Goal: Transaction & Acquisition: Purchase product/service

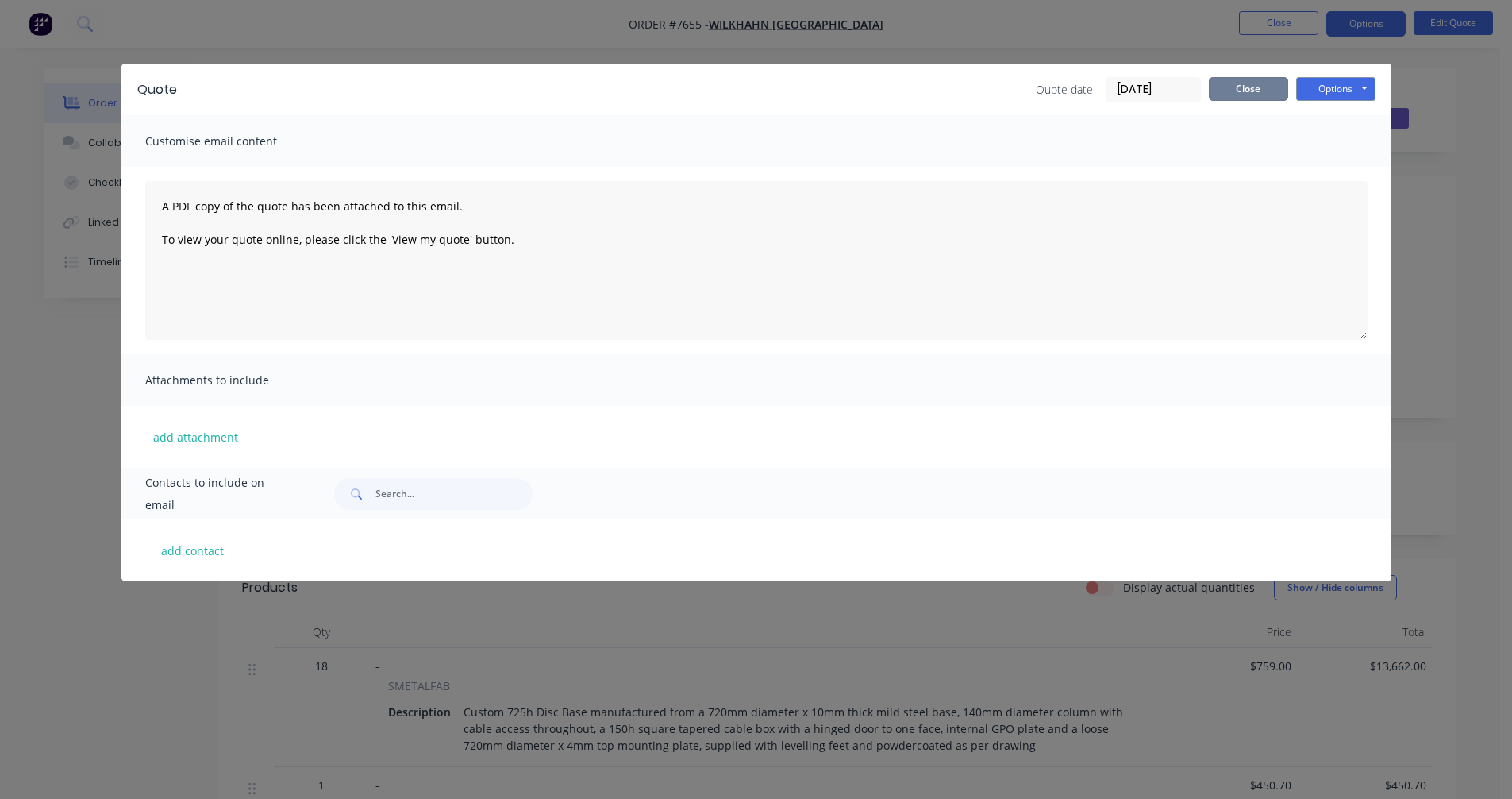
scroll to position [457, 0]
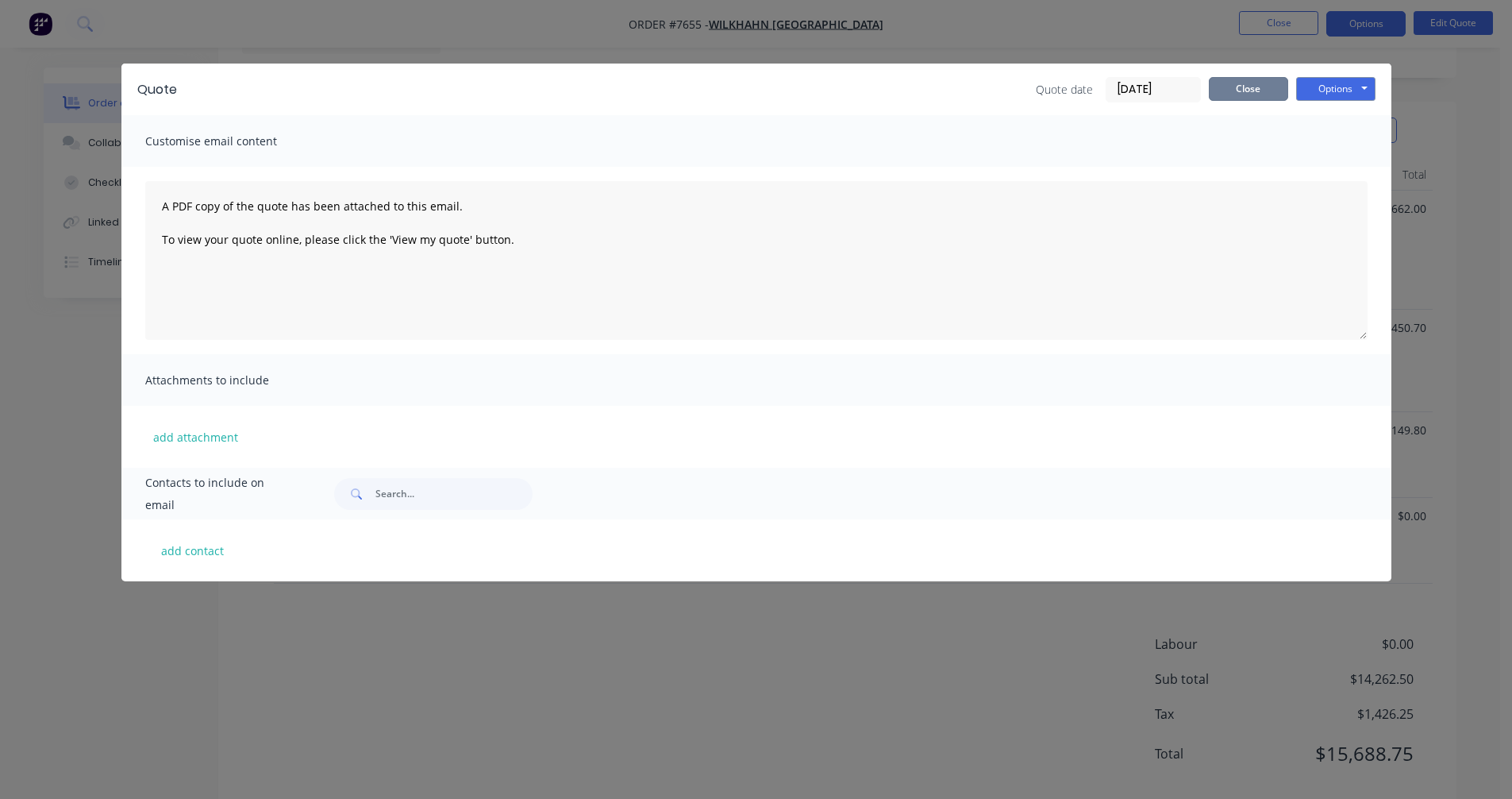
click at [1239, 97] on button "Close" at bounding box center [1249, 89] width 80 height 24
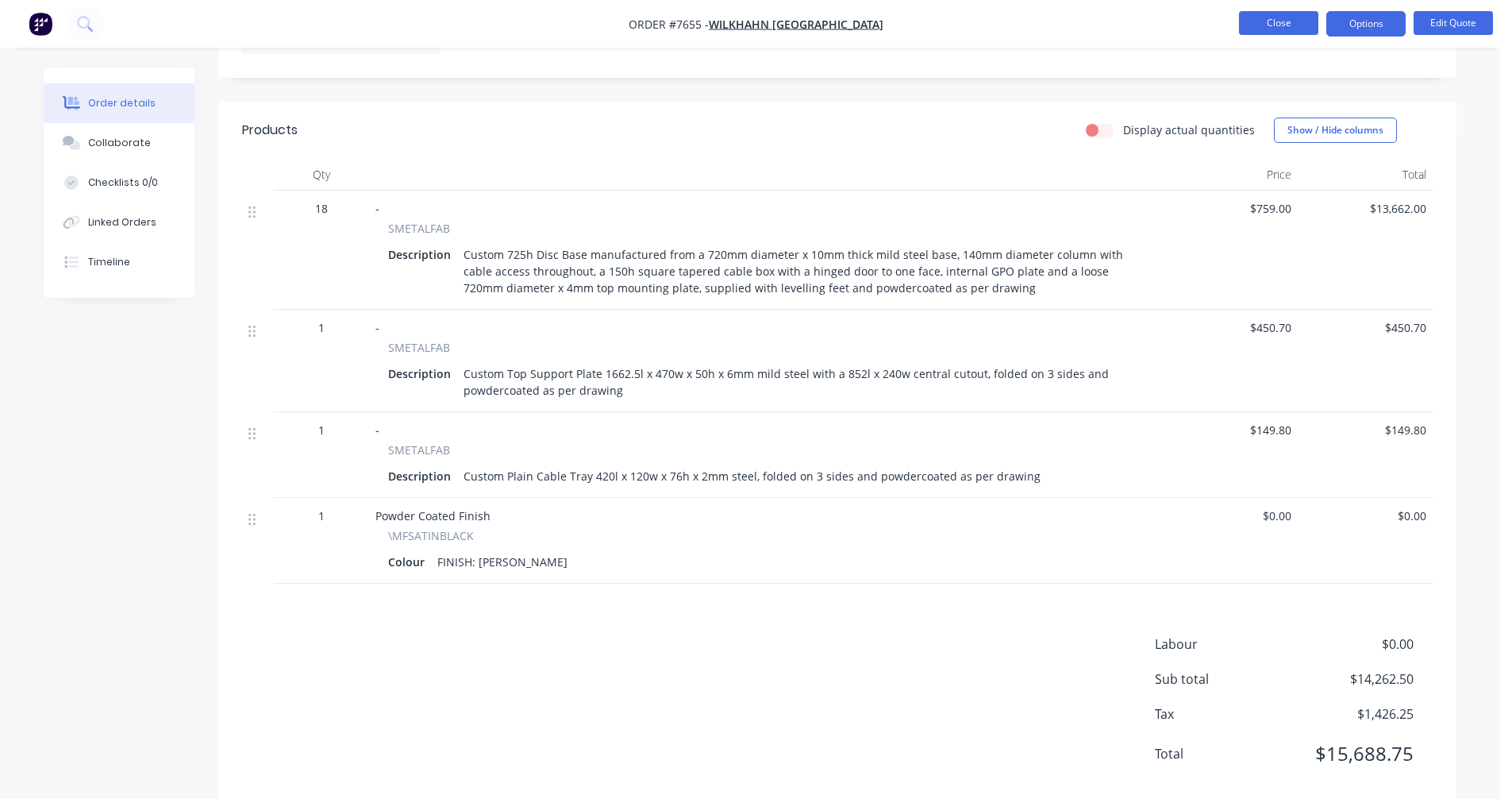
click at [1288, 24] on button "Close" at bounding box center [1279, 23] width 80 height 24
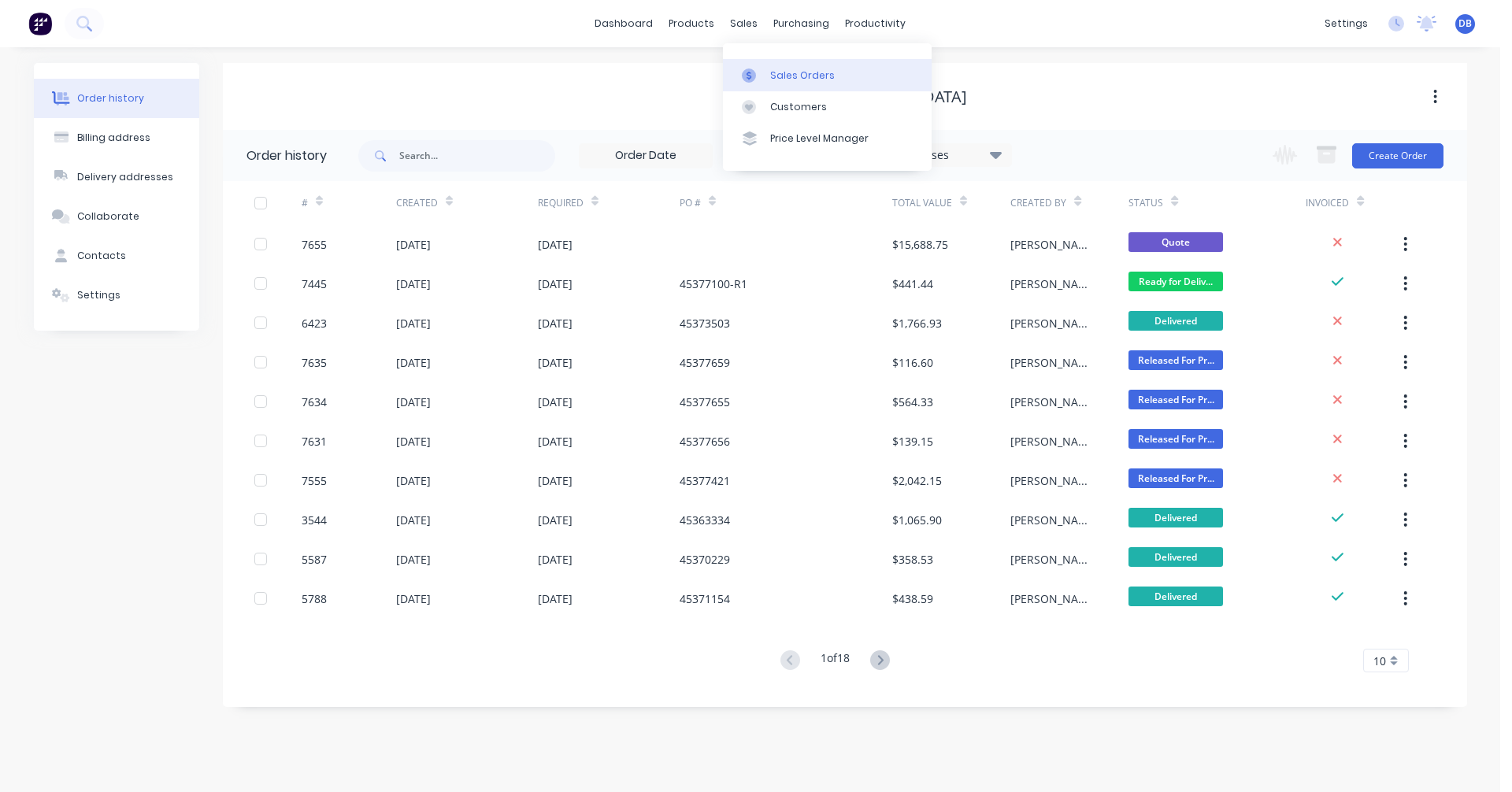
click at [771, 73] on div "Sales Orders" at bounding box center [802, 75] width 64 height 14
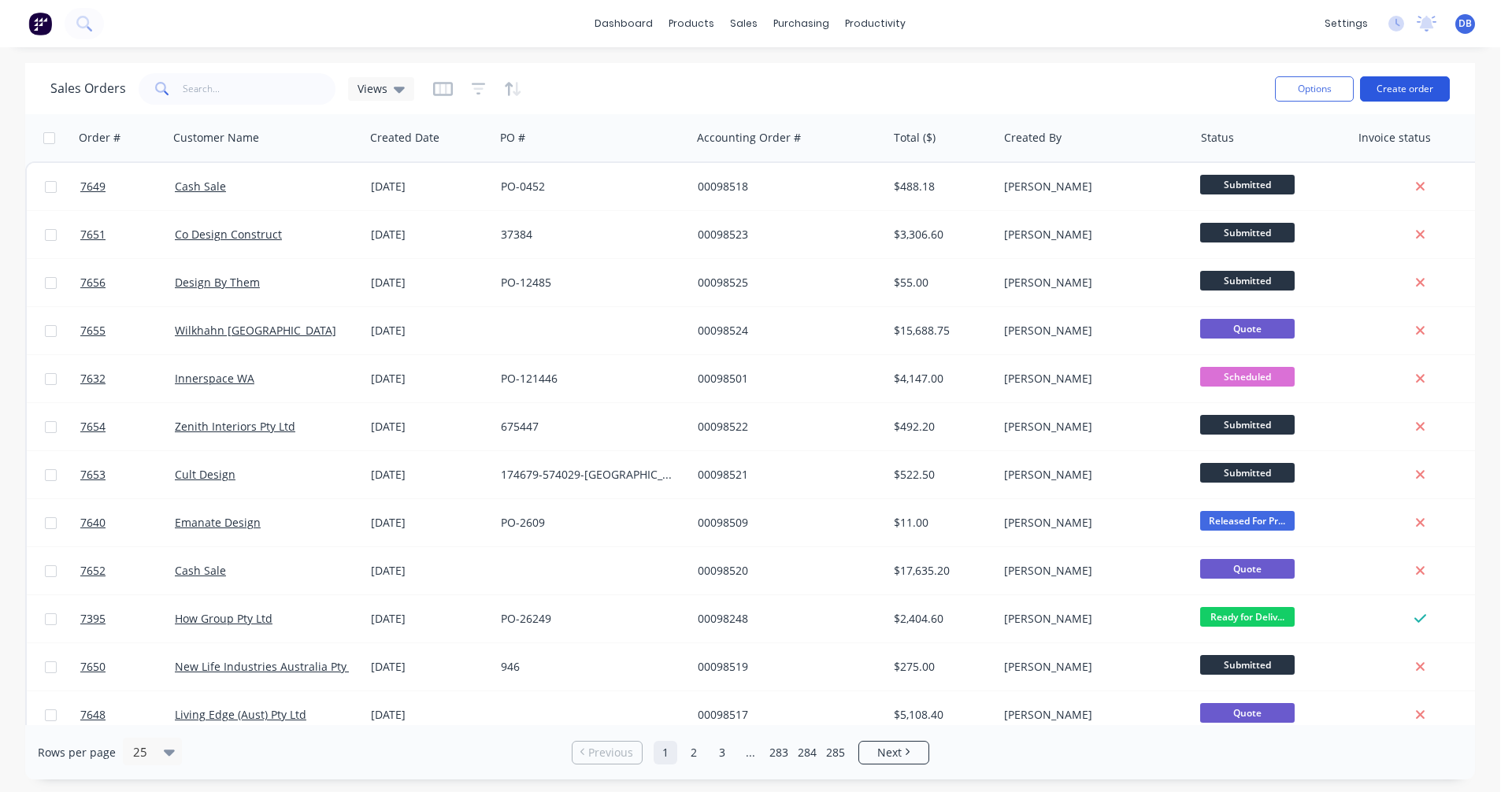
click at [1416, 97] on button "Create order" at bounding box center [1406, 88] width 90 height 25
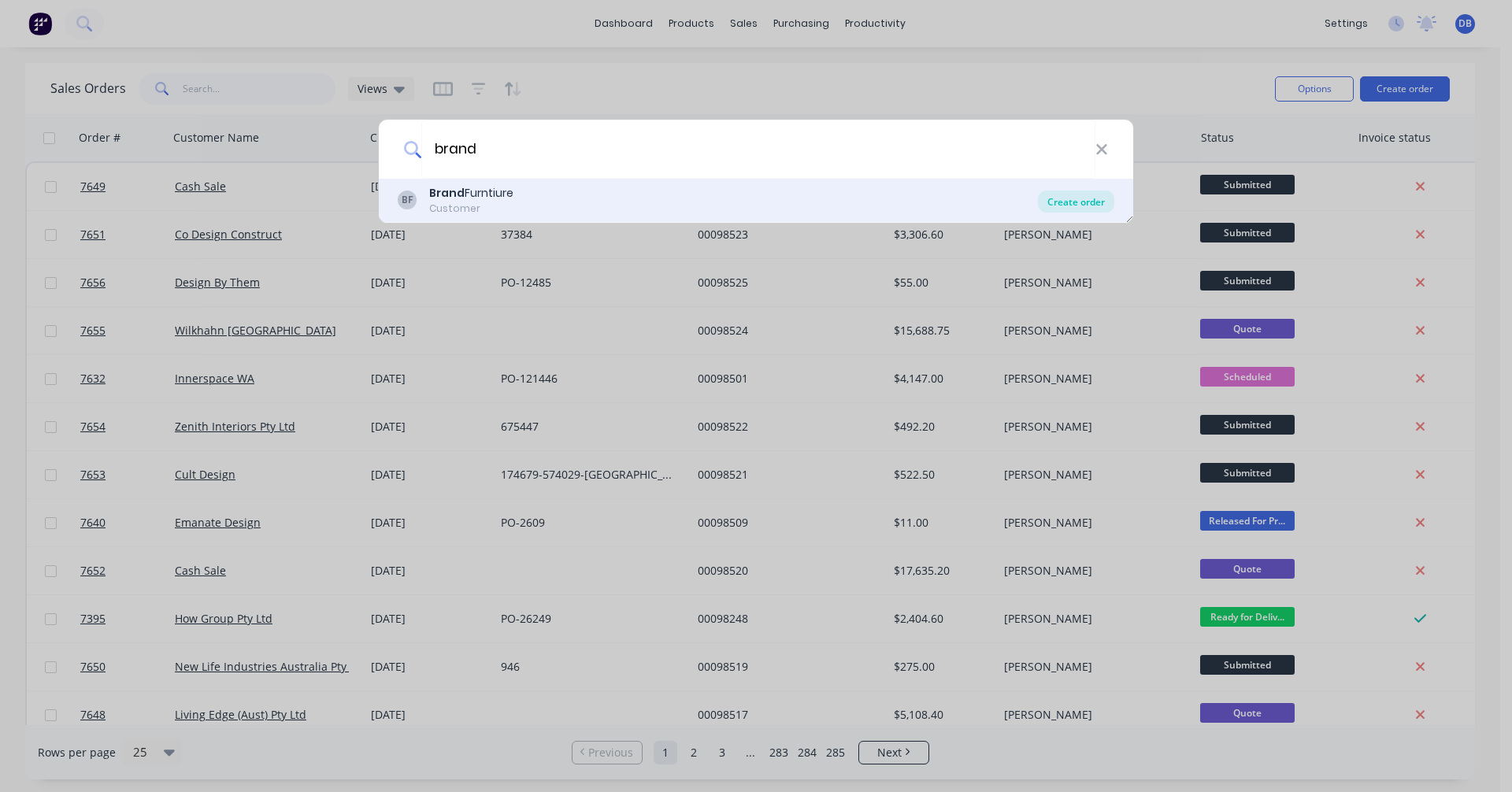
type input "brand"
click at [1081, 200] on div "Create order" at bounding box center [1076, 202] width 76 height 22
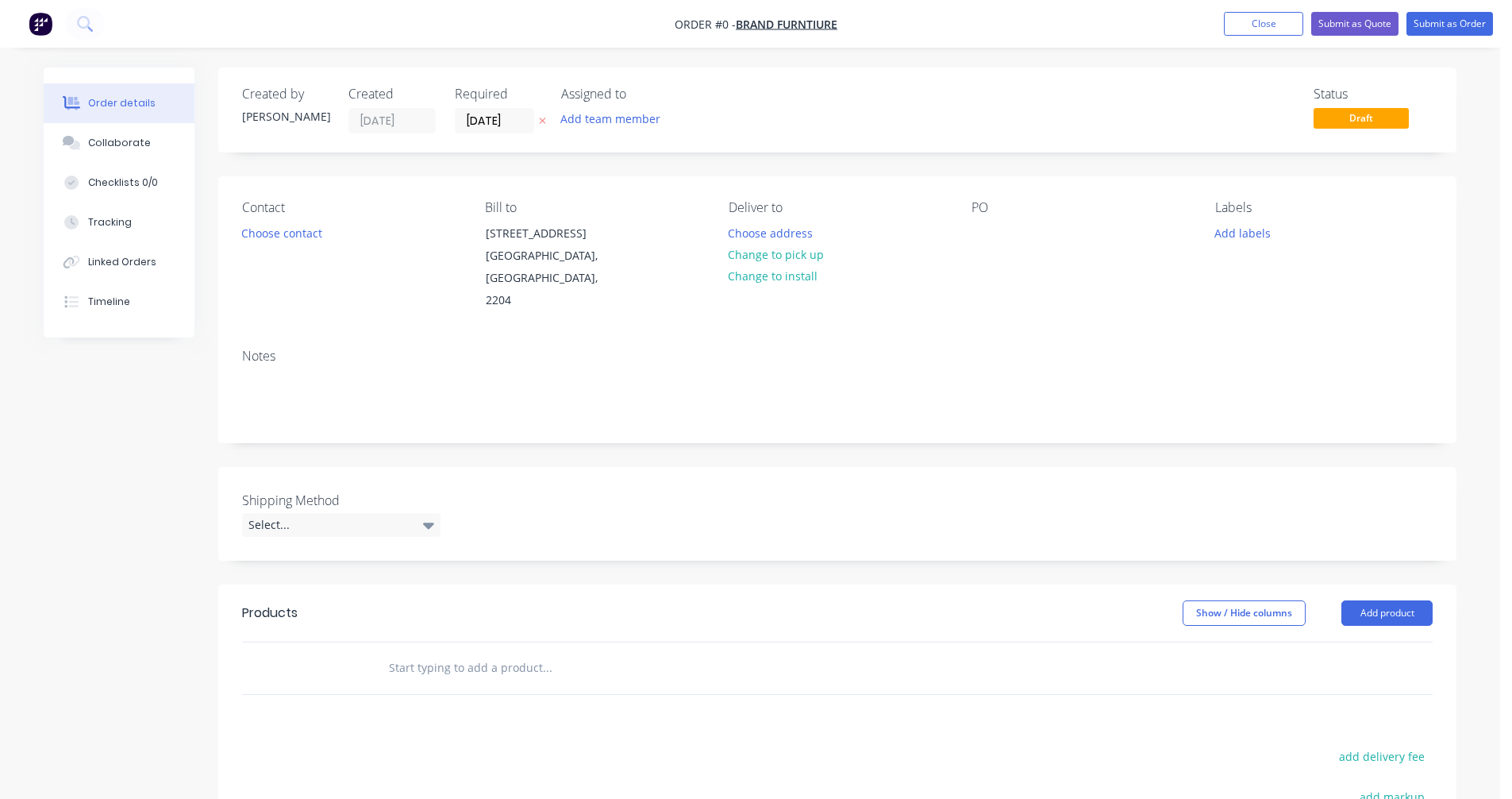
click at [437, 652] on input "text" at bounding box center [547, 668] width 317 height 31
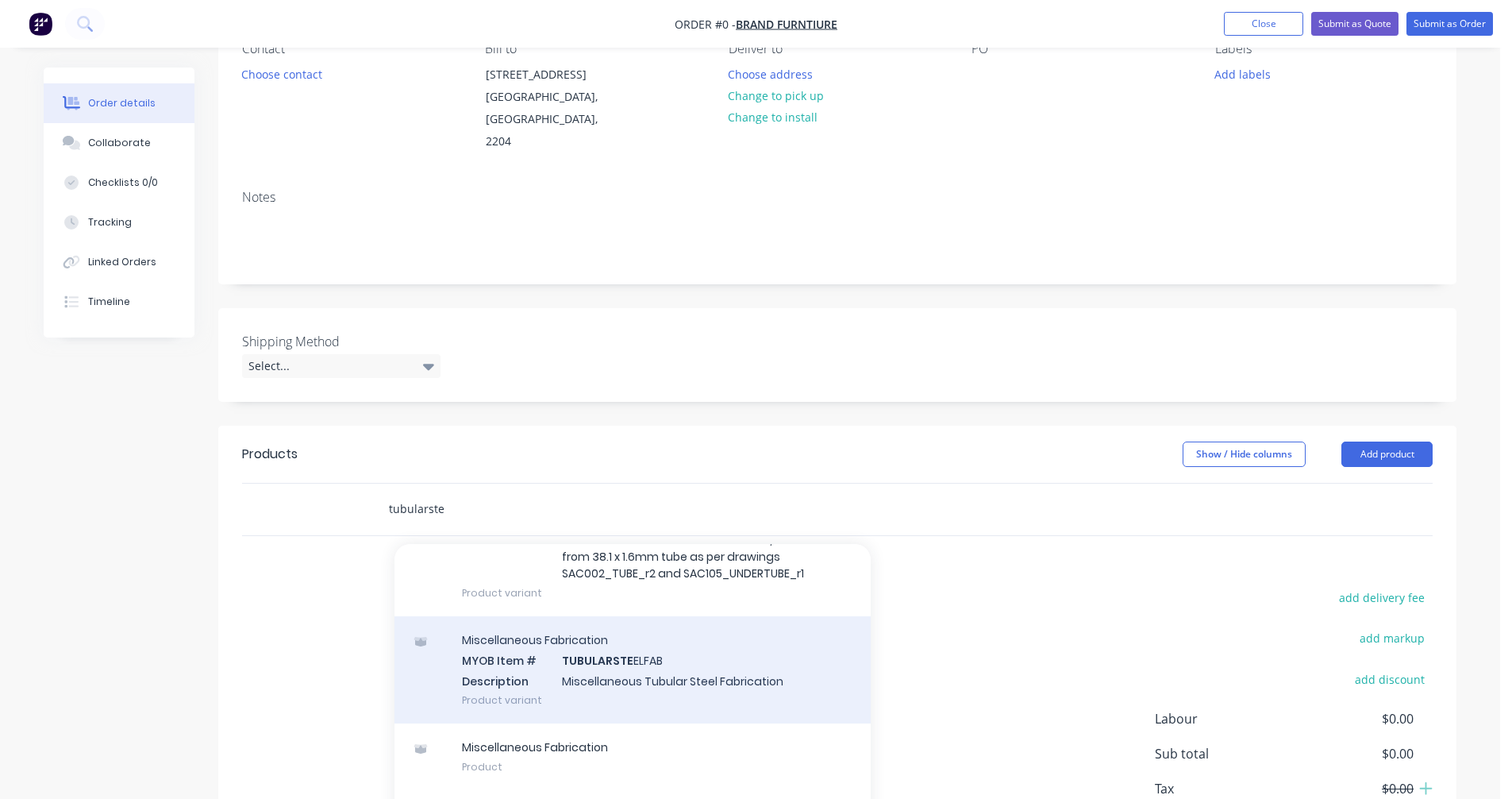
scroll to position [159, 0]
type input "tubularste"
click at [641, 650] on div "Miscellaneous Fabrication MYOB Item # TUBULARSTE ELFAB Description Miscellaneou…" at bounding box center [632, 664] width 477 height 107
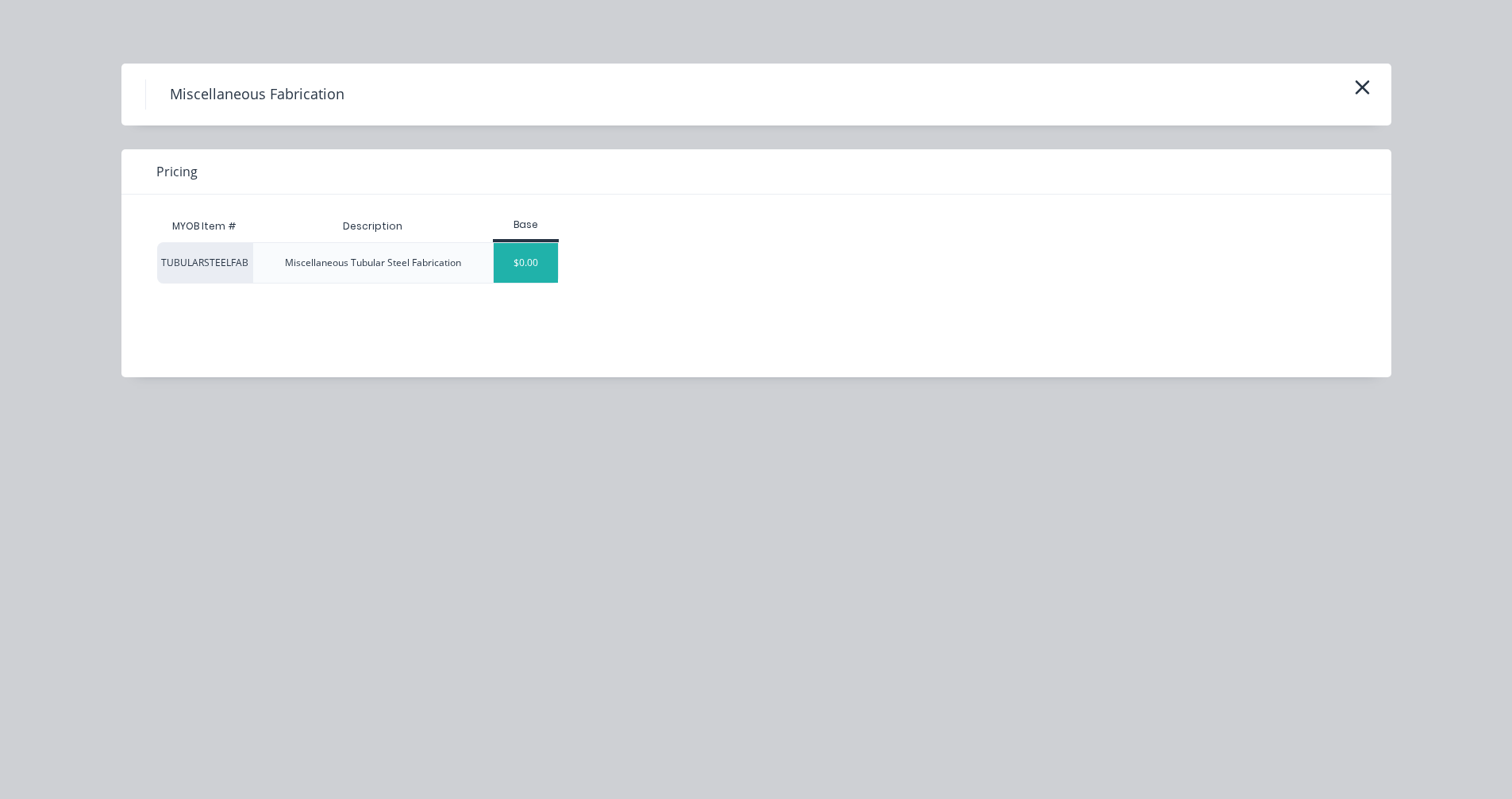
click at [539, 254] on div "$0.00" at bounding box center [526, 263] width 64 height 40
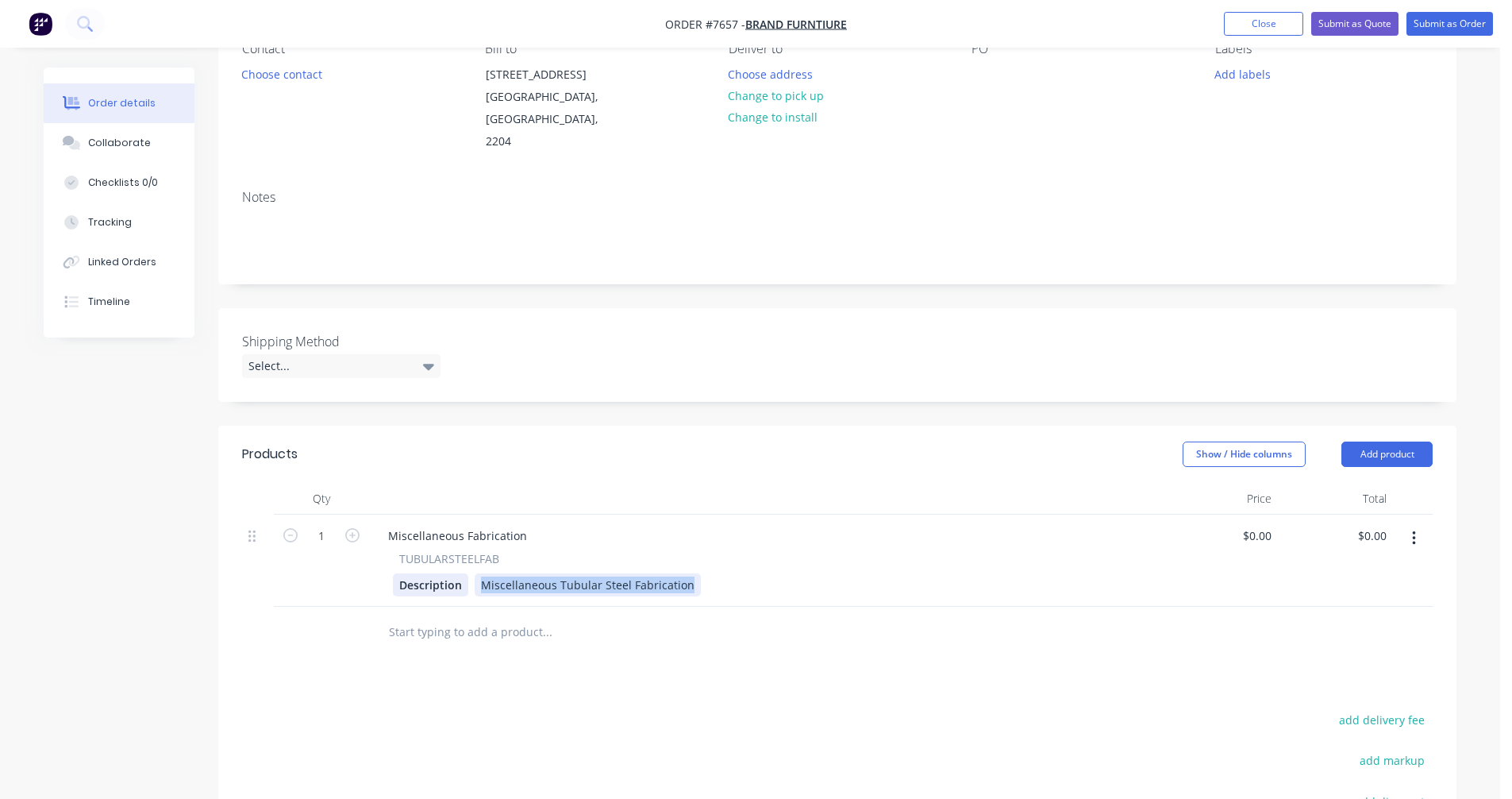
drag, startPoint x: 688, startPoint y: 563, endPoint x: 463, endPoint y: 562, distance: 225.0
click at [463, 573] on div "Description Miscellaneous Tubular Steel Fabrication" at bounding box center [763, 584] width 740 height 23
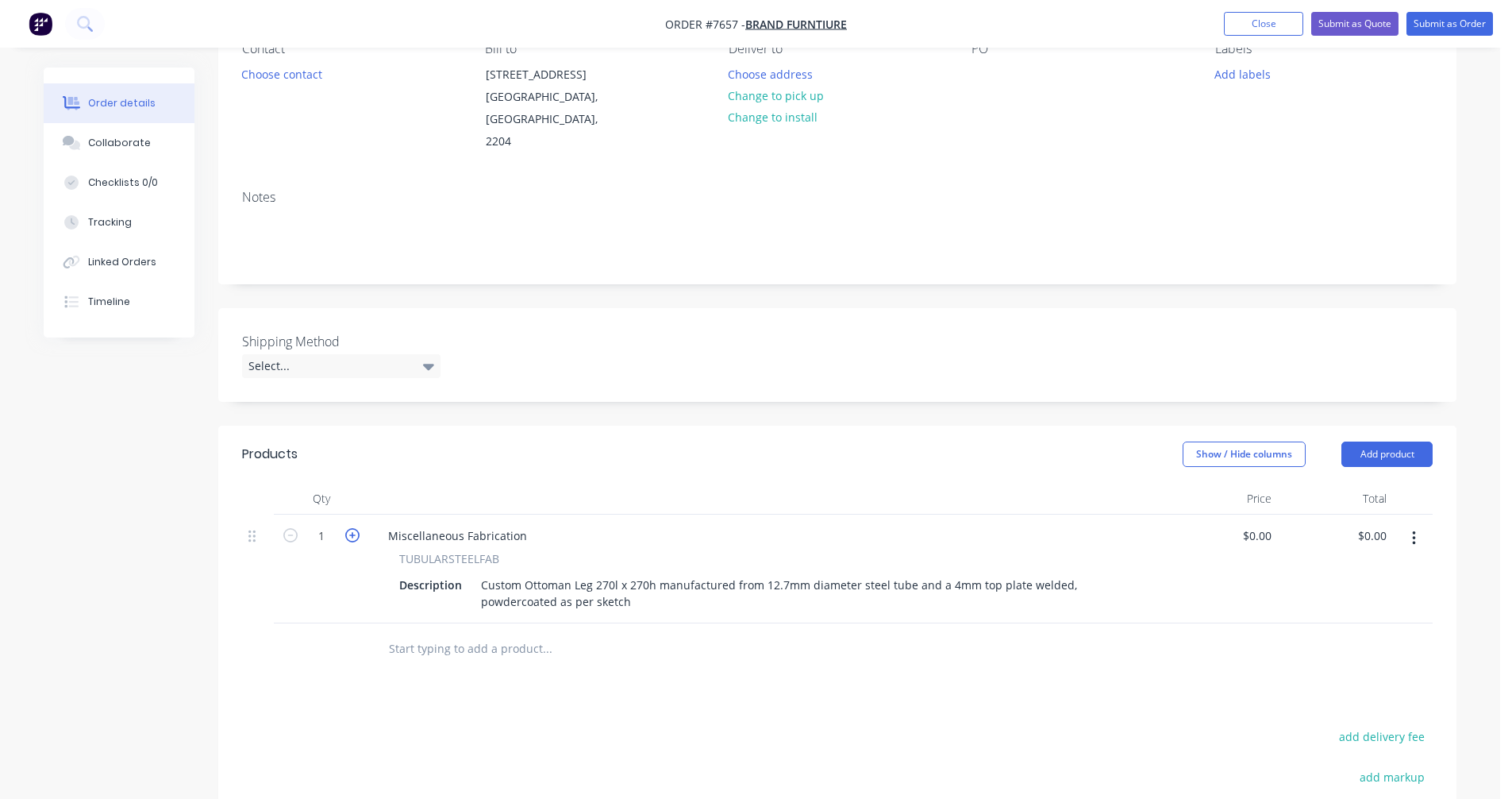
click at [352, 529] on icon "button" at bounding box center [352, 535] width 14 height 14
type input "4"
drag, startPoint x: 506, startPoint y: 512, endPoint x: 358, endPoint y: 515, distance: 148.0
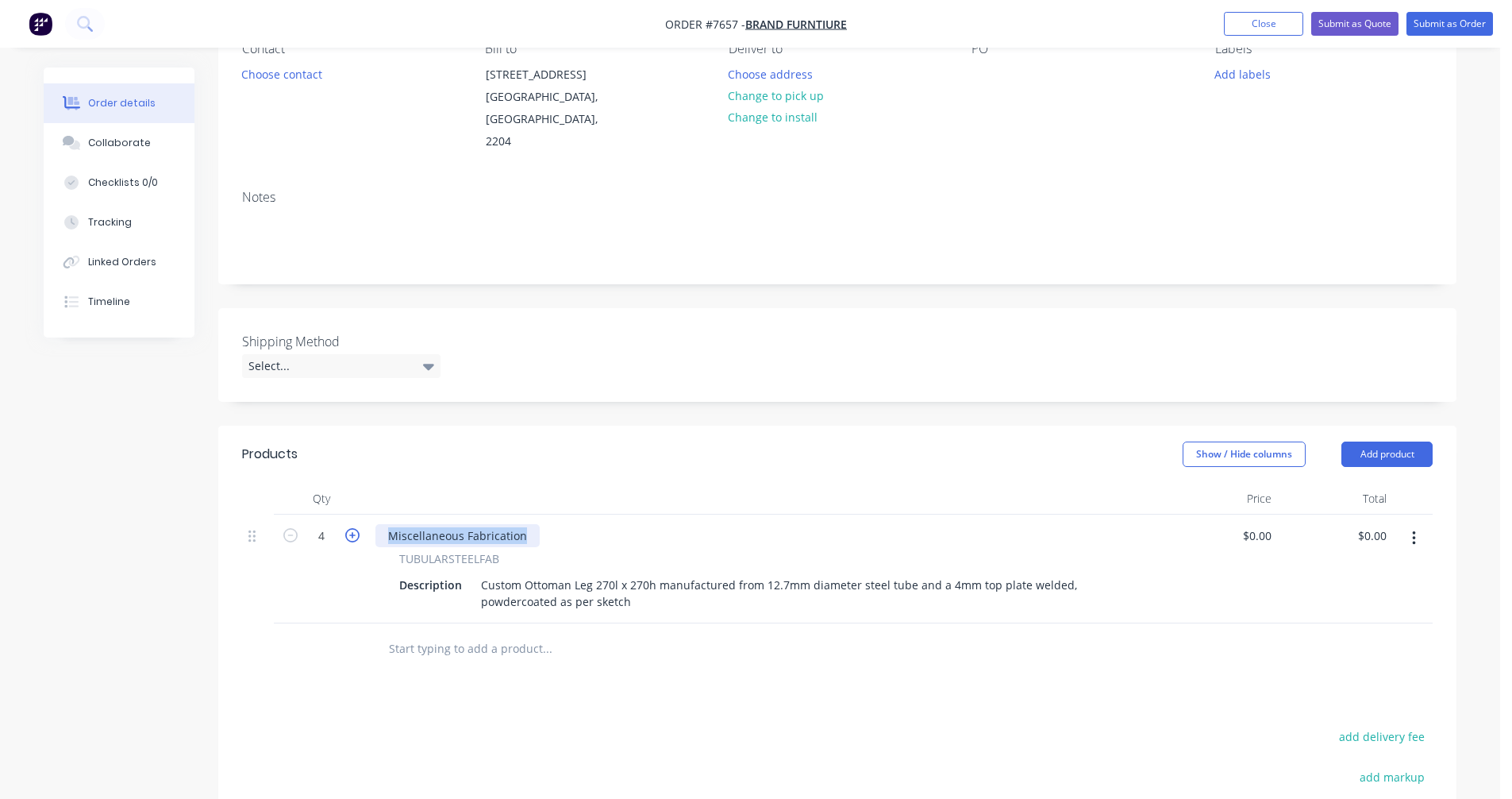
click at [358, 515] on div "4 Miscellaneous Fabrication TUBULARSTEELFAB Description Custom Ottoman Leg 270l…" at bounding box center [837, 569] width 1191 height 109
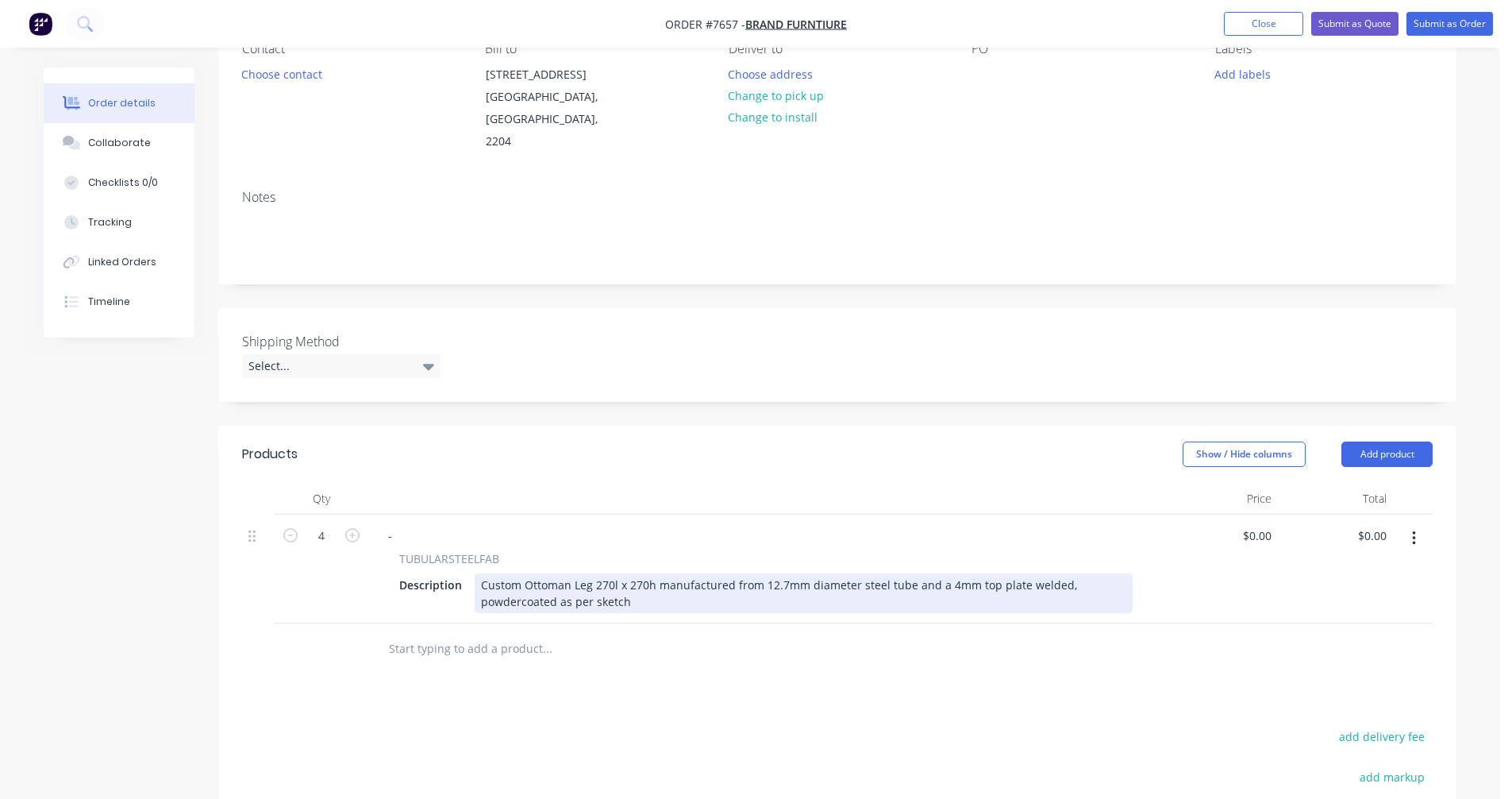
click at [633, 573] on div "Custom Ottoman Leg 270l x 270h manufactured from 12.7mm diameter steel tube and…" at bounding box center [803, 593] width 658 height 40
type input "$176.80"
type input "$707.20"
drag, startPoint x: 906, startPoint y: 564, endPoint x: 884, endPoint y: 561, distance: 22.2
click at [884, 573] on div "Custom Ottoman Leg 270l x 270h manufactured from 12.7mm diameter steel tube and…" at bounding box center [803, 593] width 658 height 40
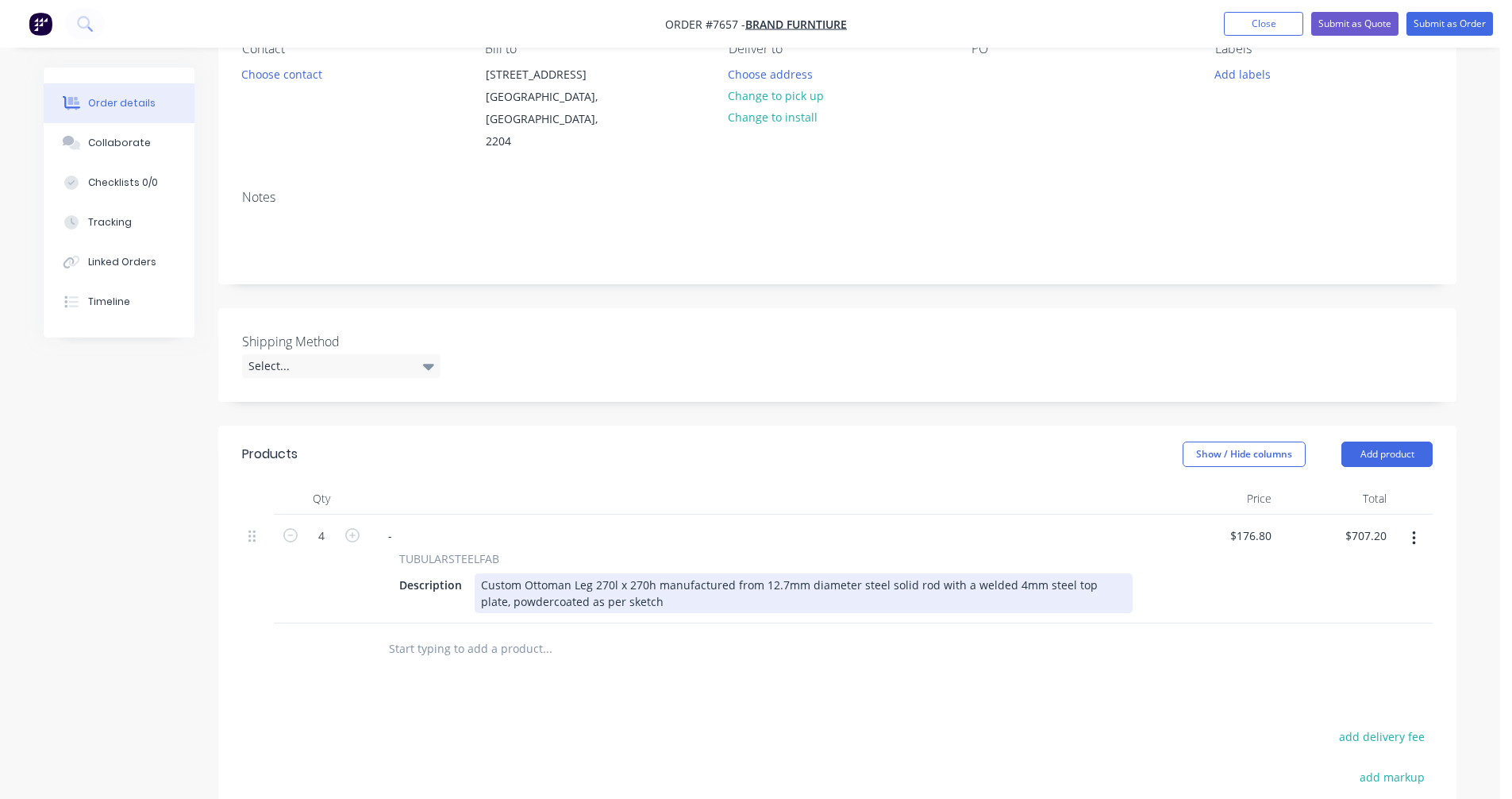
drag, startPoint x: 1084, startPoint y: 560, endPoint x: 1096, endPoint y: 557, distance: 12.4
click at [1086, 573] on div "Custom Ottoman Leg 270l x 270h manufactured from 12.7mm diameter steel solid ro…" at bounding box center [803, 593] width 658 height 40
type input "$176.80"
type input "$707.20"
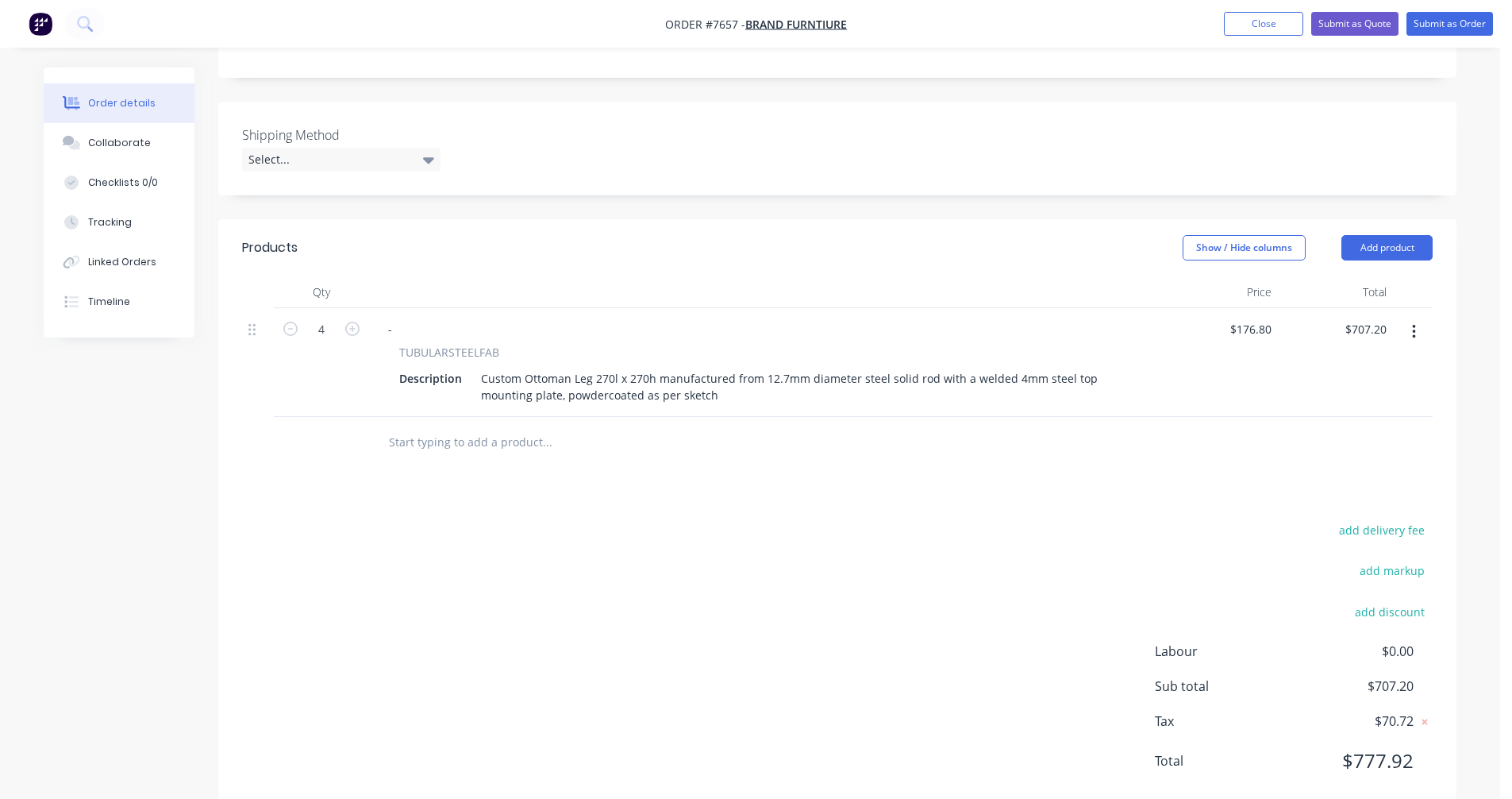
scroll to position [383, 0]
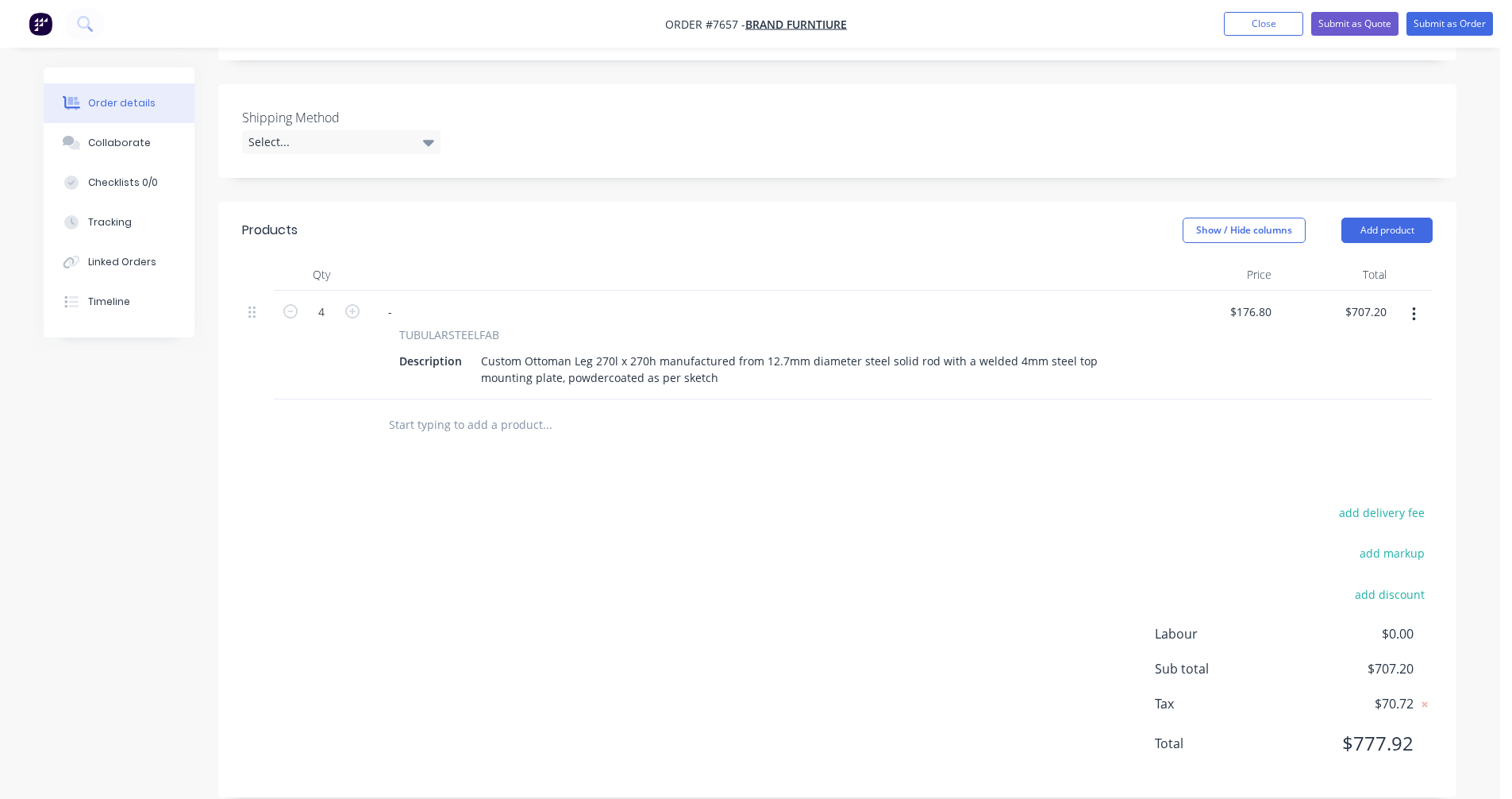
click at [1414, 306] on icon "button" at bounding box center [1414, 314] width 4 height 18
click at [1352, 377] on div "Duplicate" at bounding box center [1357, 388] width 122 height 23
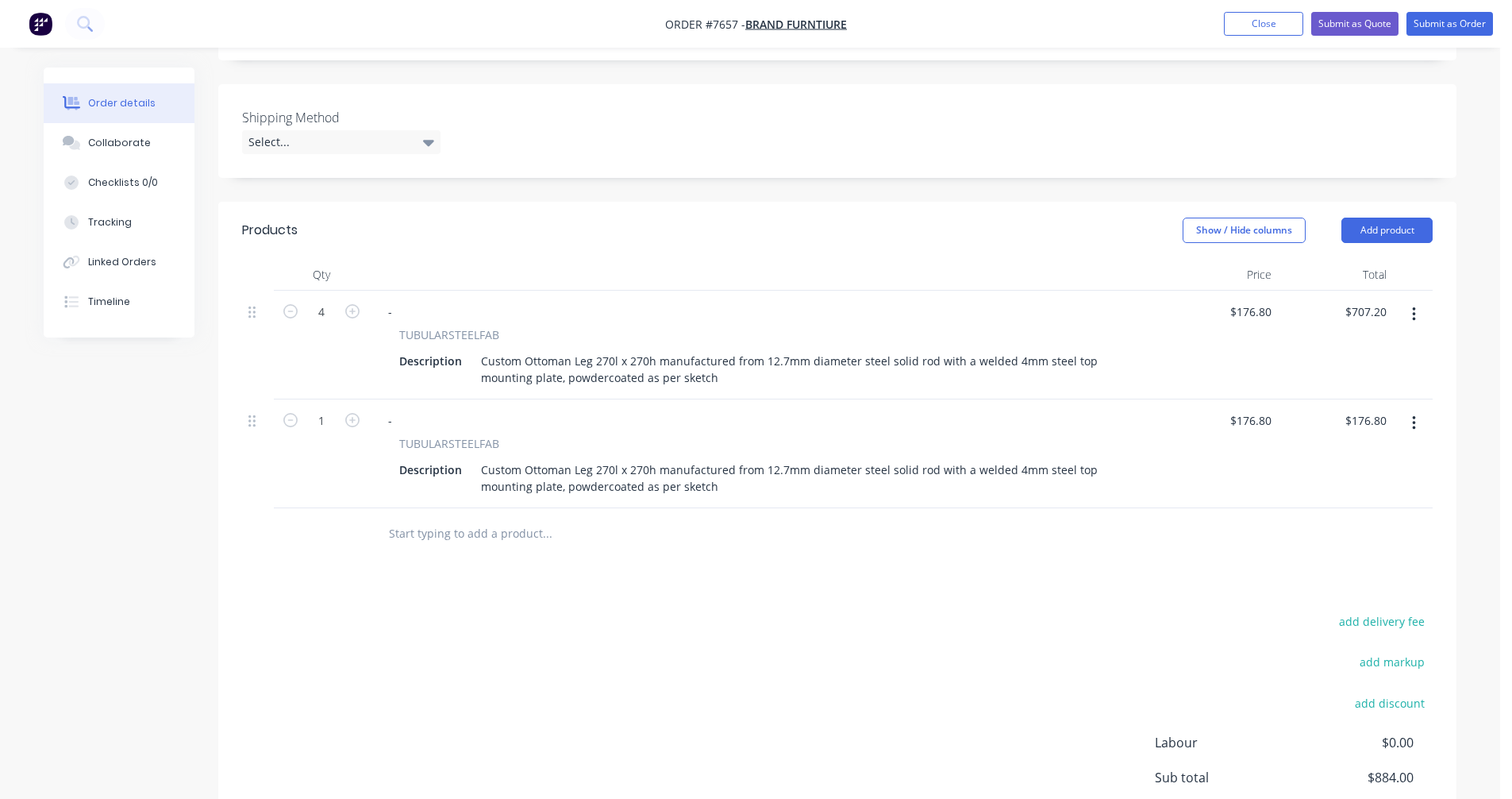
click at [1414, 417] on icon "button" at bounding box center [1413, 423] width 3 height 14
click at [1373, 485] on div "Duplicate" at bounding box center [1357, 496] width 122 height 23
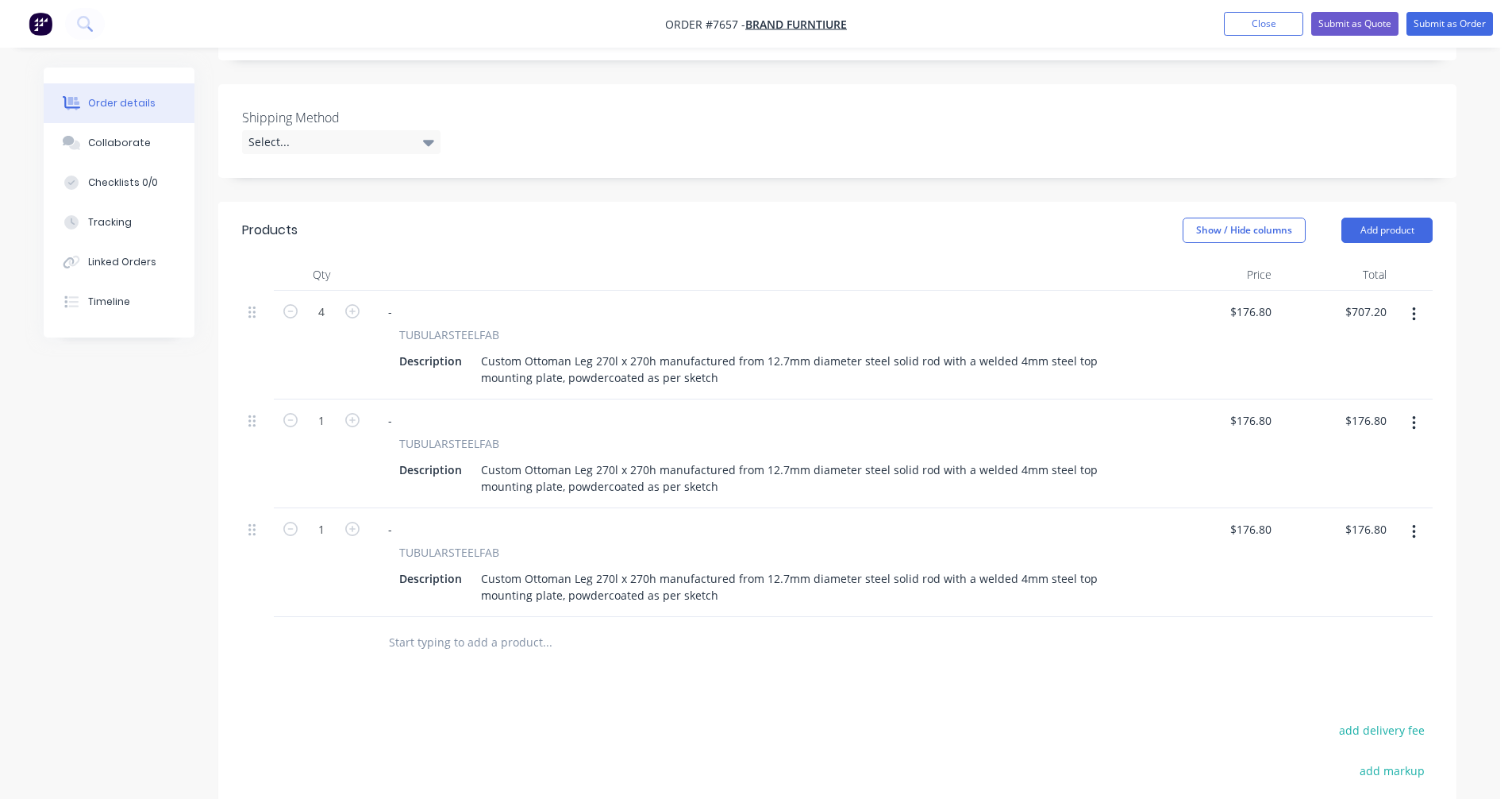
click at [1415, 523] on icon "button" at bounding box center [1414, 531] width 4 height 18
click at [1375, 594] on div "Duplicate" at bounding box center [1357, 605] width 122 height 23
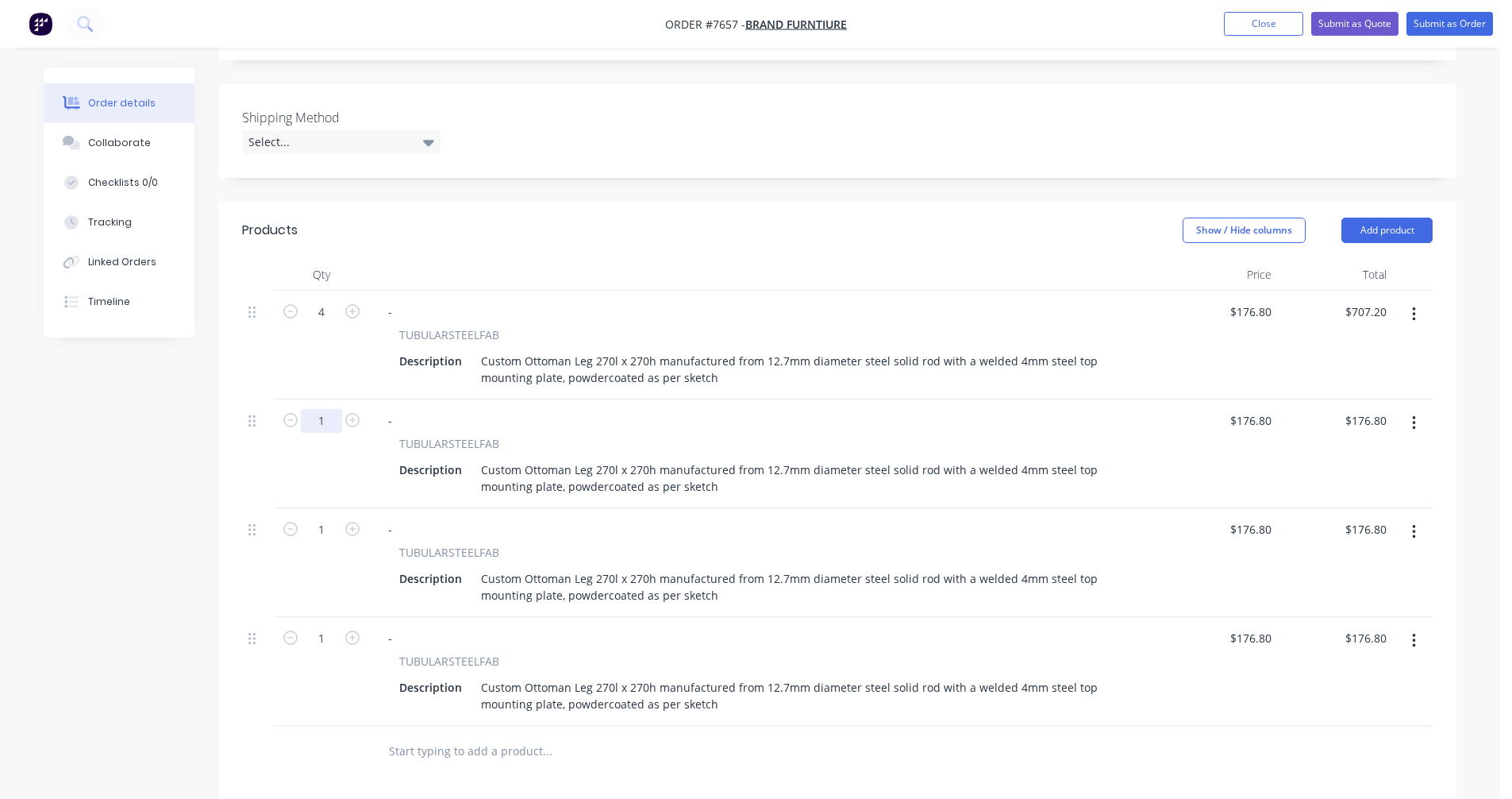
click at [331, 324] on input "1" at bounding box center [321, 312] width 42 height 24
type input "8"
type input "$1,414.40"
click at [322, 324] on input "1" at bounding box center [321, 312] width 42 height 24
type input "12"
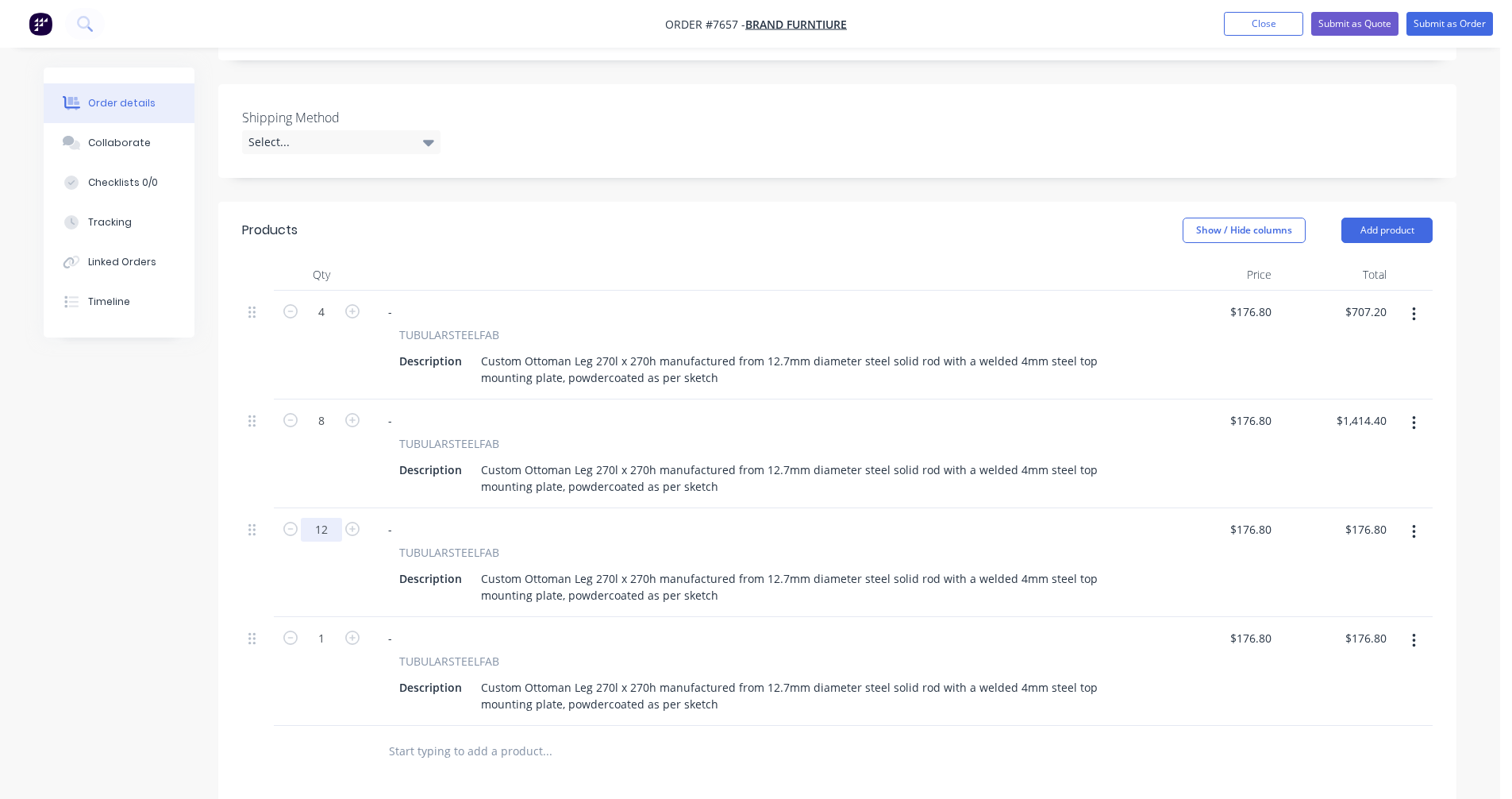
type input "$2,121.60"
click at [329, 324] on input "1" at bounding box center [321, 312] width 42 height 24
type input "16"
type input "$2,828.80"
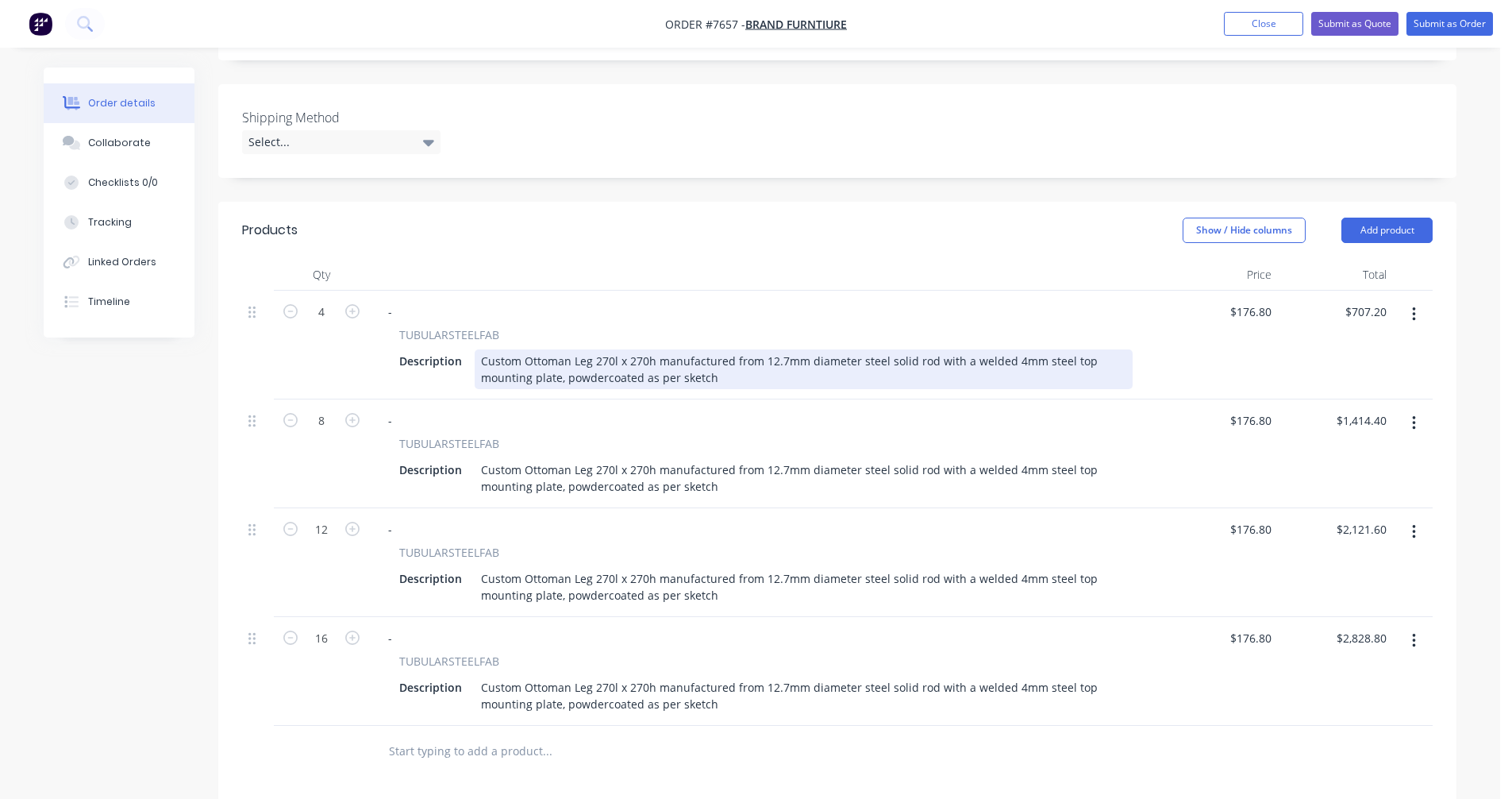
click at [967, 349] on div "Custom Ottoman Leg 270l x 270h manufactured from 12.7mm diameter steel solid ro…" at bounding box center [803, 368] width 658 height 40
type input "$178.30"
type input "$713.20"
type input "$147.00"
type input "$1,176.00"
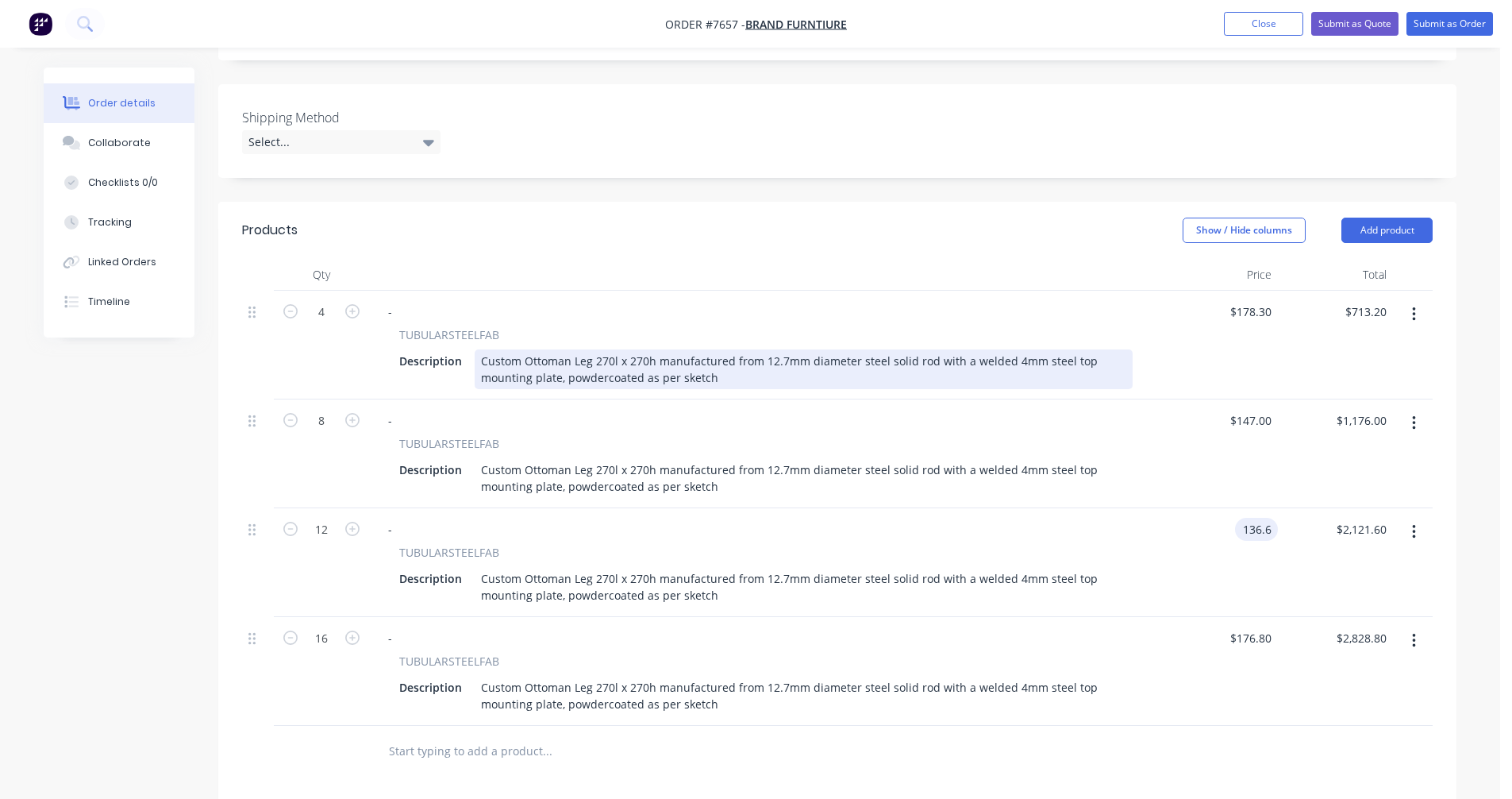
type input "$136.60"
type input "$1,639.20"
type input "$131.40"
type input "$2,102.40"
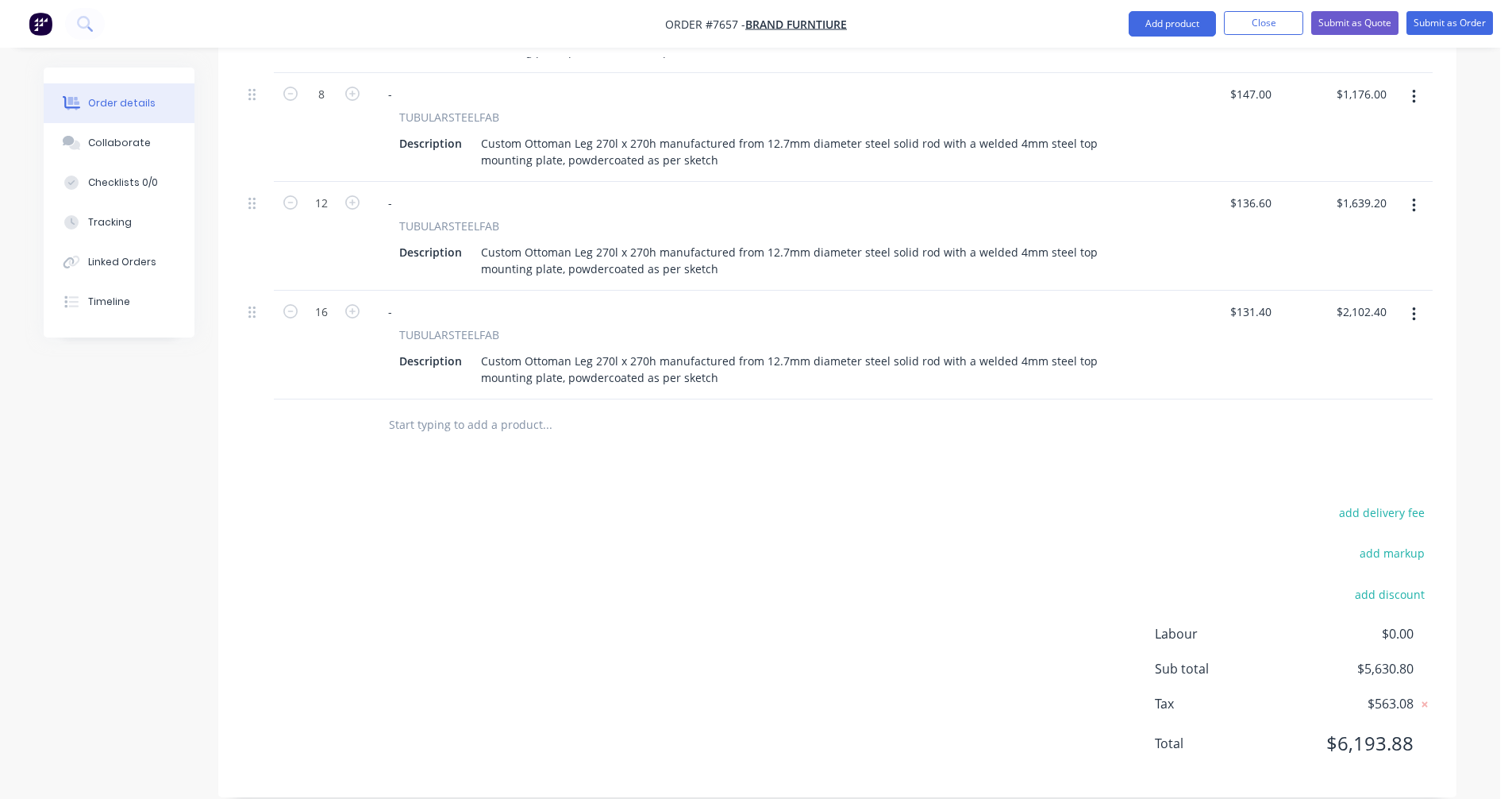
scroll to position [471, 0]
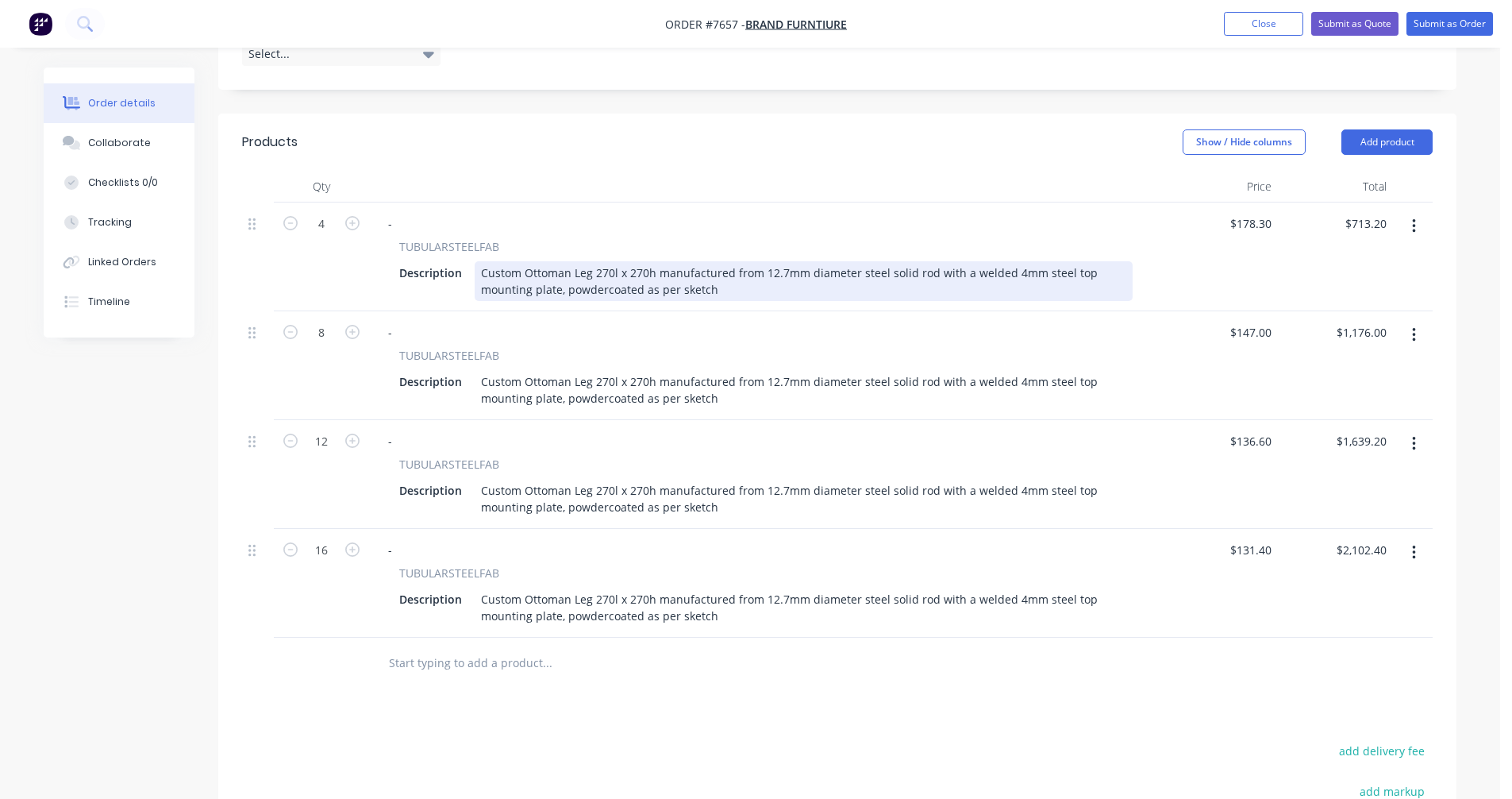
click at [961, 261] on div "Custom Ottoman Leg 270l x 270h manufactured from 12.7mm diameter steel solid ro…" at bounding box center [803, 281] width 658 height 40
type input "$178.30"
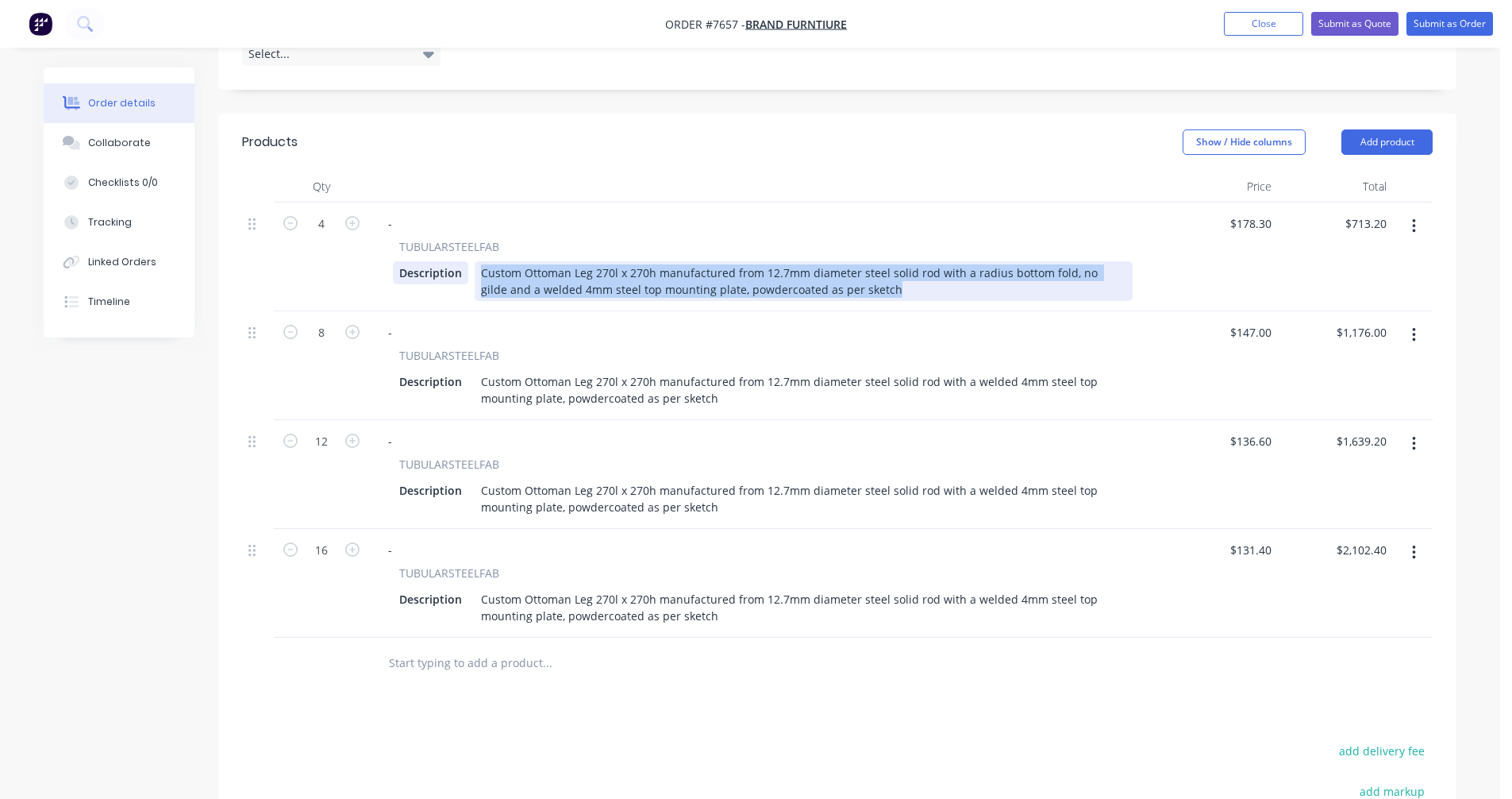
drag, startPoint x: 877, startPoint y: 268, endPoint x: 461, endPoint y: 245, distance: 416.6
click at [461, 261] on div "Description Custom Ottoman Leg 270l x 270h manufactured from 12.7mm diameter st…" at bounding box center [763, 281] width 740 height 40
copy div "Custom Ottoman Leg 270l x 270h manufactured from 12.7mm diameter steel solid ro…"
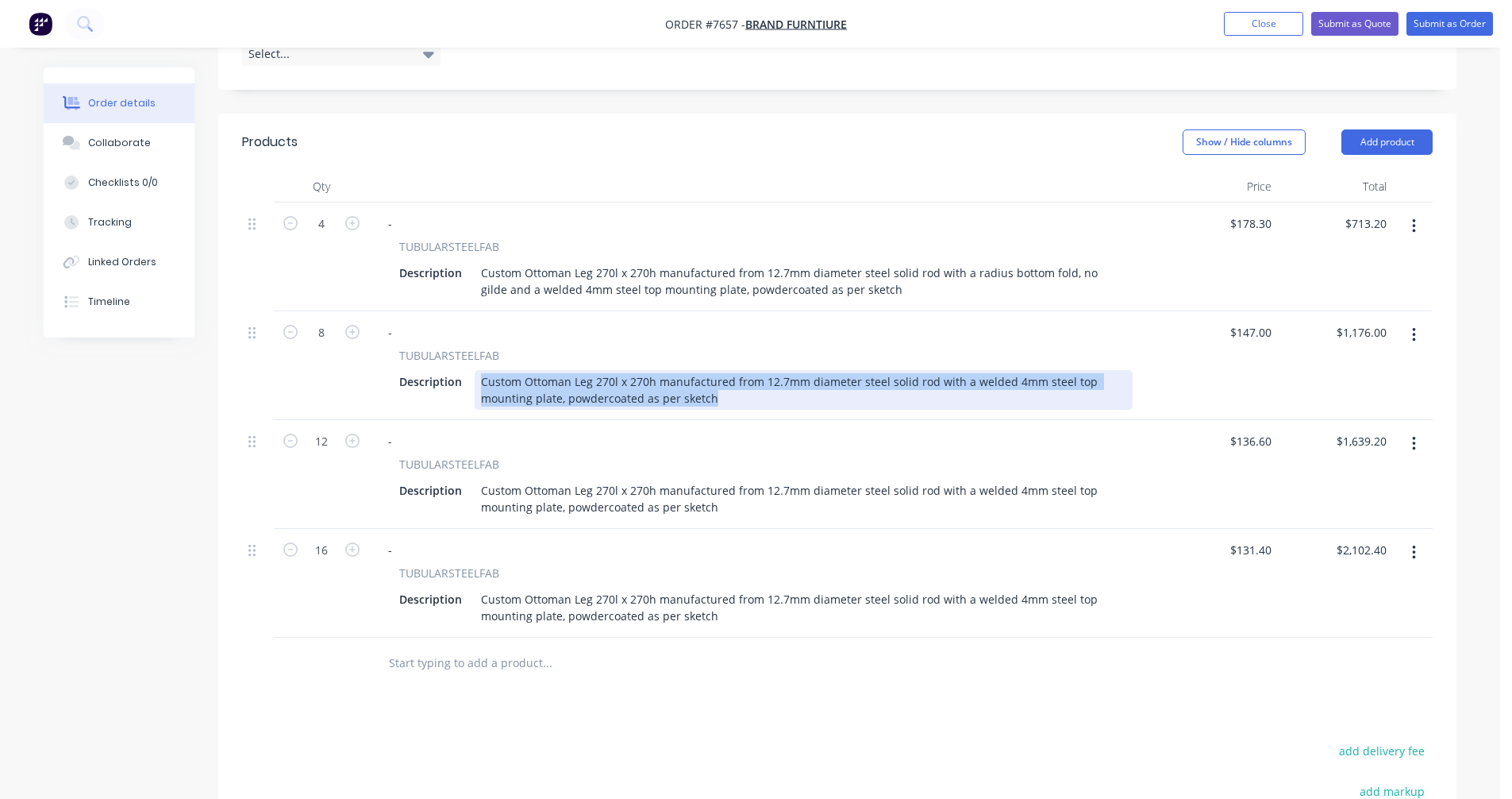
drag, startPoint x: 726, startPoint y: 378, endPoint x: 476, endPoint y: 348, distance: 251.8
click at [476, 370] on div "Custom Ottoman Leg 270l x 270h manufactured from 12.7mm diameter steel solid ro…" at bounding box center [803, 390] width 658 height 40
paste div
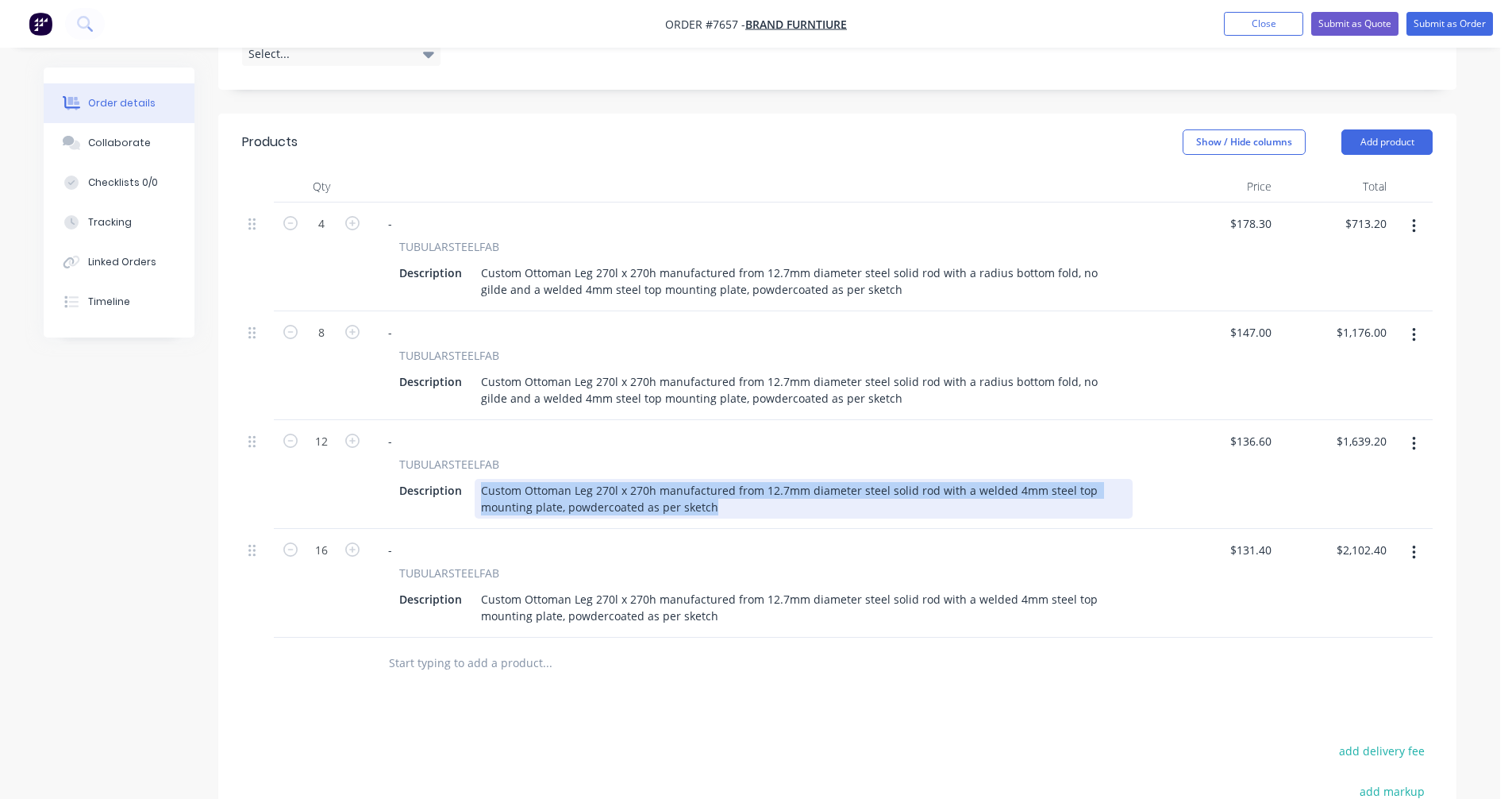
drag, startPoint x: 733, startPoint y: 490, endPoint x: 471, endPoint y: 465, distance: 263.2
click at [471, 479] on div "Description Custom Ottoman Leg 270l x 270h manufactured from 12.7mm diameter st…" at bounding box center [763, 498] width 740 height 40
paste div
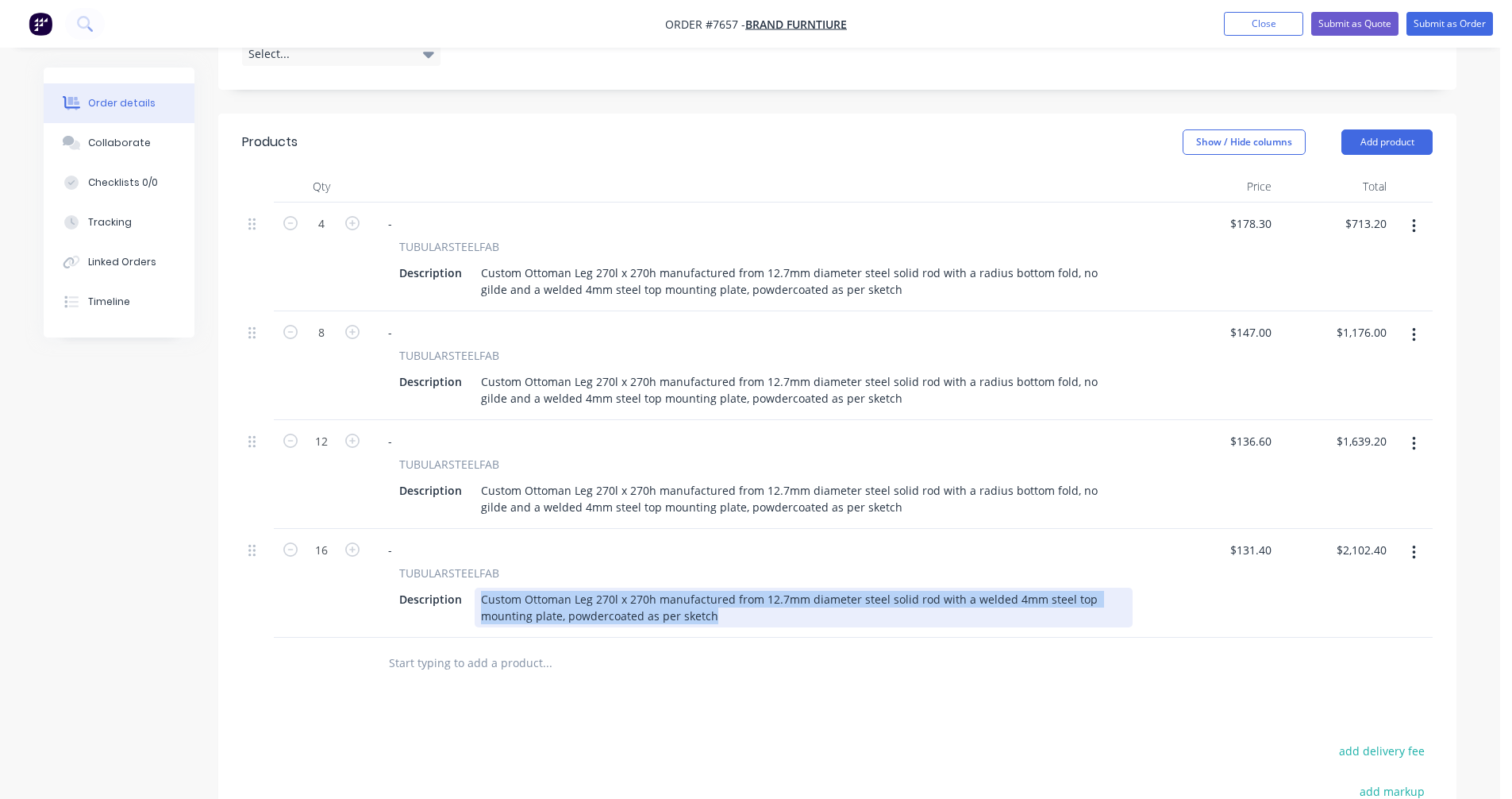
drag, startPoint x: 732, startPoint y: 594, endPoint x: 477, endPoint y: 572, distance: 255.9
click at [477, 588] on div "Custom Ottoman Leg 270l x 270h manufactured from 12.7mm diameter steel solid ro…" at bounding box center [803, 607] width 658 height 40
paste div
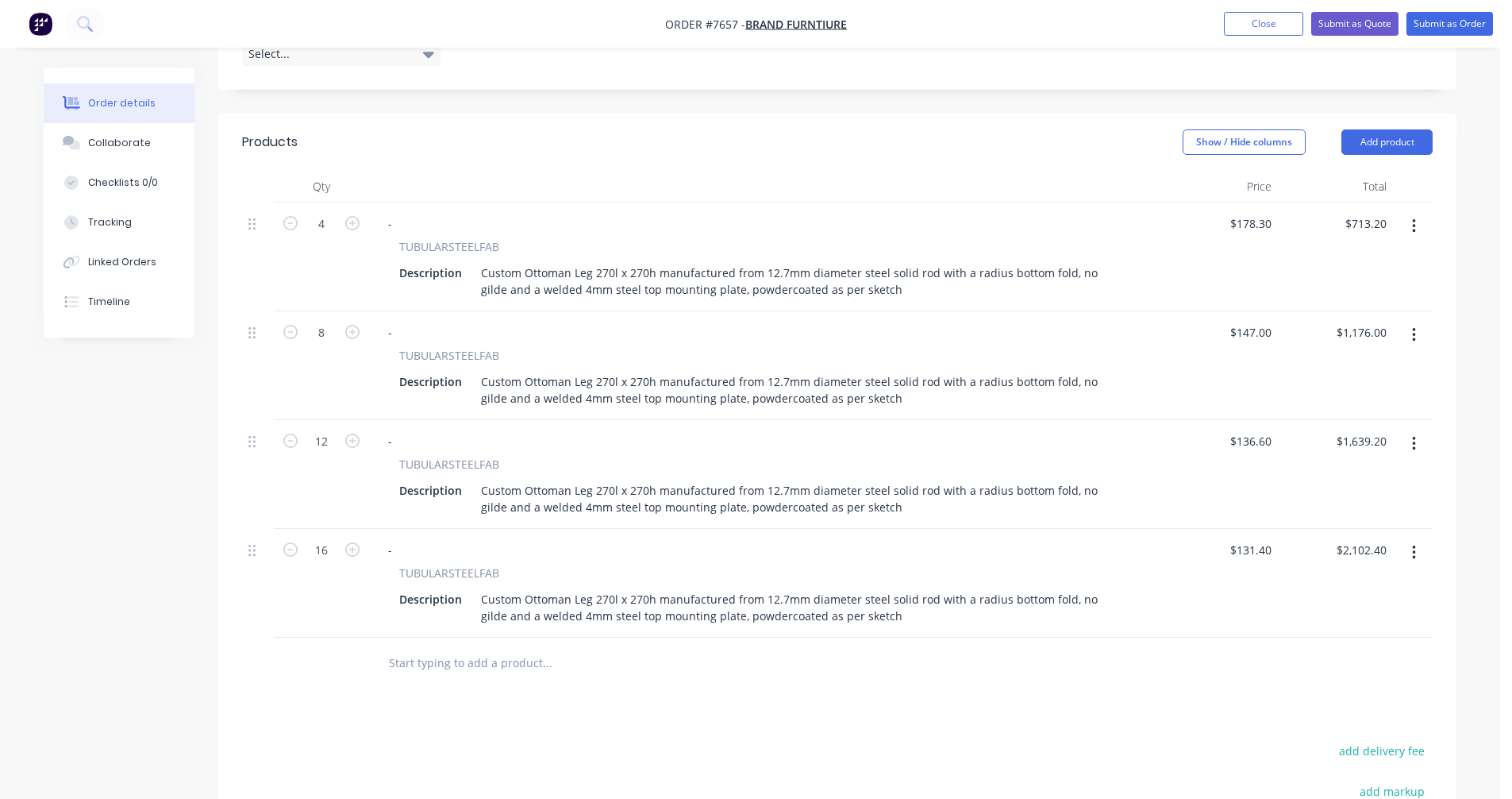
click at [506, 647] on input "text" at bounding box center [547, 663] width 317 height 31
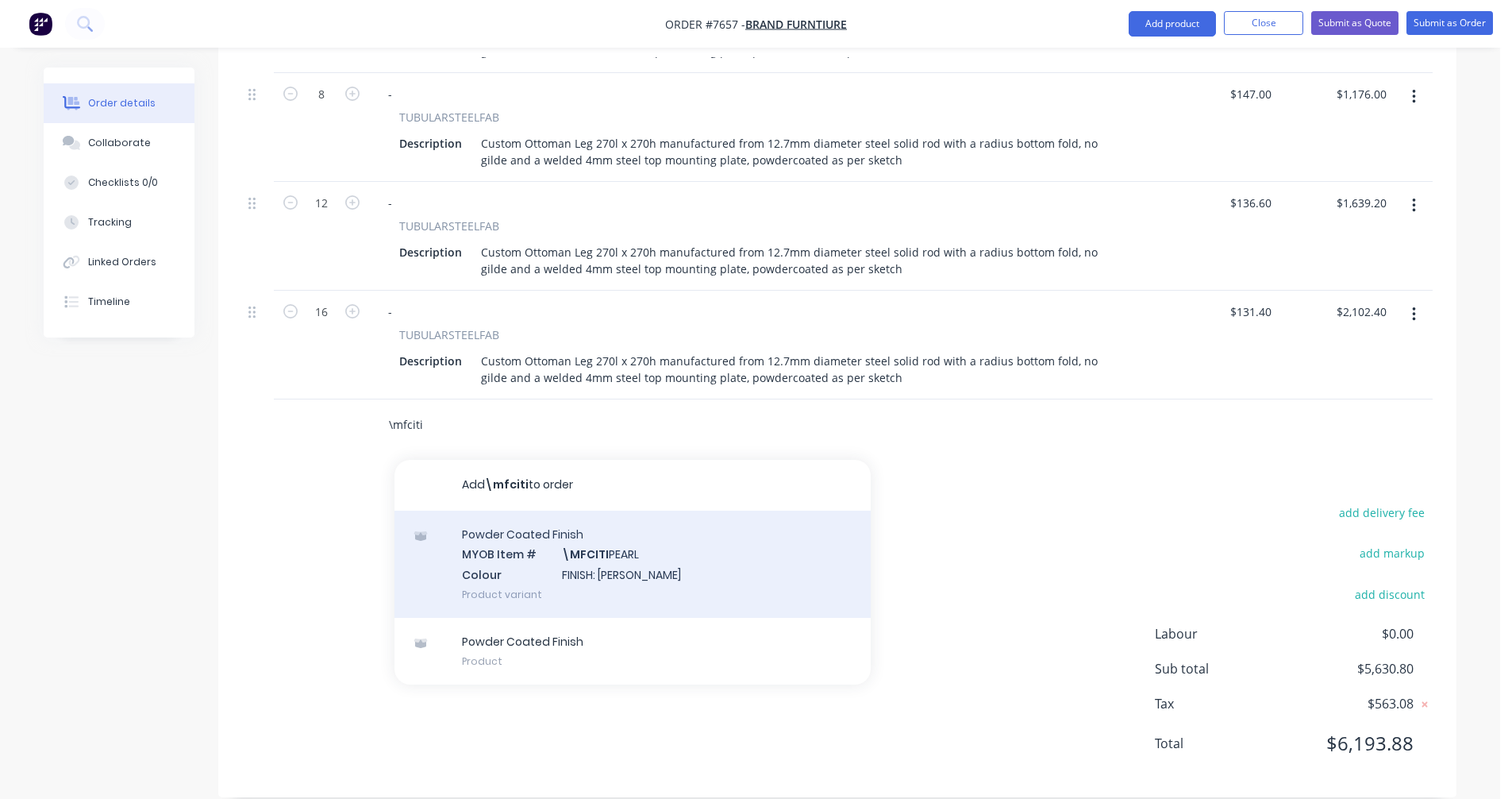
type input "\mfciti"
click at [626, 541] on div "Powder Coated Finish MYOB Item # \MFCITI PEARL Colour FINISH: Citi Pearl Produc…" at bounding box center [632, 565] width 477 height 107
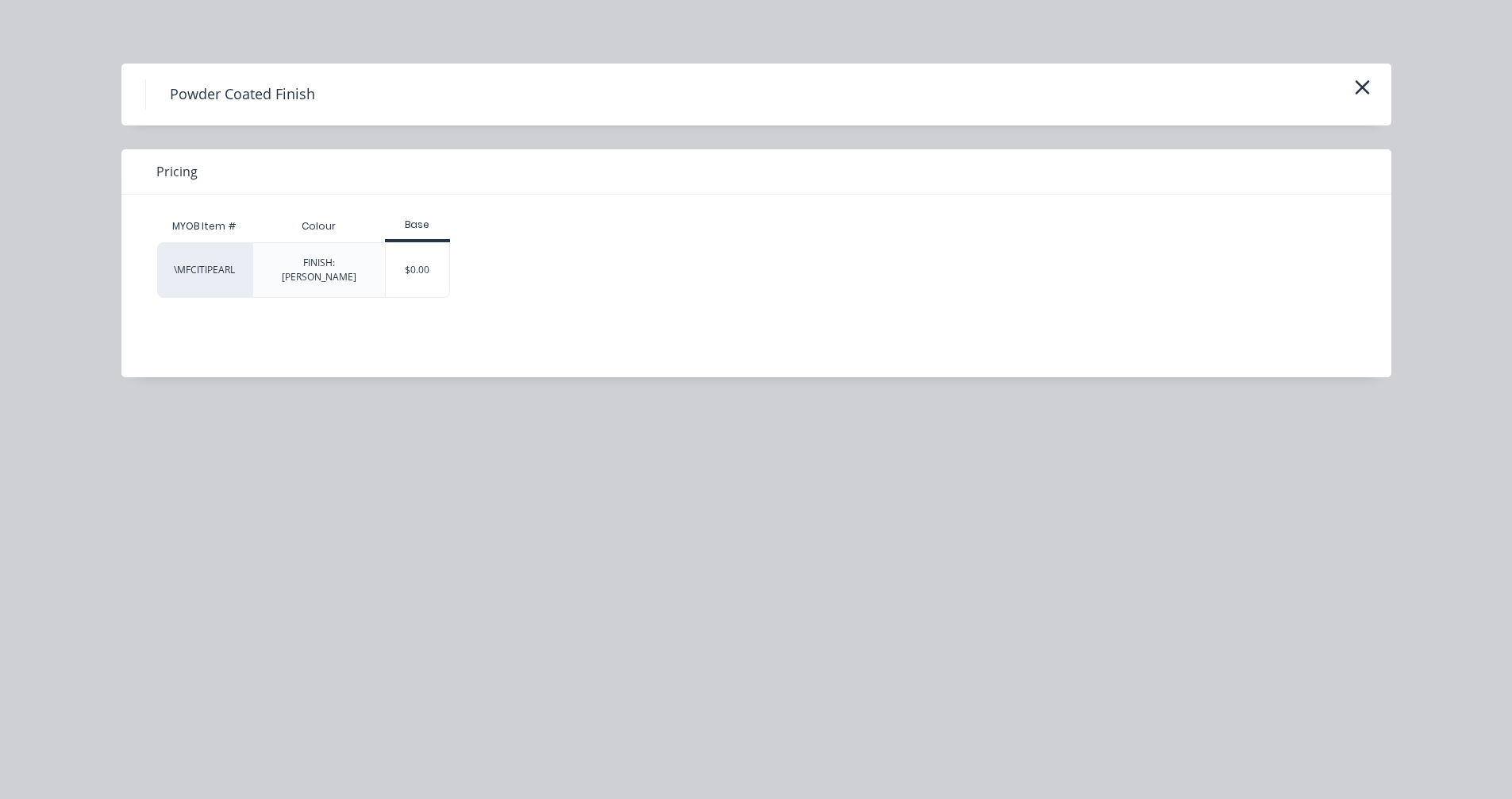
click at [417, 265] on div "$0.00" at bounding box center [417, 270] width 64 height 54
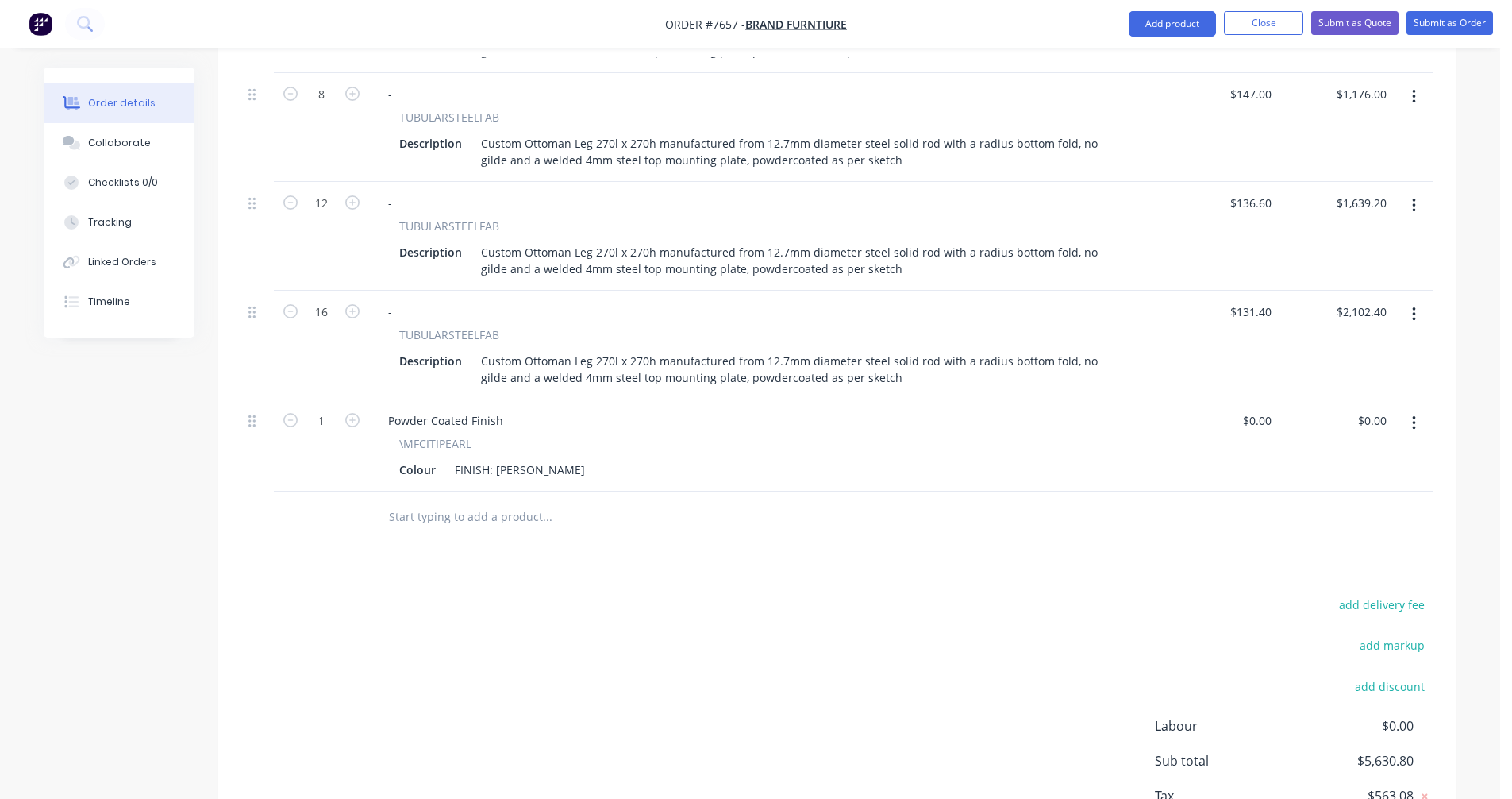
click at [425, 501] on input "text" at bounding box center [547, 517] width 317 height 31
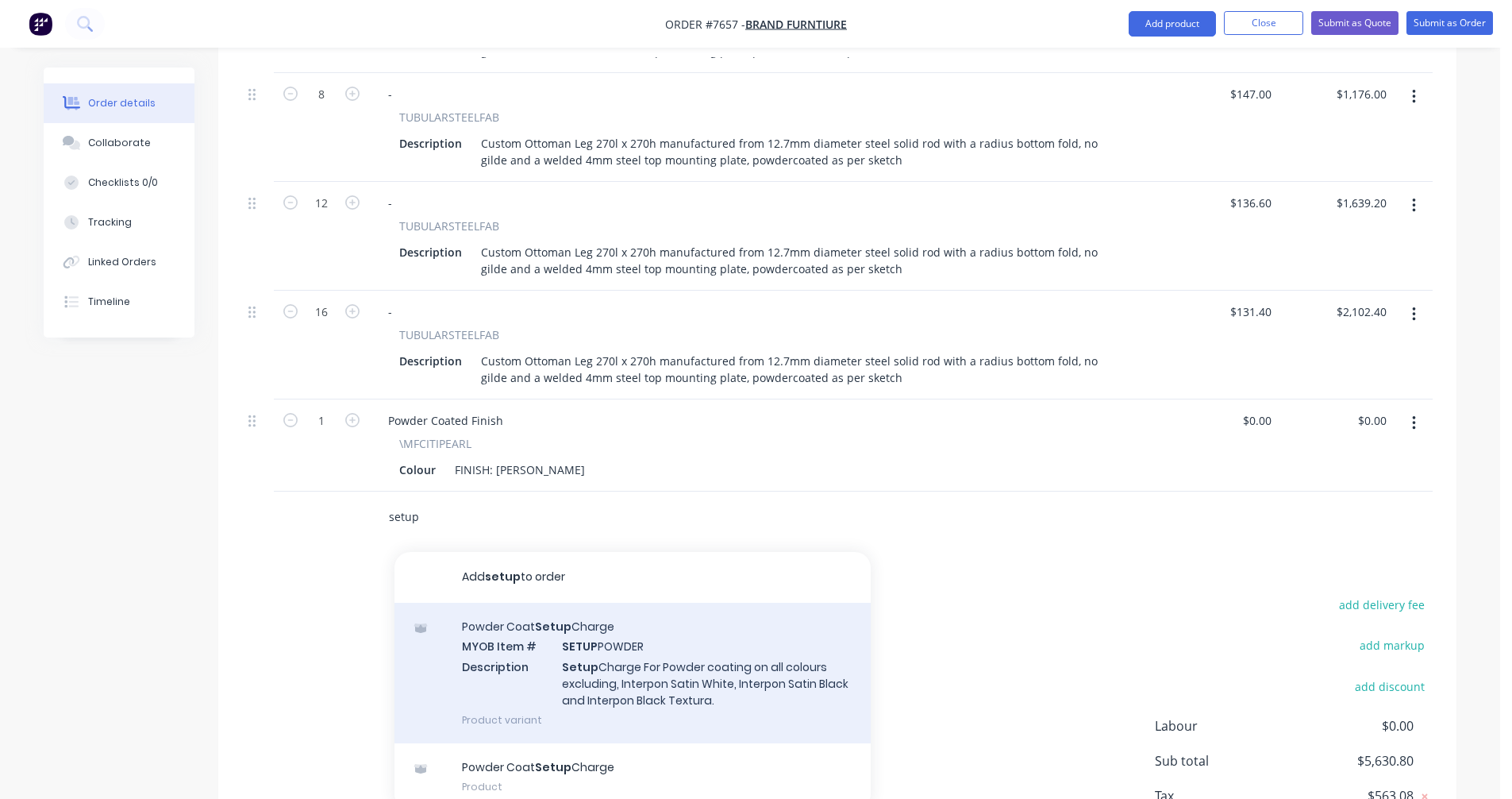
type input "setup"
click at [651, 640] on div "Powder Coat Setup Charge MYOB Item # SETUP POWDER Description Setup Charge For …" at bounding box center [632, 673] width 477 height 141
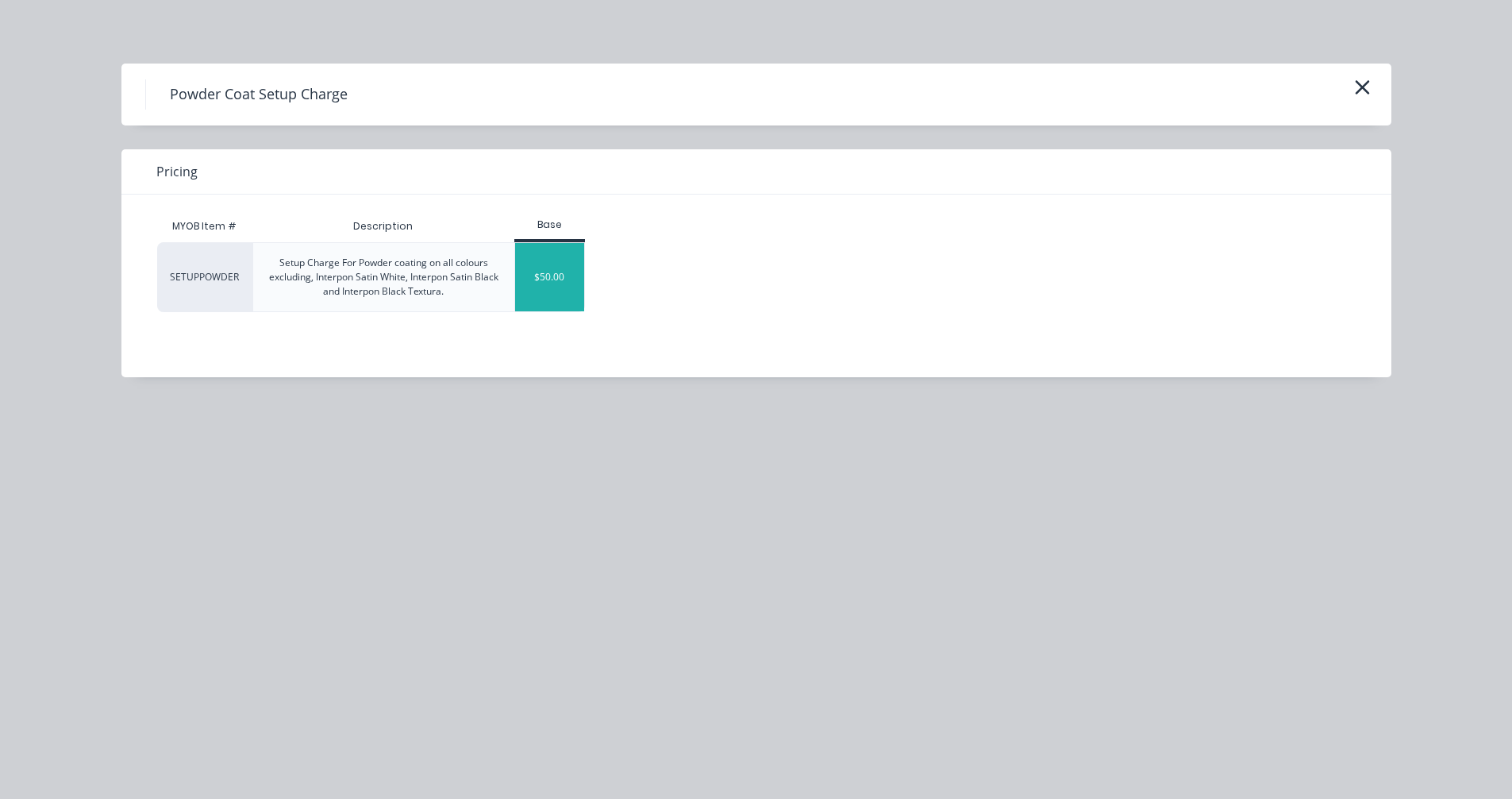
click at [539, 276] on div "$50.00" at bounding box center [550, 278] width 69 height 69
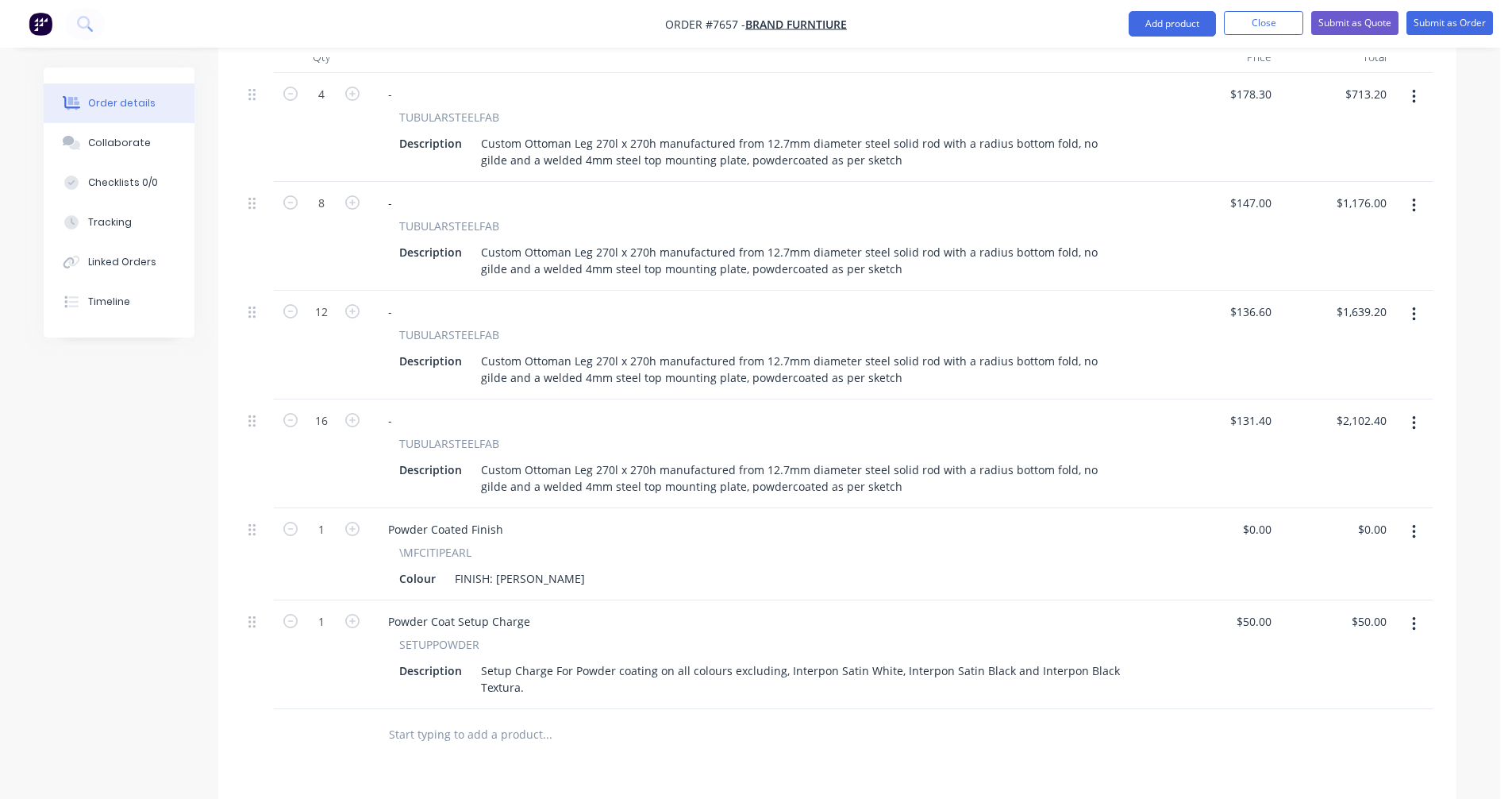
scroll to position [551, 0]
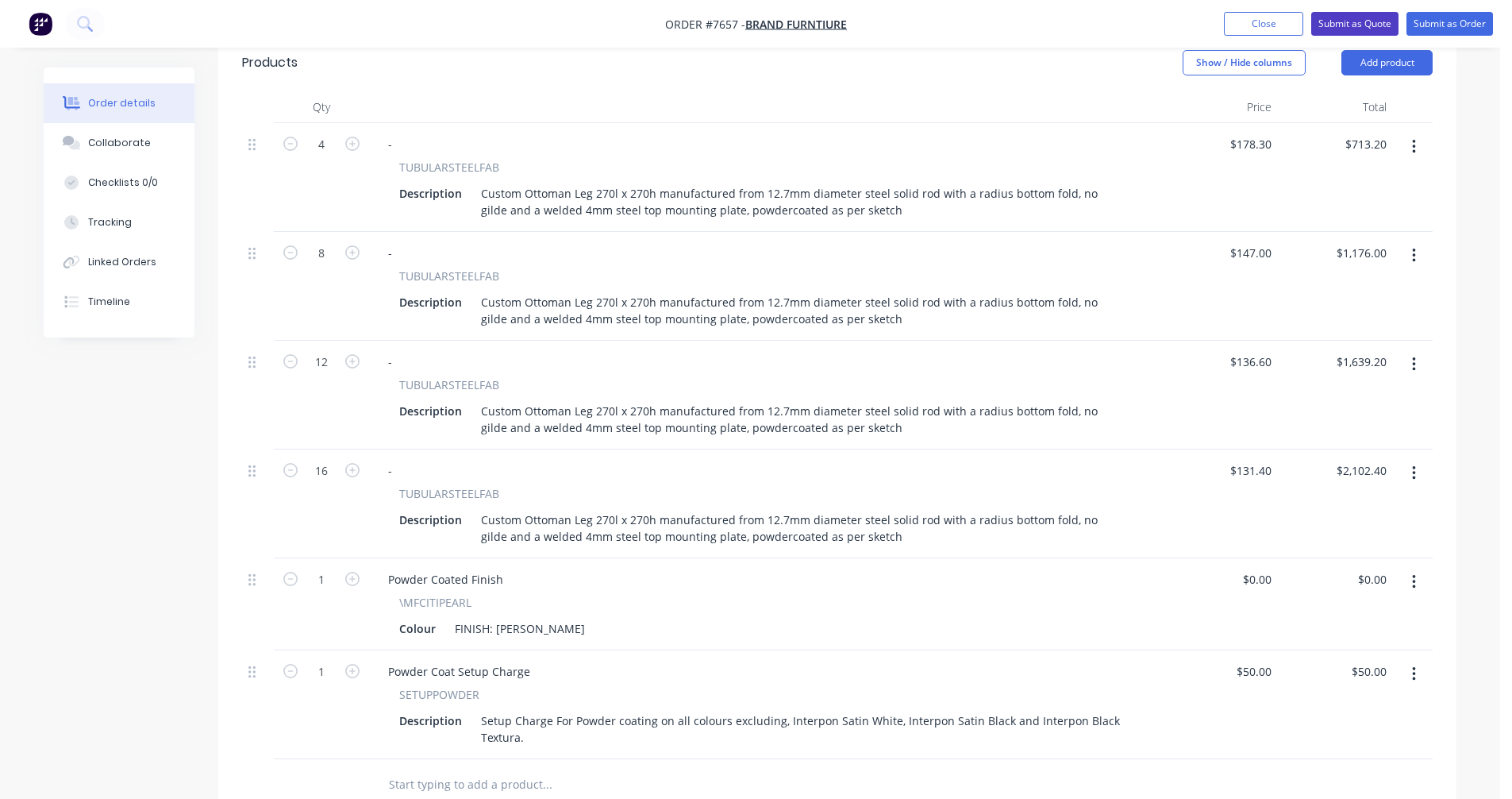
click at [1367, 19] on button "Submit as Quote" at bounding box center [1355, 24] width 87 height 24
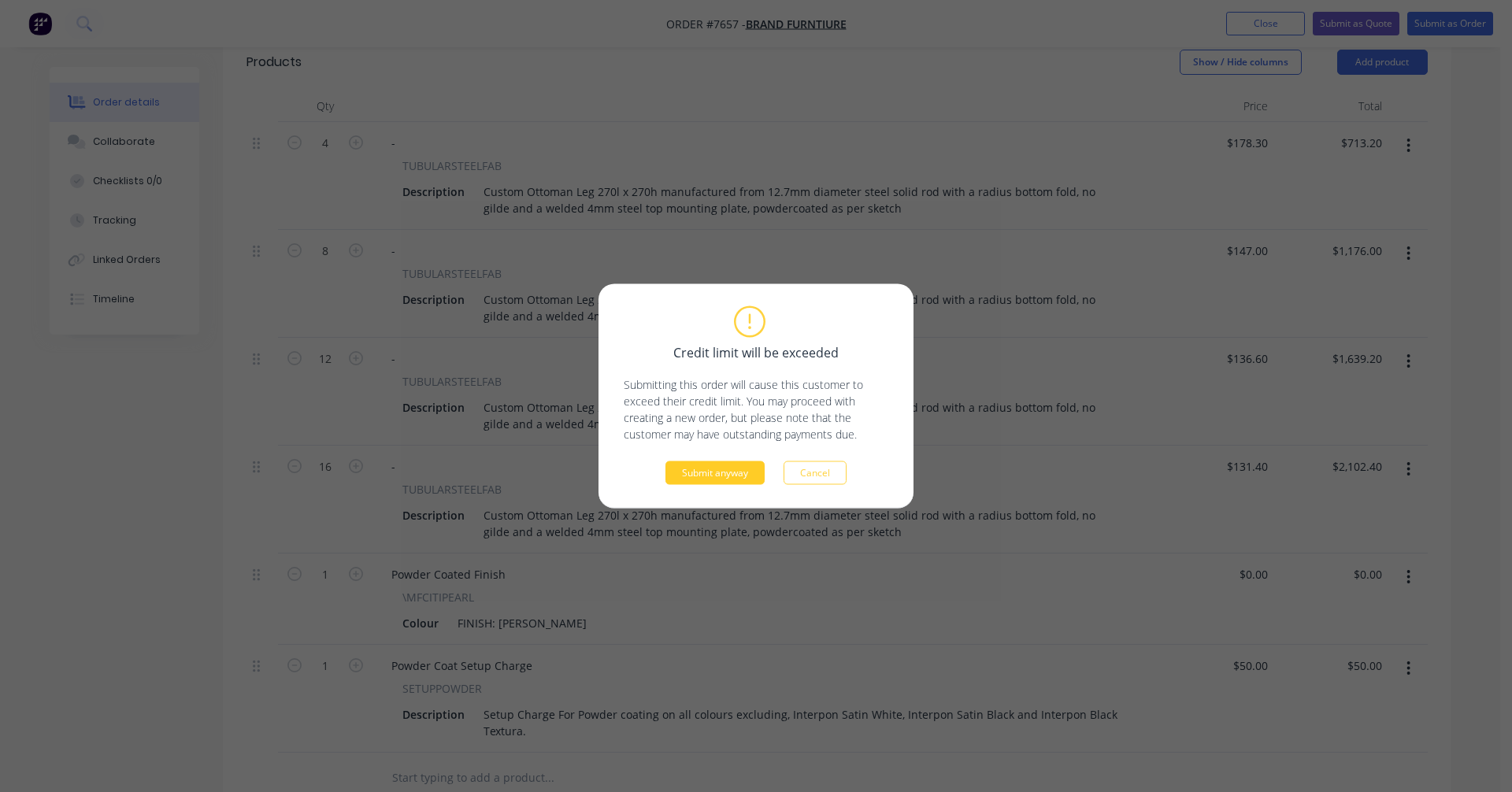
click at [734, 474] on button "Submit anyway" at bounding box center [715, 474] width 99 height 24
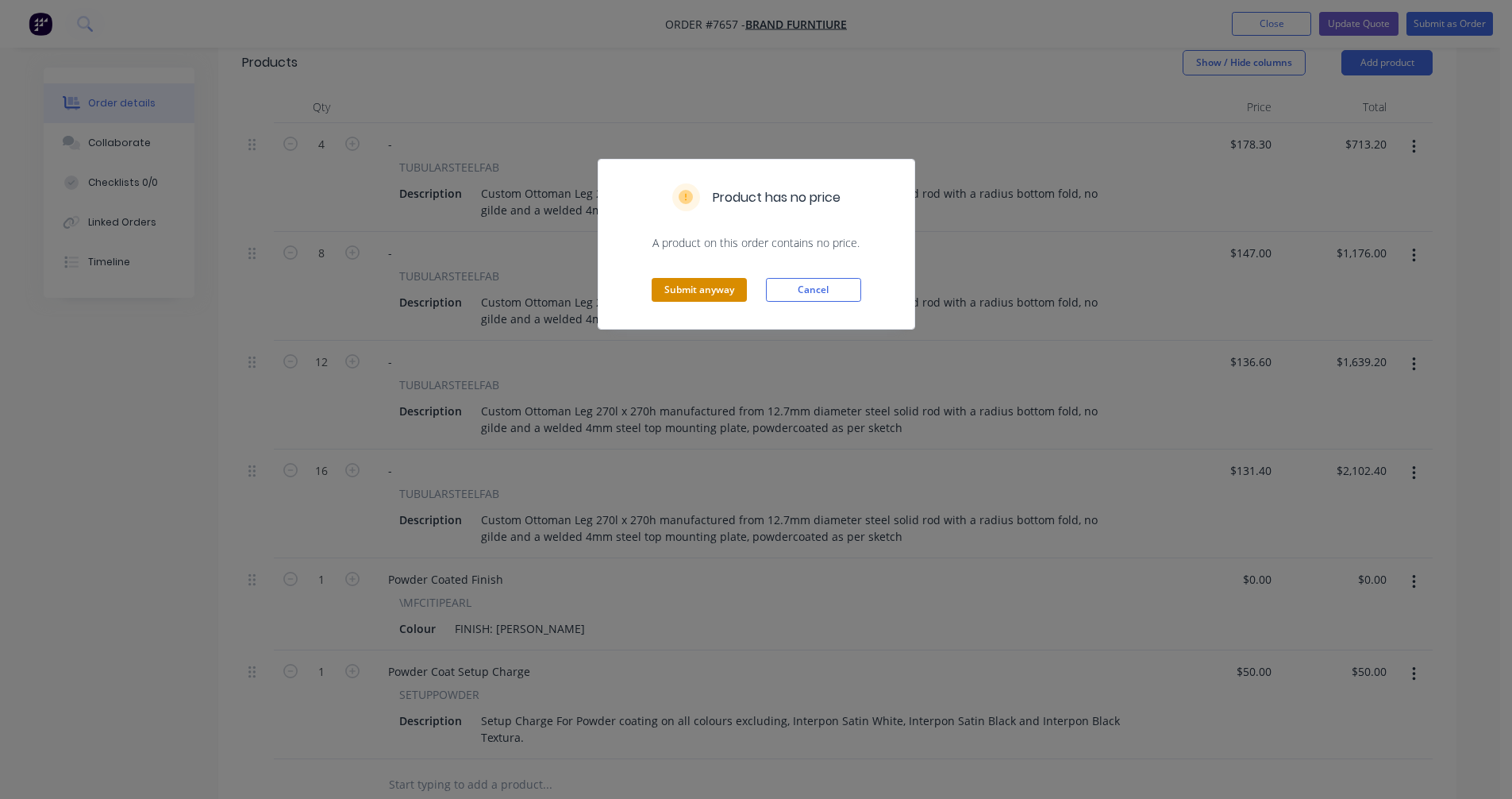
click at [713, 282] on button "Submit anyway" at bounding box center [699, 290] width 95 height 24
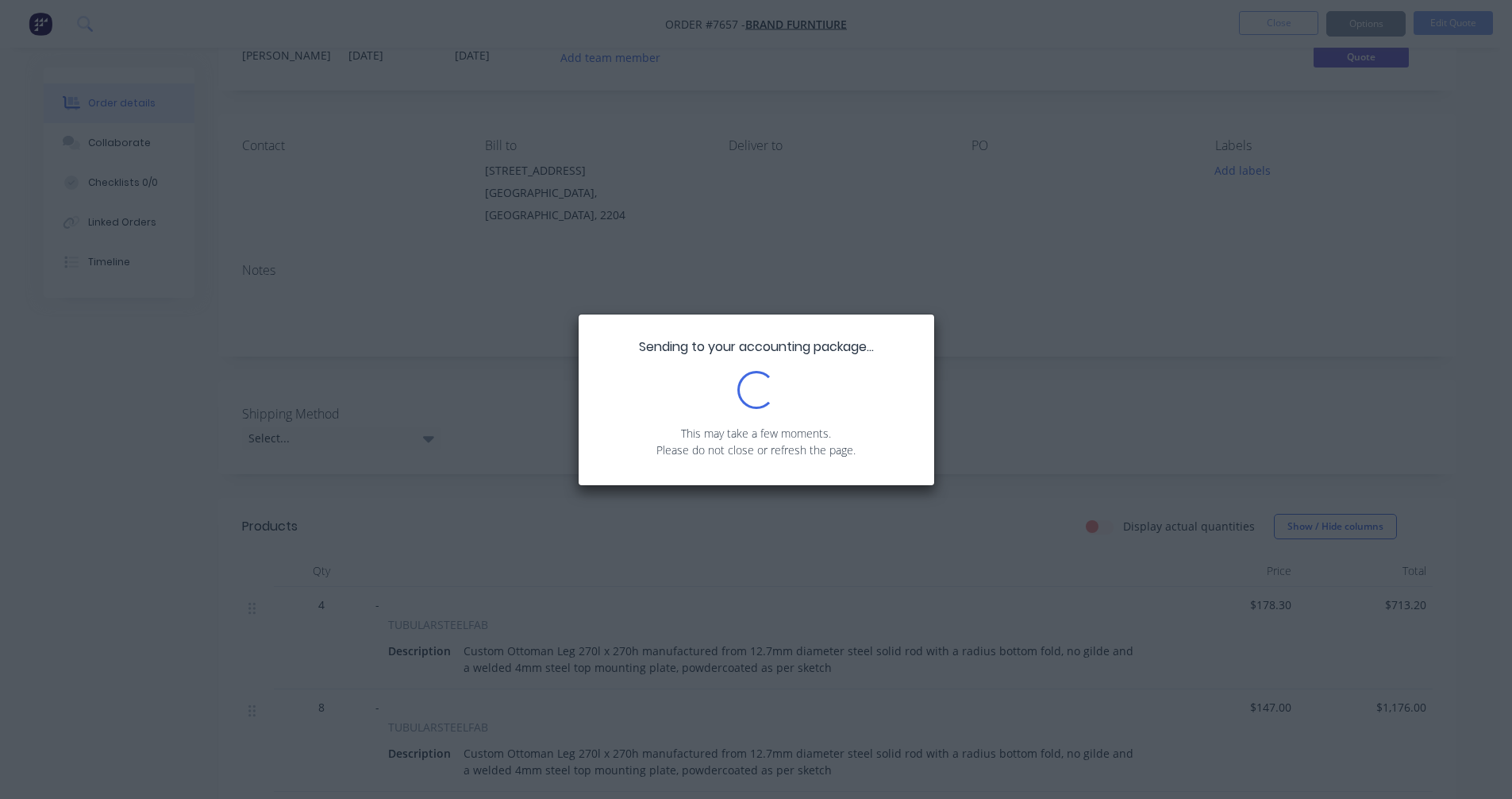
scroll to position [0, 0]
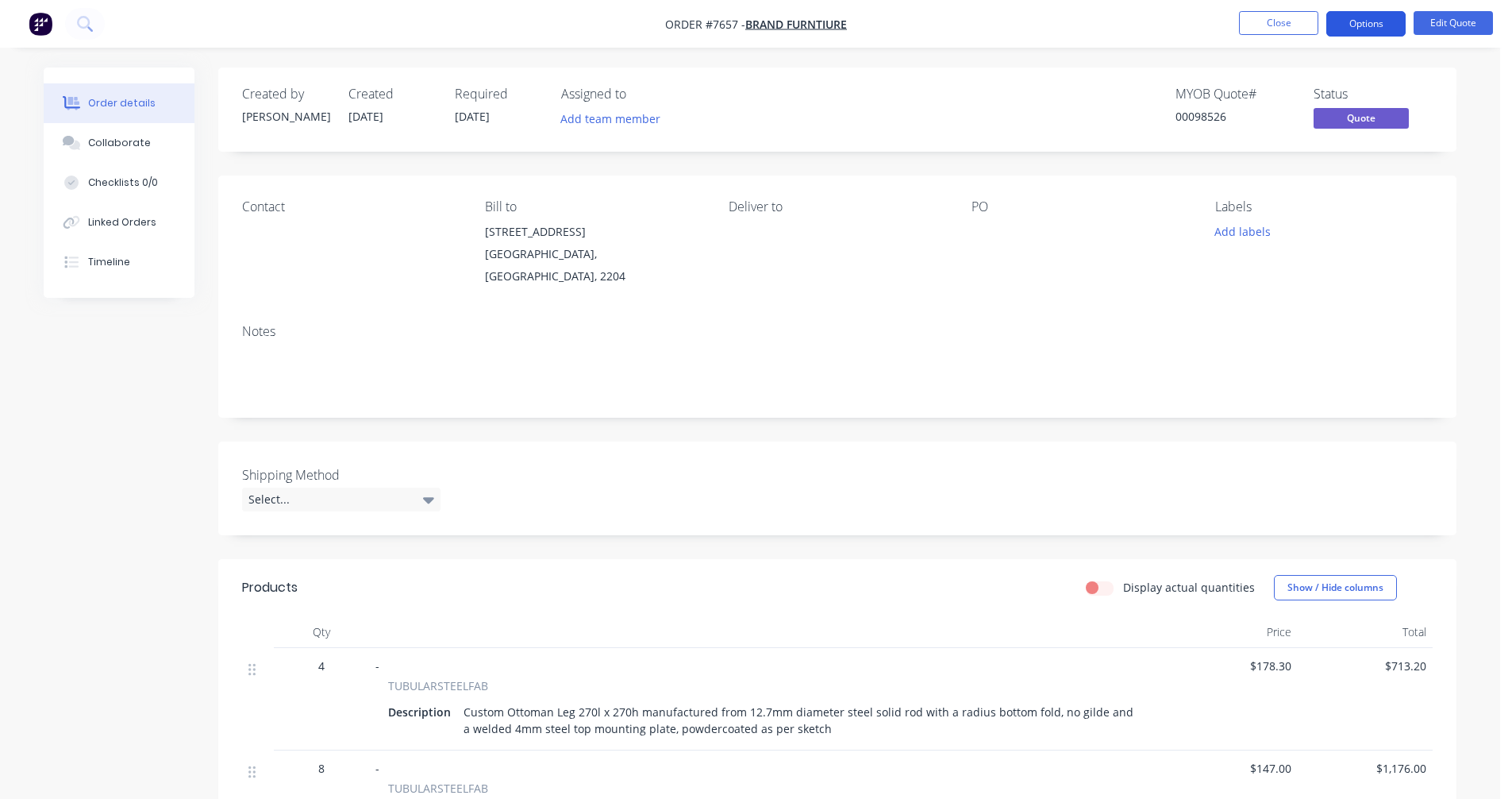
click at [1380, 17] on button "Options" at bounding box center [1367, 23] width 80 height 25
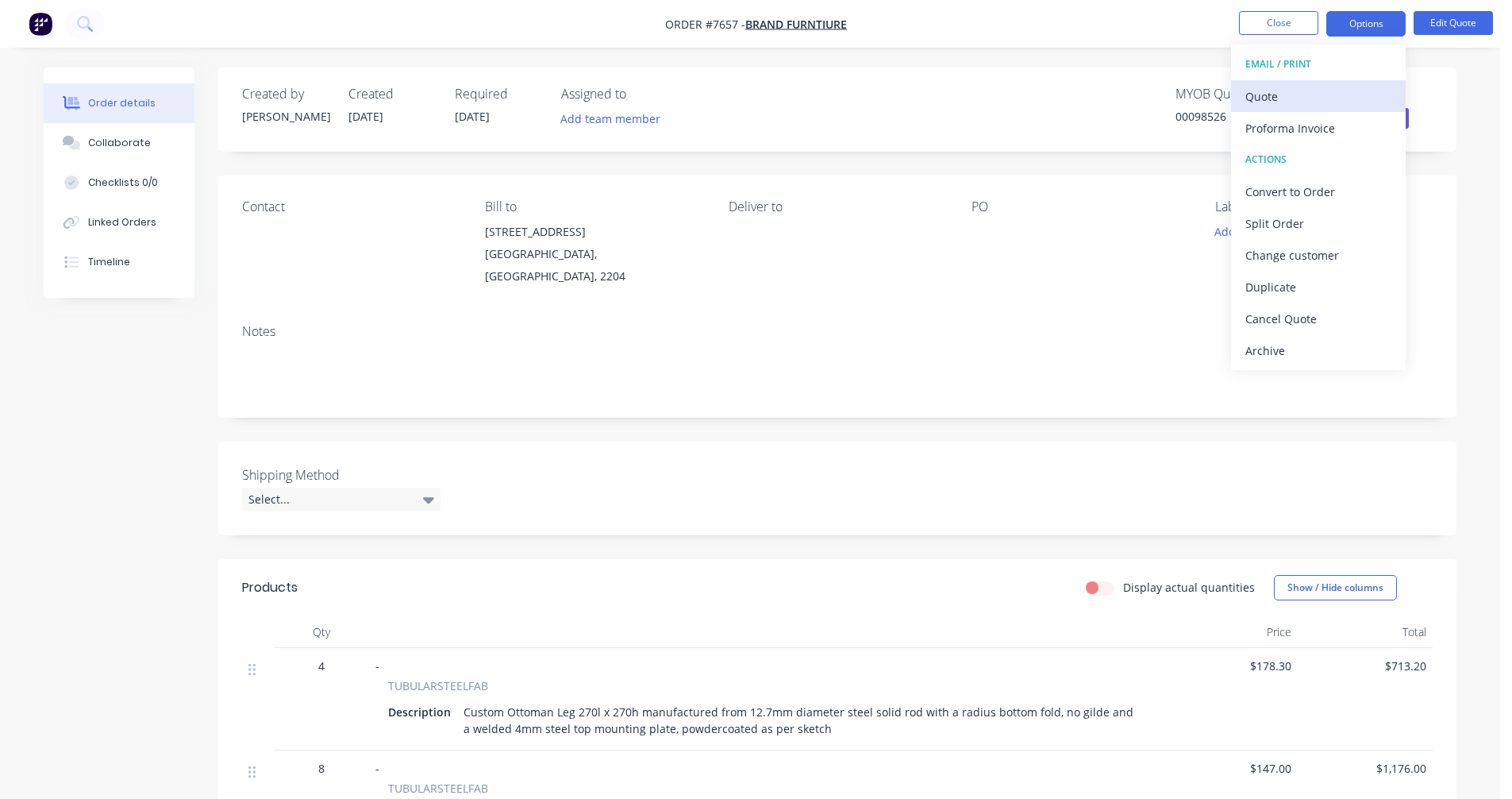
click at [1282, 98] on div "Quote" at bounding box center [1319, 96] width 146 height 23
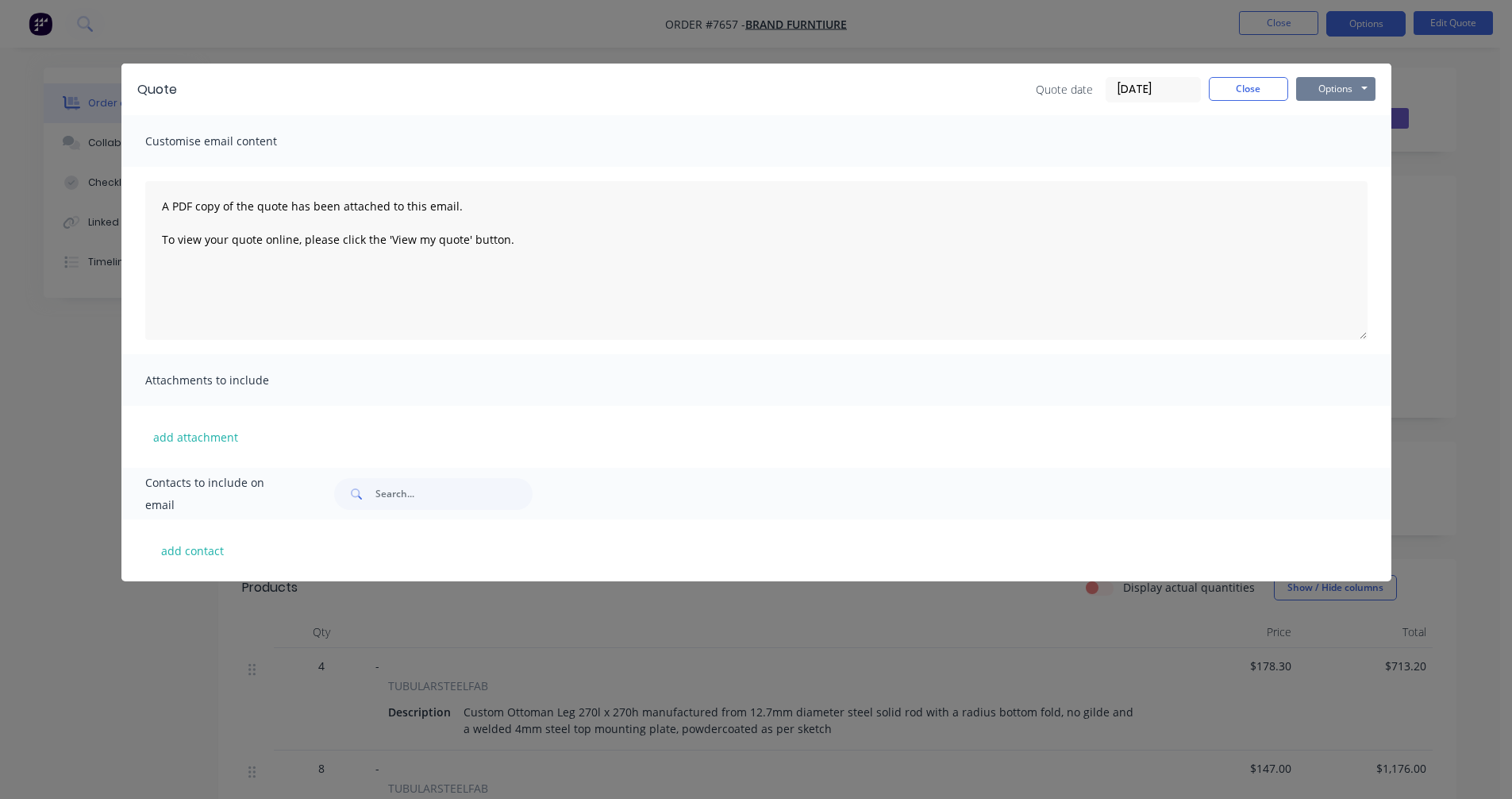
click at [1343, 92] on button "Options" at bounding box center [1336, 89] width 80 height 24
click at [1344, 118] on button "Preview" at bounding box center [1347, 117] width 102 height 26
click at [1271, 87] on button "Close" at bounding box center [1249, 89] width 80 height 24
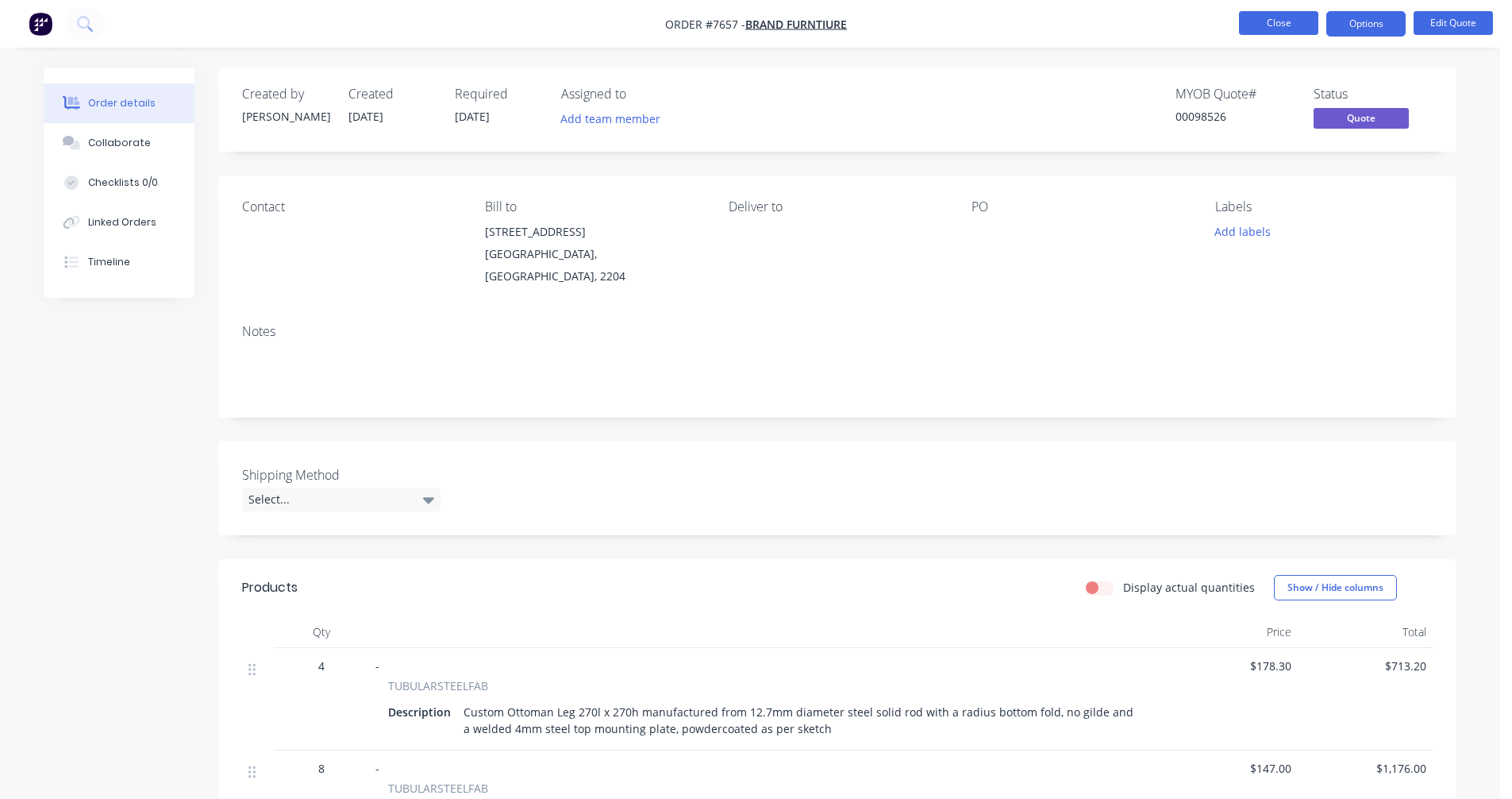
click at [1284, 25] on button "Close" at bounding box center [1279, 23] width 80 height 24
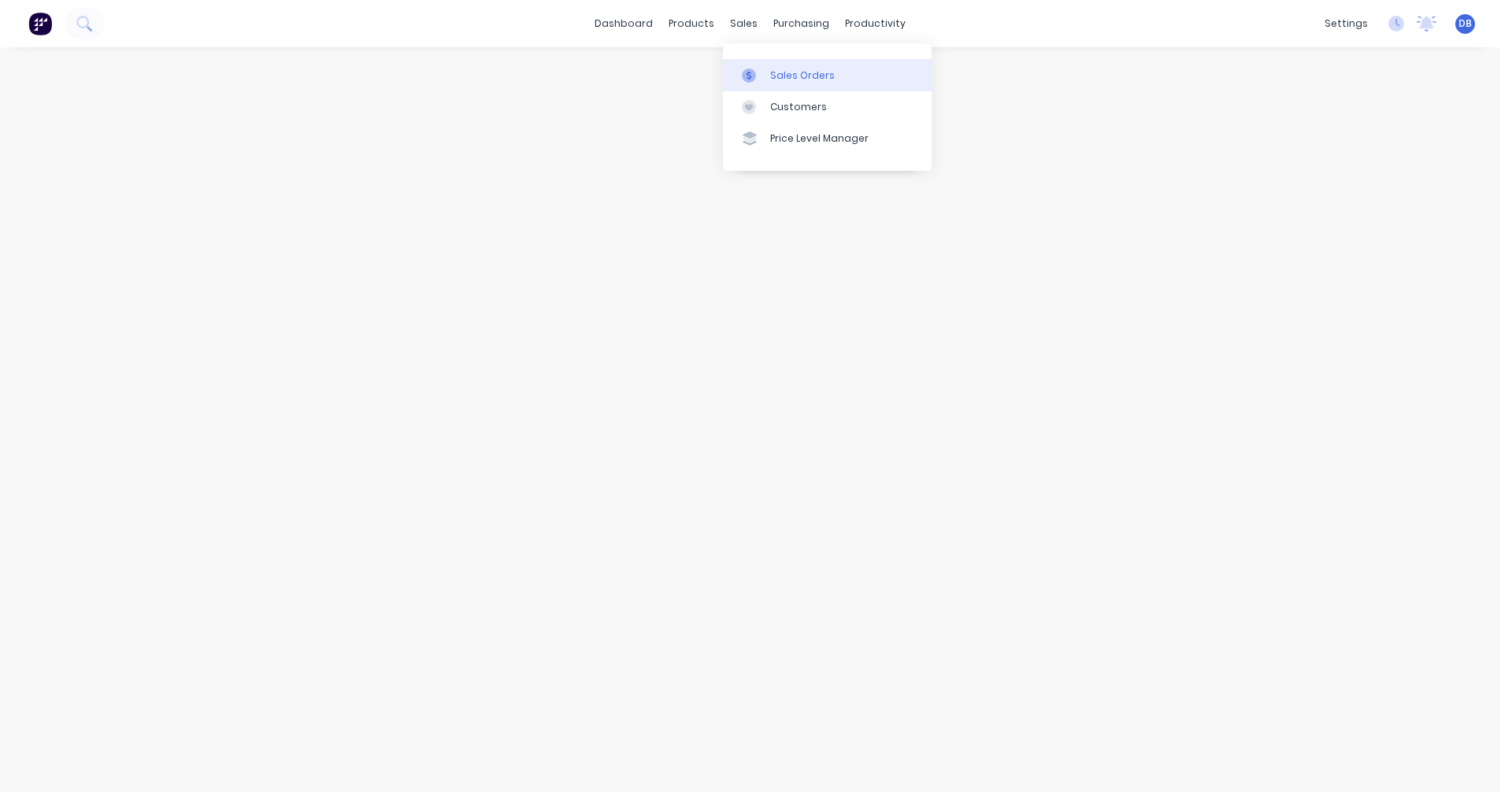
click at [779, 81] on div "Sales Orders" at bounding box center [802, 75] width 64 height 14
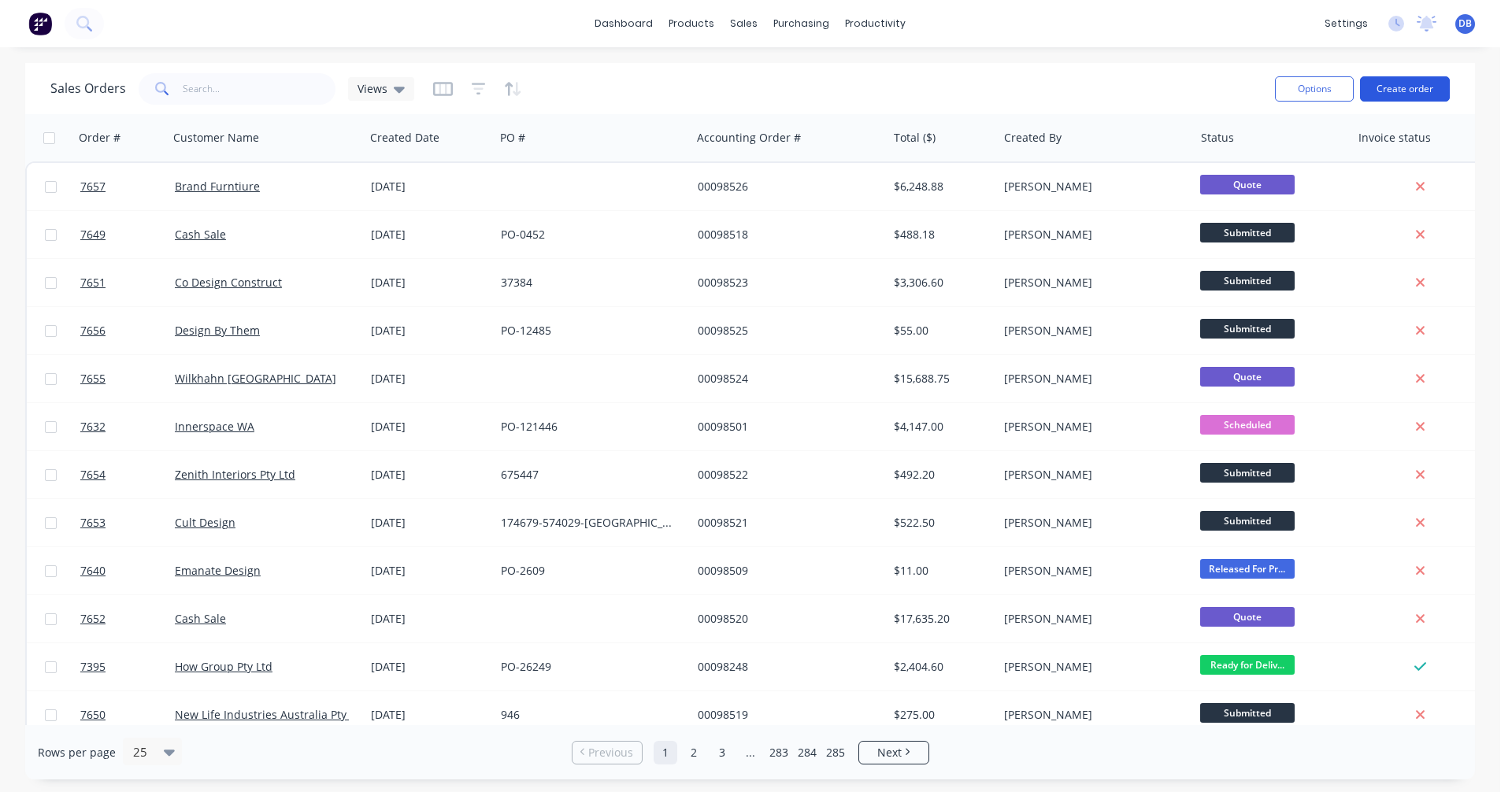
click at [1391, 89] on button "Create order" at bounding box center [1406, 88] width 90 height 25
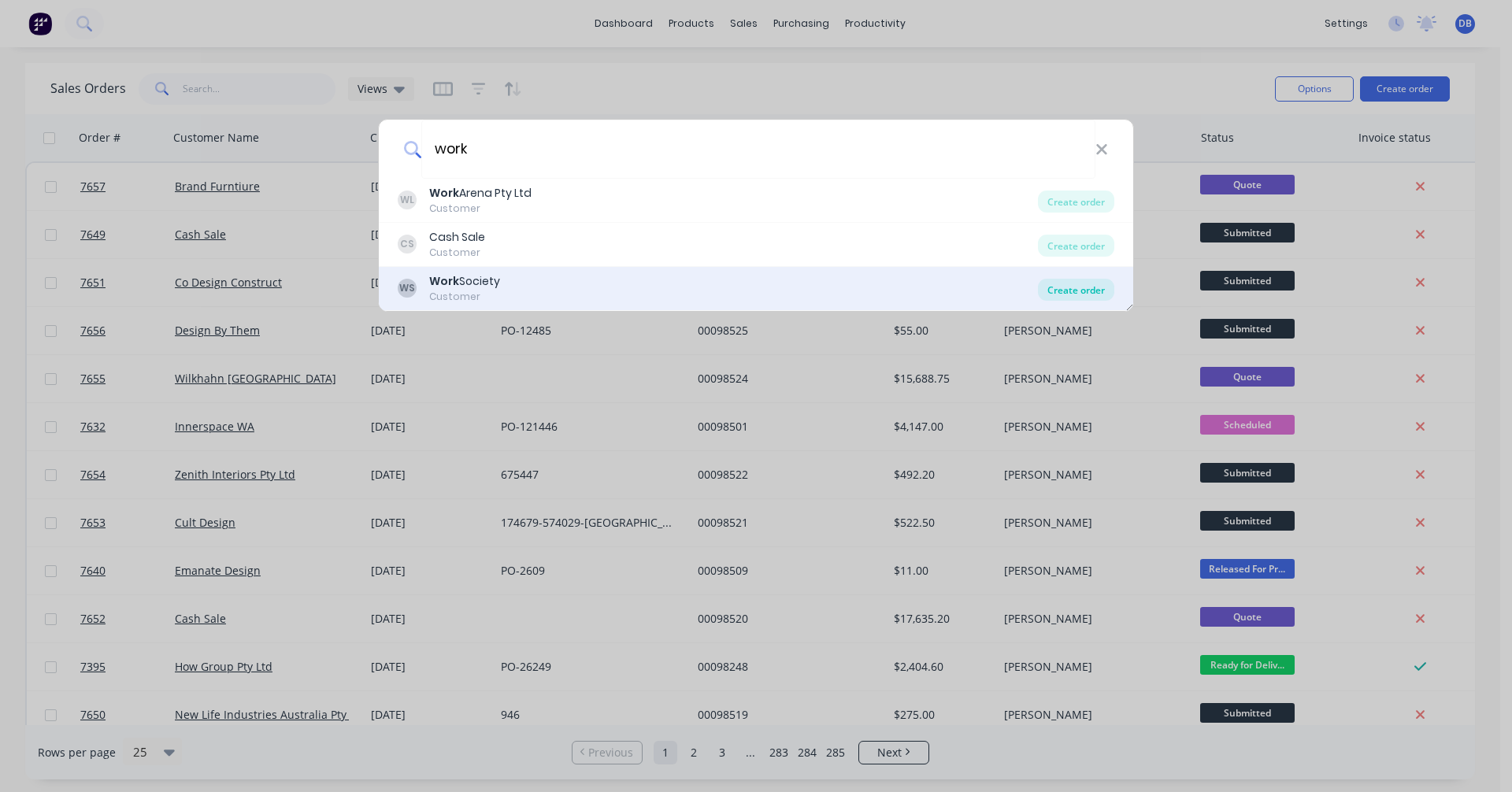
type input "work"
click at [1055, 285] on div "Create order" at bounding box center [1076, 290] width 76 height 22
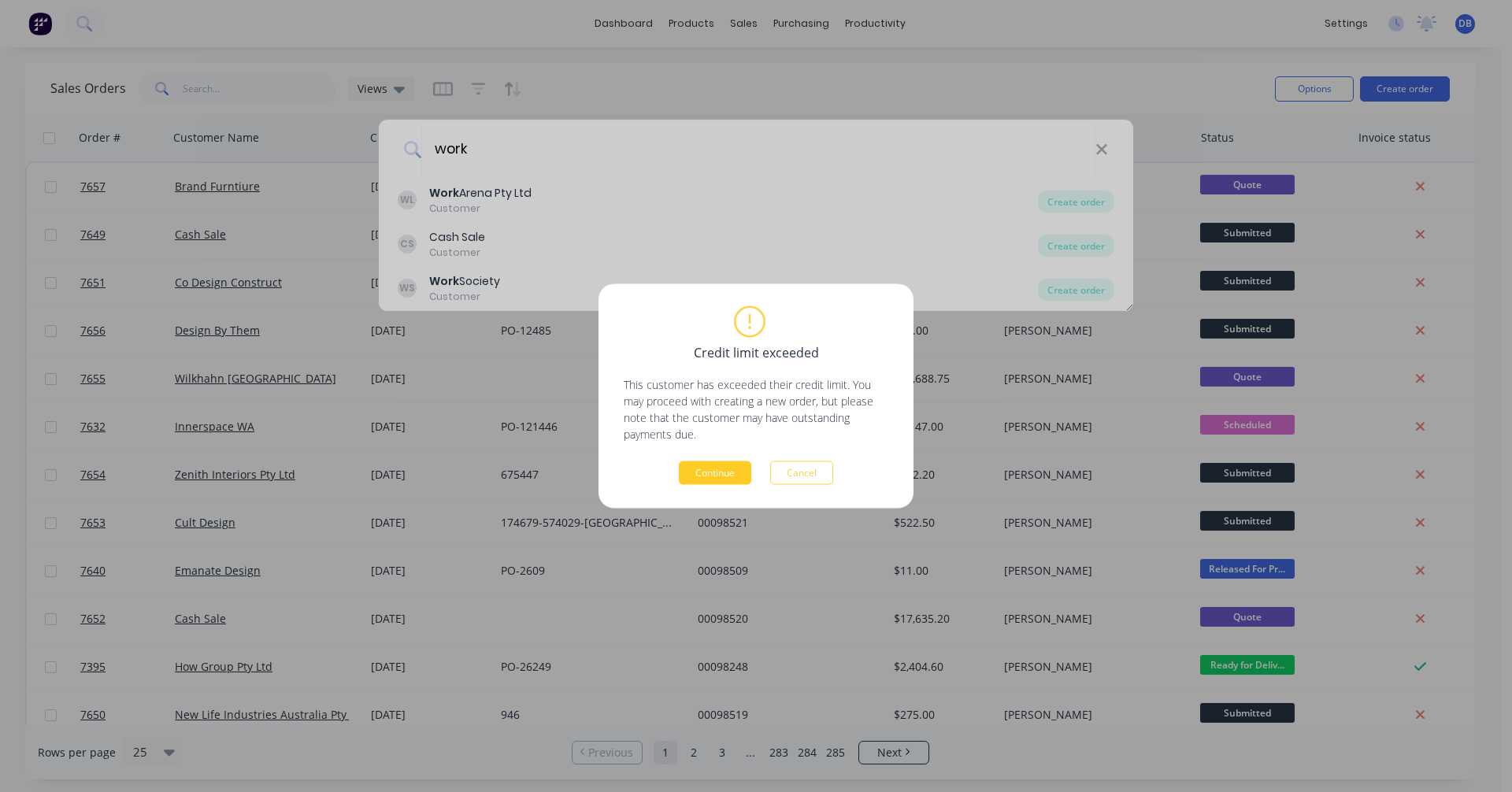
click at [720, 469] on button "Continue" at bounding box center [715, 474] width 73 height 24
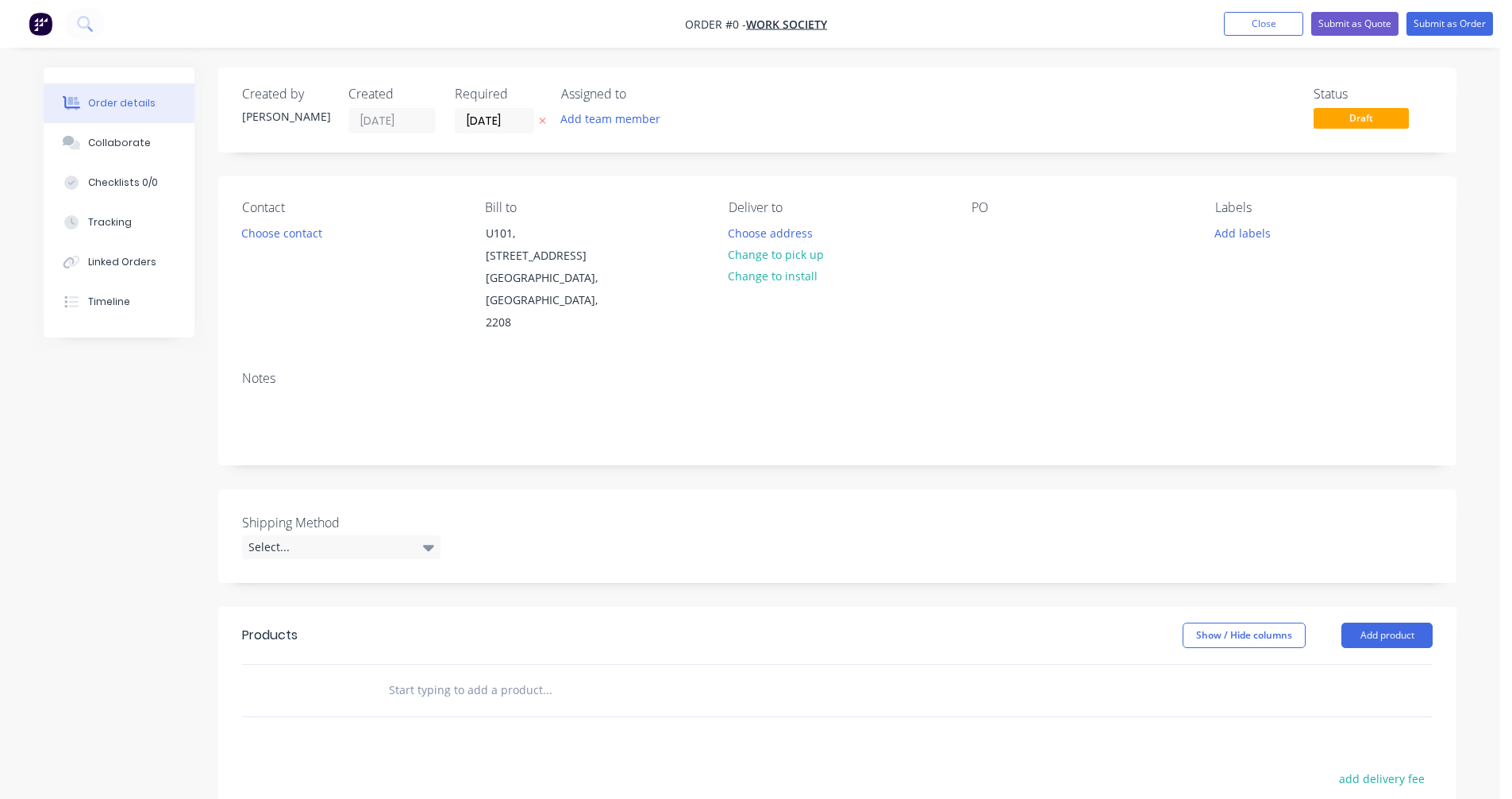
click at [465, 674] on input "text" at bounding box center [547, 690] width 317 height 31
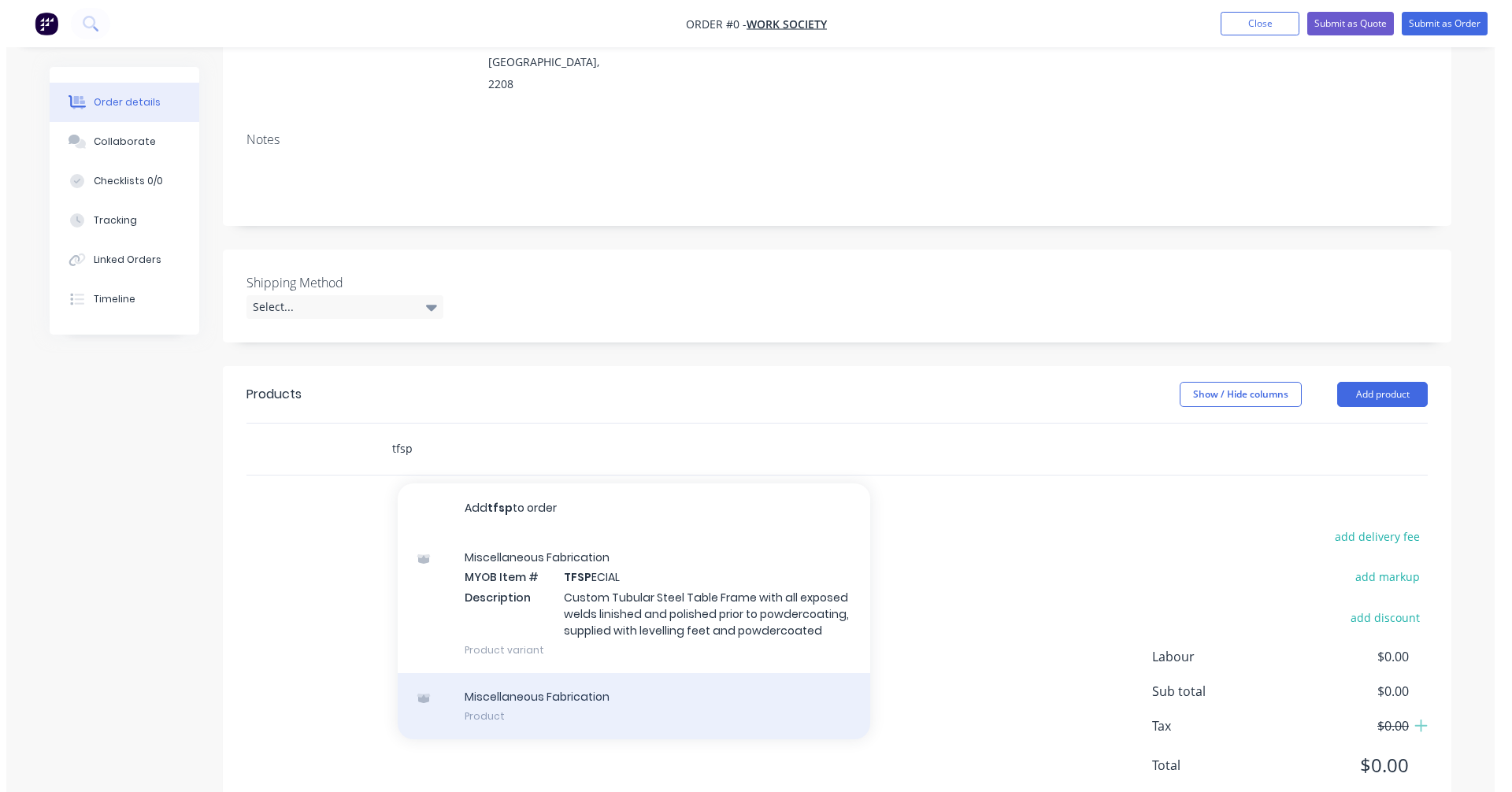
scroll to position [236, 0]
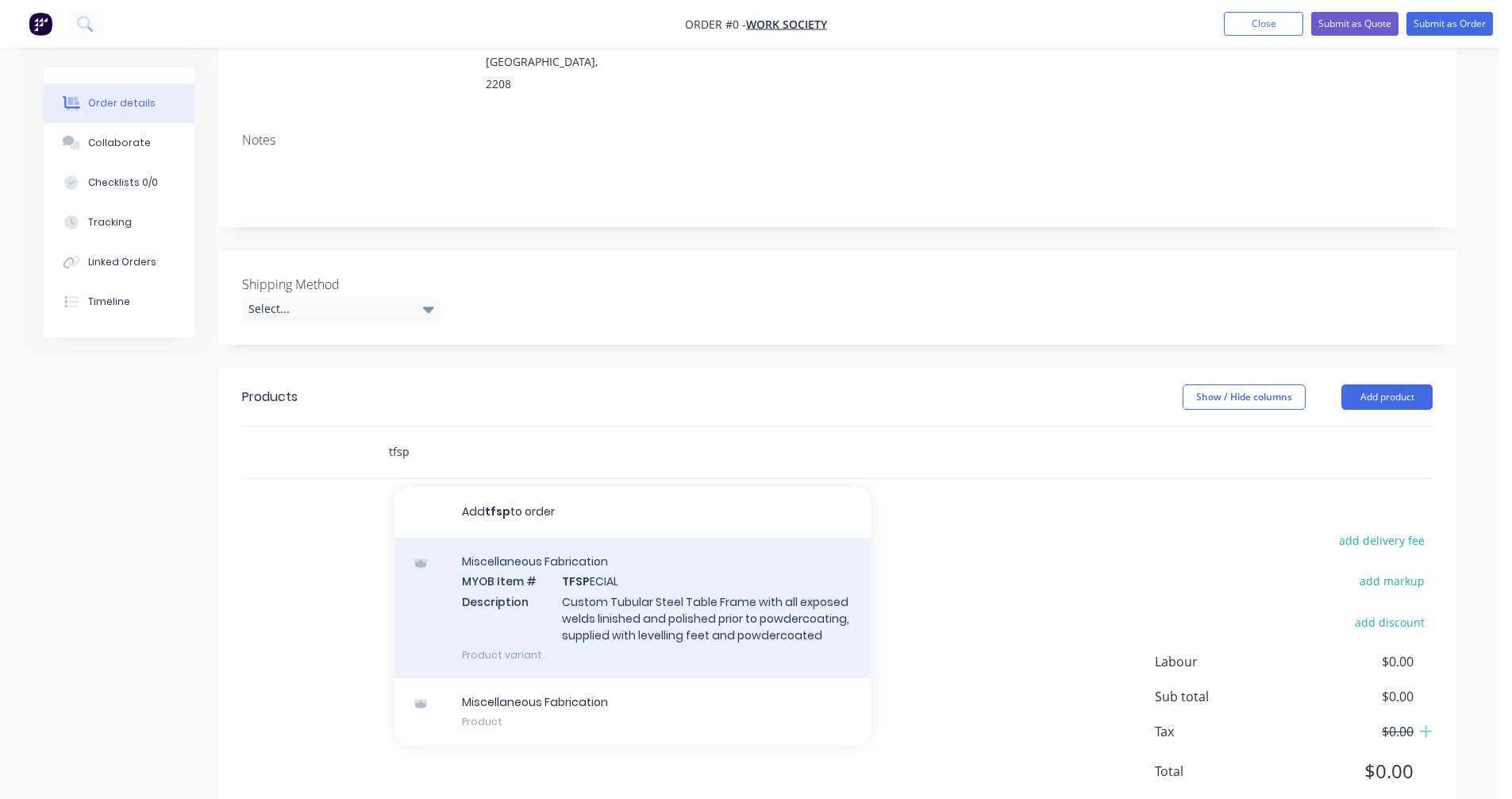
type input "tfsp"
click at [627, 582] on div "Miscellaneous Fabrication MYOB Item # TFSP ECIAL Description Custom Tubular Ste…" at bounding box center [632, 608] width 477 height 141
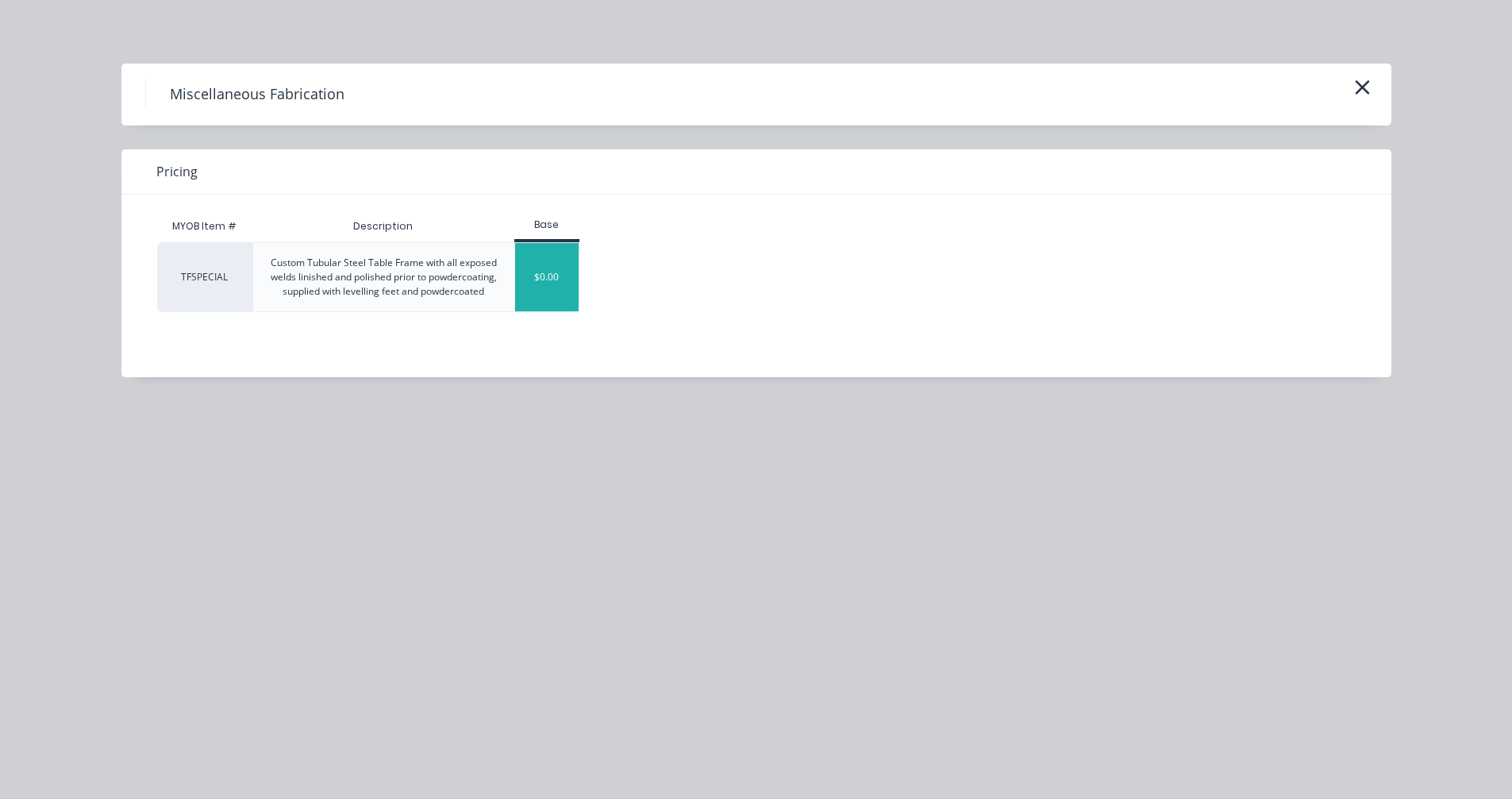
click at [558, 276] on div "$0.00" at bounding box center [547, 278] width 64 height 69
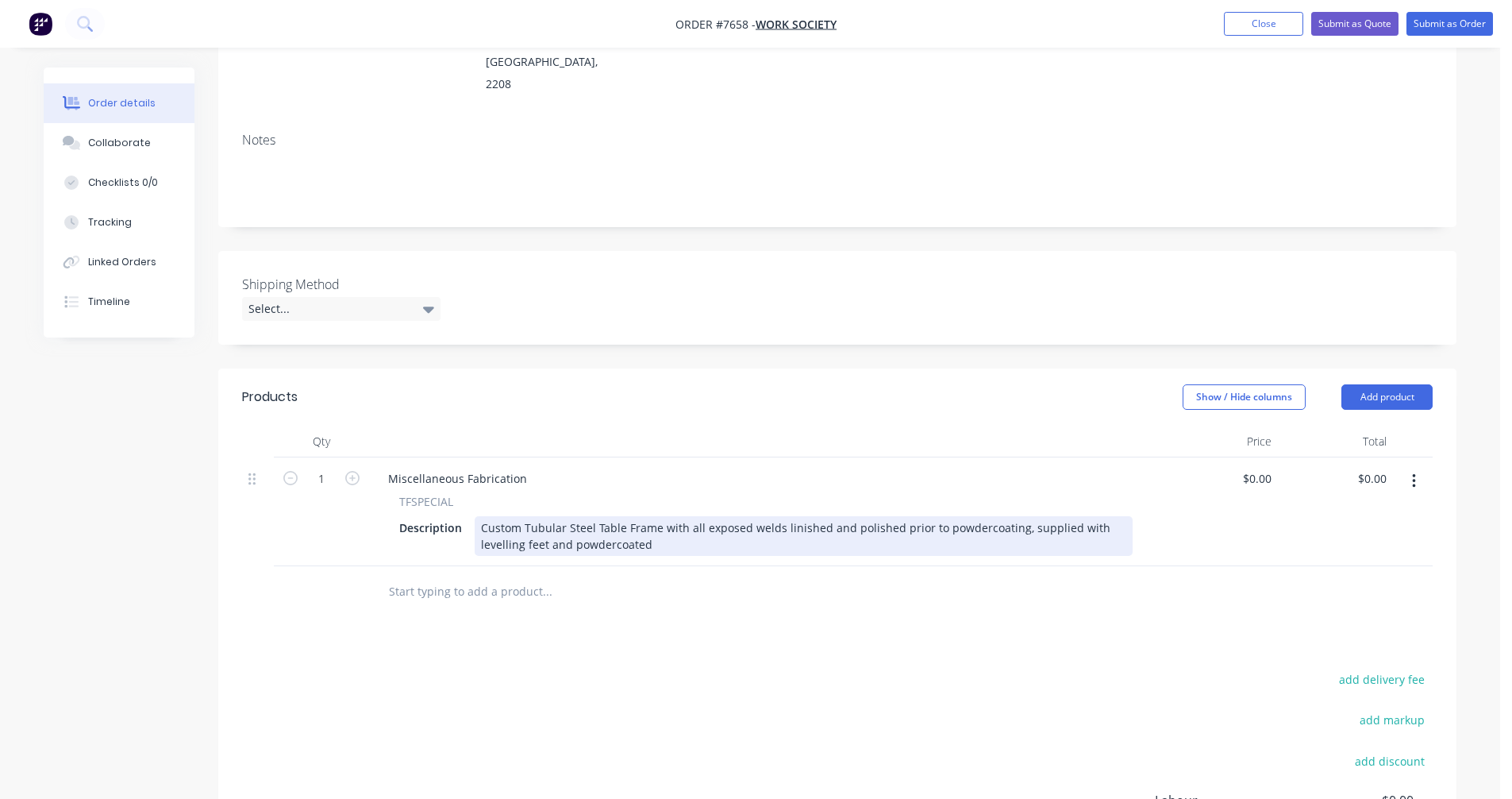
click at [596, 517] on div "Custom Tubular Steel Table Frame with all exposed welds linished and polished p…" at bounding box center [803, 536] width 658 height 40
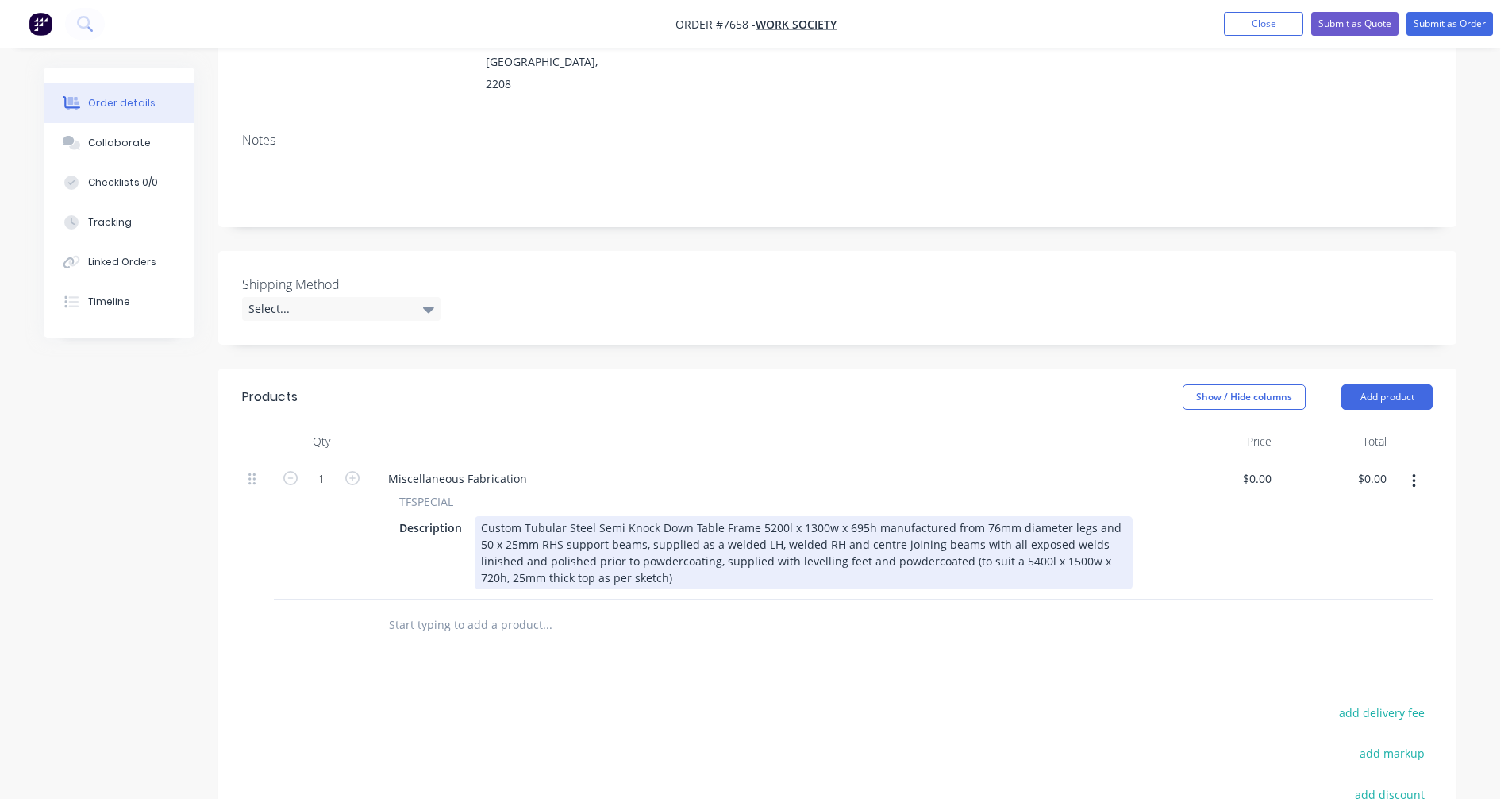
click at [956, 517] on div "Custom Tubular Steel Semi Knock Down Table Frame 5200l x 1300w x 695h manufactu…" at bounding box center [803, 553] width 658 height 73
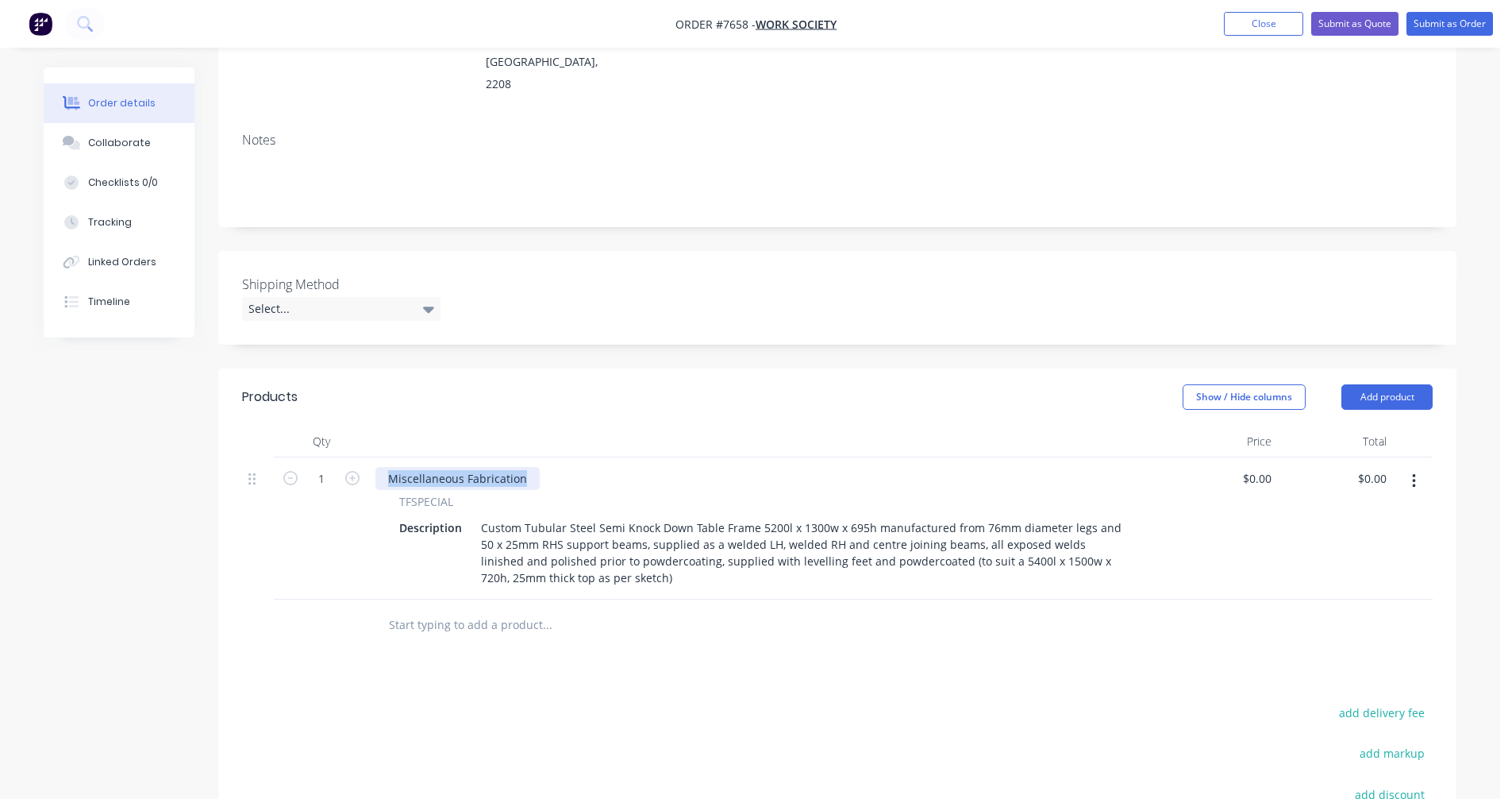
drag, startPoint x: 523, startPoint y: 436, endPoint x: 363, endPoint y: 425, distance: 160.4
click at [364, 457] on div "1 Miscellaneous Fabrication TFSPECIAL Description Custom Tubular Steel Semi Kno…" at bounding box center [837, 529] width 1191 height 143
click at [353, 471] on icon "button" at bounding box center [352, 478] width 14 height 14
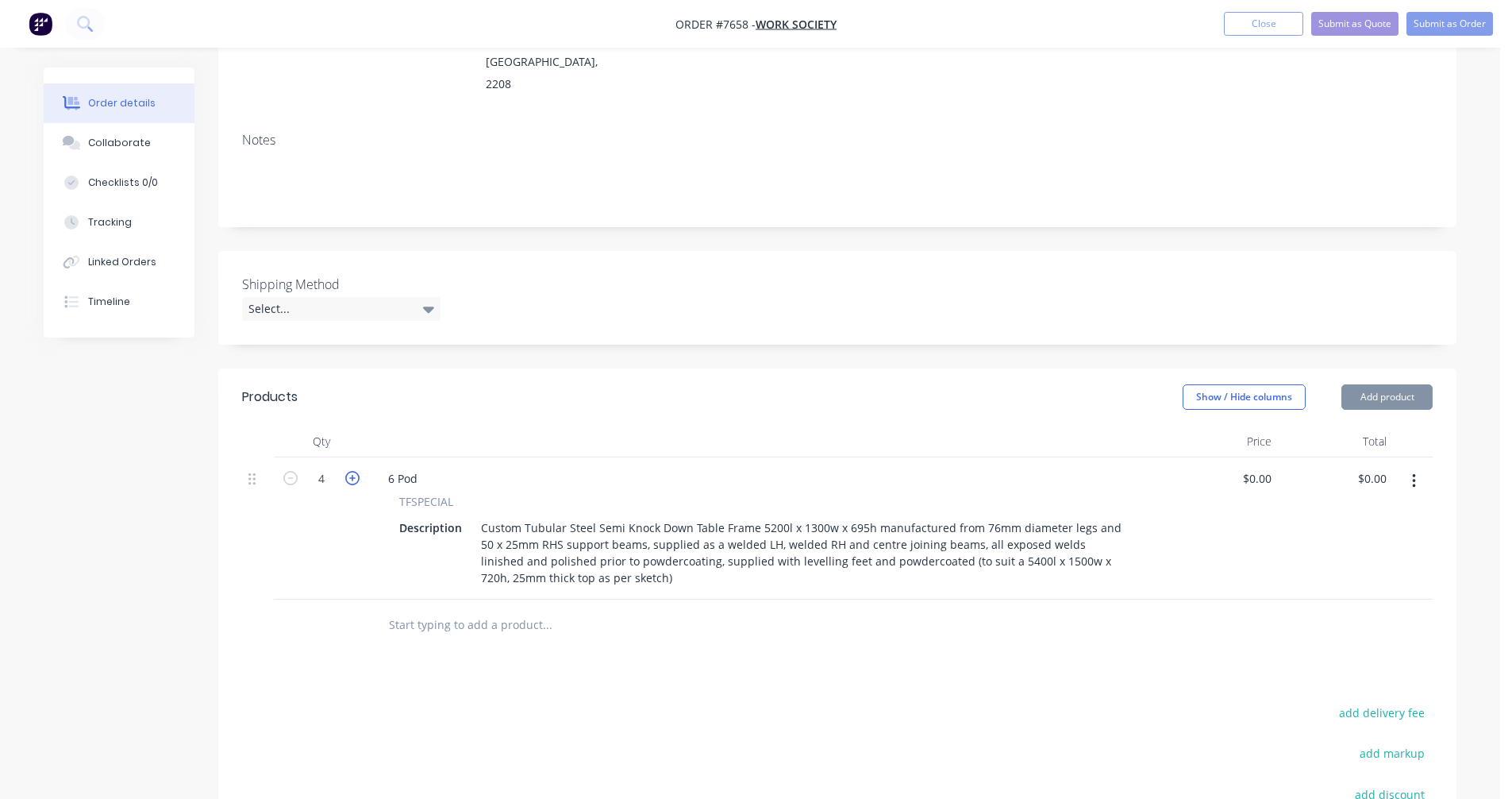
click at [353, 471] on icon "button" at bounding box center [352, 478] width 14 height 14
type input "6"
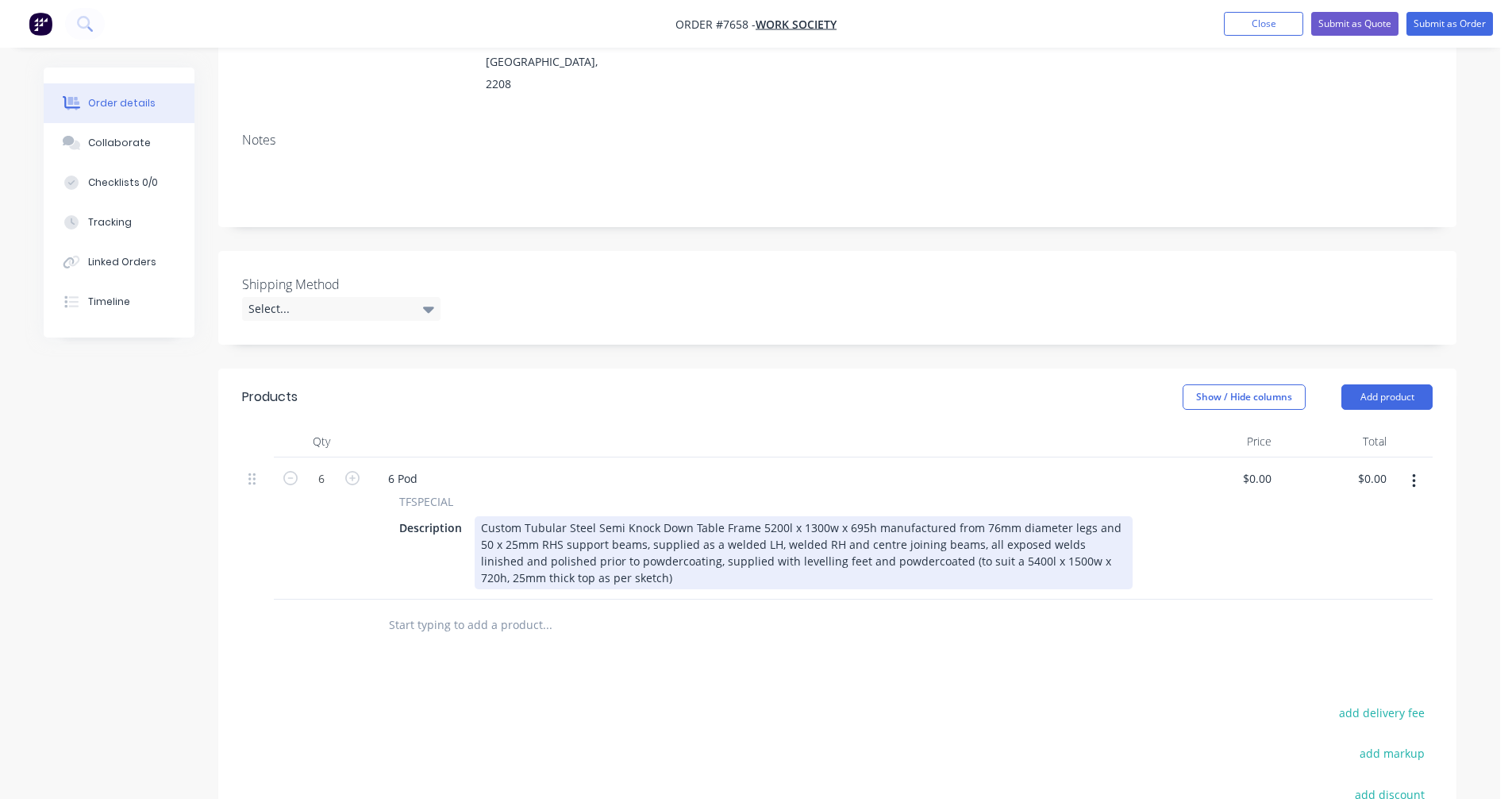
click at [860, 517] on div "Custom Tubular Steel Semi Knock Down Table Frame 5200l x 1300w x 695h manufactu…" at bounding box center [803, 553] width 658 height 73
click at [848, 517] on div "Custom Tubular Steel Semi Knock Down Table Frame 5200l x 1300w x 700h manufactu…" at bounding box center [803, 553] width 658 height 73
click at [909, 517] on div "Custom Tubular Steel Semi Knock Down Table Frame 5200l x 1300w x 700h manufactu…" at bounding box center [803, 553] width 658 height 73
type input "$1,265.00"
type input "$7,590.00"
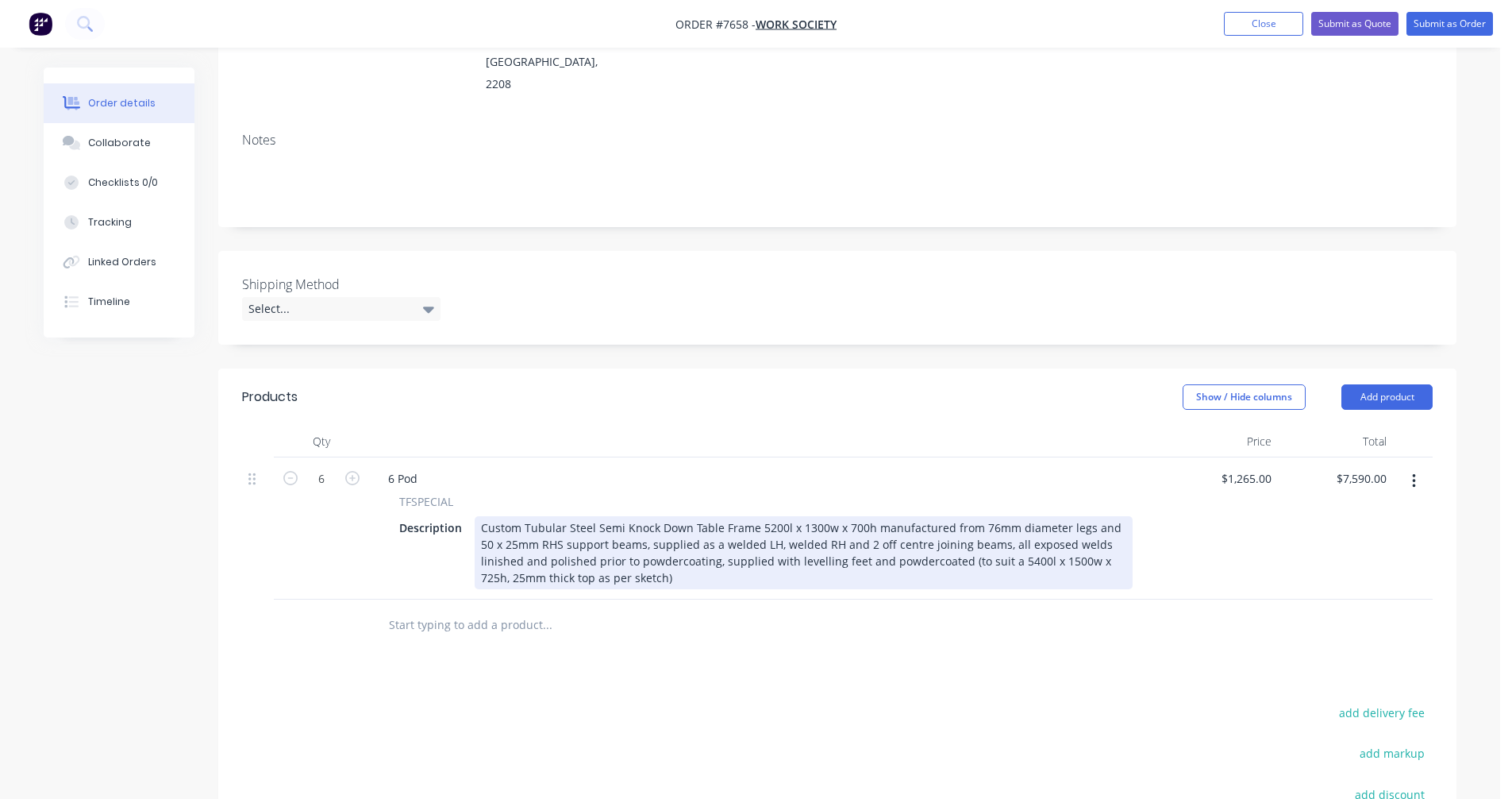
click at [605, 517] on div "Custom Tubular Steel Semi Knock Down Table Frame 5200l x 1300w x 700h manufactu…" at bounding box center [803, 553] width 658 height 73
type input "$1,299.00"
type input "$7,794.00"
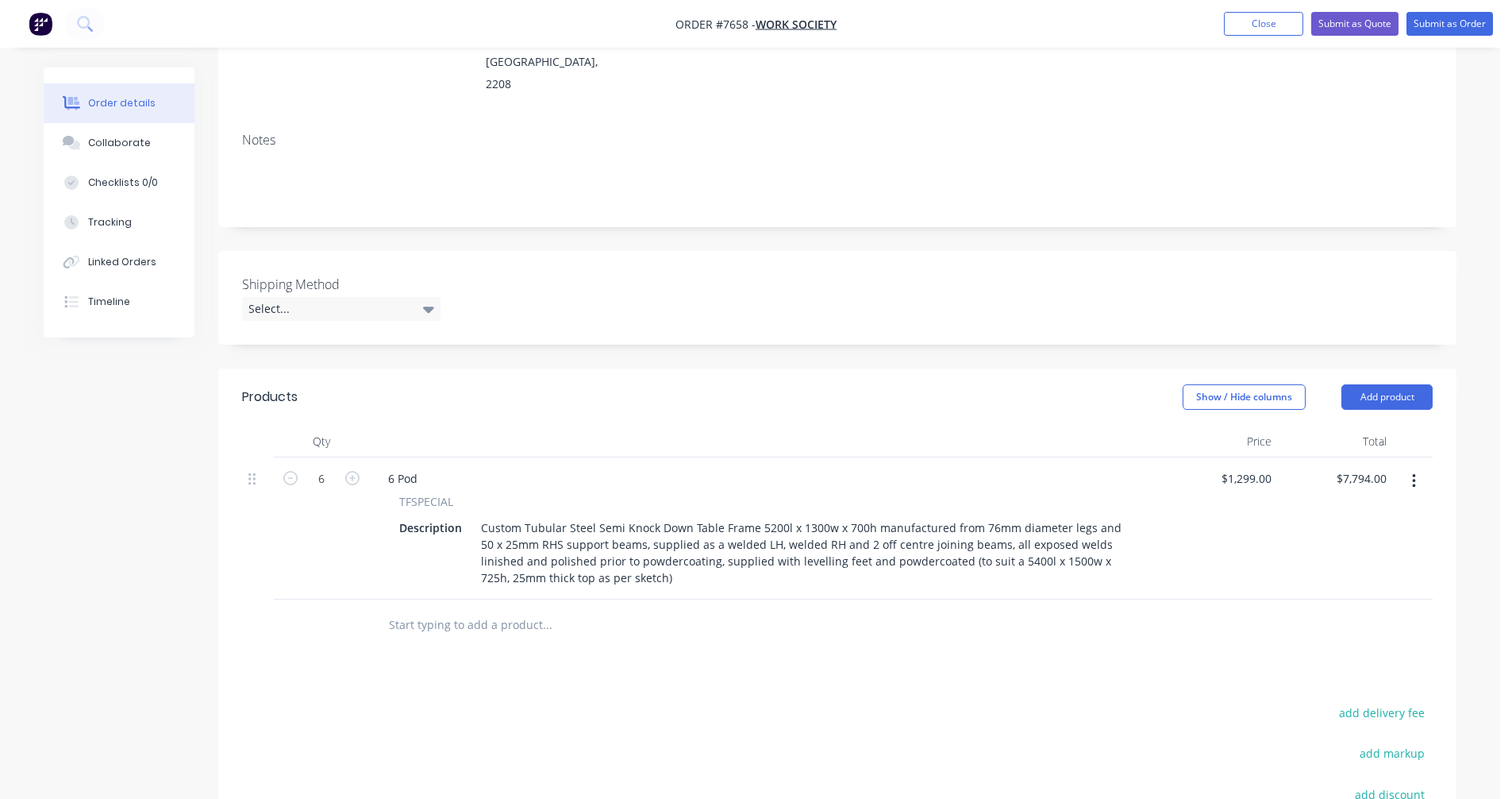
click at [1417, 467] on button "button" at bounding box center [1414, 481] width 37 height 29
click at [1348, 543] on div "Duplicate" at bounding box center [1357, 555] width 122 height 23
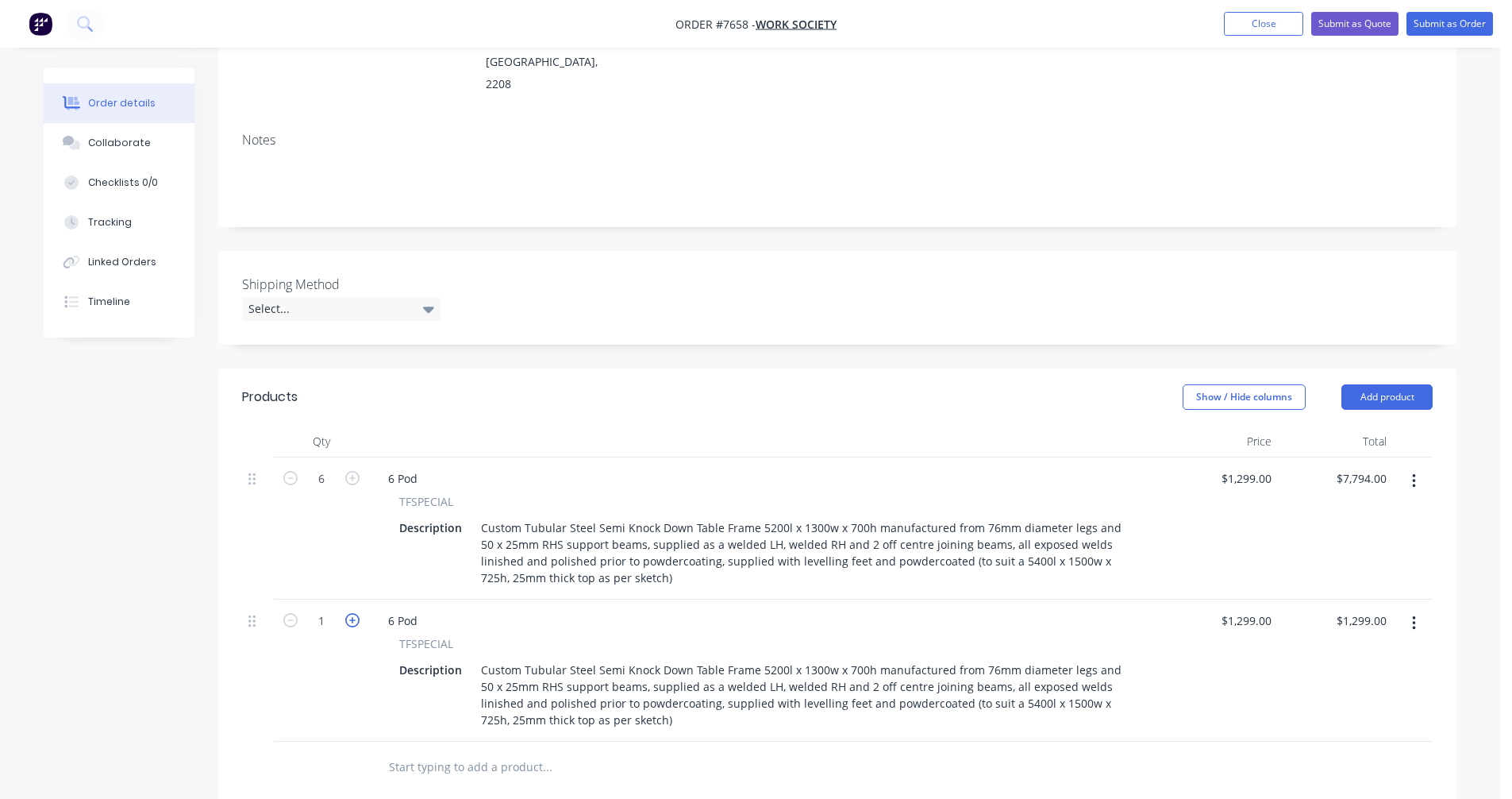
click at [347, 613] on icon "button" at bounding box center [352, 619] width 14 height 14
type input "2"
type input "$2,598.00"
click at [394, 609] on div "6 Pod" at bounding box center [403, 620] width 55 height 23
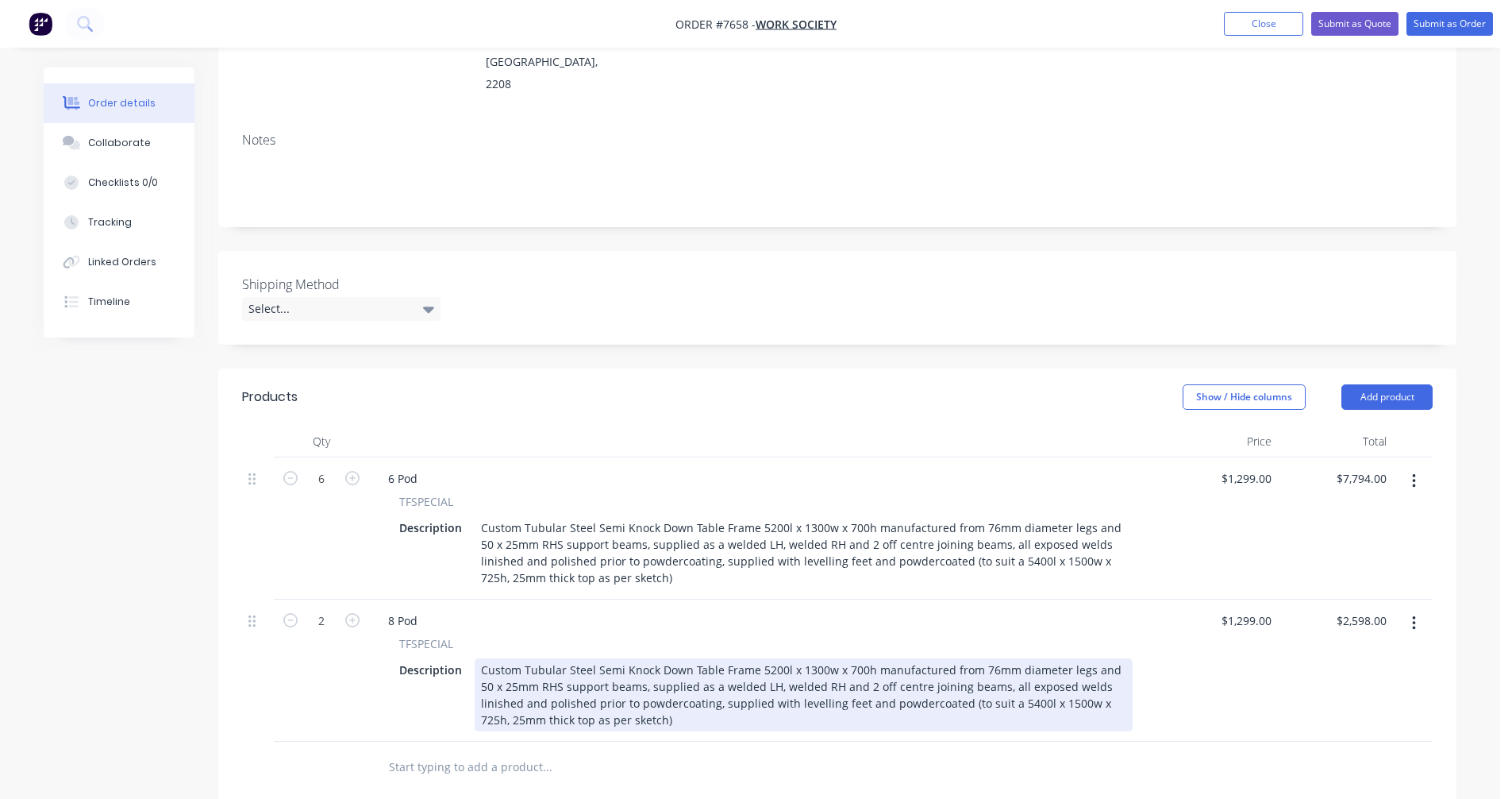
click at [762, 658] on div "Custom Tubular Steel Semi Knock Down Table Frame 5200l x 1300w x 700h manufactu…" at bounding box center [803, 694] width 658 height 73
click at [849, 658] on div "Custom Tubular Steel Semi Knock Down Table Frame 6200l x 1300w x 700h manufactu…" at bounding box center [803, 694] width 658 height 73
click at [859, 658] on div "Custom Tubular Steel Semi Knock Down Table Frame 6200l x 1300w x 700h manufactu…" at bounding box center [803, 694] width 658 height 73
type input "$1,552.00"
type input "$3,104.00"
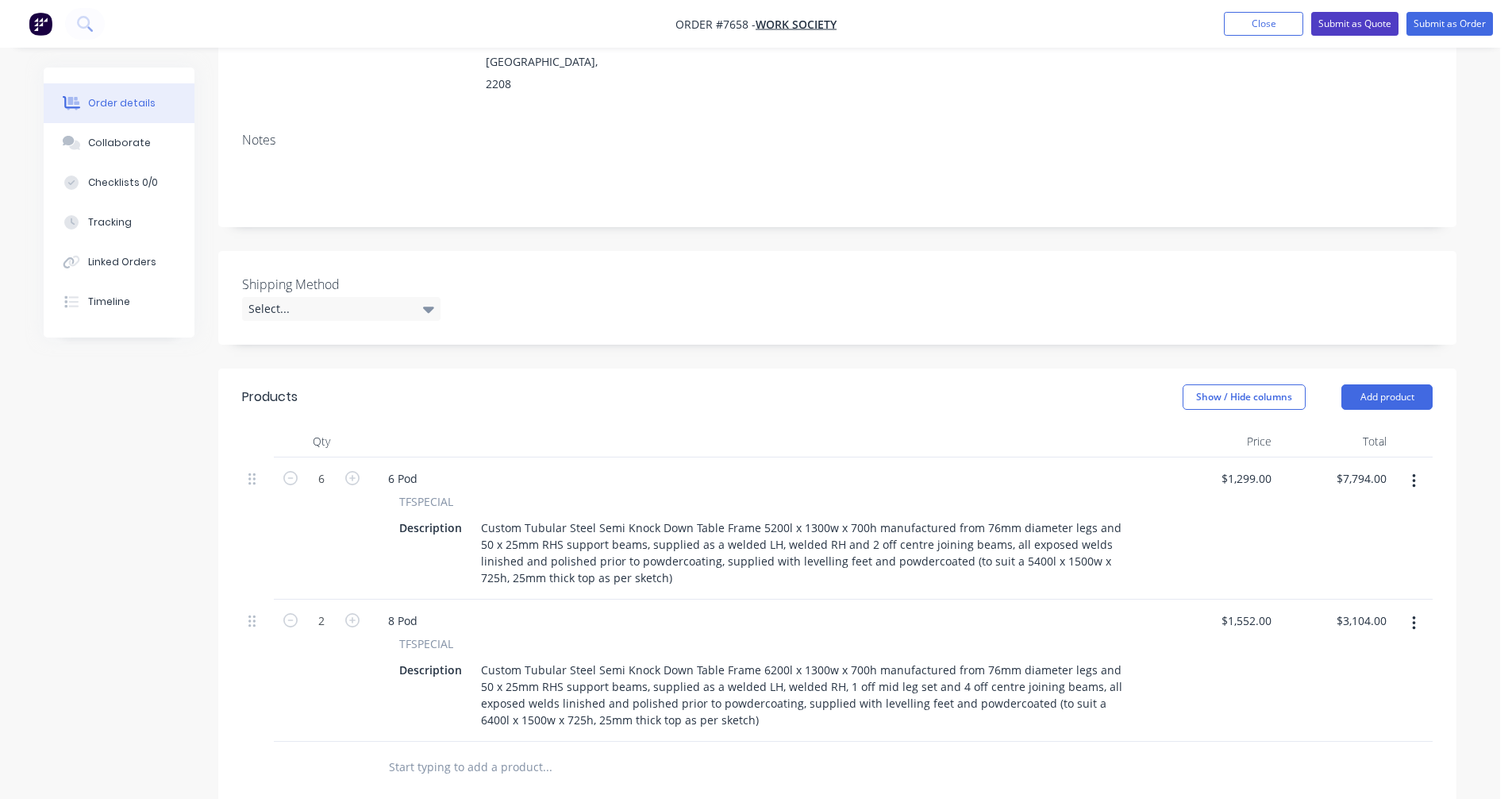
click at [1372, 25] on button "Submit as Quote" at bounding box center [1355, 24] width 87 height 24
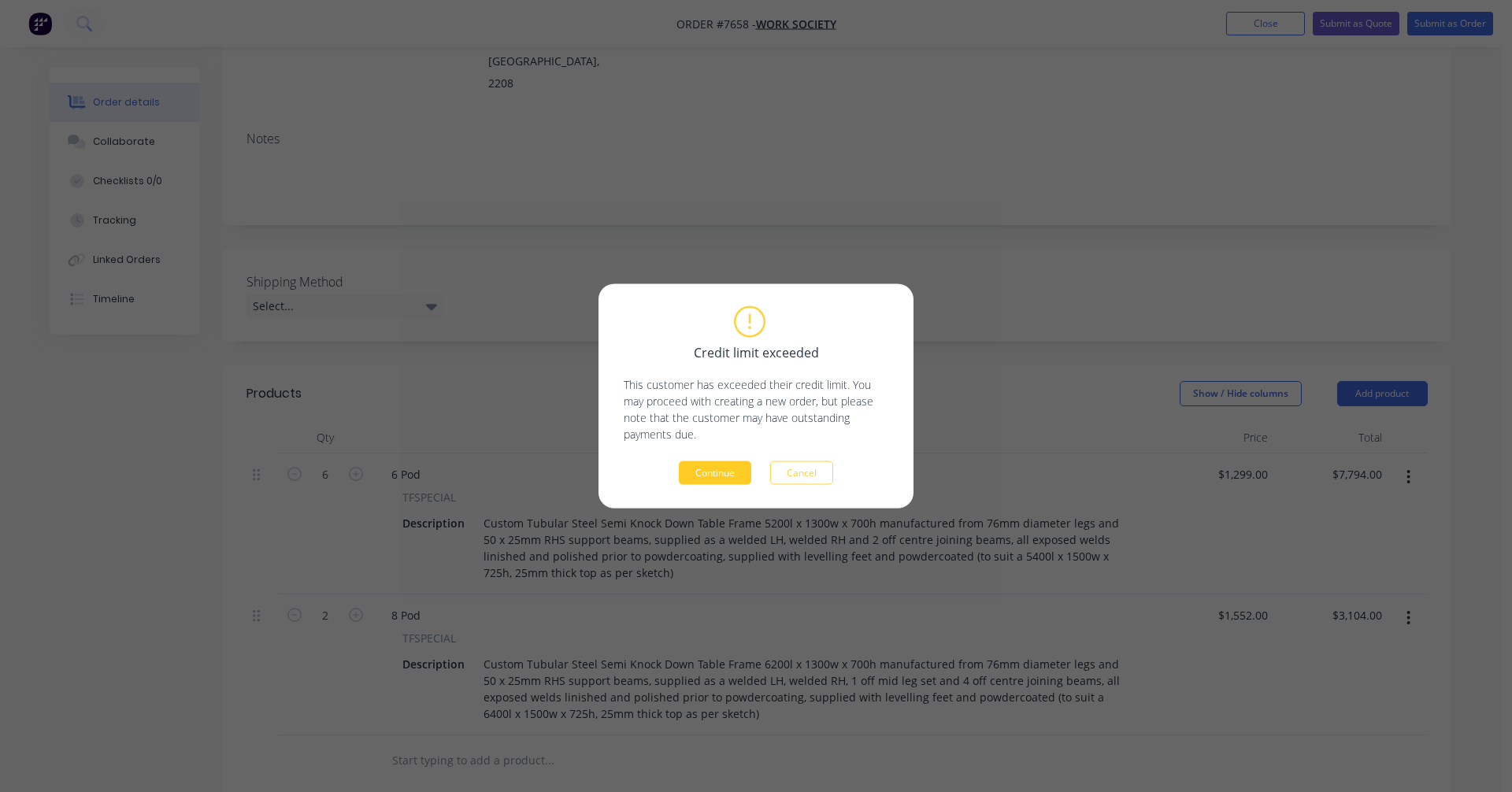
click at [719, 473] on button "Continue" at bounding box center [715, 474] width 73 height 24
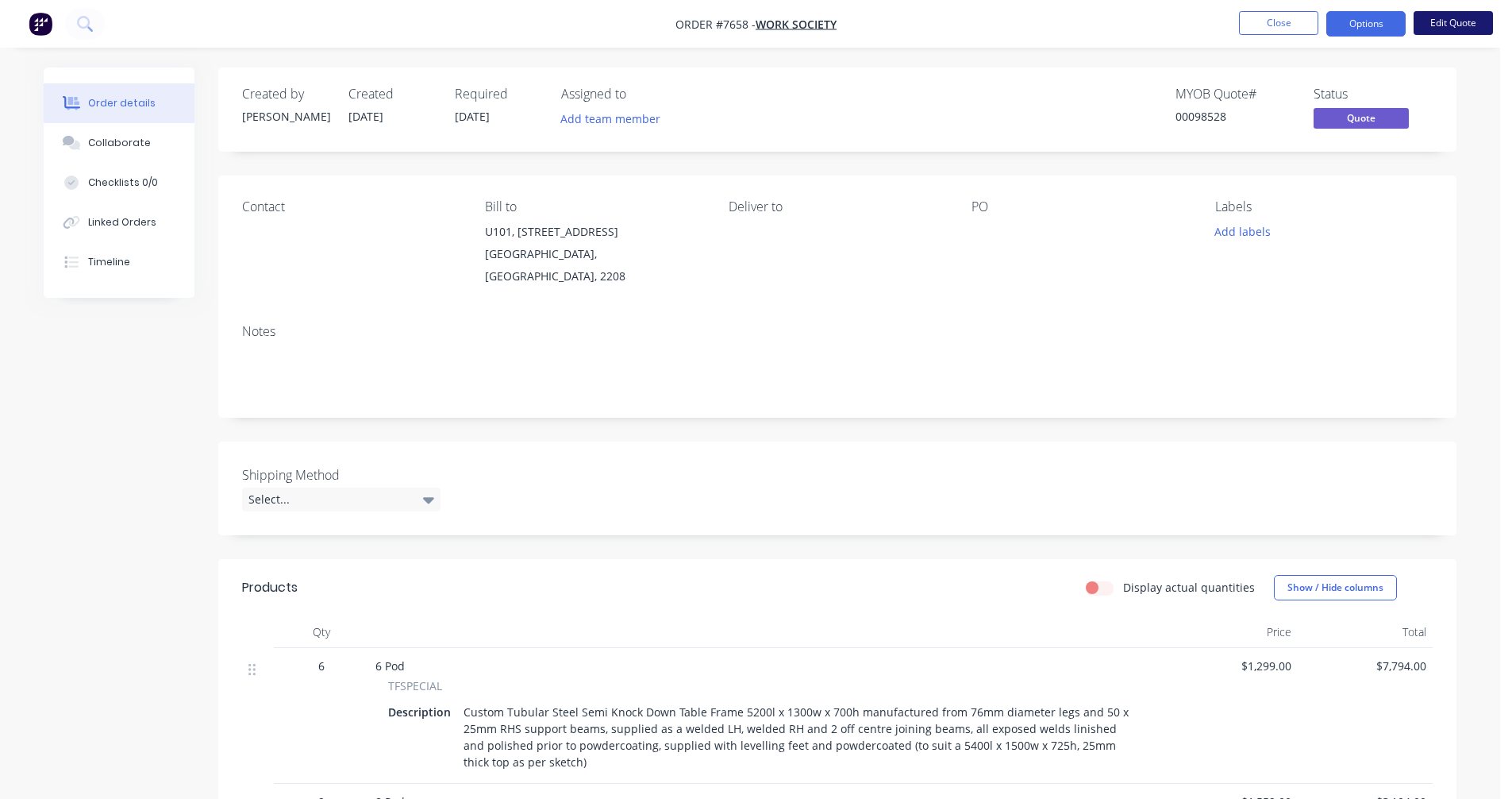
click at [1456, 19] on button "Edit Quote" at bounding box center [1454, 23] width 80 height 24
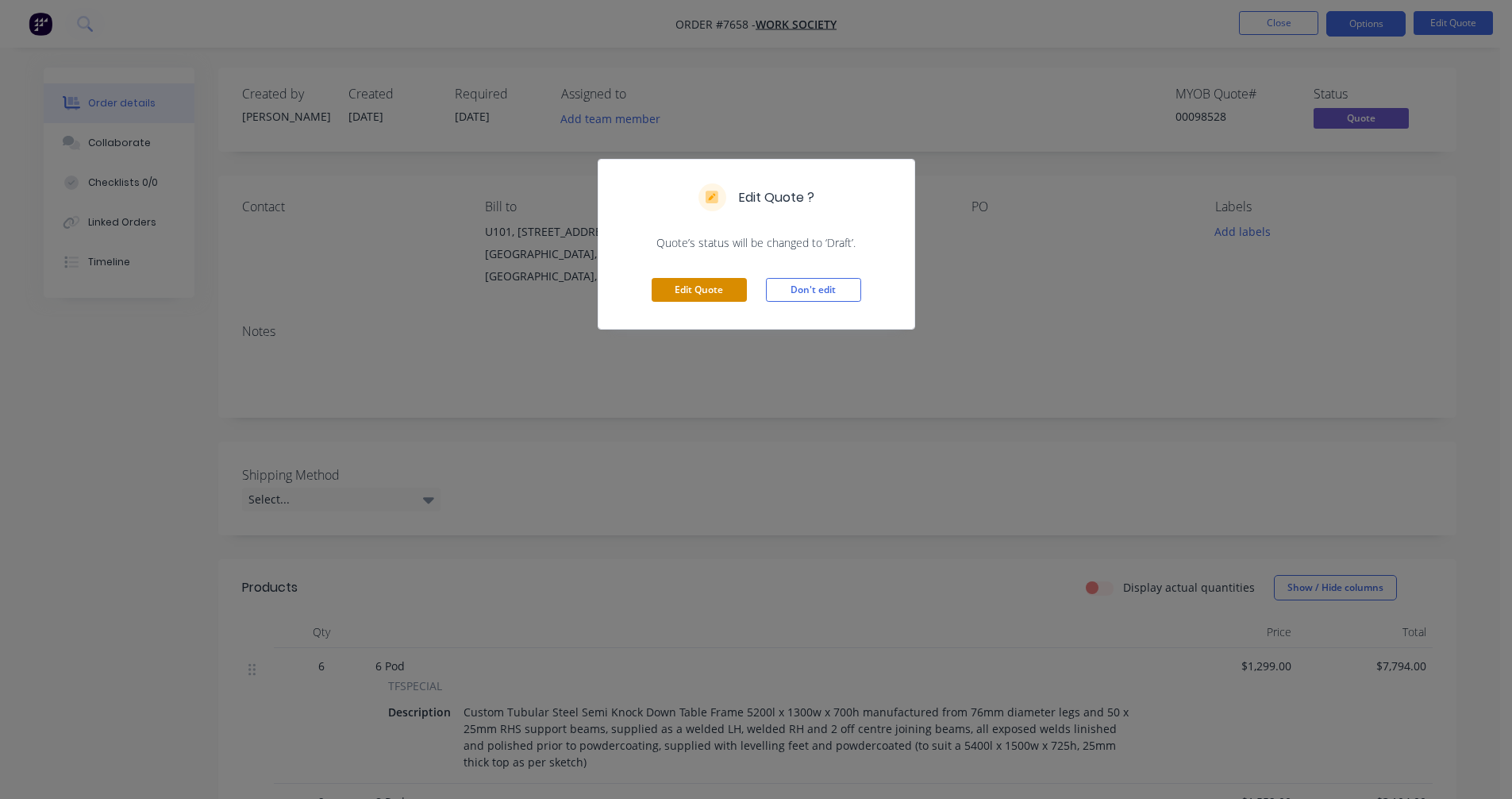
click at [713, 287] on button "Edit Quote" at bounding box center [699, 290] width 95 height 24
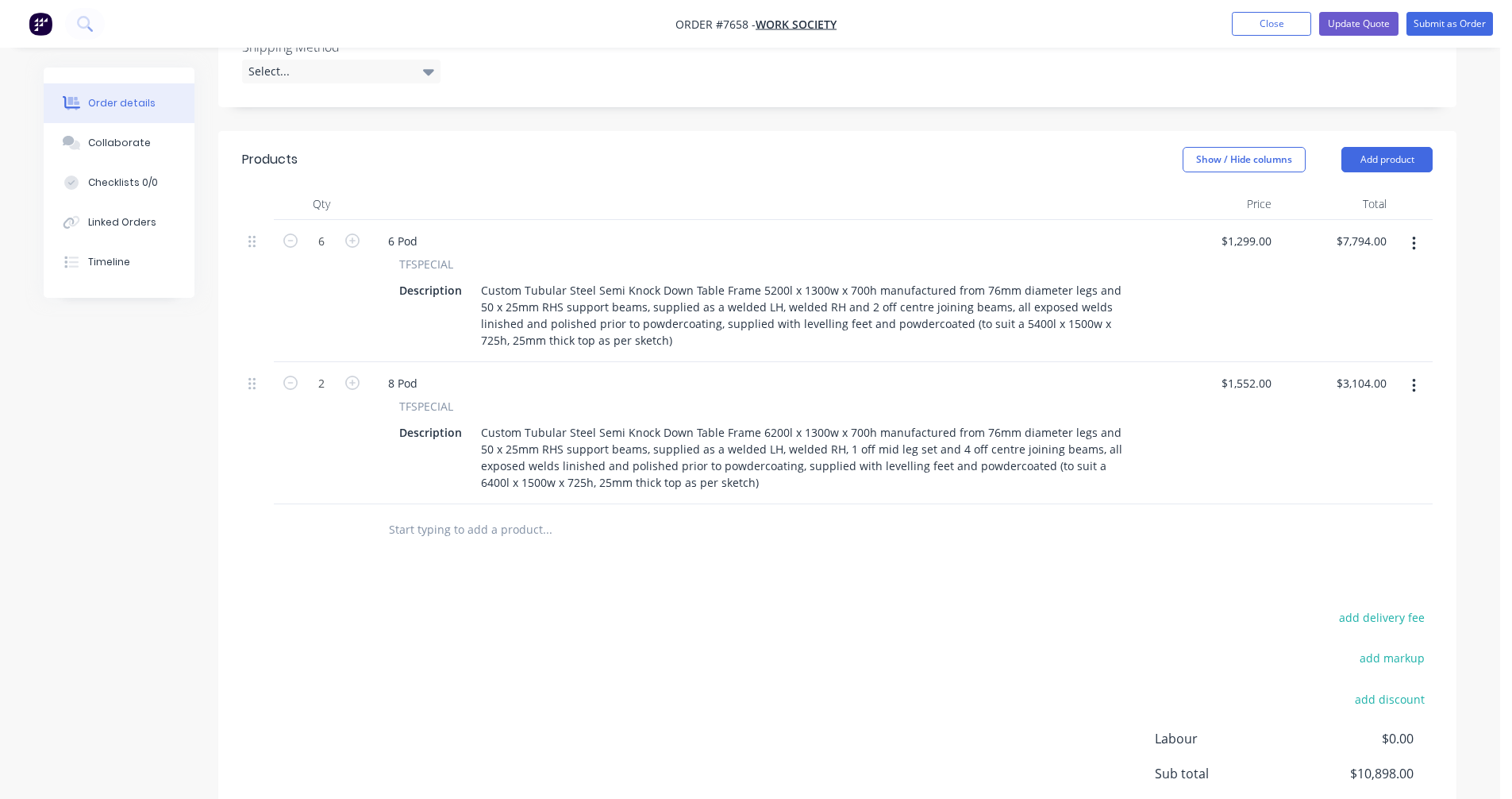
scroll to position [477, 0]
click at [1412, 377] on icon "button" at bounding box center [1414, 385] width 4 height 18
click at [1332, 447] on div "Duplicate" at bounding box center [1357, 458] width 122 height 23
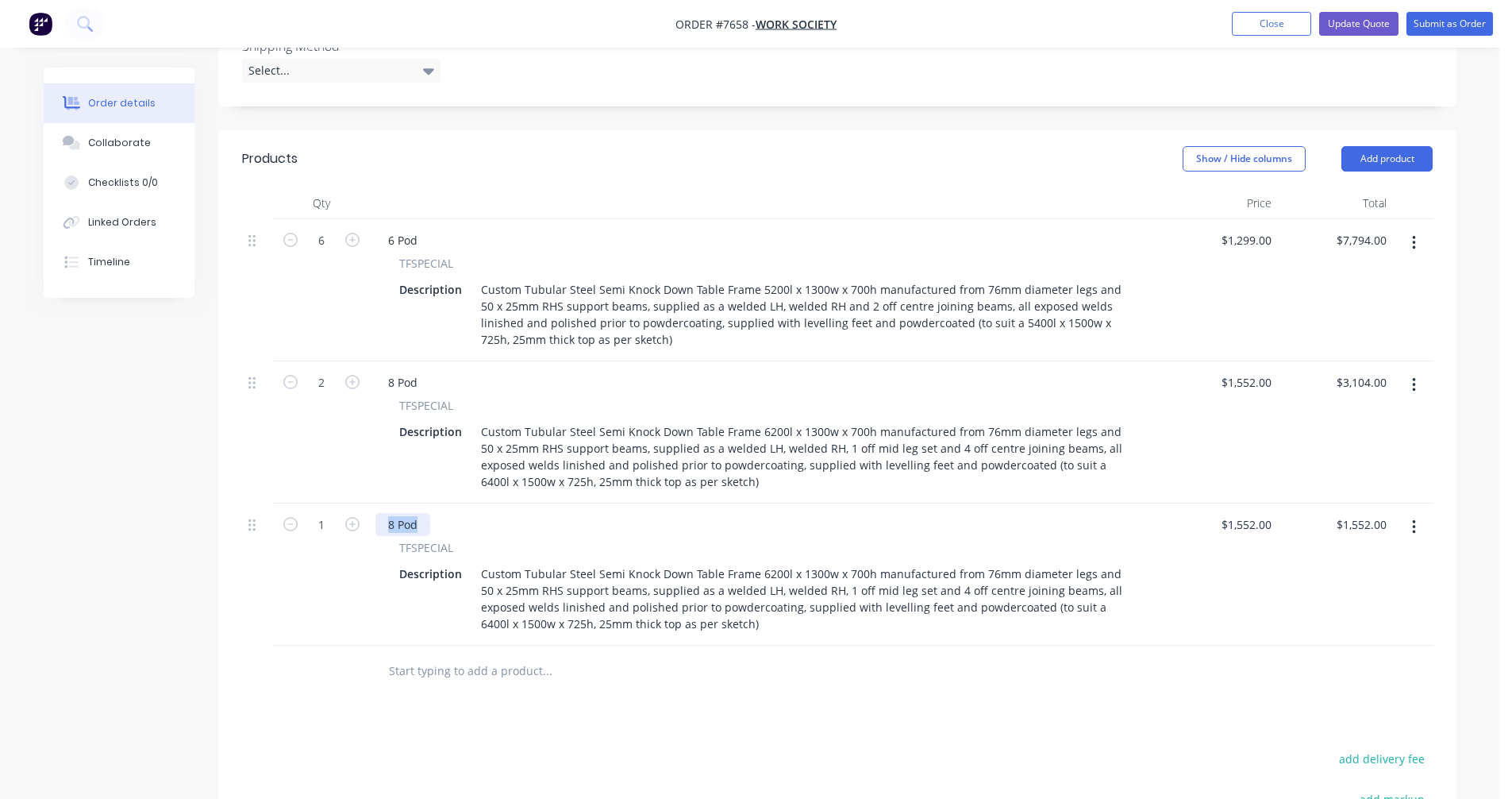
drag, startPoint x: 416, startPoint y: 480, endPoint x: 383, endPoint y: 479, distance: 33.0
click at [383, 513] on div "8 Pod" at bounding box center [403, 524] width 55 height 23
click at [422, 371] on div "8 Pod" at bounding box center [403, 382] width 55 height 23
click at [416, 229] on div "6 Pod" at bounding box center [403, 240] width 55 height 23
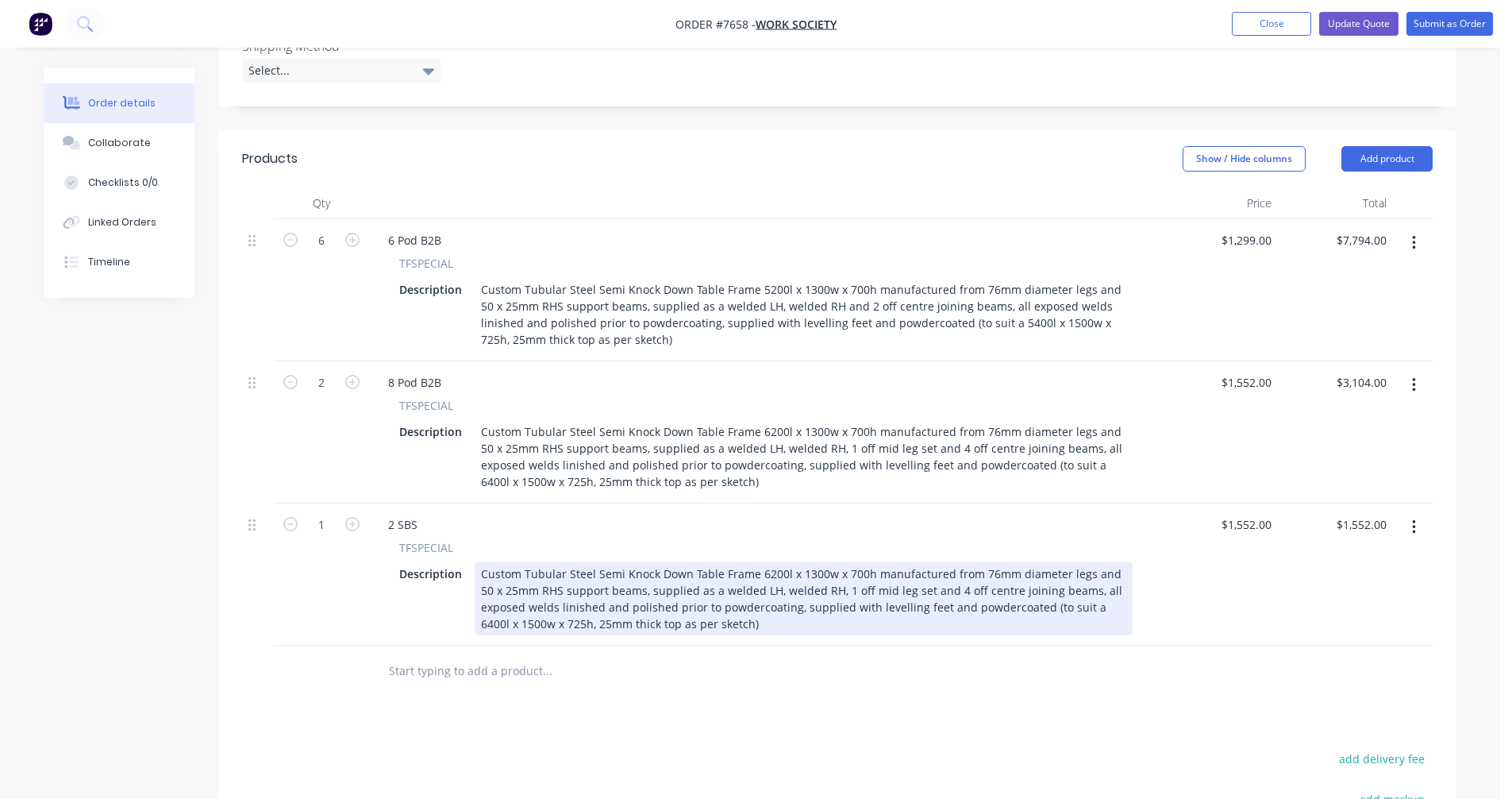
drag, startPoint x: 767, startPoint y: 525, endPoint x: 786, endPoint y: 526, distance: 19.0
click at [771, 562] on div "Custom Tubular Steel Semi Knock Down Table Frame 6200l x 1300w x 700h manufactu…" at bounding box center [803, 598] width 658 height 73
click at [764, 562] on div "Custom Tubular Steel Semi Knock Down Table Frame 3000l x 550w x 700h manufactur…" at bounding box center [803, 598] width 658 height 73
type input "$767.00"
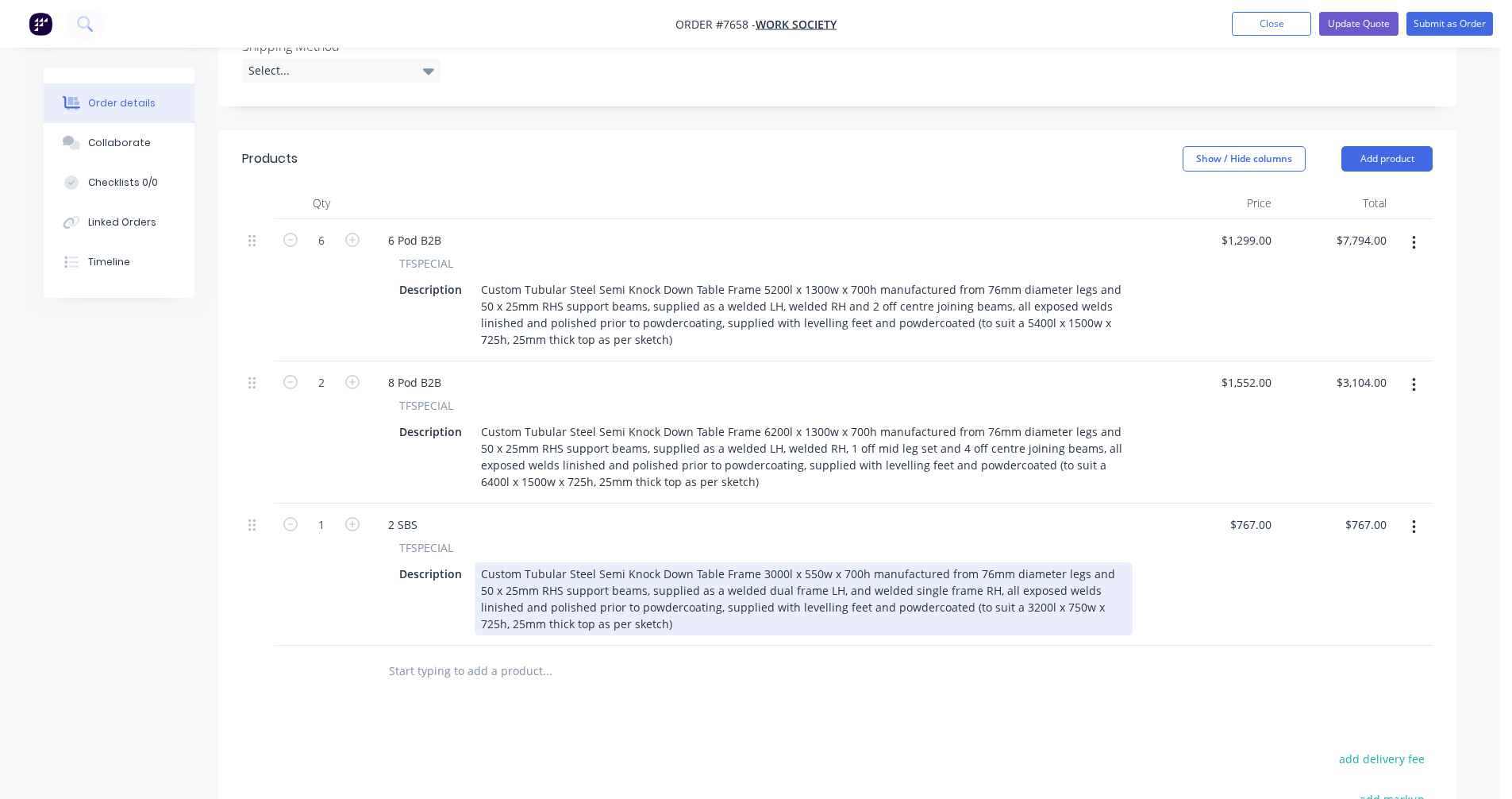
click at [698, 562] on div "Custom Tubular Steel Semi Knock Down Table Frame 3000l x 550w x 700h manufactur…" at bounding box center [803, 598] width 658 height 73
type input "$749.00"
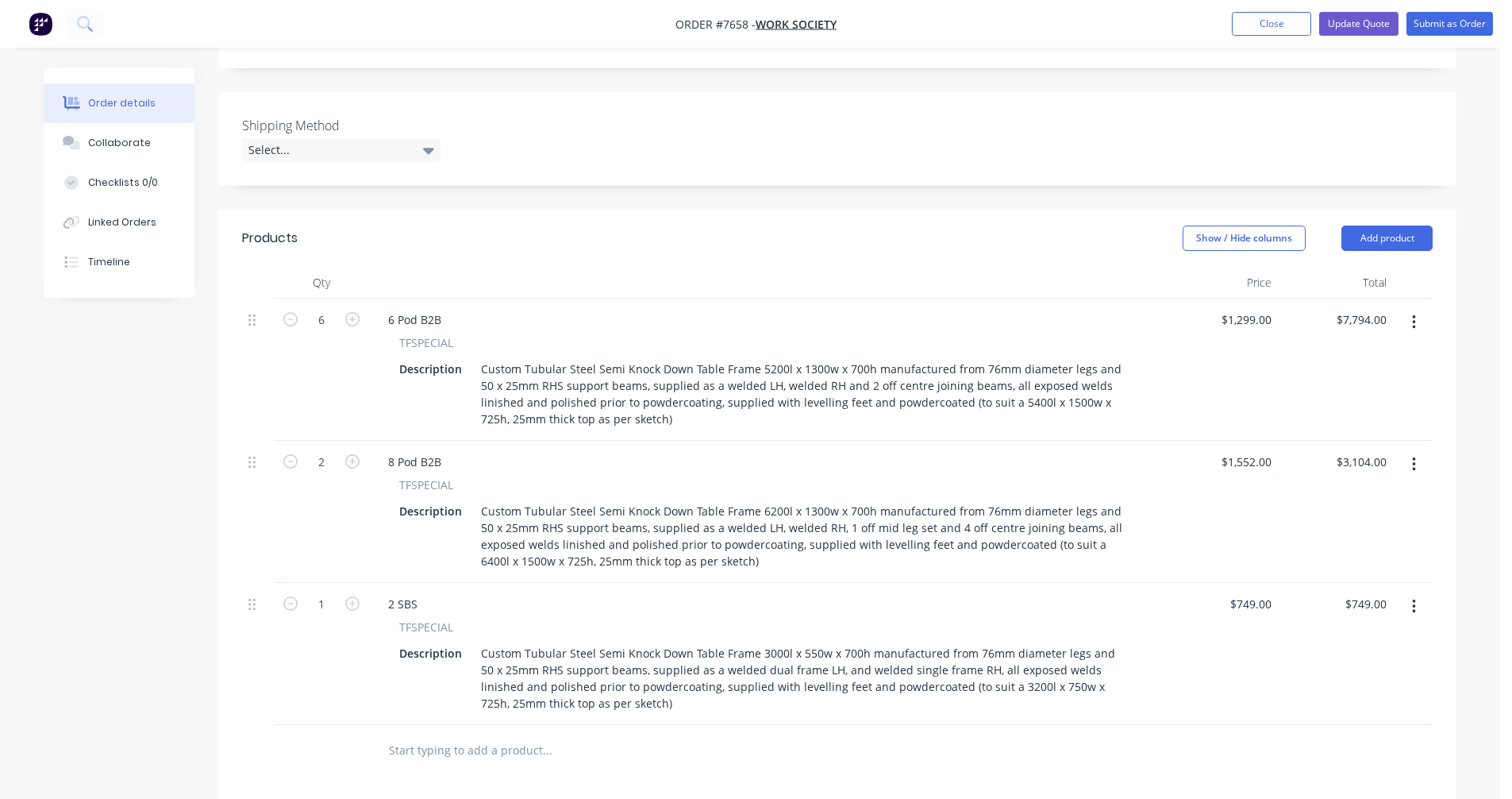
scroll to position [701, 0]
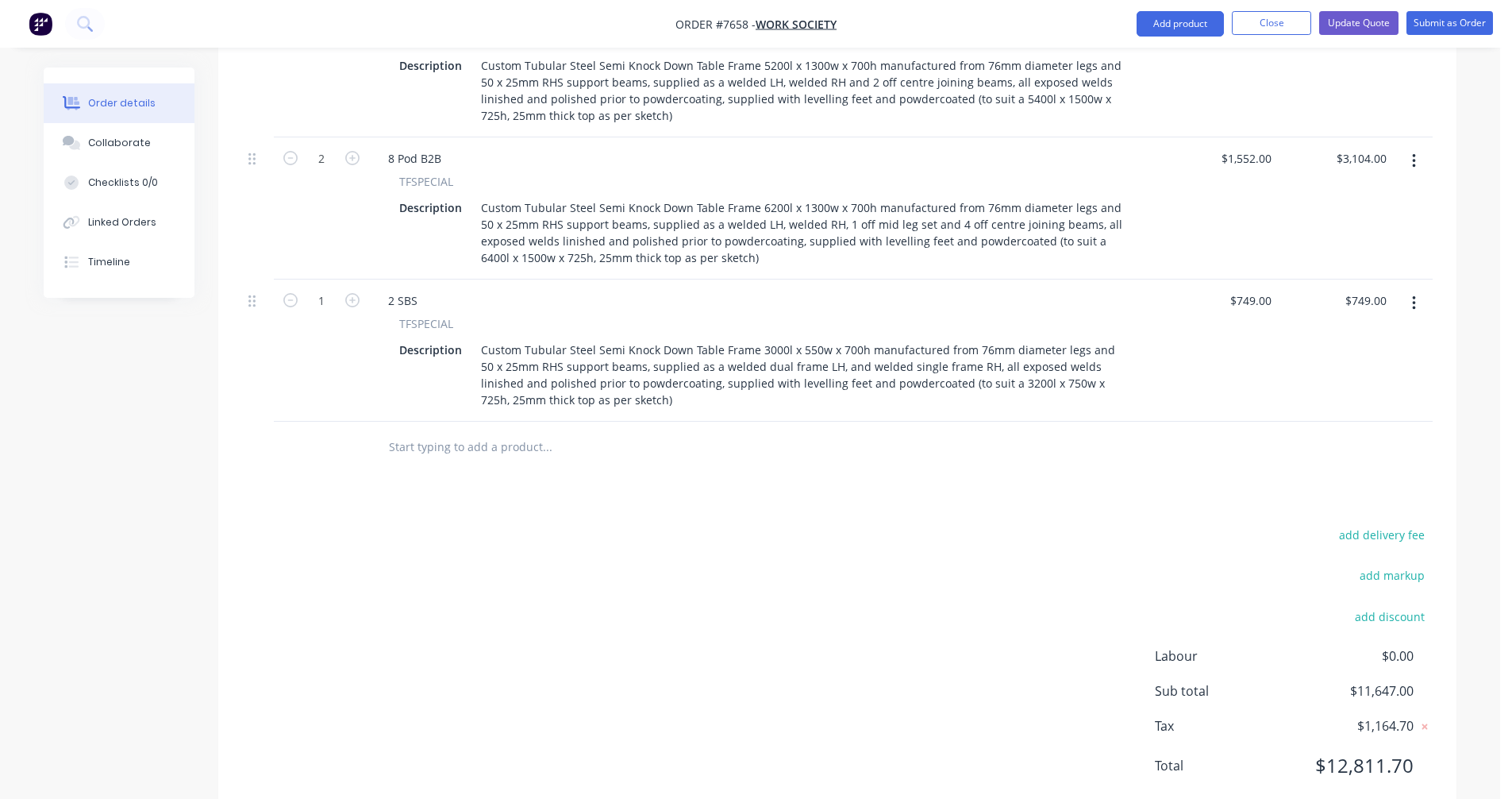
click at [433, 431] on input "text" at bounding box center [547, 447] width 317 height 31
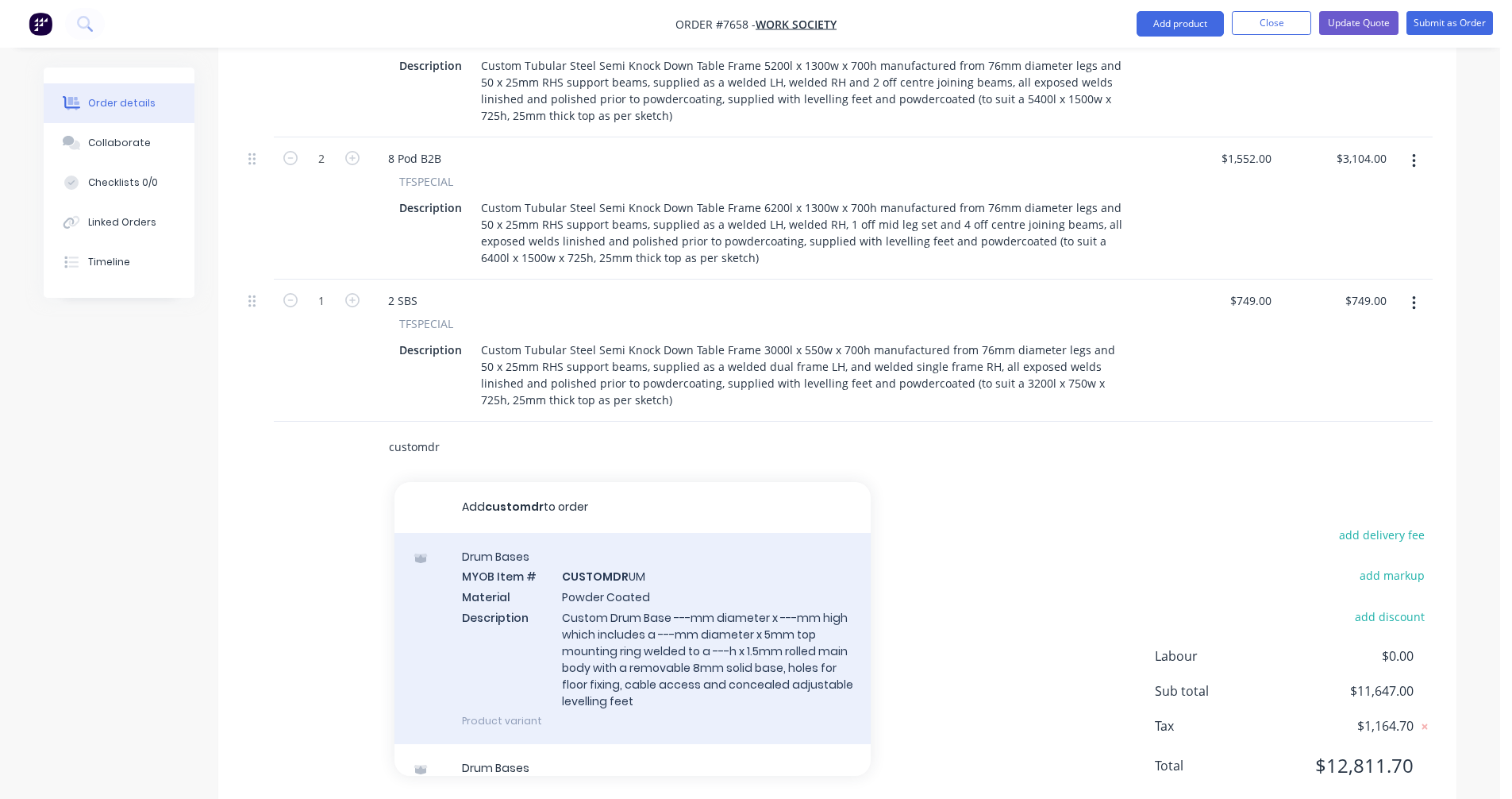
type input "customdr"
click at [637, 609] on div "Drum Bases MYOB Item # CUSTOMDR UM Material Powder Coated Description Custom Dr…" at bounding box center [632, 639] width 477 height 211
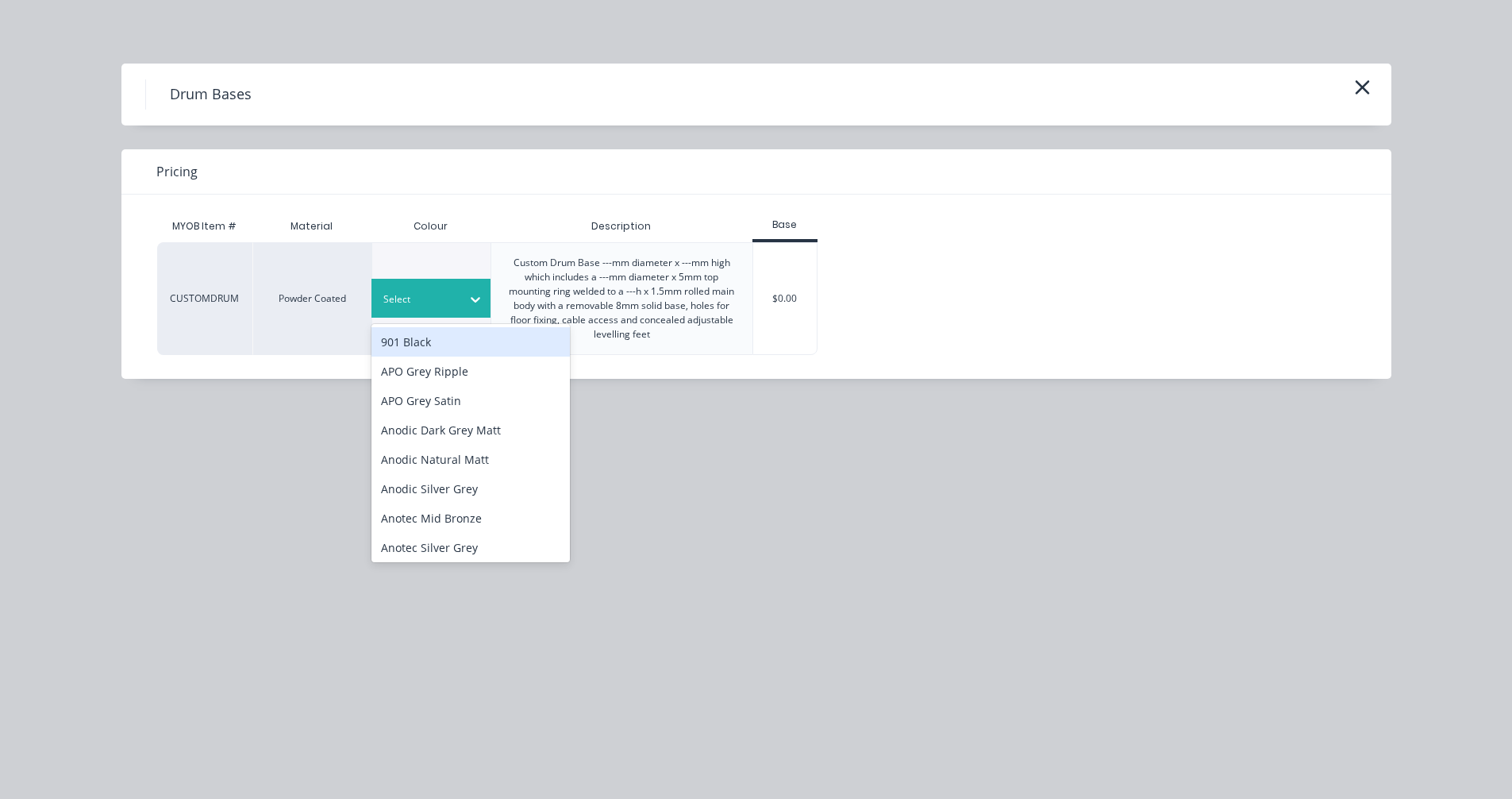
click at [459, 295] on div "Select" at bounding box center [416, 299] width 89 height 20
type input "sat"
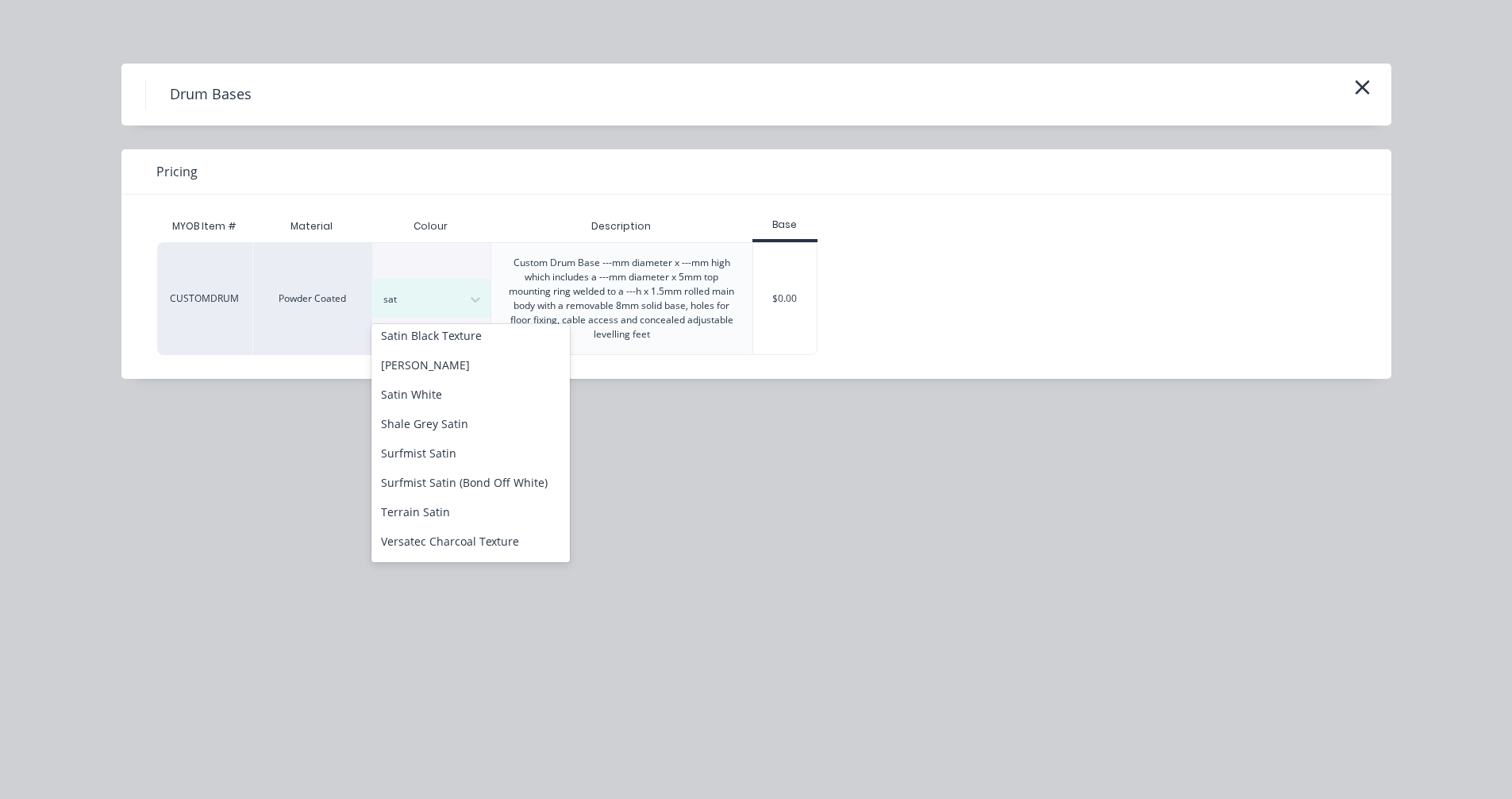
scroll to position [556, 0]
click at [444, 379] on div "Satin White" at bounding box center [471, 391] width 198 height 30
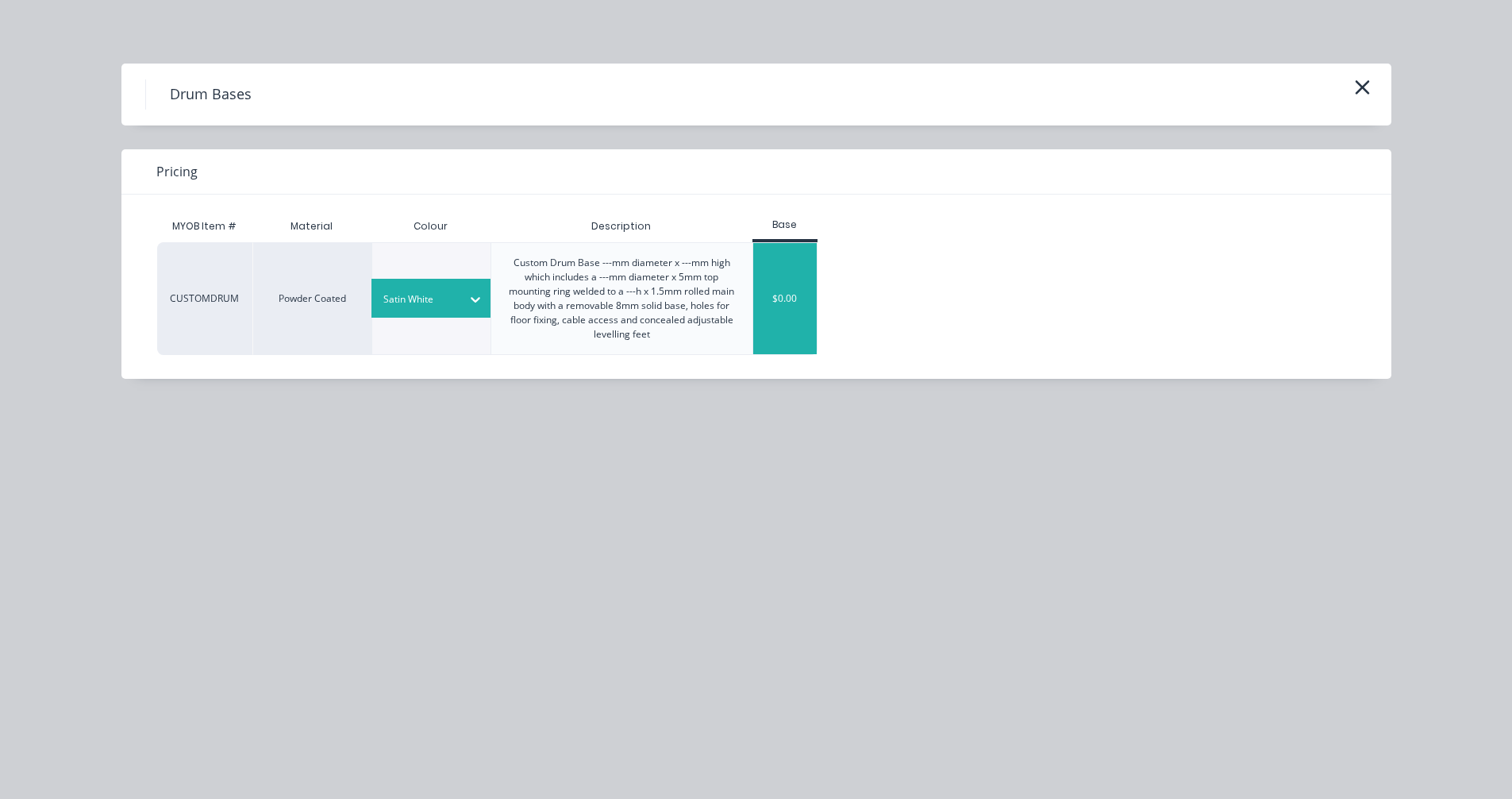
click at [804, 313] on div "$0.00" at bounding box center [785, 299] width 64 height 111
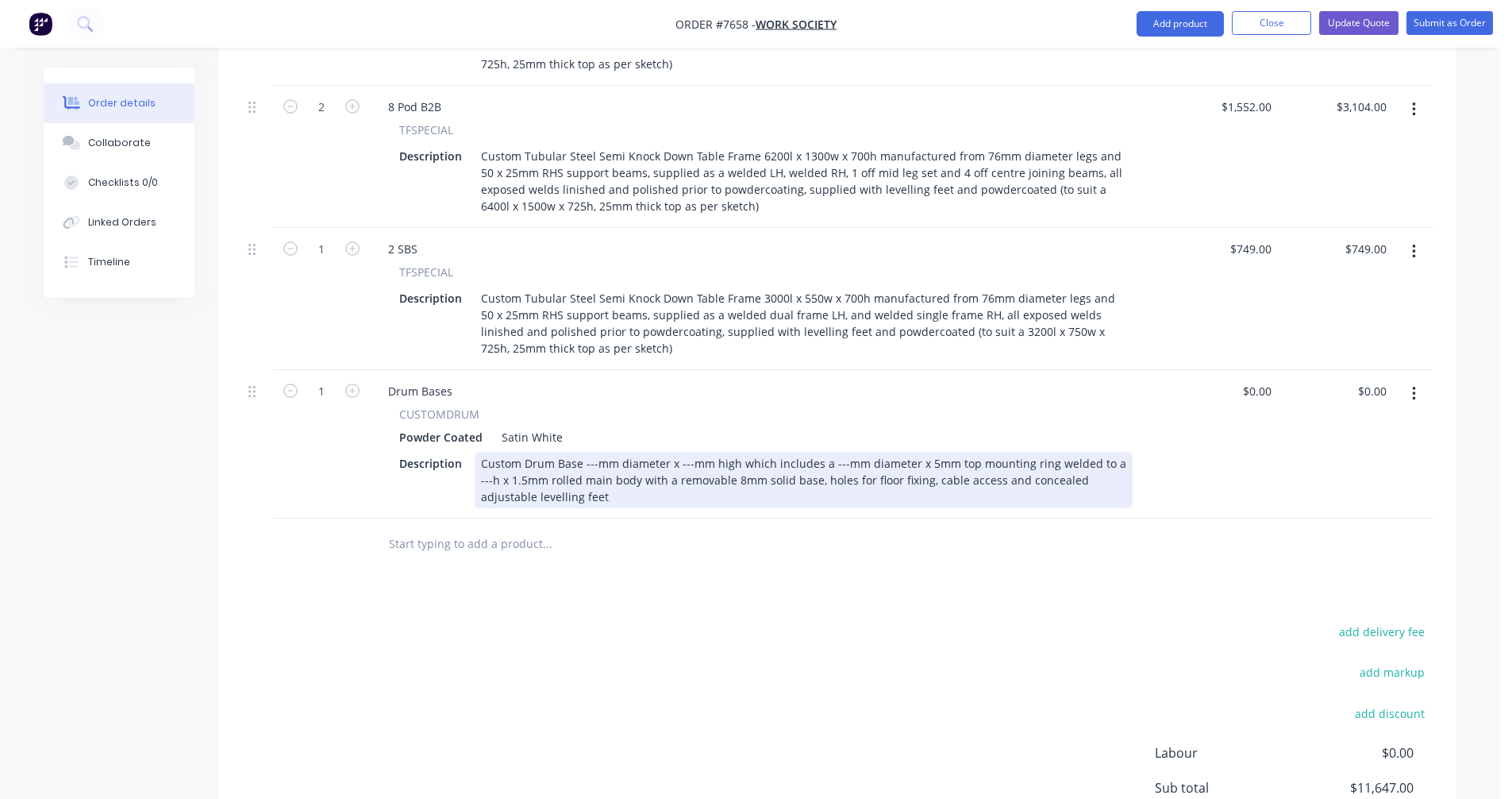
scroll to position [780, 0]
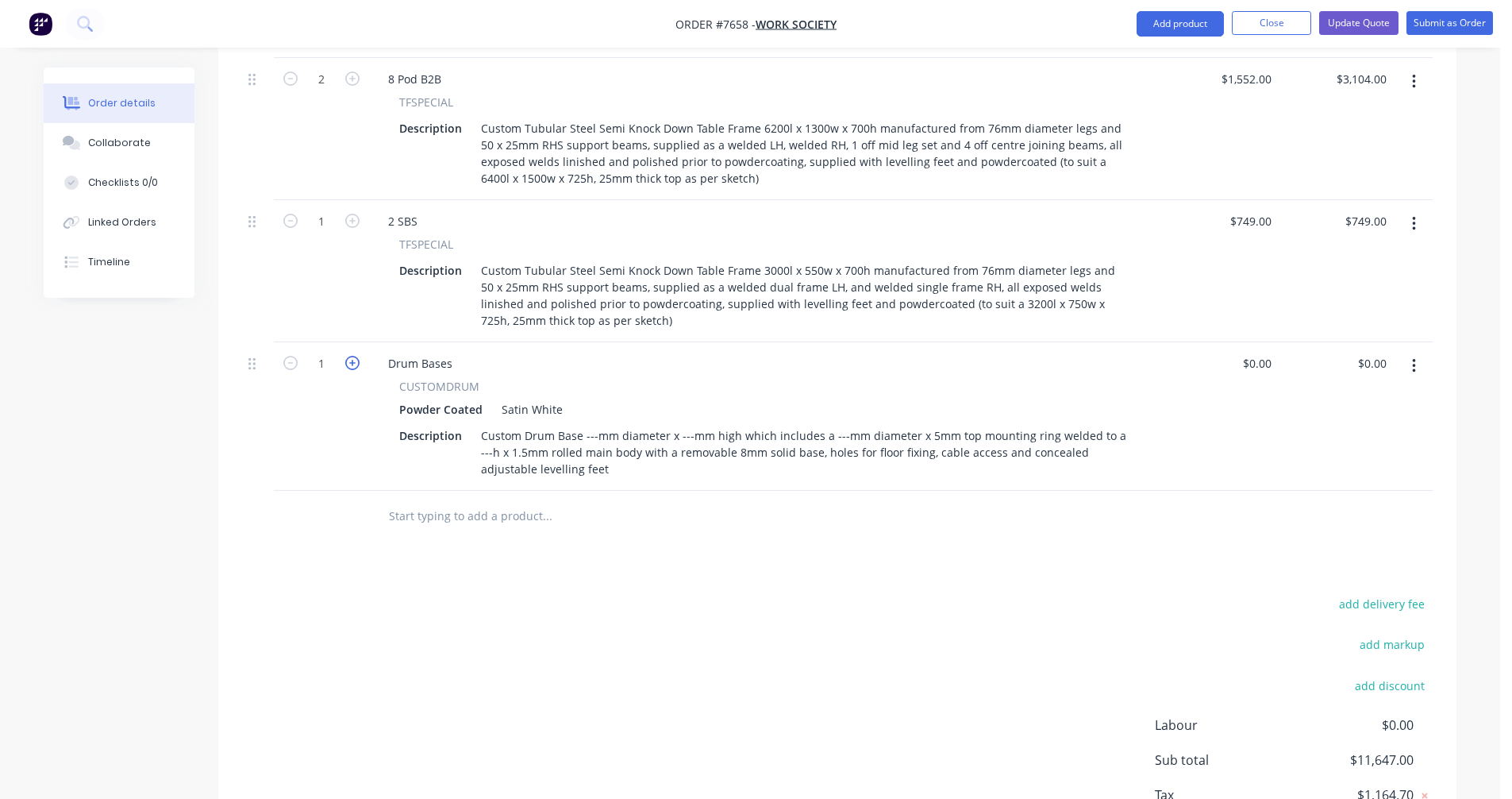
click at [353, 356] on icon "button" at bounding box center [352, 362] width 14 height 14
type input "3"
drag, startPoint x: 454, startPoint y: 318, endPoint x: 378, endPoint y: 318, distance: 76.0
click at [378, 352] on div "Drum Bases" at bounding box center [420, 363] width 90 height 23
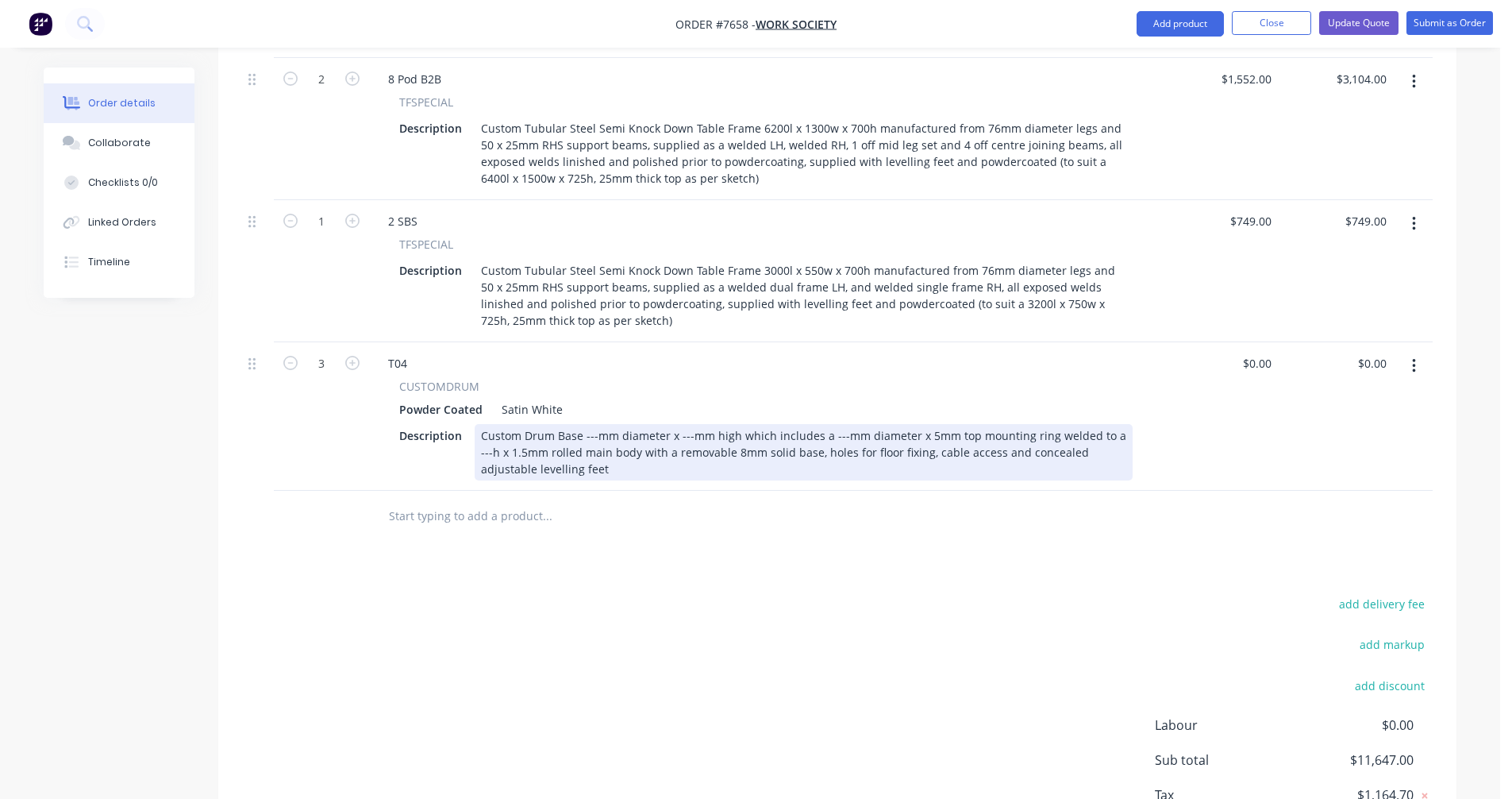
click at [599, 424] on div "Custom Drum Base ---mm diameter x ---mm high which includes a ---mm diameter x …" at bounding box center [803, 452] width 658 height 56
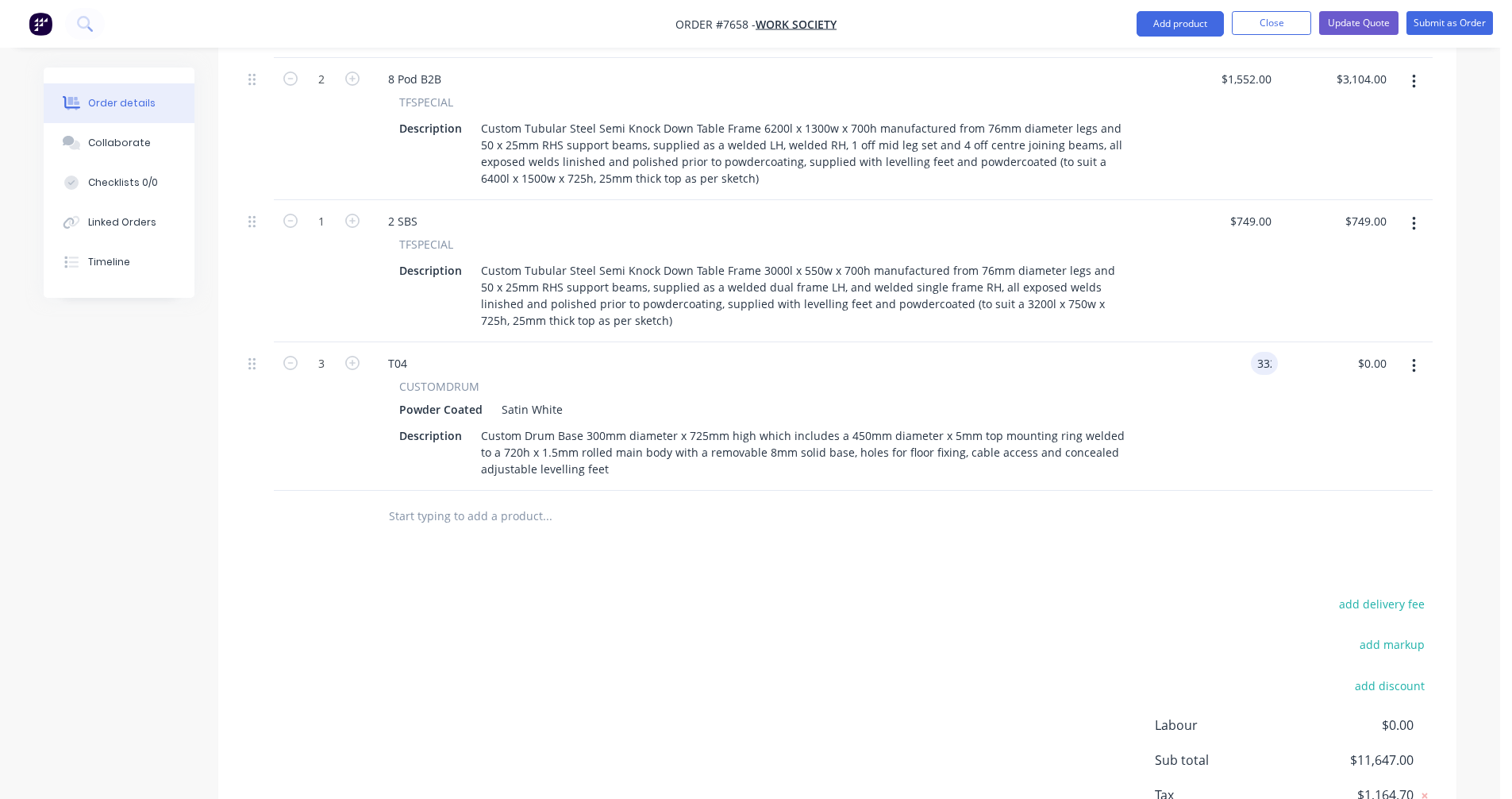
type input "$332.00"
type input "$996.00"
click at [1410, 352] on button "button" at bounding box center [1414, 366] width 37 height 29
click at [1366, 428] on div "Duplicate" at bounding box center [1357, 439] width 122 height 23
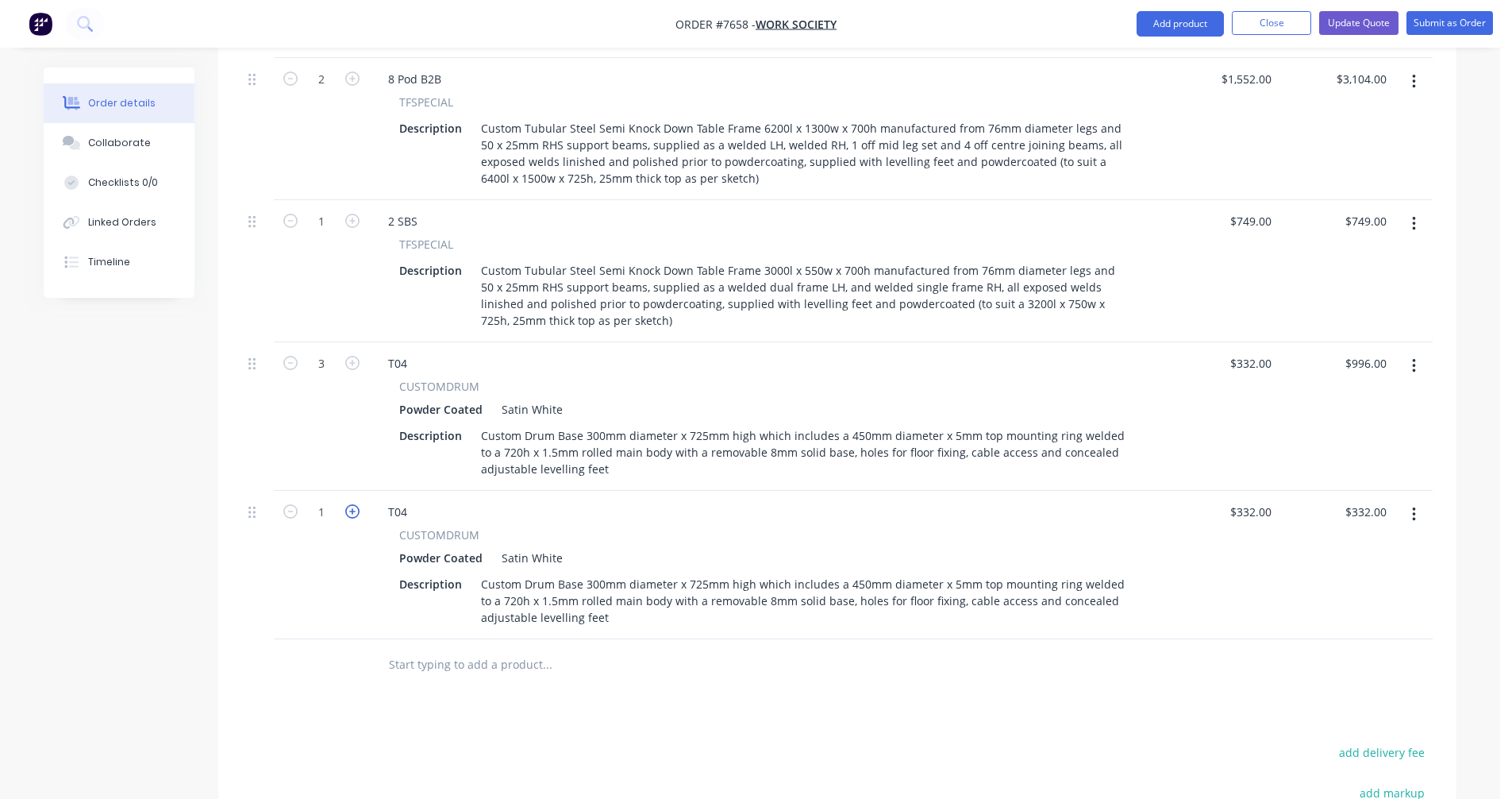
click at [354, 505] on icon "button" at bounding box center [352, 511] width 14 height 14
type input "2"
type input "$664.00"
click at [354, 505] on icon "button" at bounding box center [352, 511] width 14 height 14
type input "3"
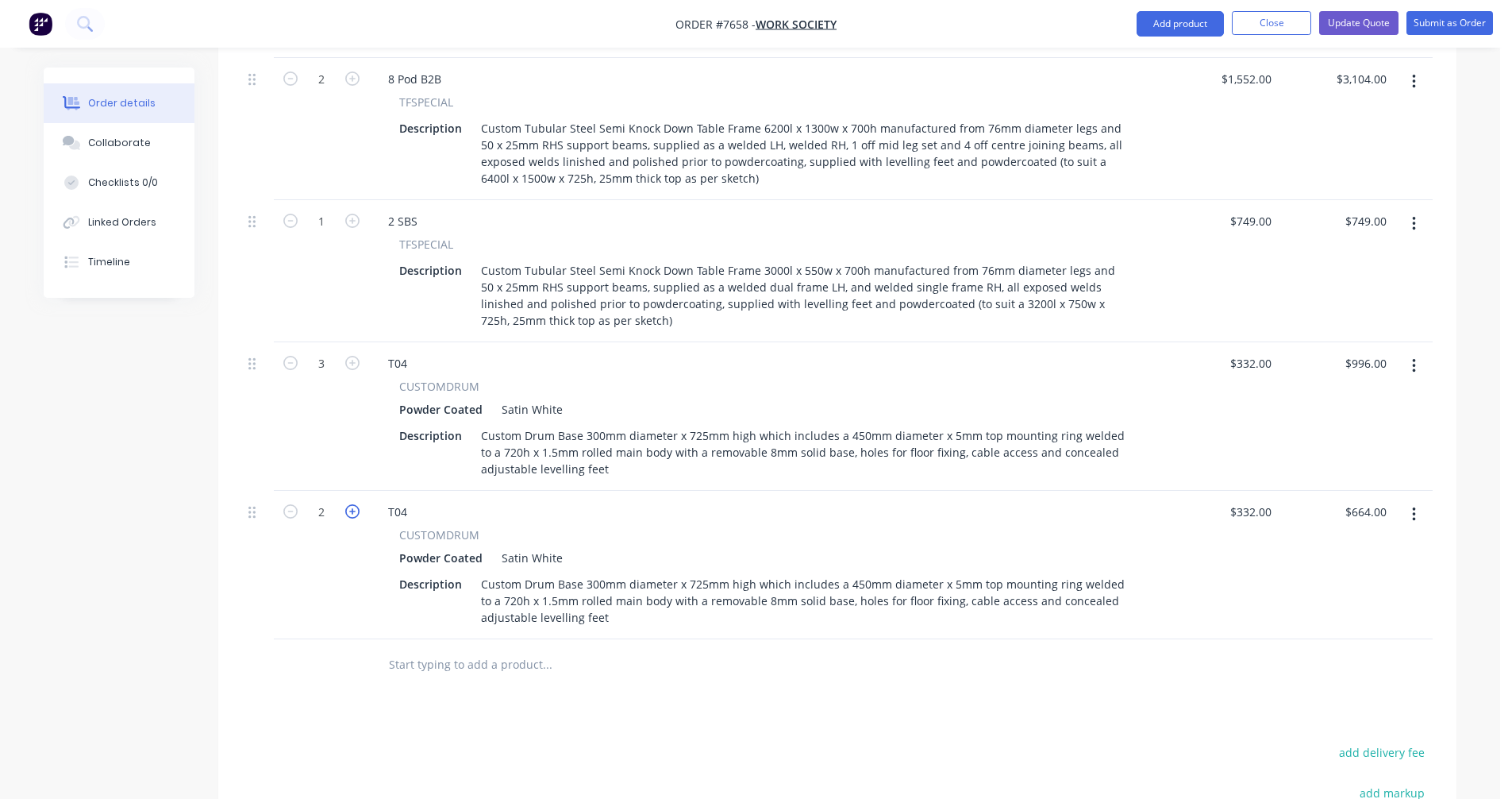
type input "$996.00"
click at [354, 505] on icon "button" at bounding box center [352, 511] width 14 height 14
type input "4"
type input "$1,328.00"
click at [411, 501] on div "T04" at bounding box center [398, 512] width 44 height 23
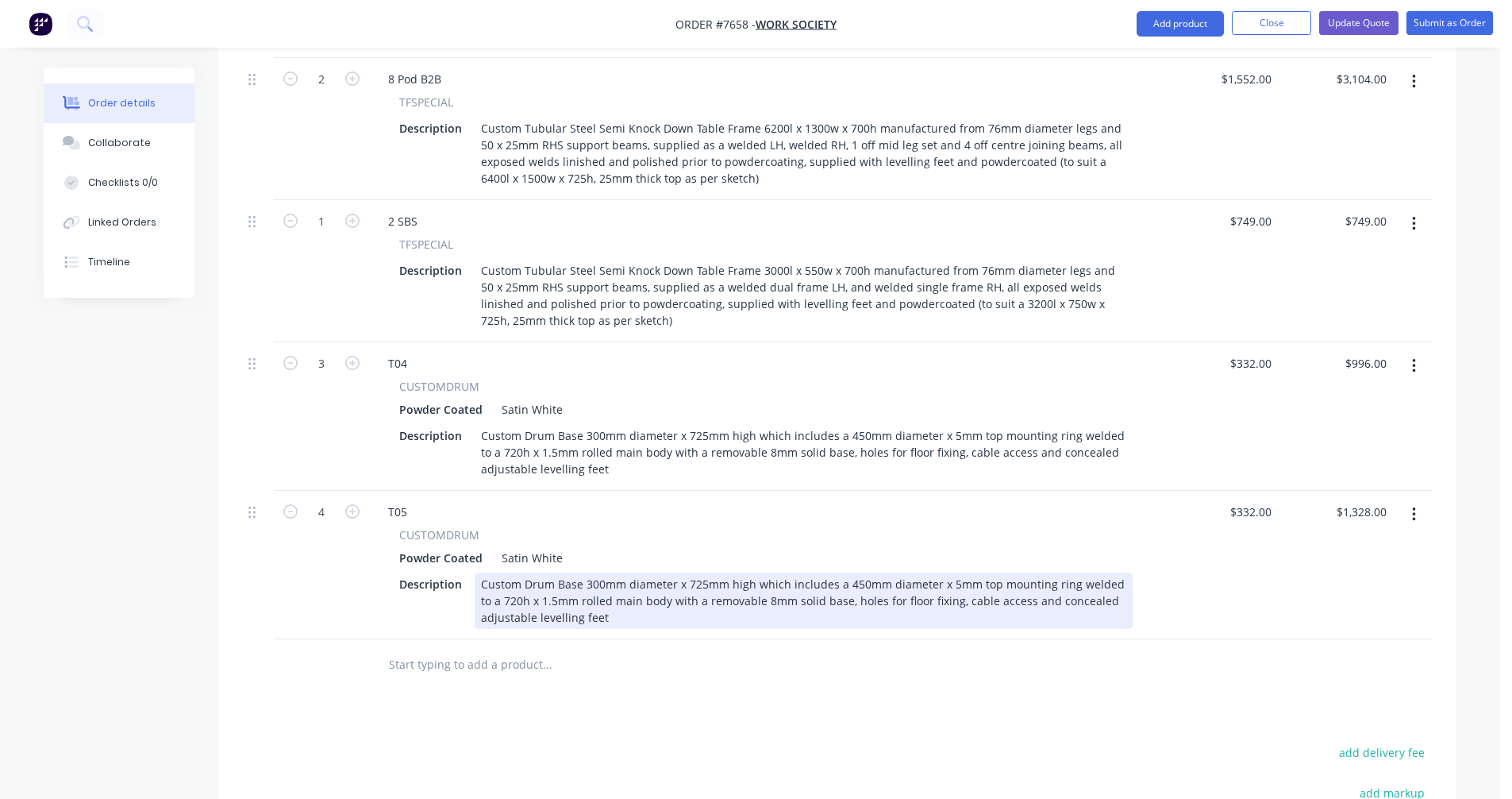
click at [589, 573] on div "Custom Drum Base 300mm diameter x 725mm high which includes a 450mm diameter x …" at bounding box center [803, 601] width 658 height 56
click at [758, 573] on div "Custom Drum Base 400mm diameter x 725mm high which includes a 550mm diameter x …" at bounding box center [803, 601] width 658 height 56
type input "$434.00"
type input "$1,736.00"
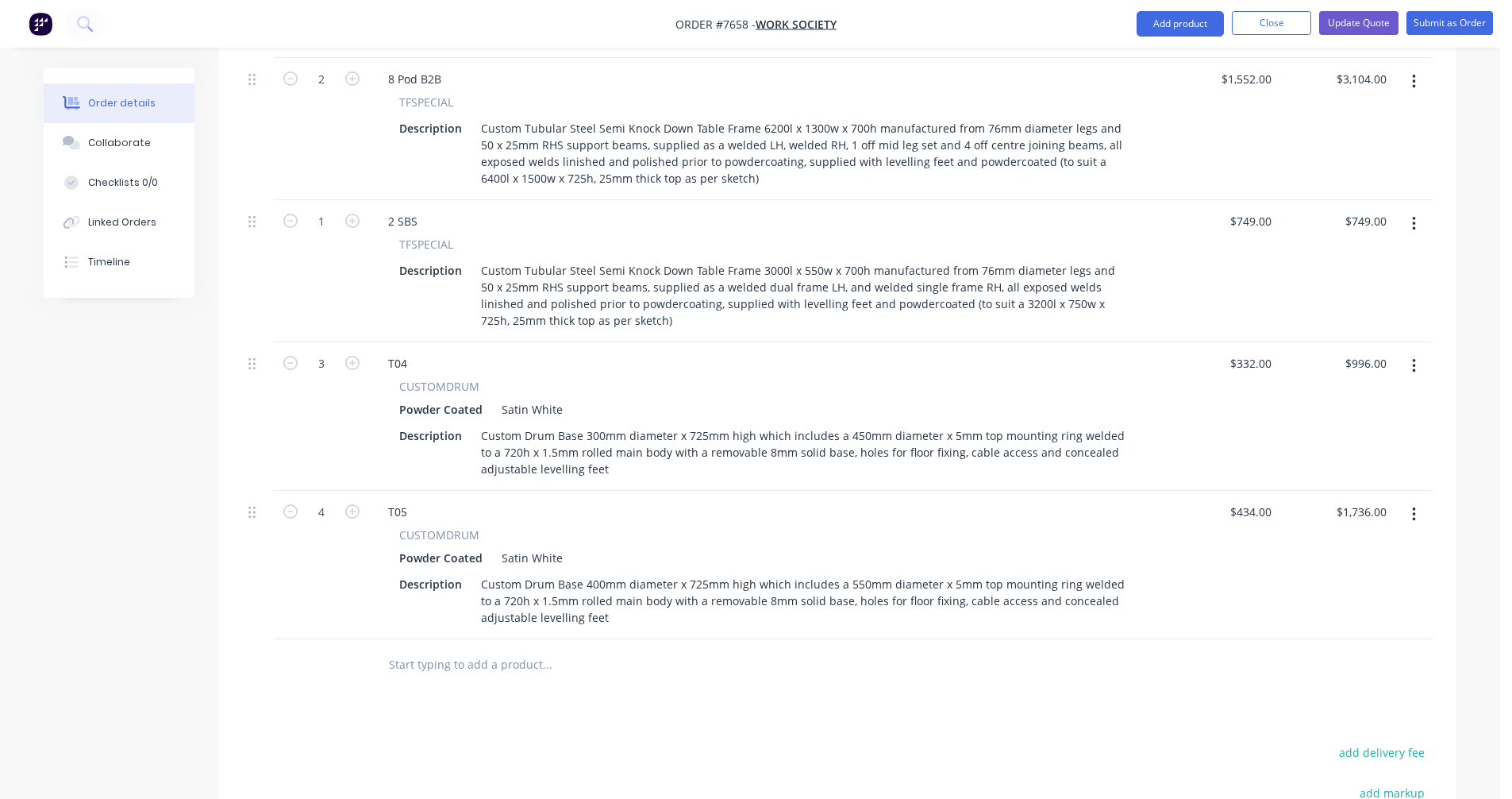
click at [1411, 501] on button "button" at bounding box center [1414, 515] width 37 height 29
click at [1348, 577] on div "Duplicate" at bounding box center [1357, 588] width 122 height 23
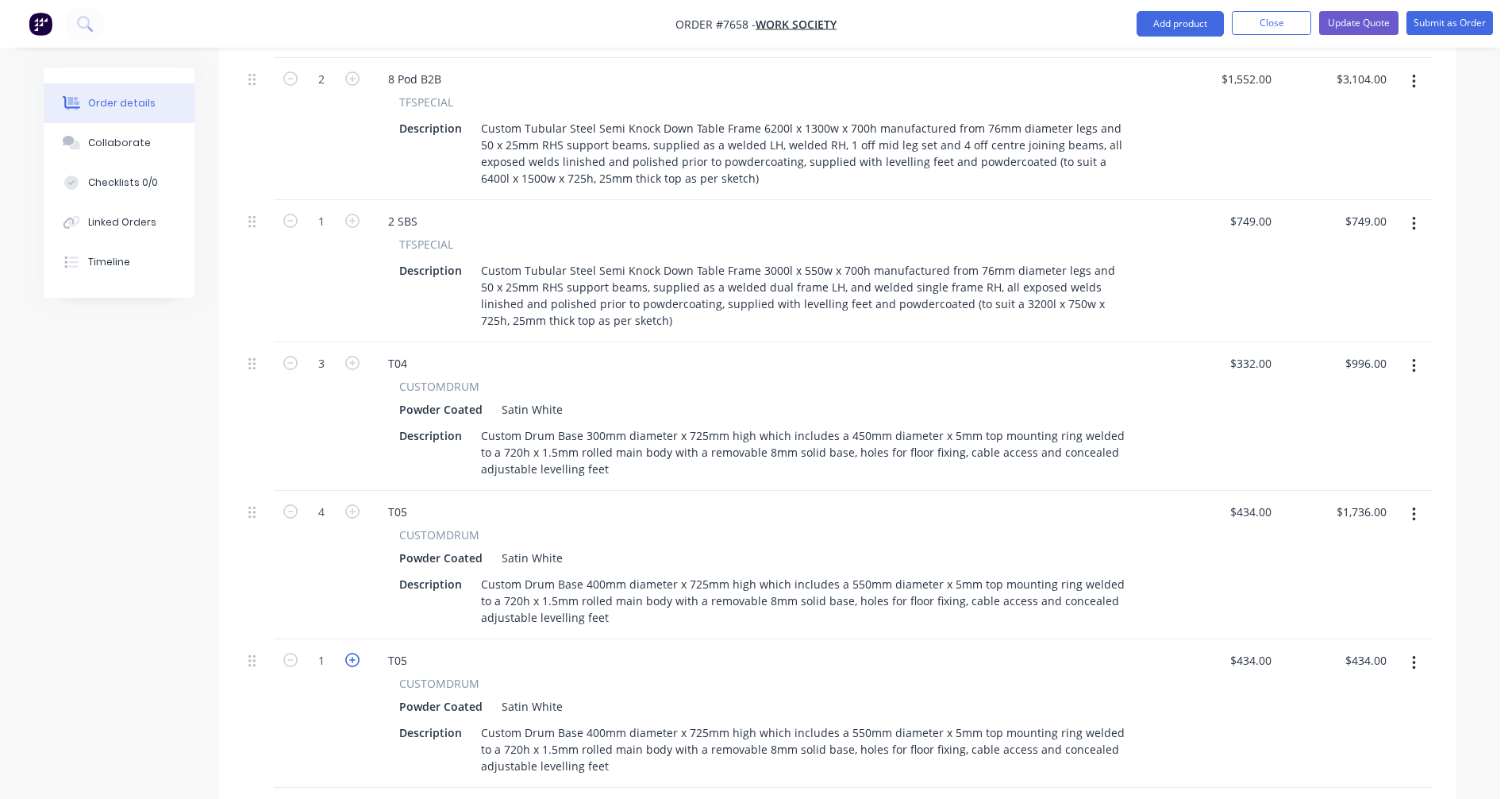
click at [355, 653] on icon "button" at bounding box center [352, 659] width 14 height 14
type input "2"
type input "$868.00"
click at [355, 653] on icon "button" at bounding box center [352, 659] width 14 height 14
type input "3"
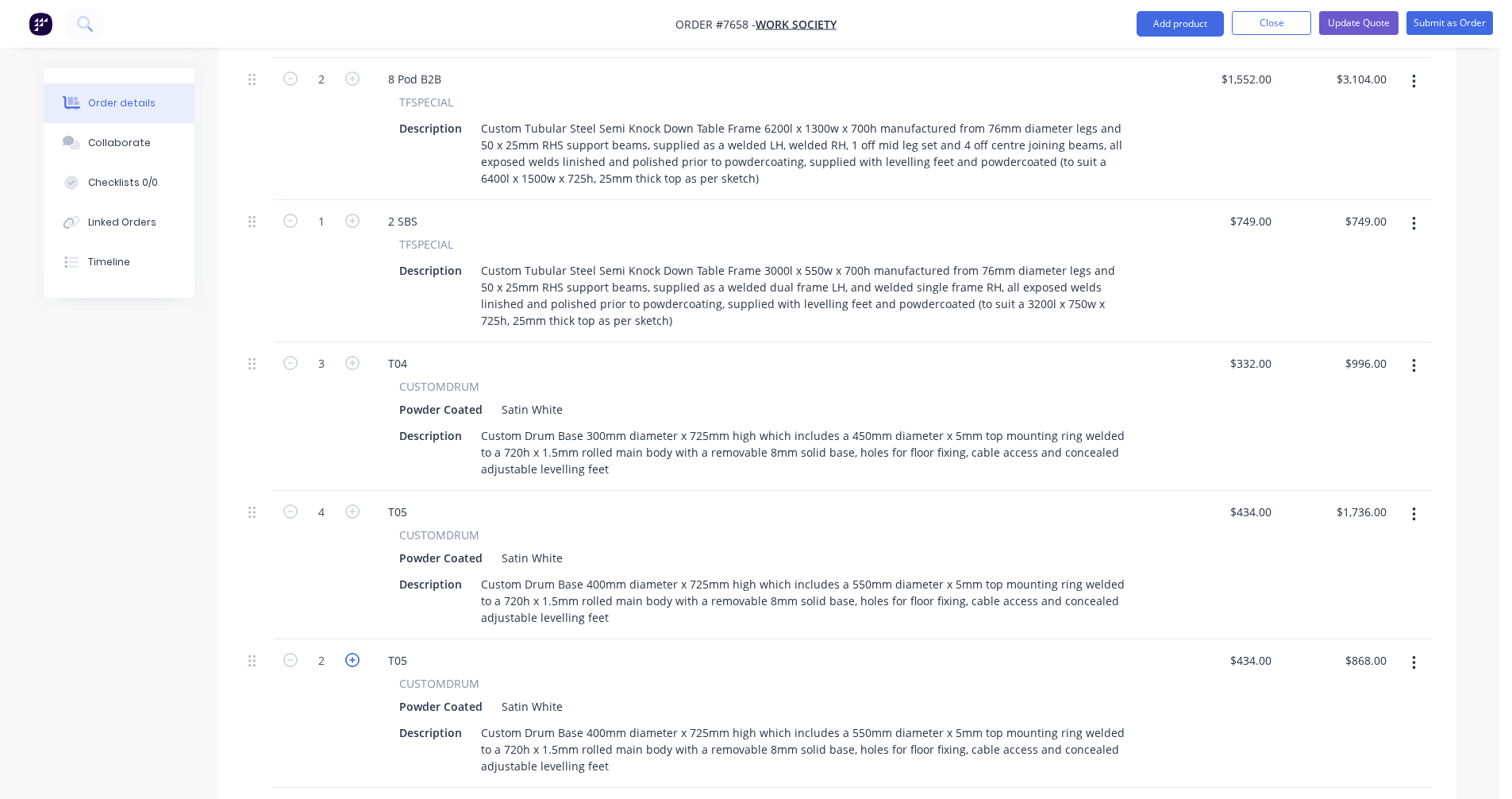
type input "$1,302.00"
click at [410, 649] on div "T05" at bounding box center [398, 660] width 44 height 23
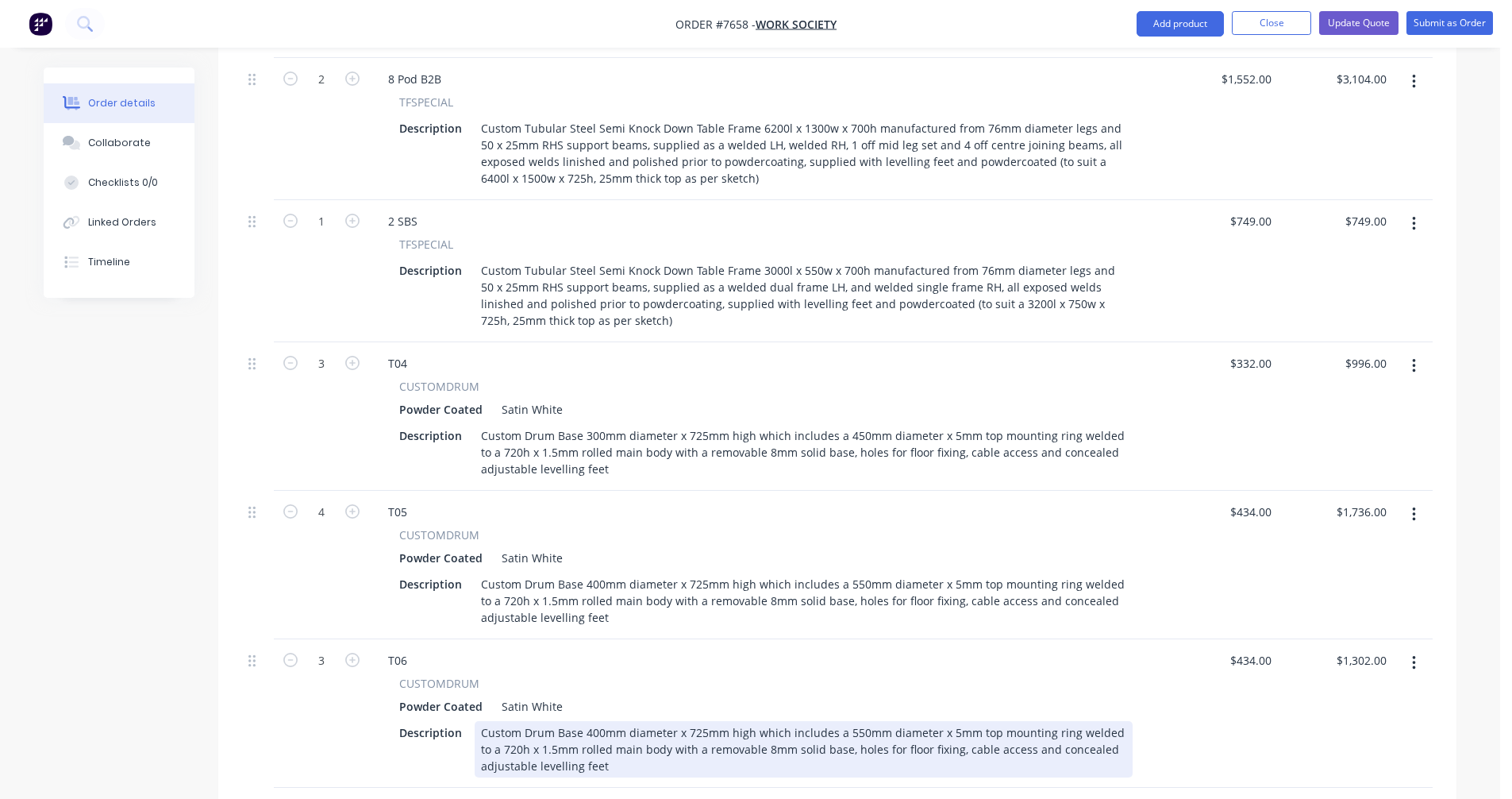
click at [592, 721] on div "Custom Drum Base 400mm diameter x 725mm high which includes a 550mm diameter x …" at bounding box center [803, 749] width 658 height 56
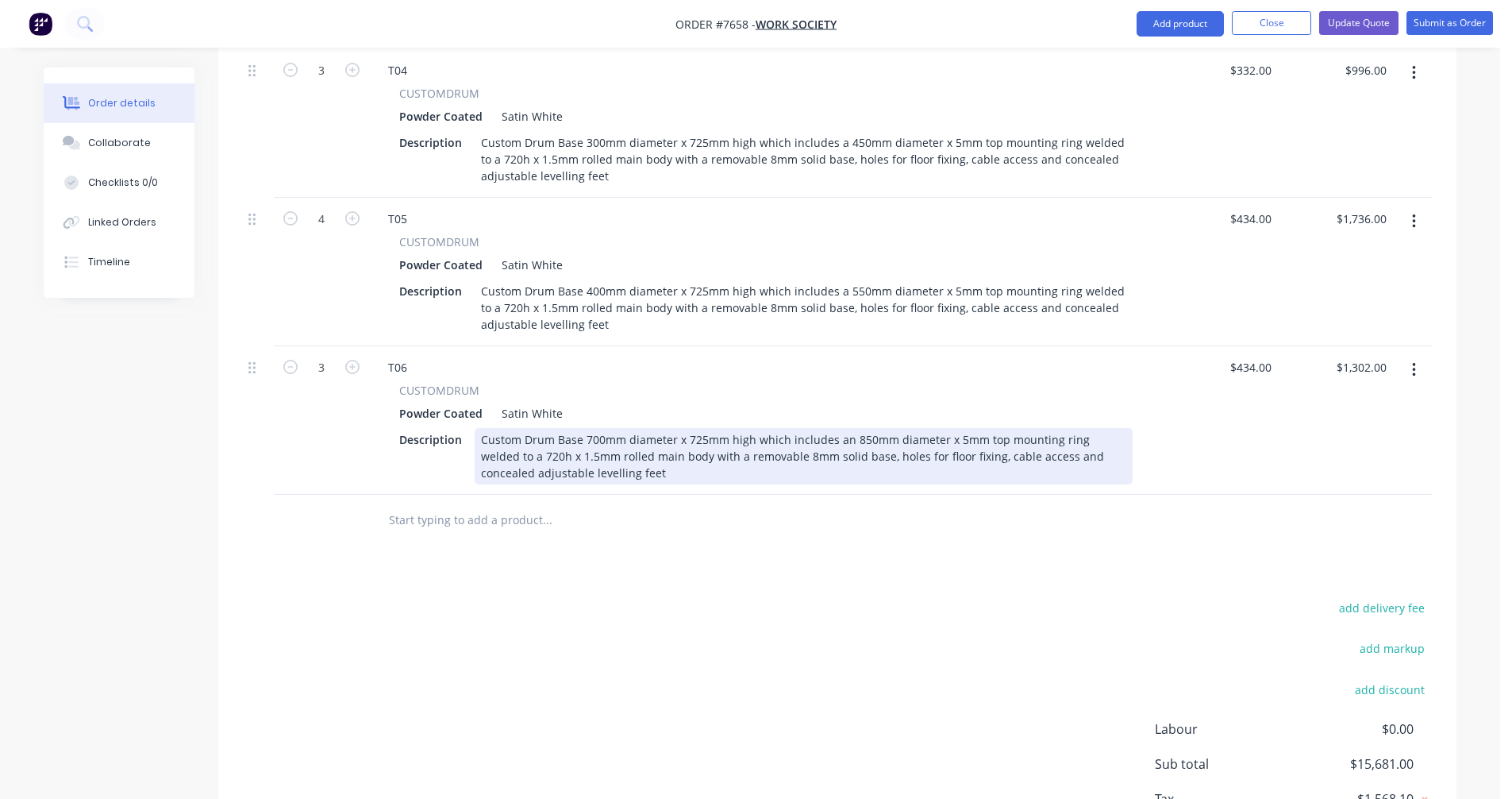
scroll to position [1146, 0]
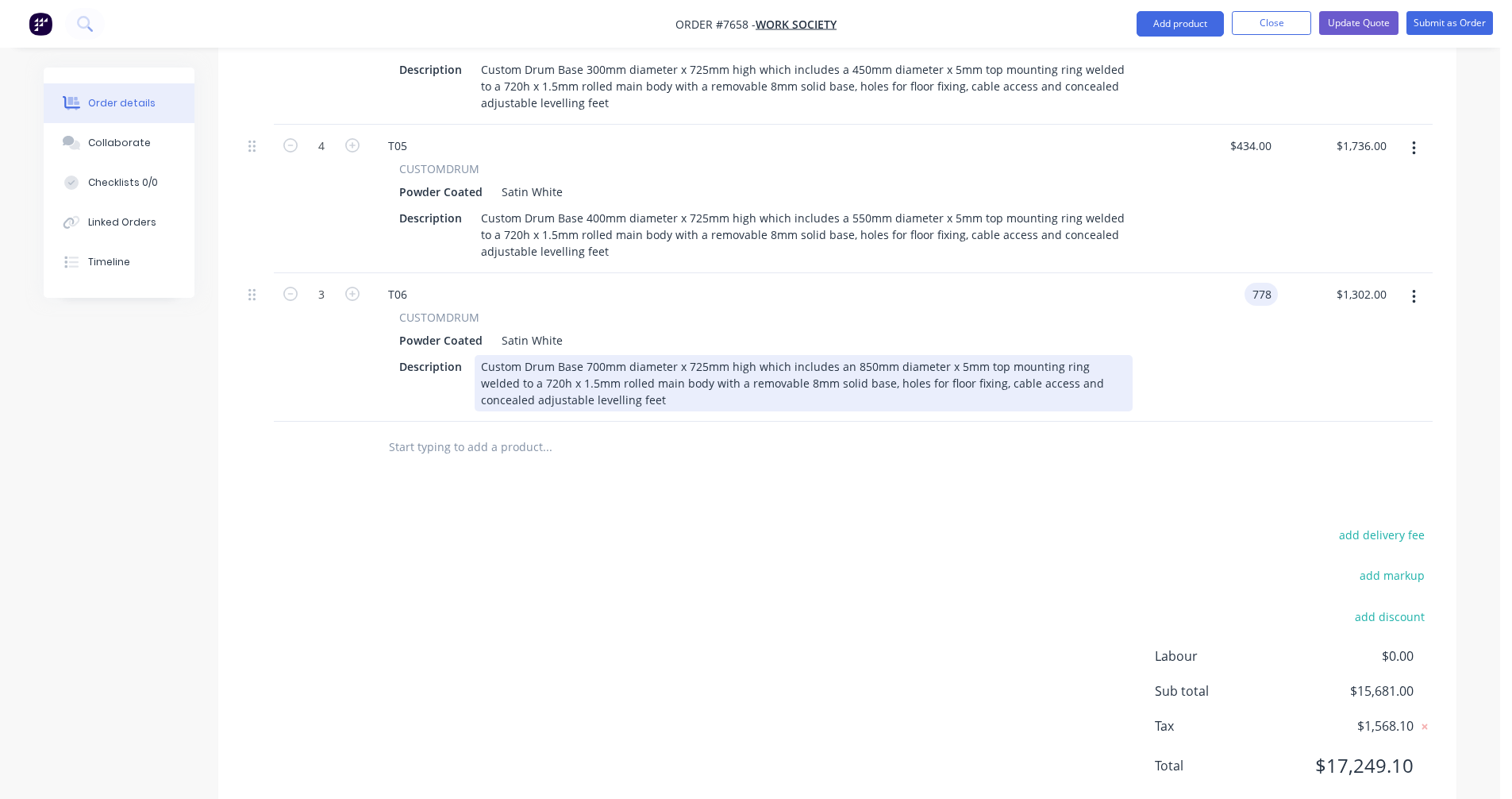
type input "$778.00"
type input "$2,334.00"
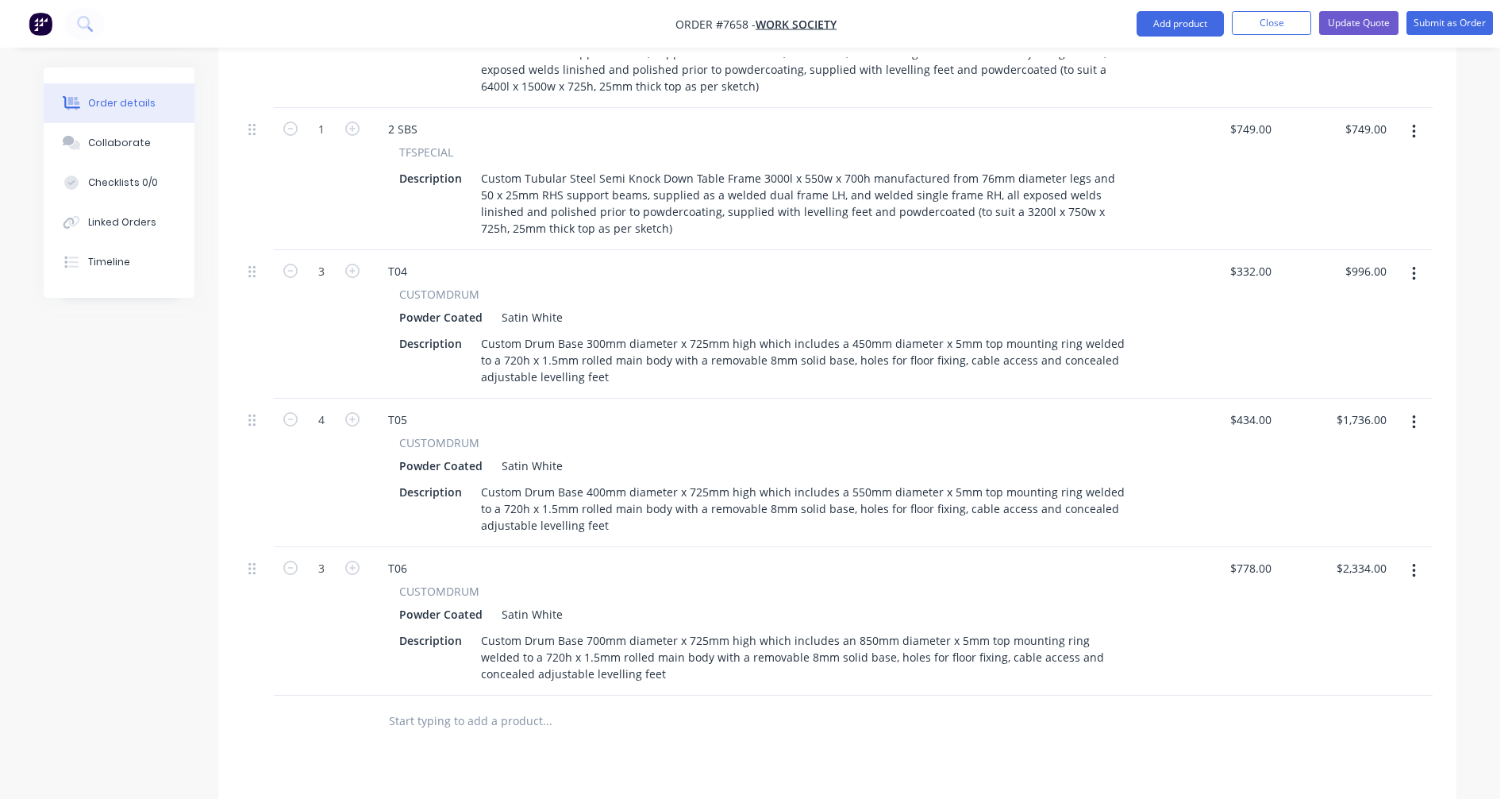
scroll to position [908, 0]
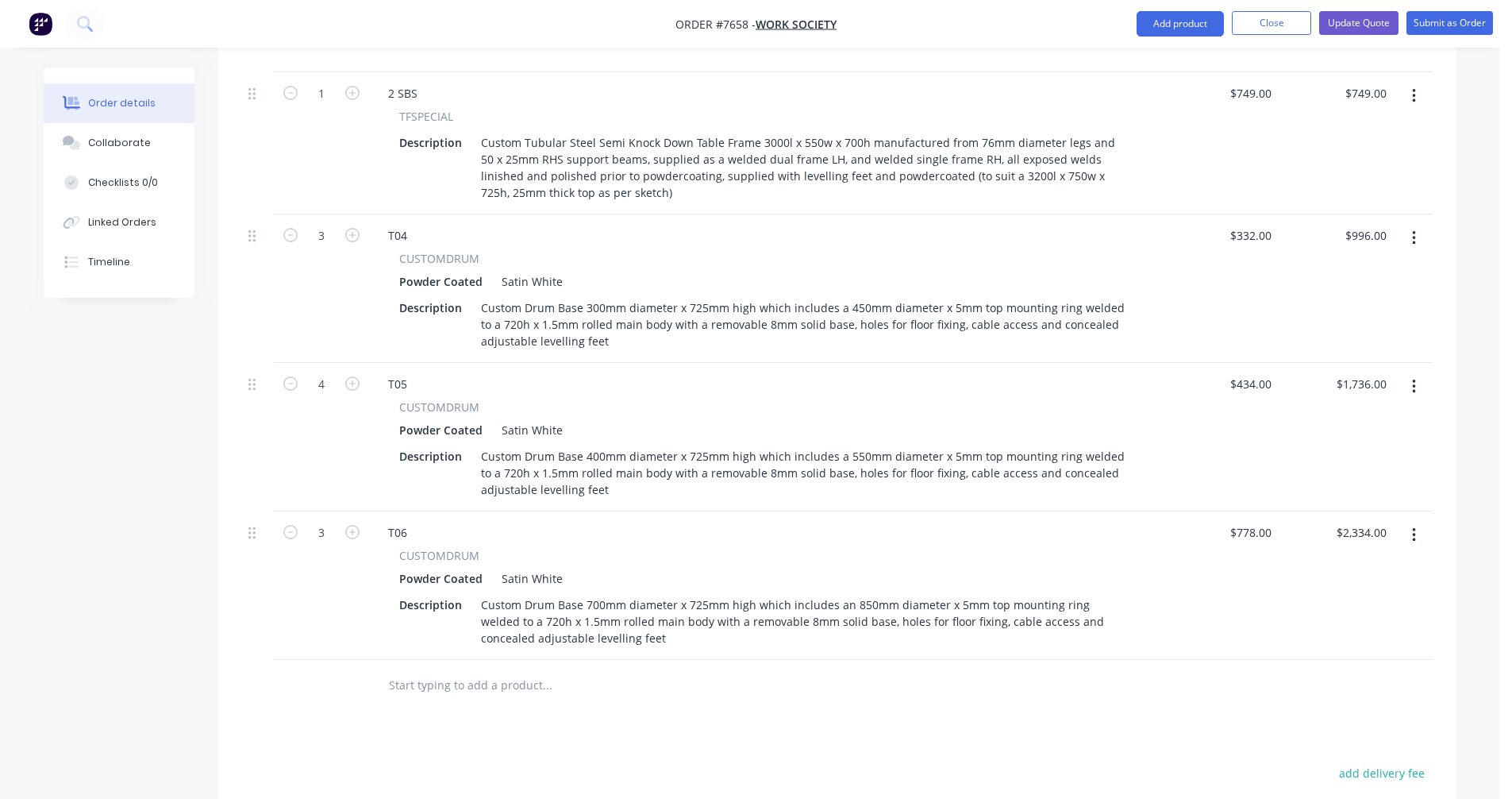
click at [1416, 230] on icon "button" at bounding box center [1414, 238] width 4 height 18
click at [1361, 300] on div "Duplicate" at bounding box center [1357, 311] width 122 height 23
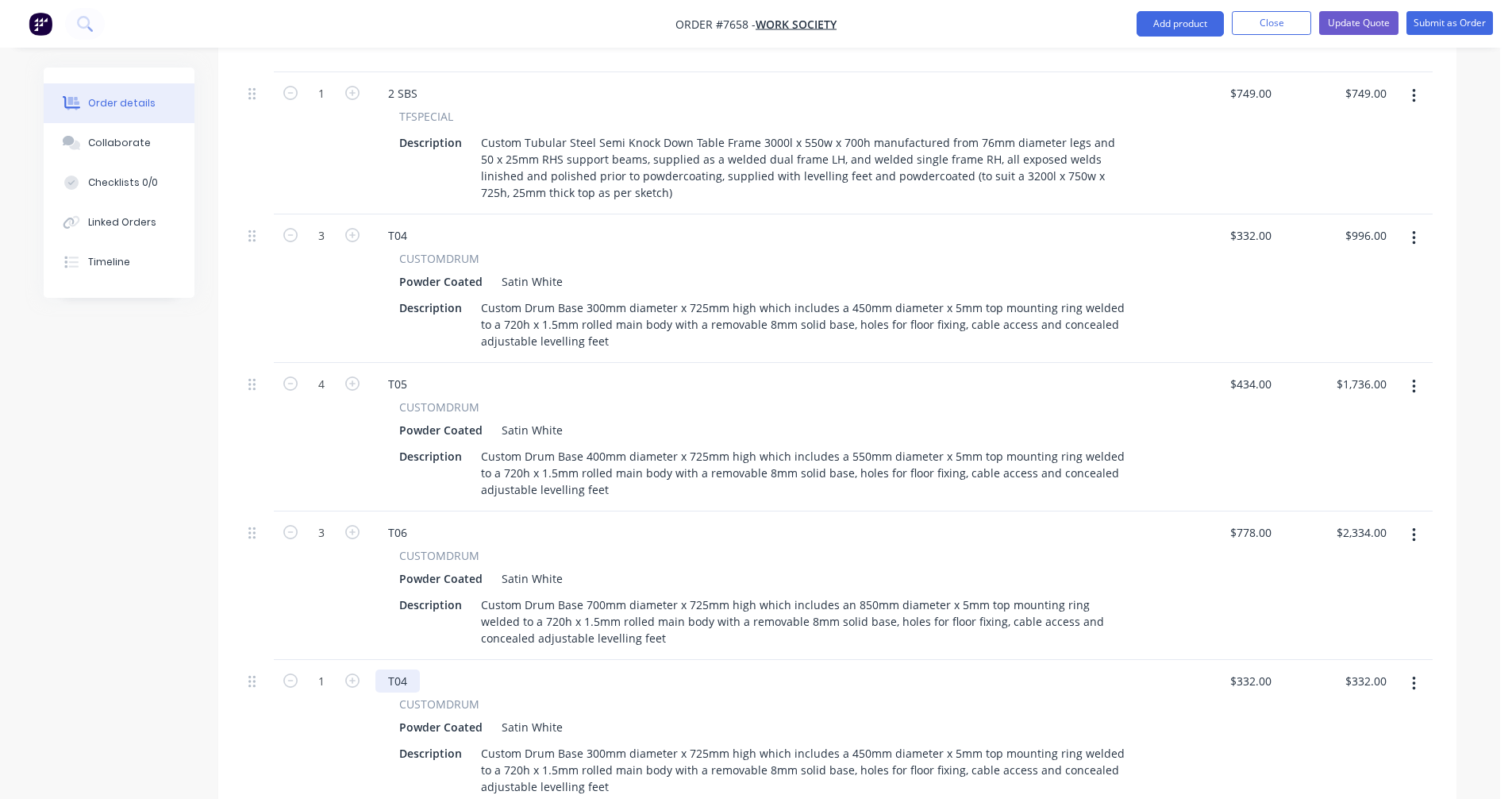
click at [409, 669] on div "T04" at bounding box center [398, 680] width 44 height 23
click at [345, 674] on icon "button" at bounding box center [352, 680] width 14 height 14
type input "2"
type input "$664.00"
click at [346, 674] on icon "button" at bounding box center [352, 680] width 14 height 14
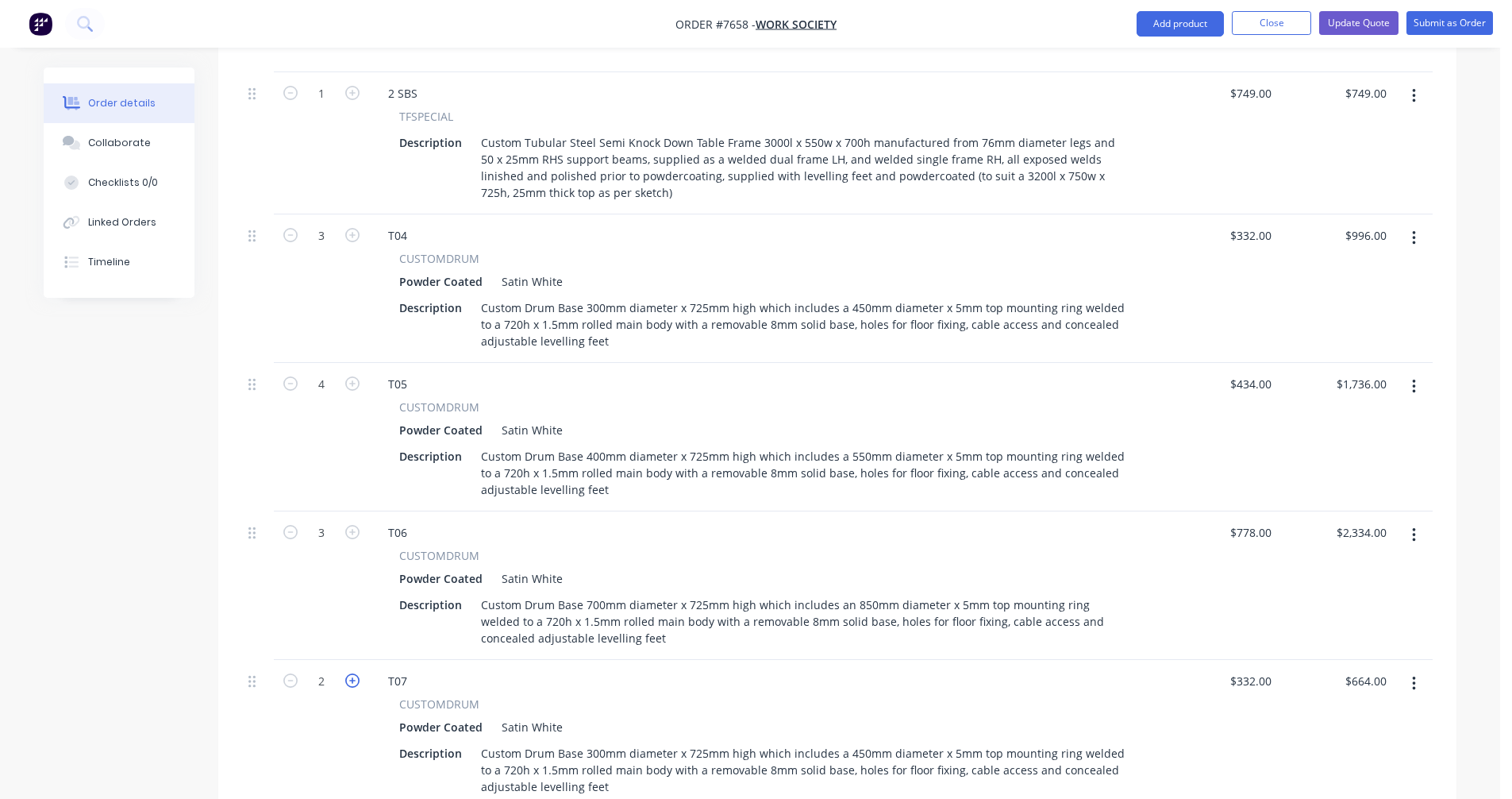
type input "3"
type input "$996.00"
click at [1413, 380] on icon "button" at bounding box center [1413, 386] width 3 height 14
click at [1344, 449] on div "Duplicate" at bounding box center [1357, 460] width 122 height 23
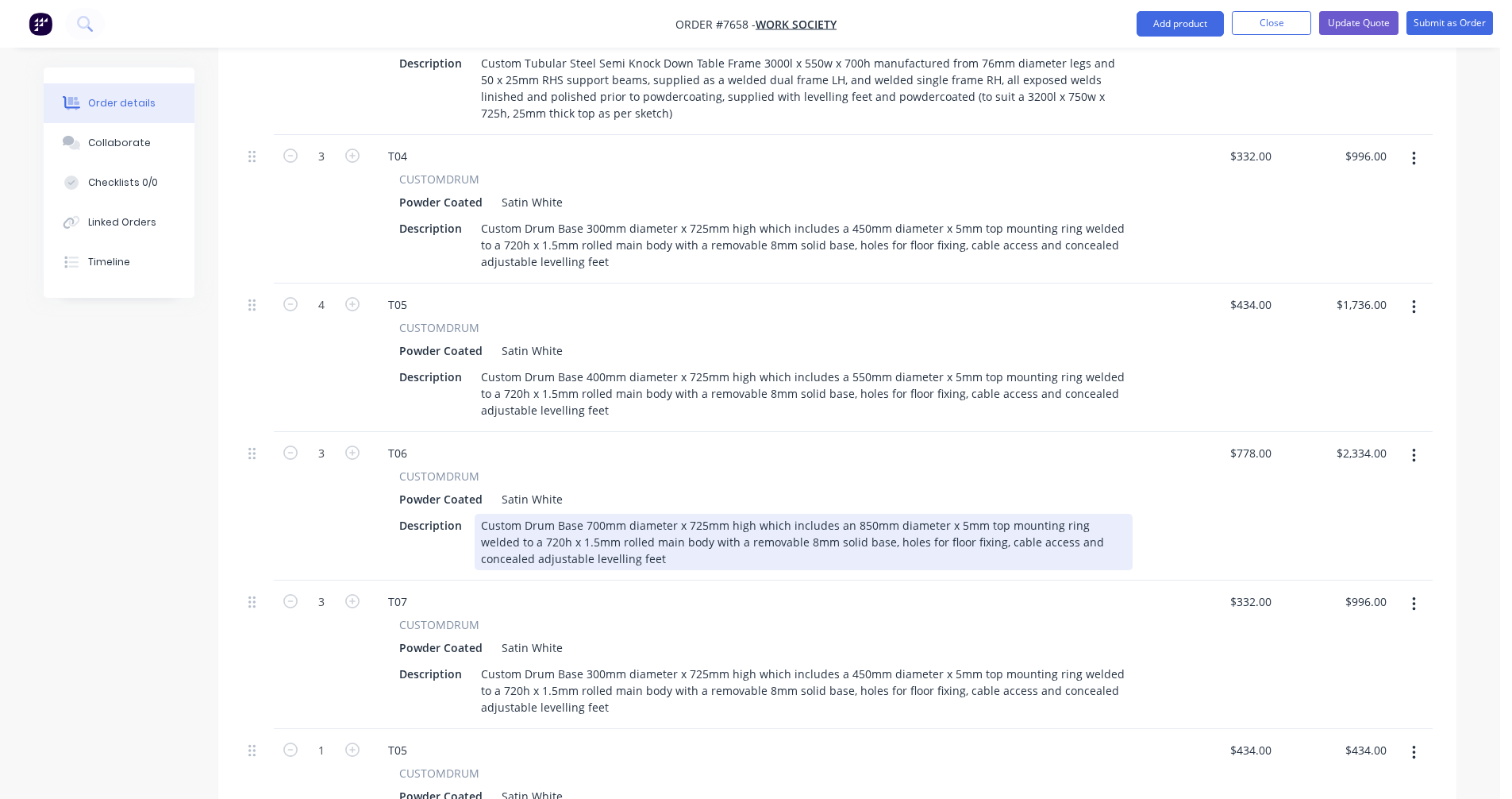
scroll to position [1067, 0]
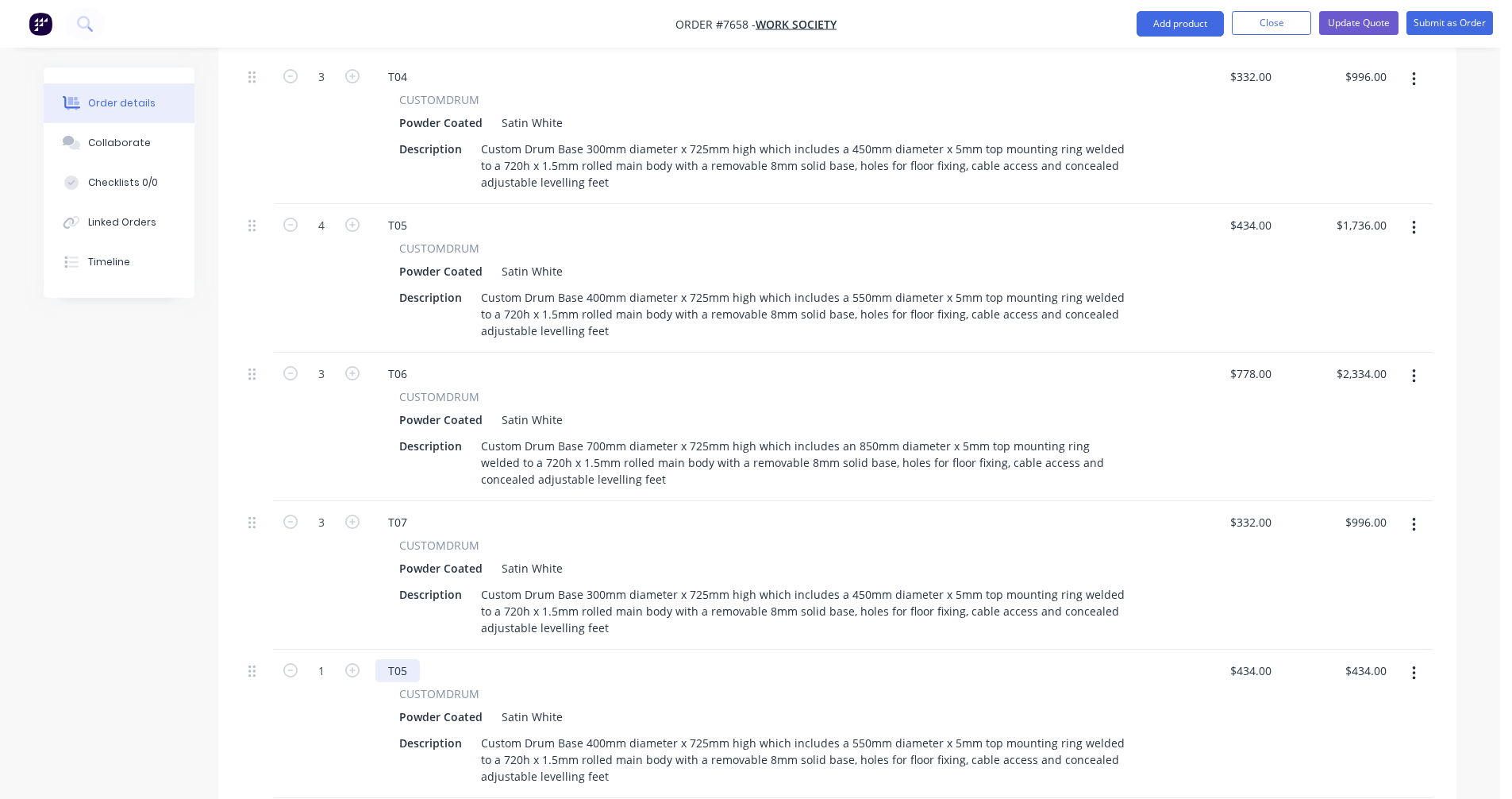
click at [410, 659] on div "T05" at bounding box center [398, 670] width 44 height 23
click at [353, 663] on icon "button" at bounding box center [352, 669] width 14 height 14
type input "2"
type input "$868.00"
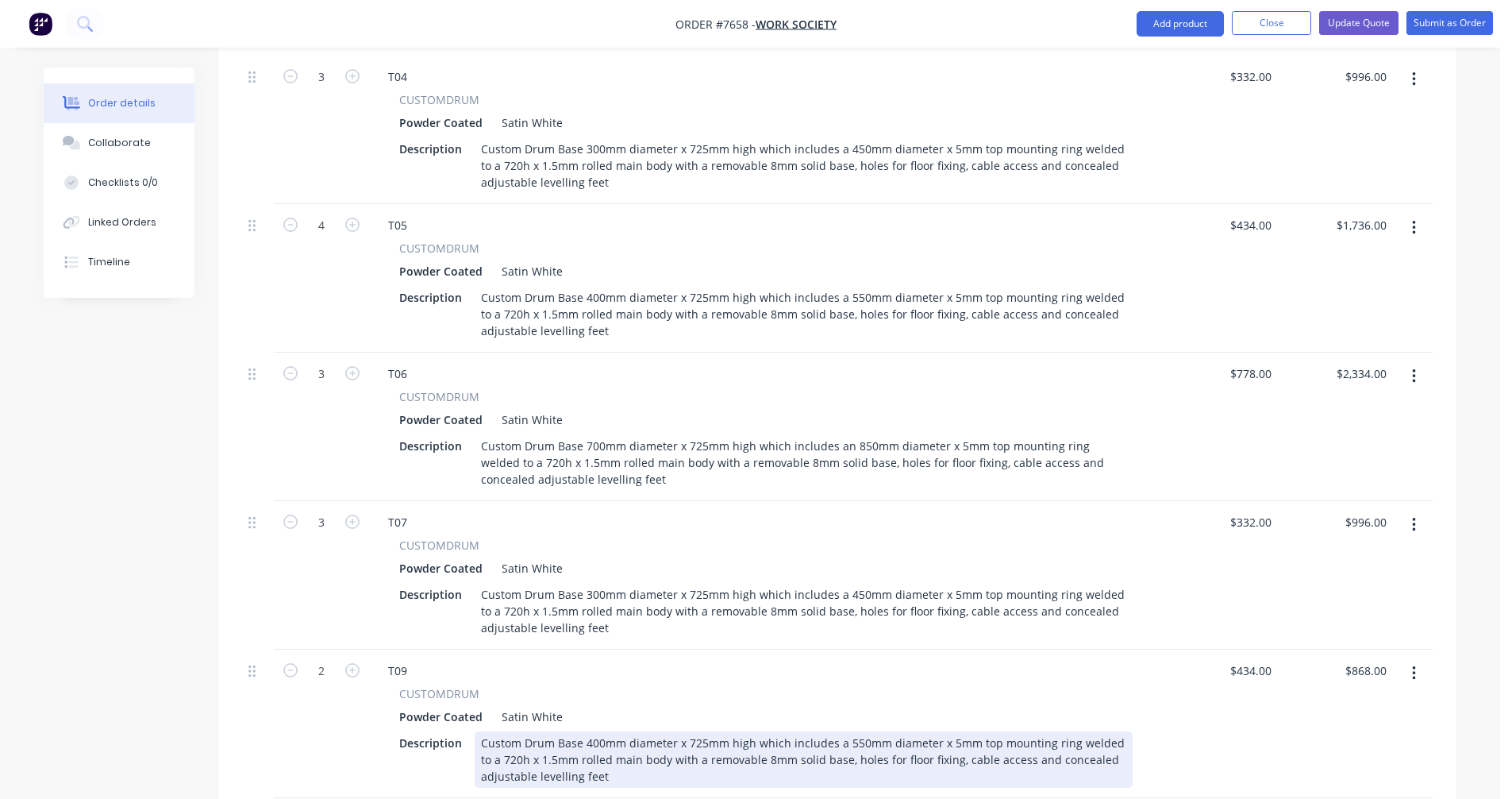
click at [697, 731] on div "Custom Drum Base 400mm diameter x 725mm high which includes a 550mm diameter x …" at bounding box center [803, 759] width 658 height 56
type input "$434.00"
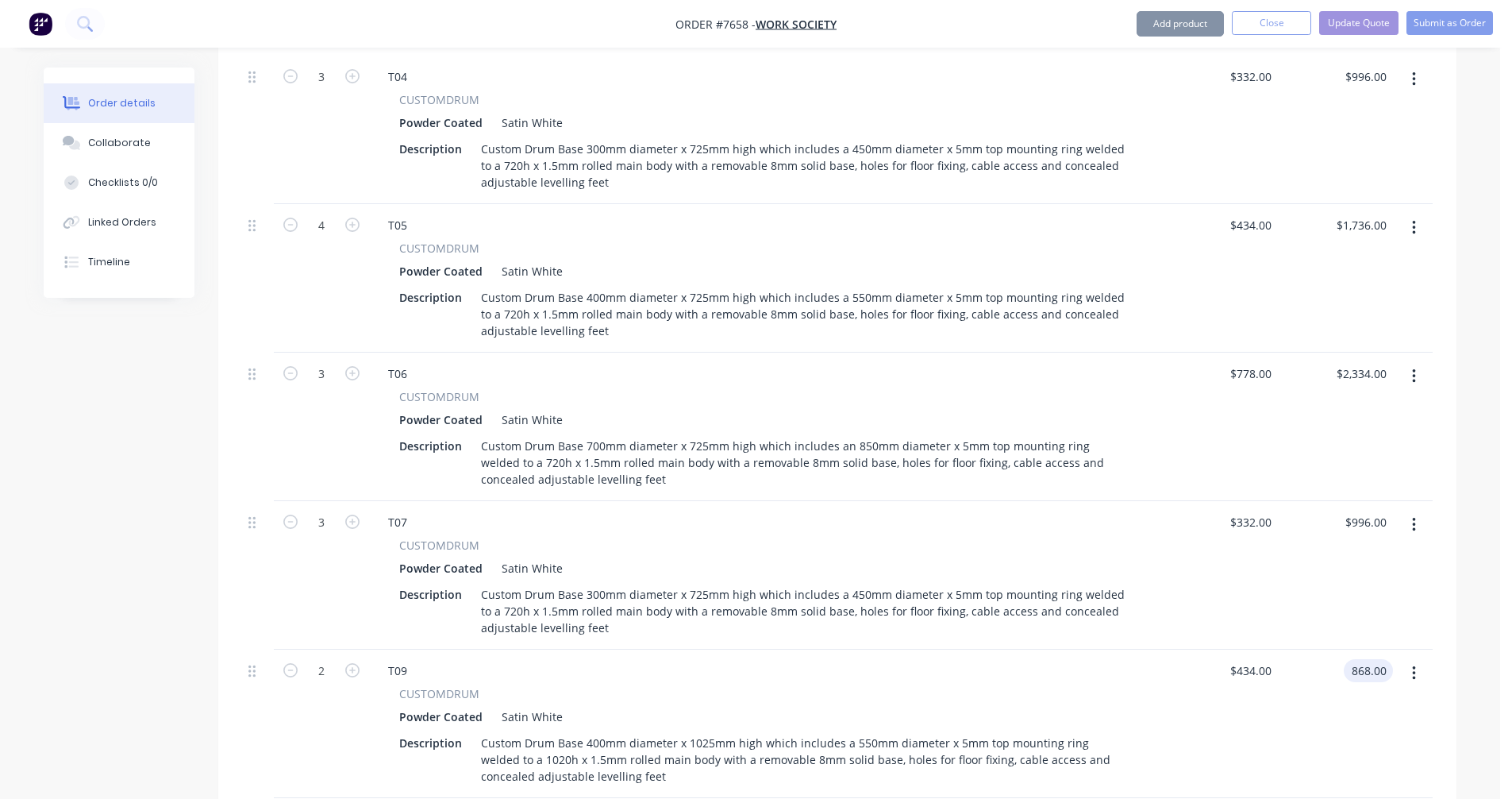
type input "$868.00"
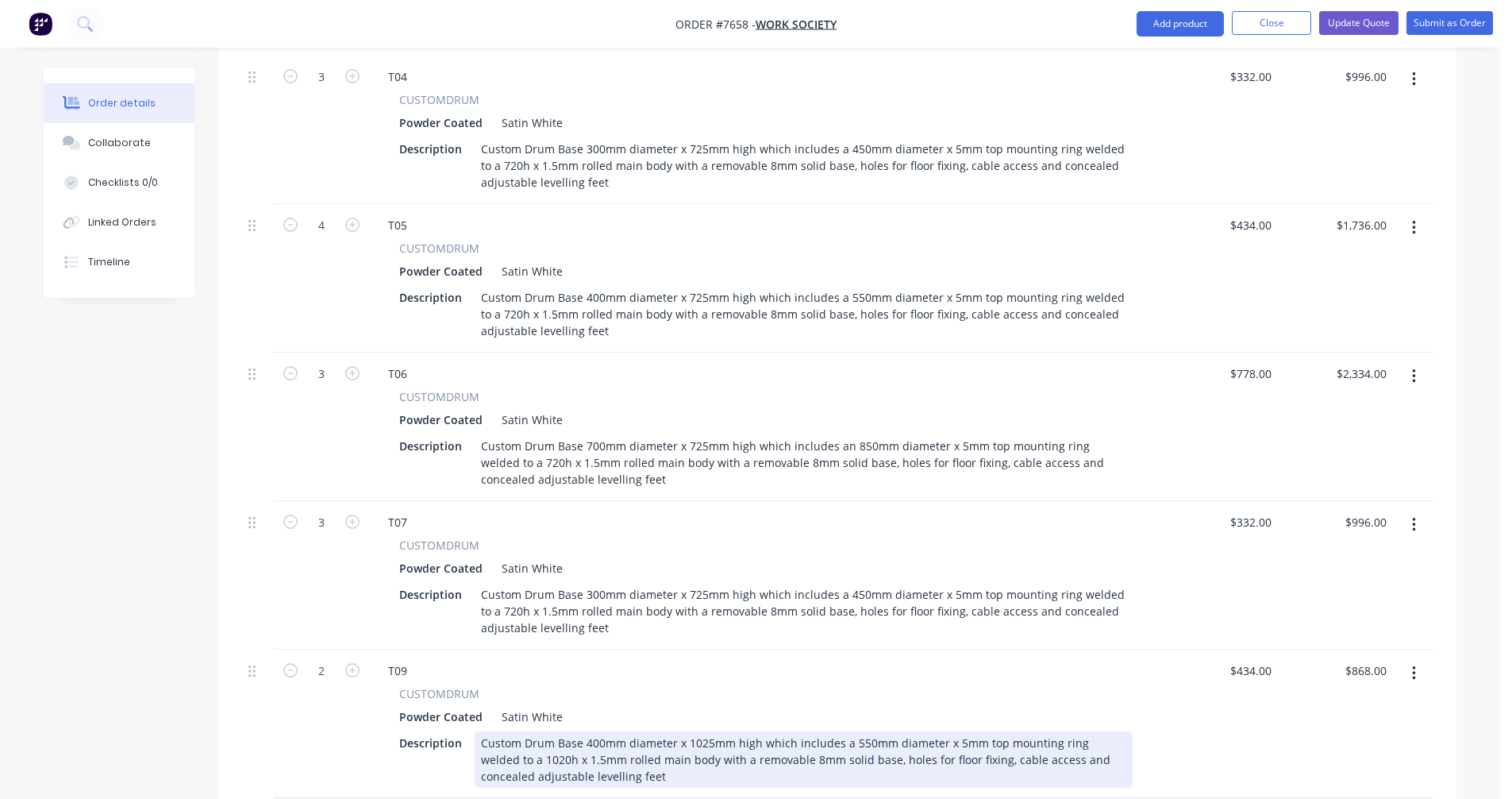
click at [703, 731] on div "Custom Drum Base 400mm diameter x 1025mm high which includes a 550mm diameter x…" at bounding box center [803, 759] width 658 height 56
type input "$510.00"
type input "$1,020.00"
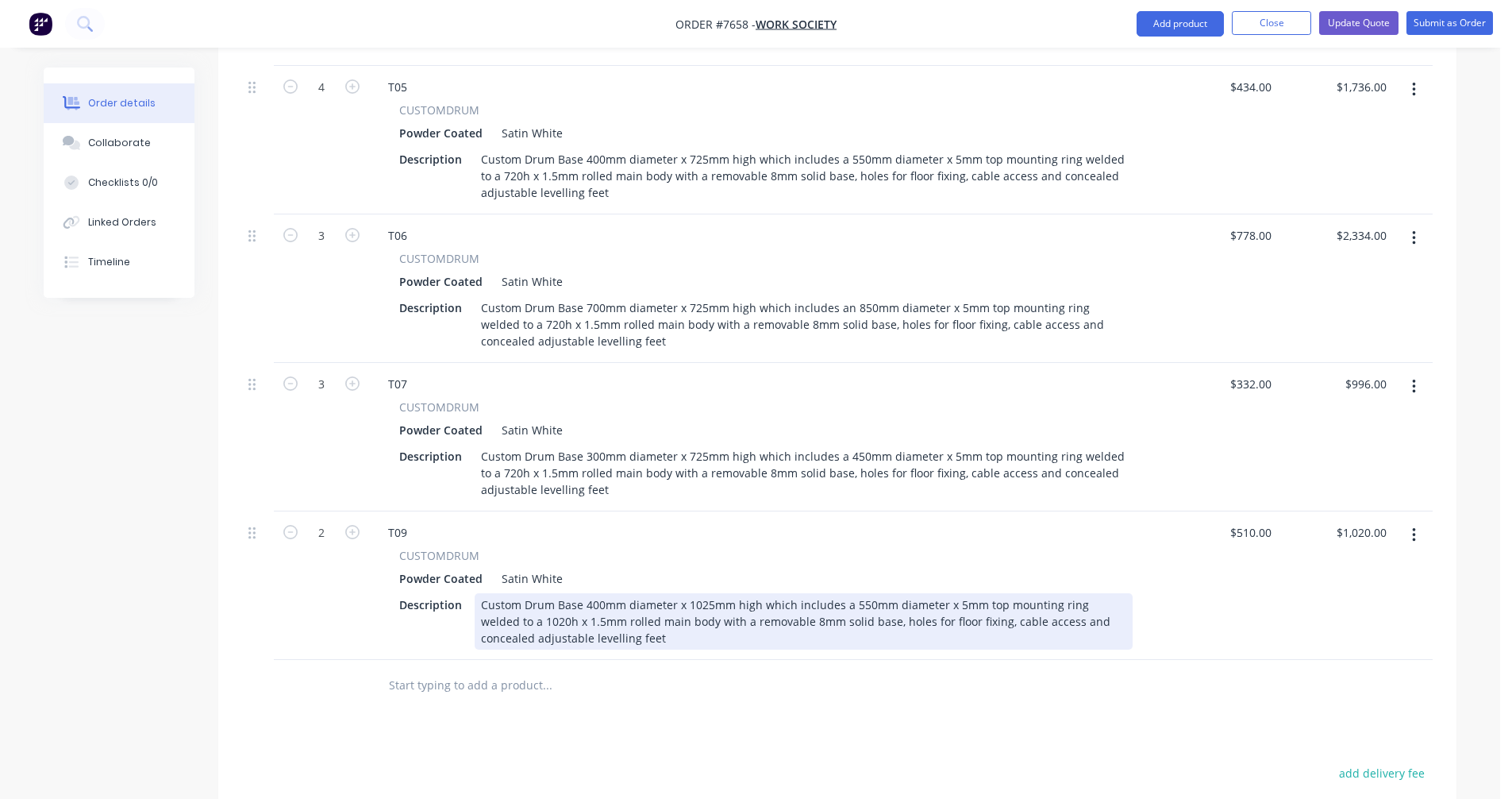
scroll to position [1126, 0]
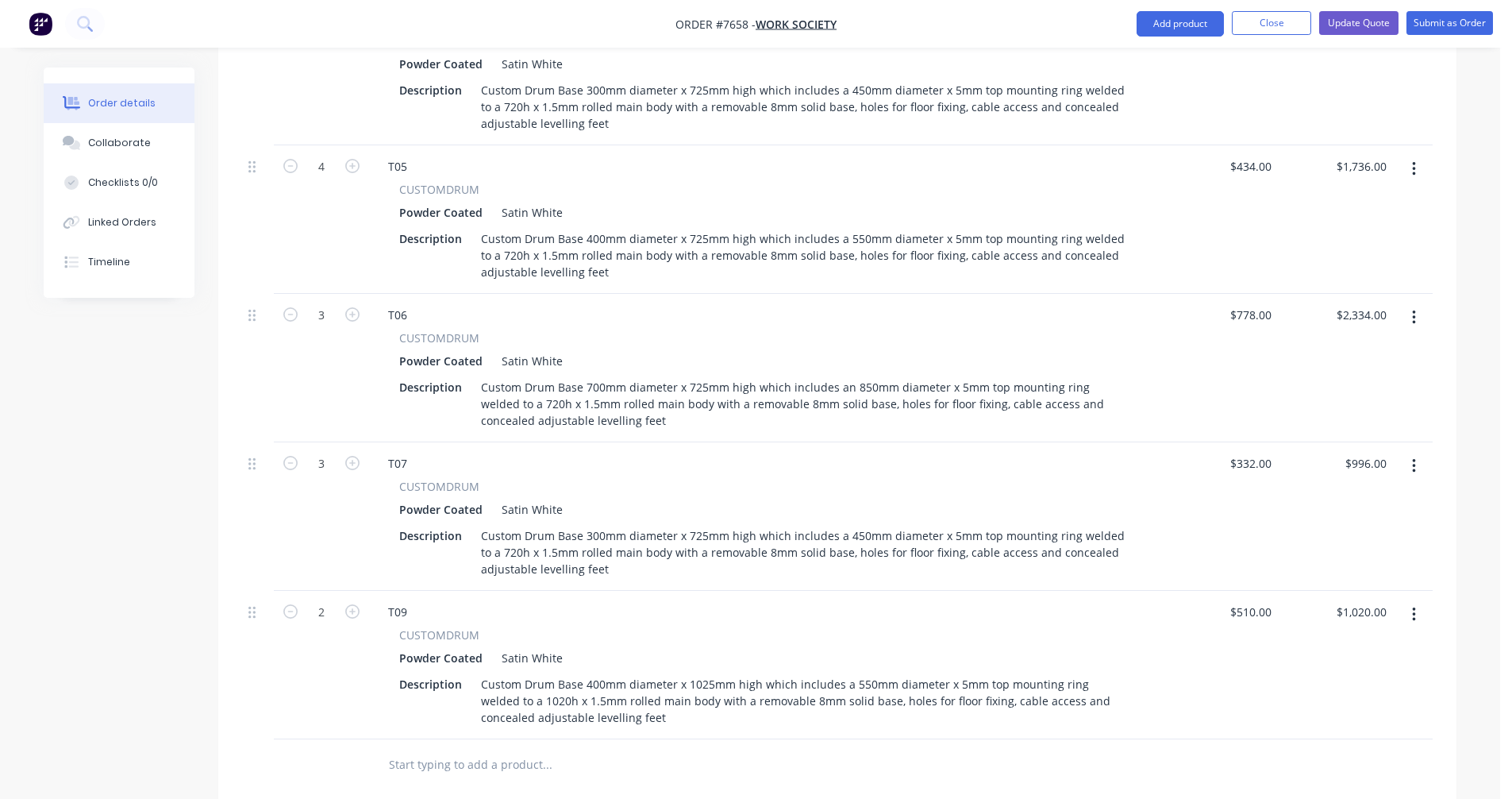
click at [1417, 155] on button "button" at bounding box center [1414, 169] width 37 height 29
click at [1350, 231] on div "Duplicate" at bounding box center [1357, 243] width 122 height 23
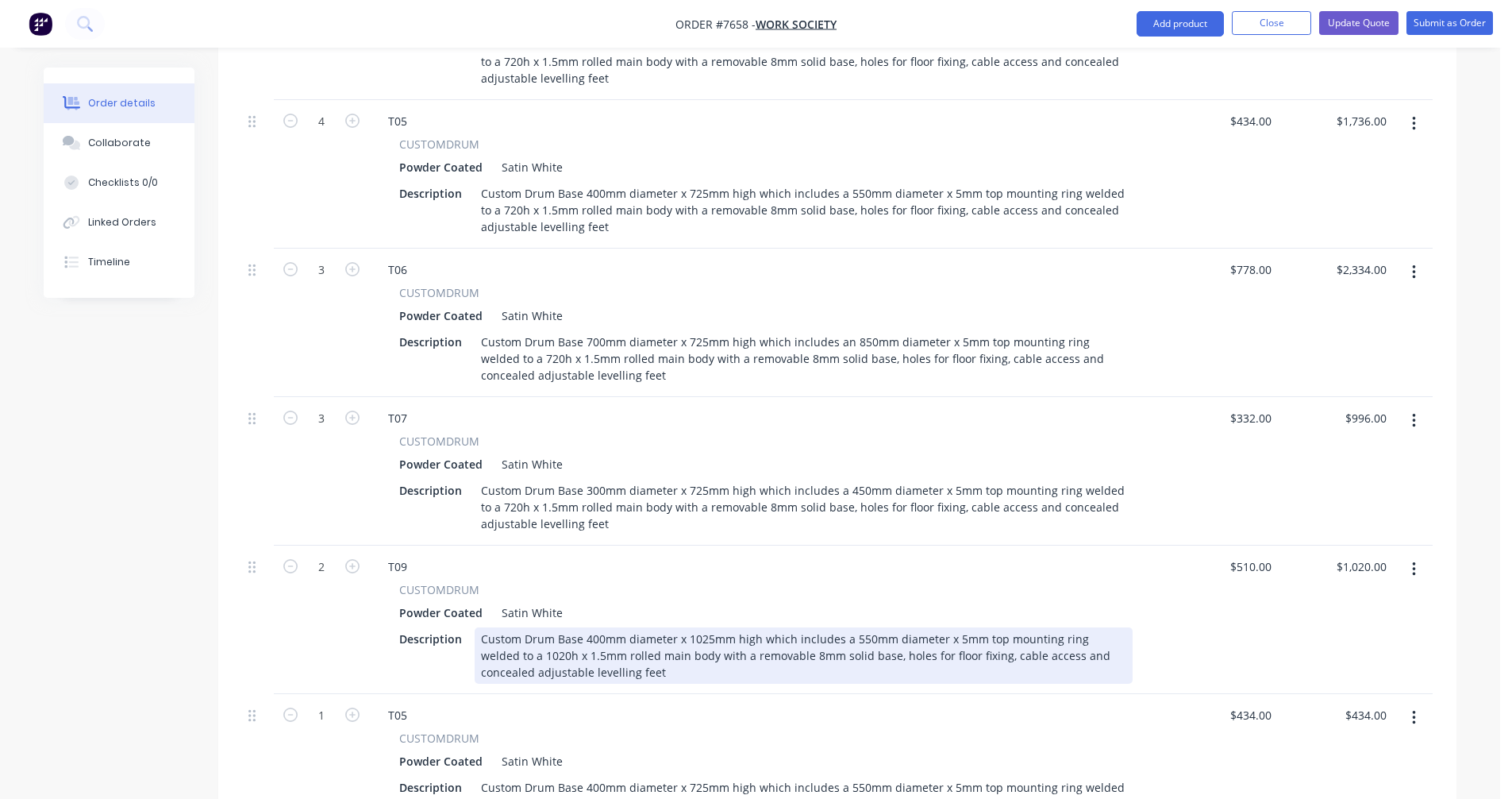
scroll to position [1284, 0]
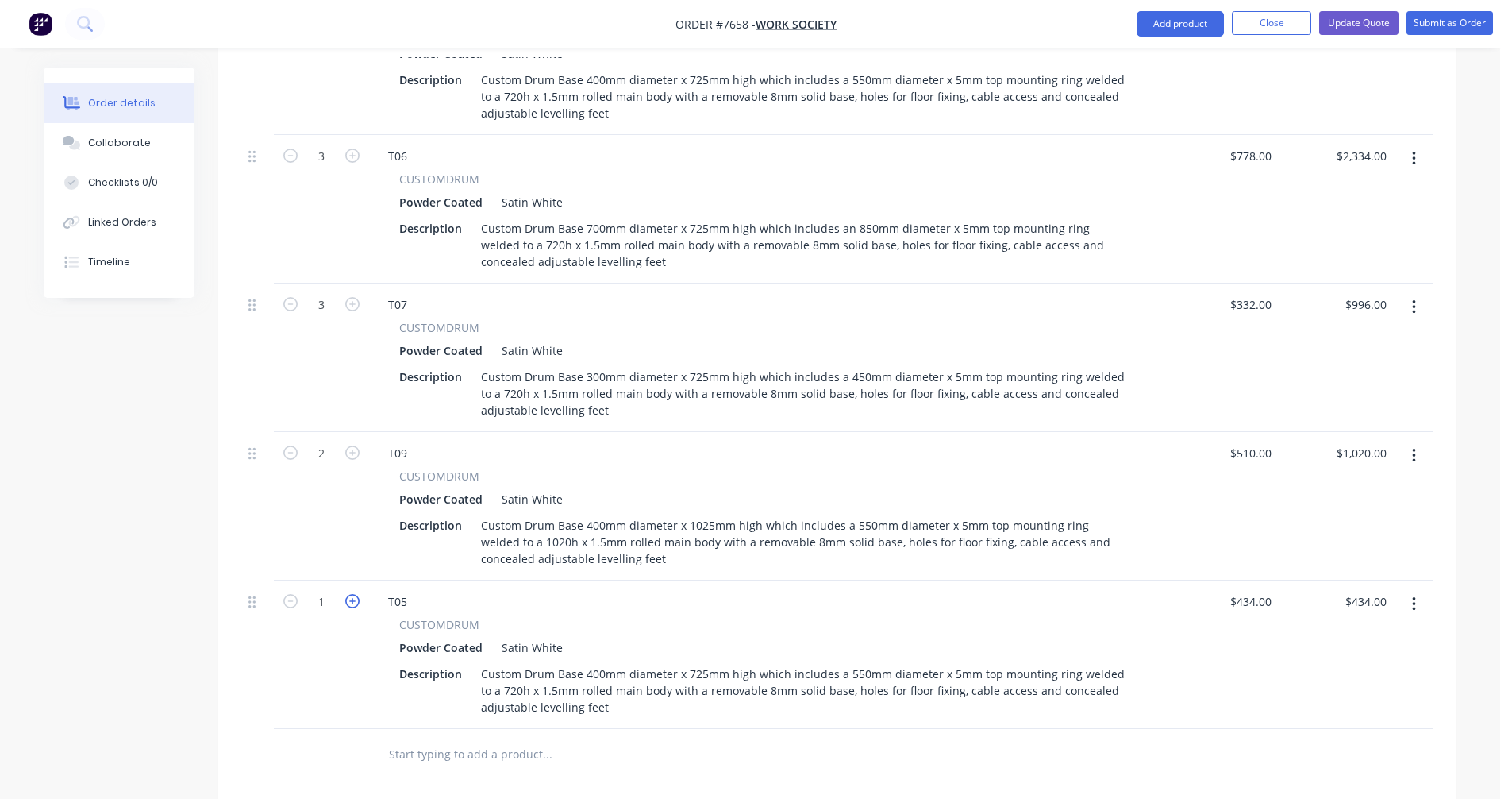
click at [351, 594] on icon "button" at bounding box center [352, 601] width 14 height 14
type input "2"
type input "$868.00"
click at [351, 594] on icon "button" at bounding box center [352, 601] width 14 height 14
type input "3"
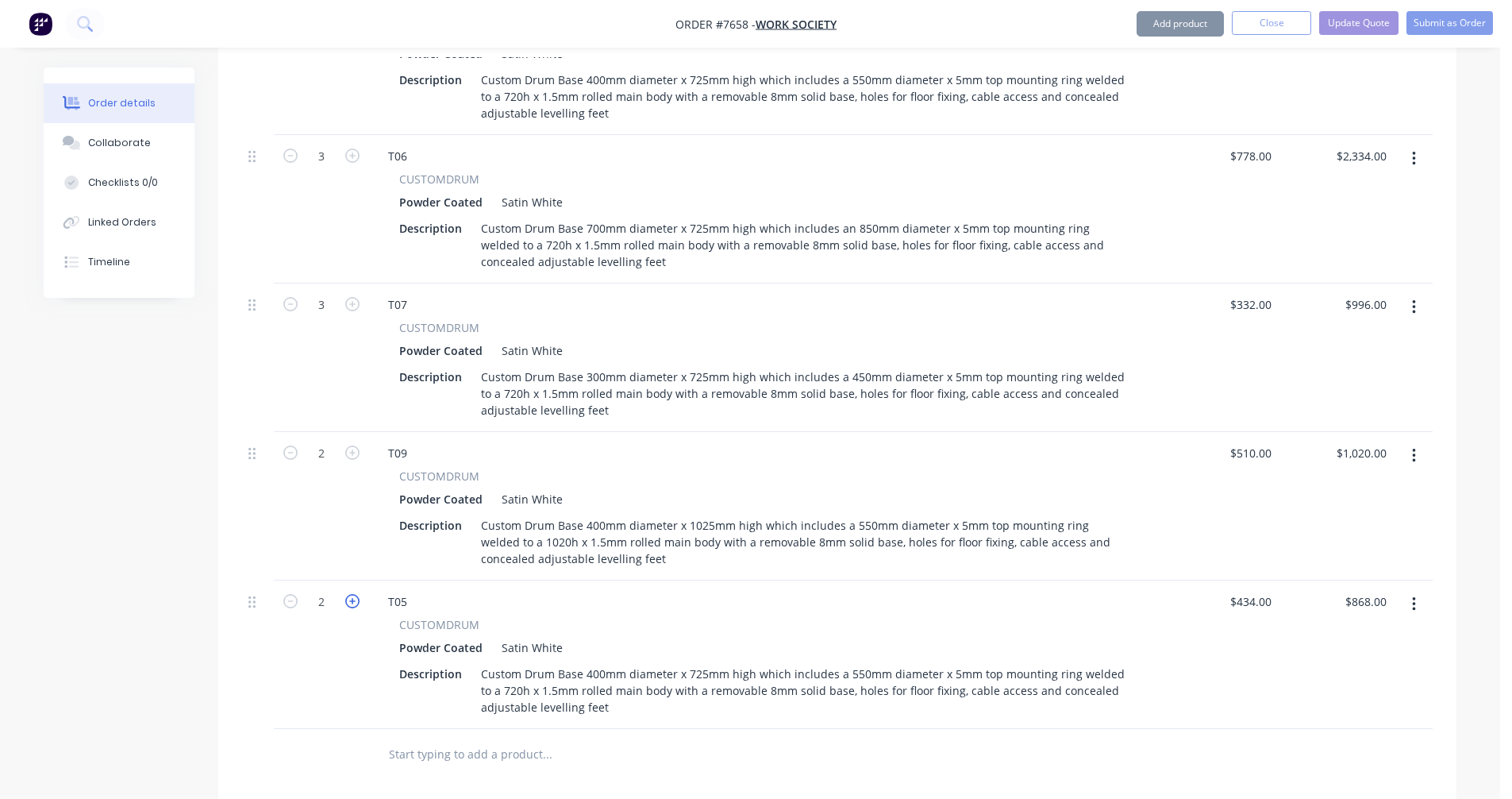
type input "$1,302.00"
click at [351, 594] on icon "button" at bounding box center [352, 601] width 14 height 14
type input "4"
type input "$1,736.00"
click at [408, 590] on div "T05" at bounding box center [398, 601] width 44 height 23
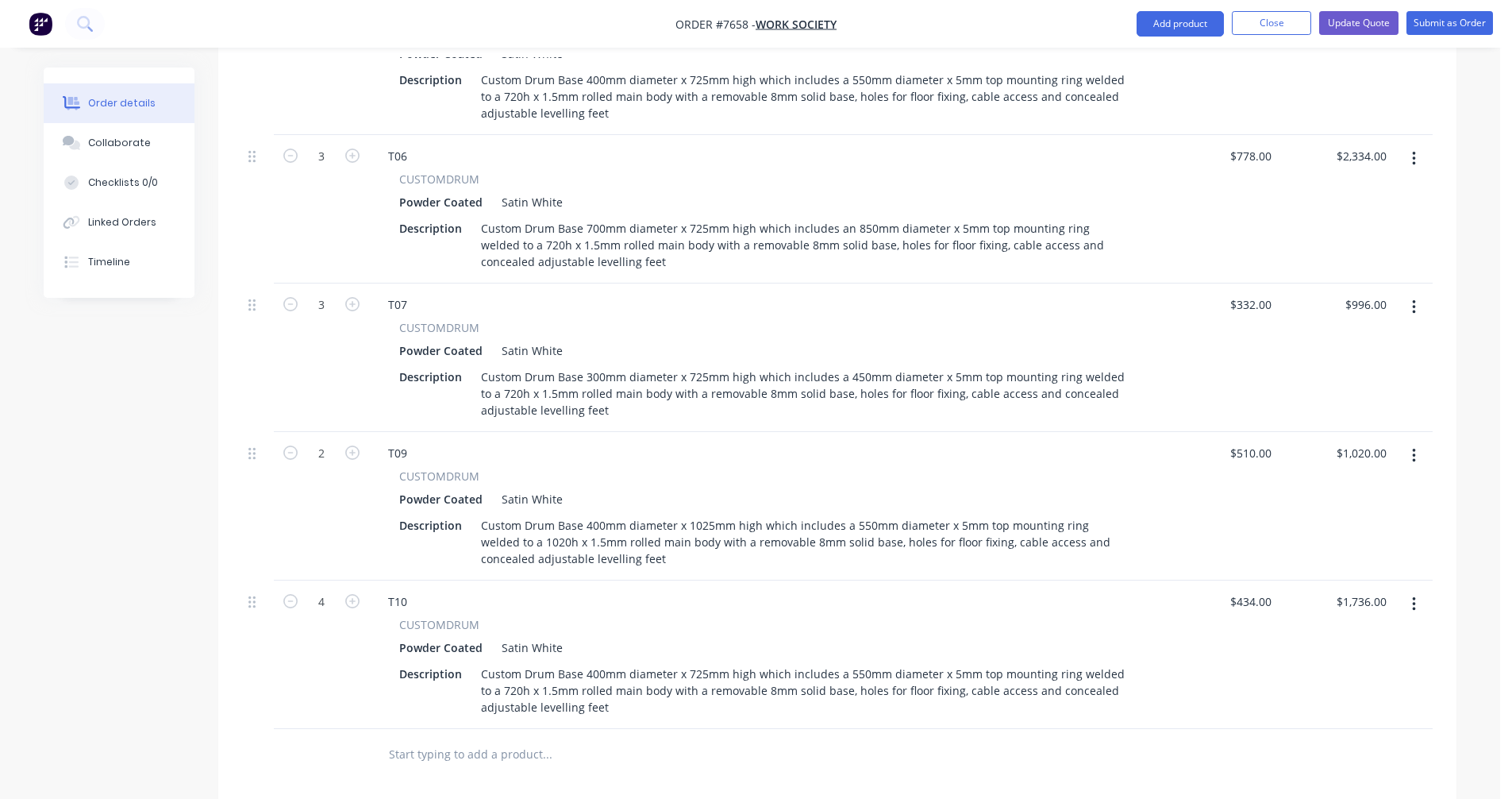
click at [1416, 447] on icon "button" at bounding box center [1414, 456] width 4 height 18
click at [1315, 518] on div "Duplicate" at bounding box center [1357, 529] width 122 height 23
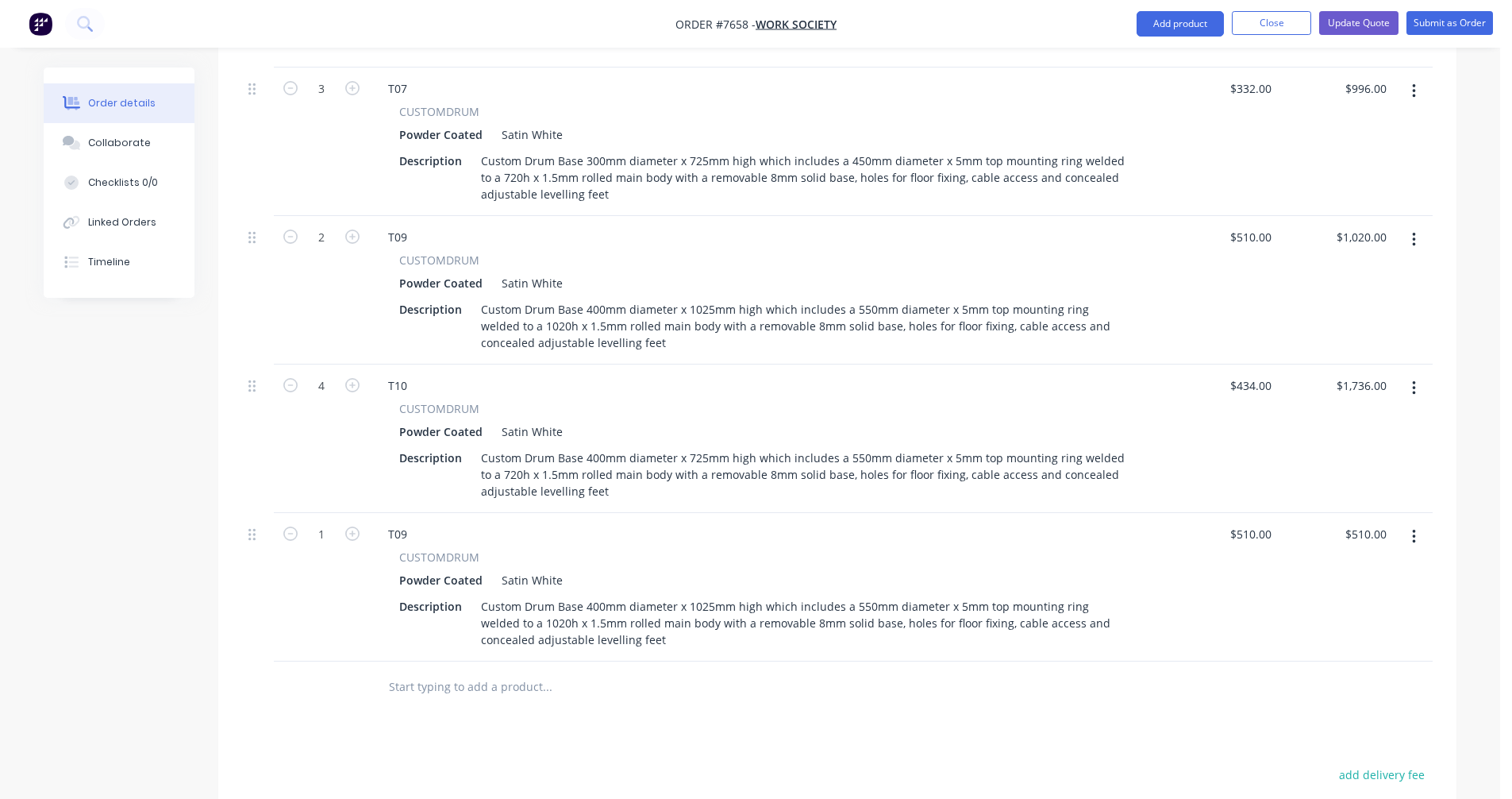
scroll to position [1523, 0]
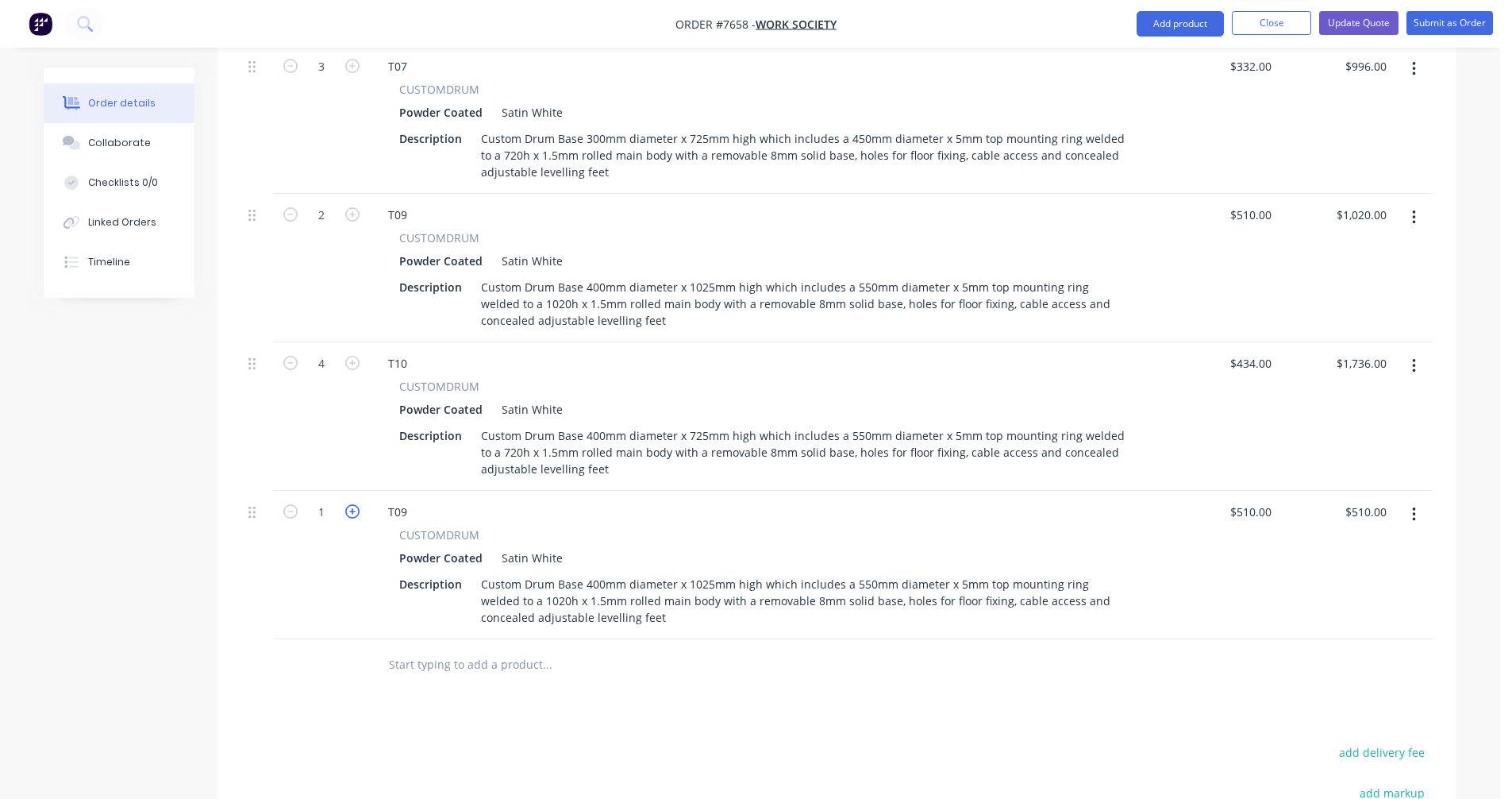
click at [352, 505] on icon "button" at bounding box center [352, 511] width 14 height 14
type input "2"
type input "$1,020.00"
click at [352, 505] on icon "button" at bounding box center [352, 511] width 14 height 14
type input "3"
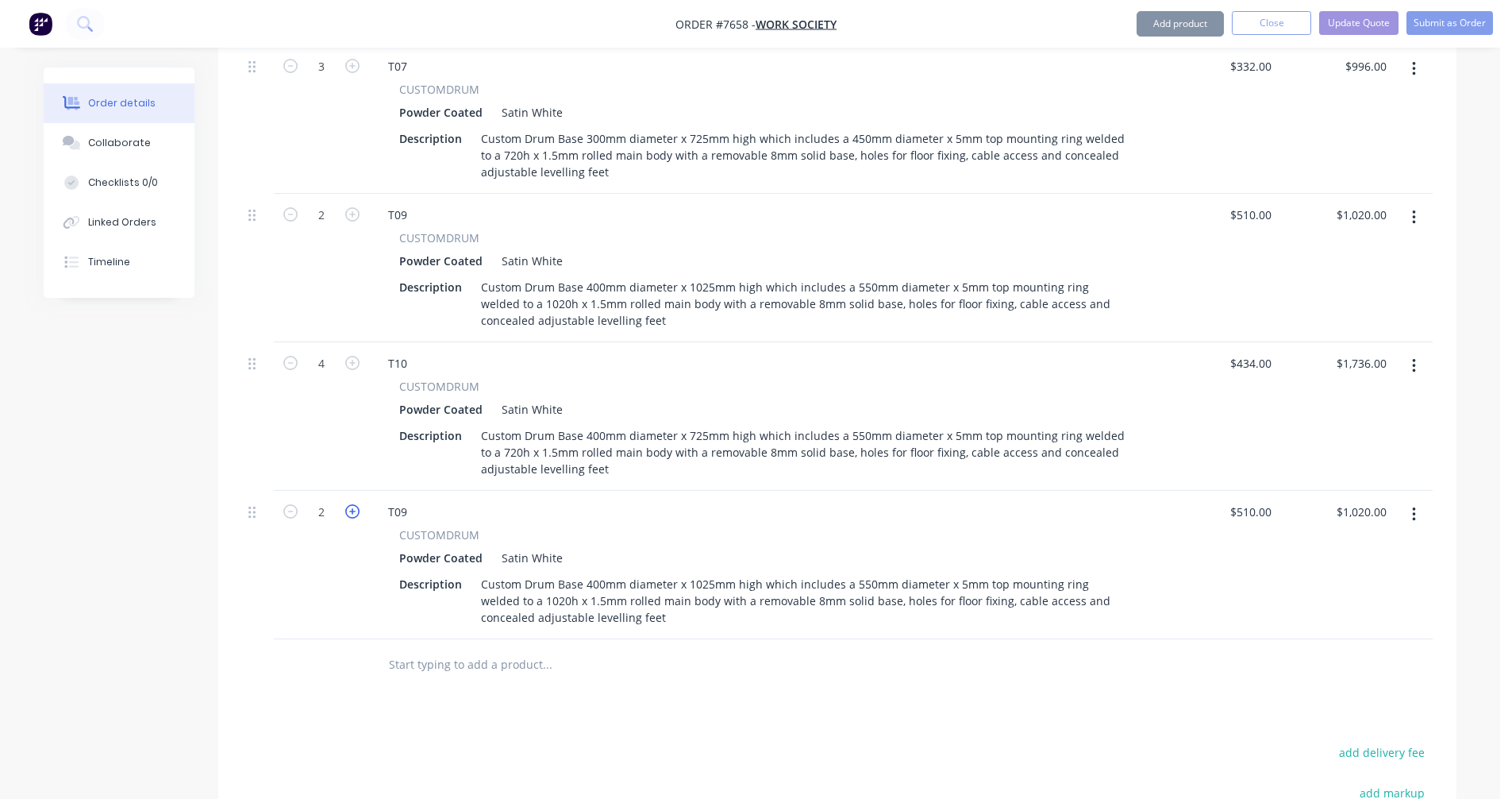
type input "$1,530.00"
click at [352, 505] on icon "button" at bounding box center [352, 511] width 14 height 14
type input "4"
type input "$2,040.00"
click at [414, 501] on div "T09" at bounding box center [398, 512] width 44 height 23
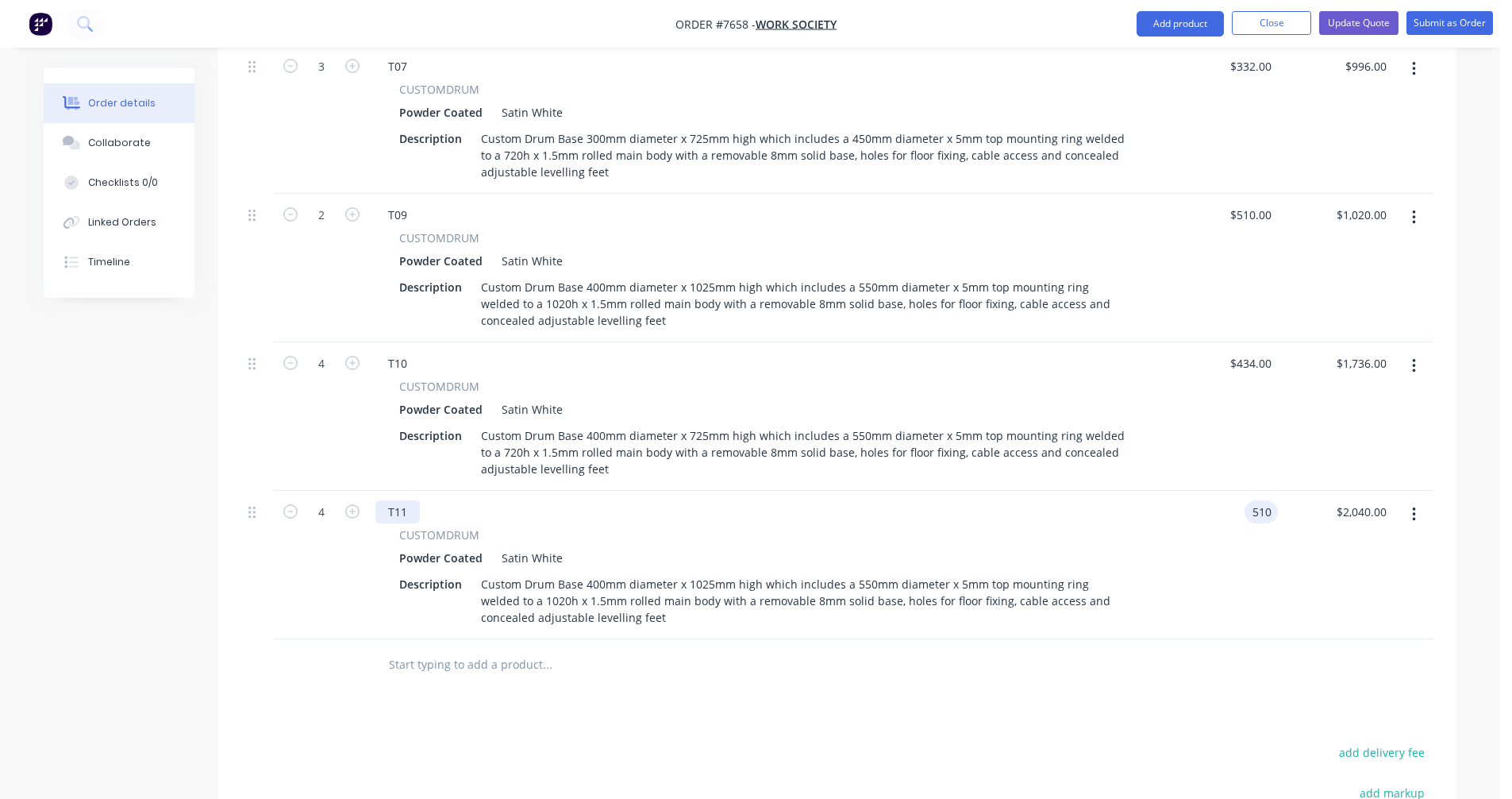
type input "$510.00"
type input "$2,040.00"
click at [428, 649] on input "text" at bounding box center [547, 665] width 317 height 31
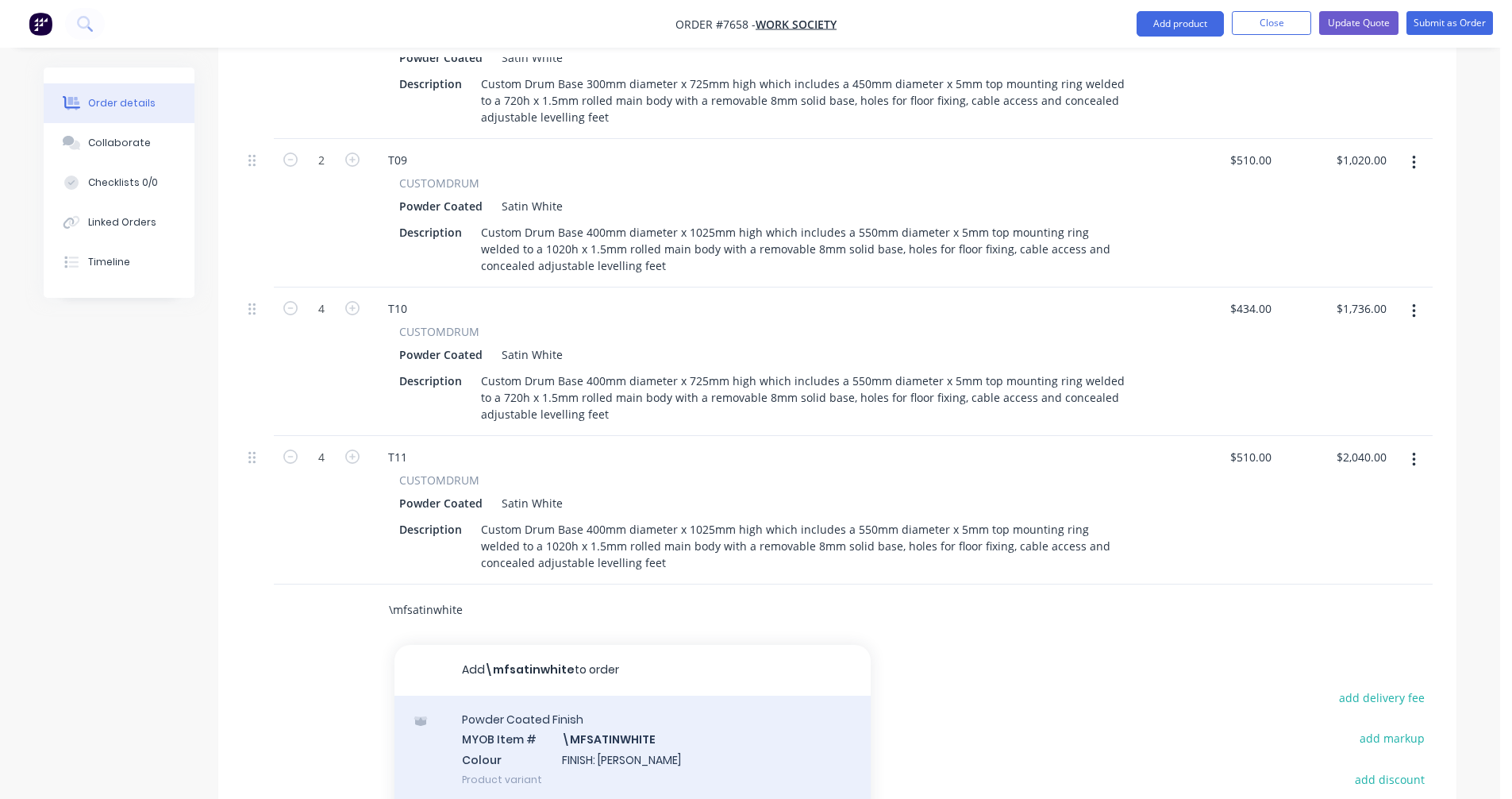
scroll to position [1741, 0]
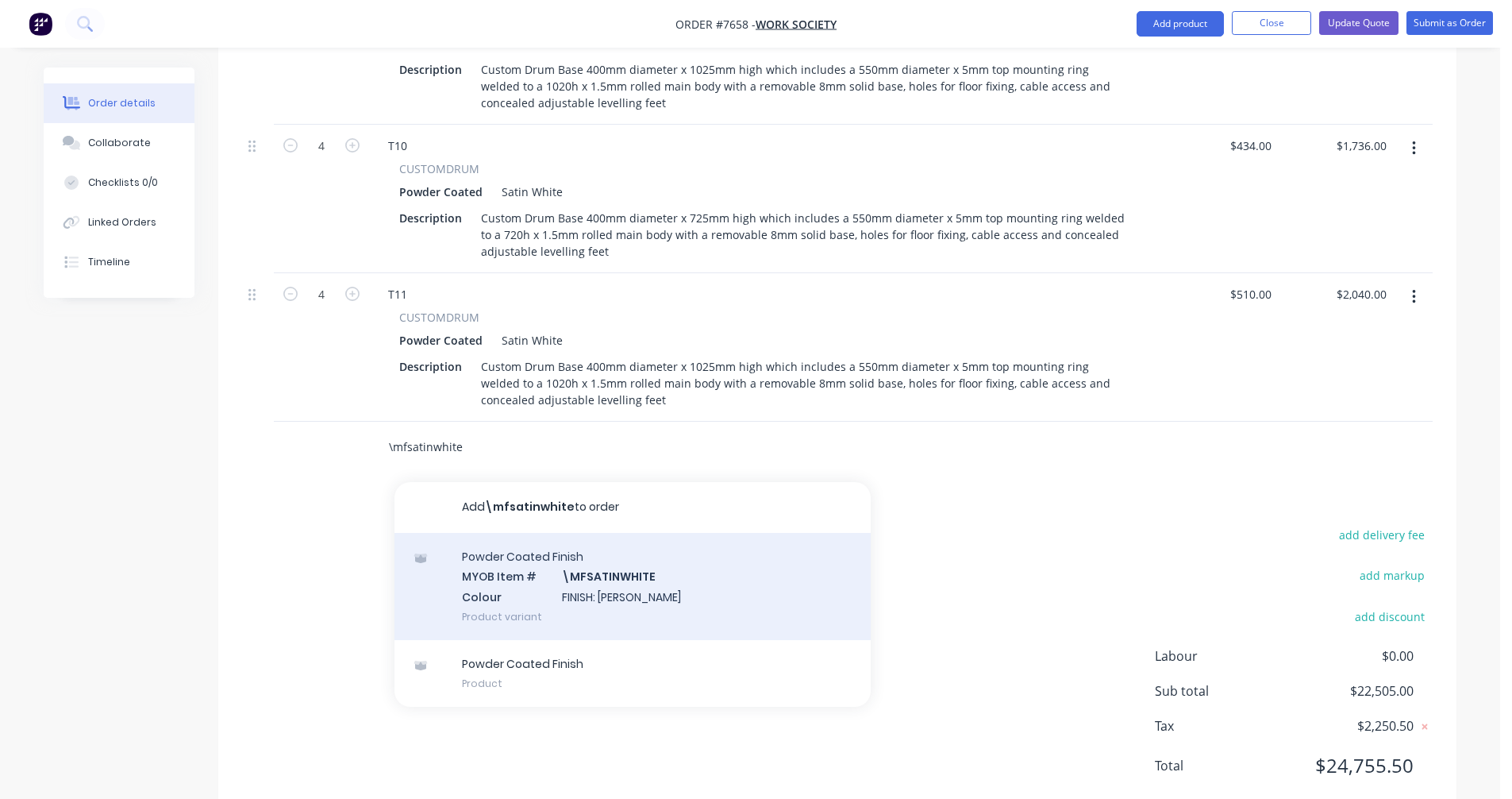
type input "\mfsatinwhite"
click at [617, 533] on div "Powder Coated Finish MYOB Item # \MFSATINWHITE Colour FINISH: Satin White Produ…" at bounding box center [632, 587] width 477 height 107
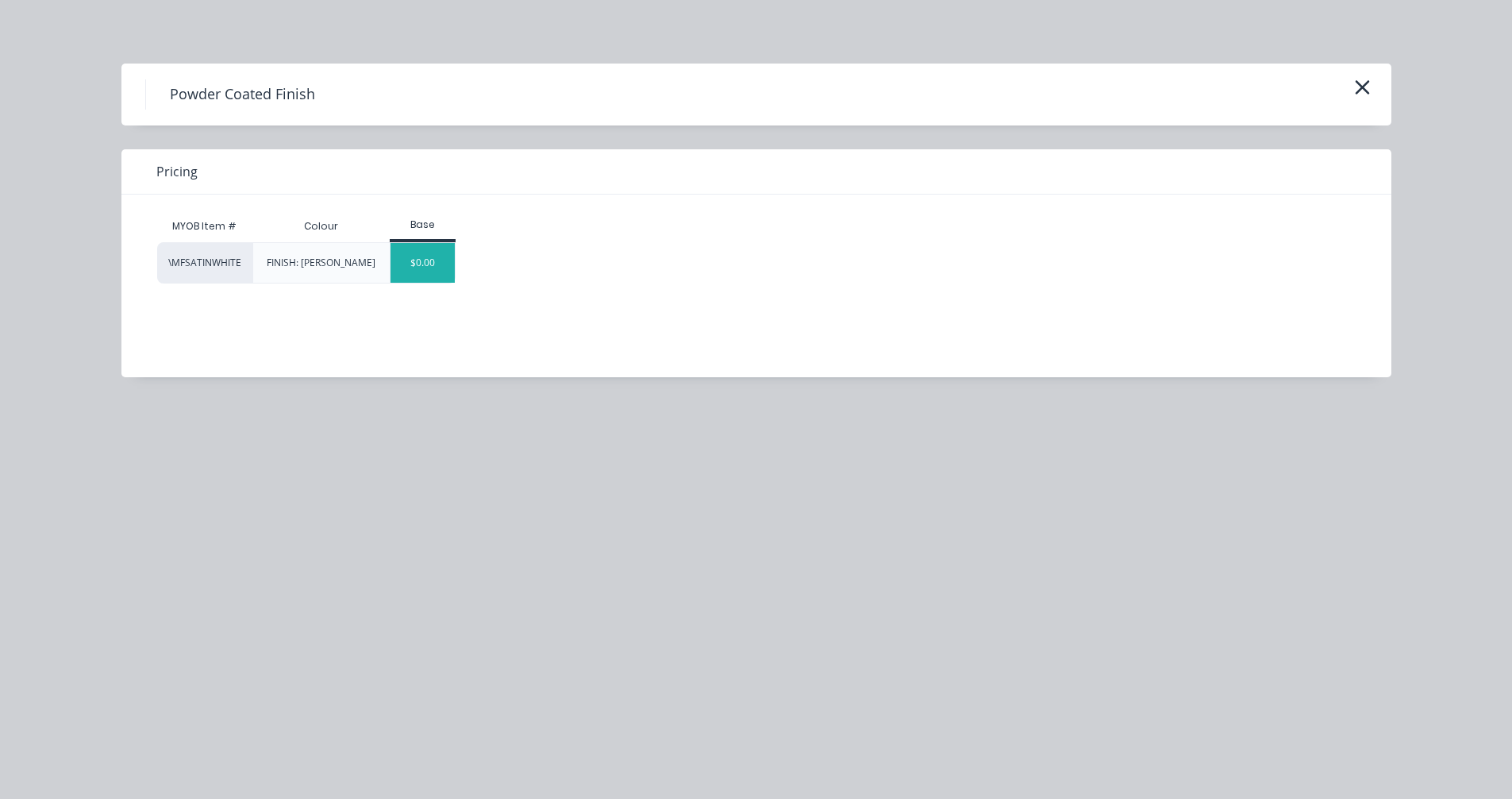
click at [415, 259] on div "$0.00" at bounding box center [422, 263] width 64 height 40
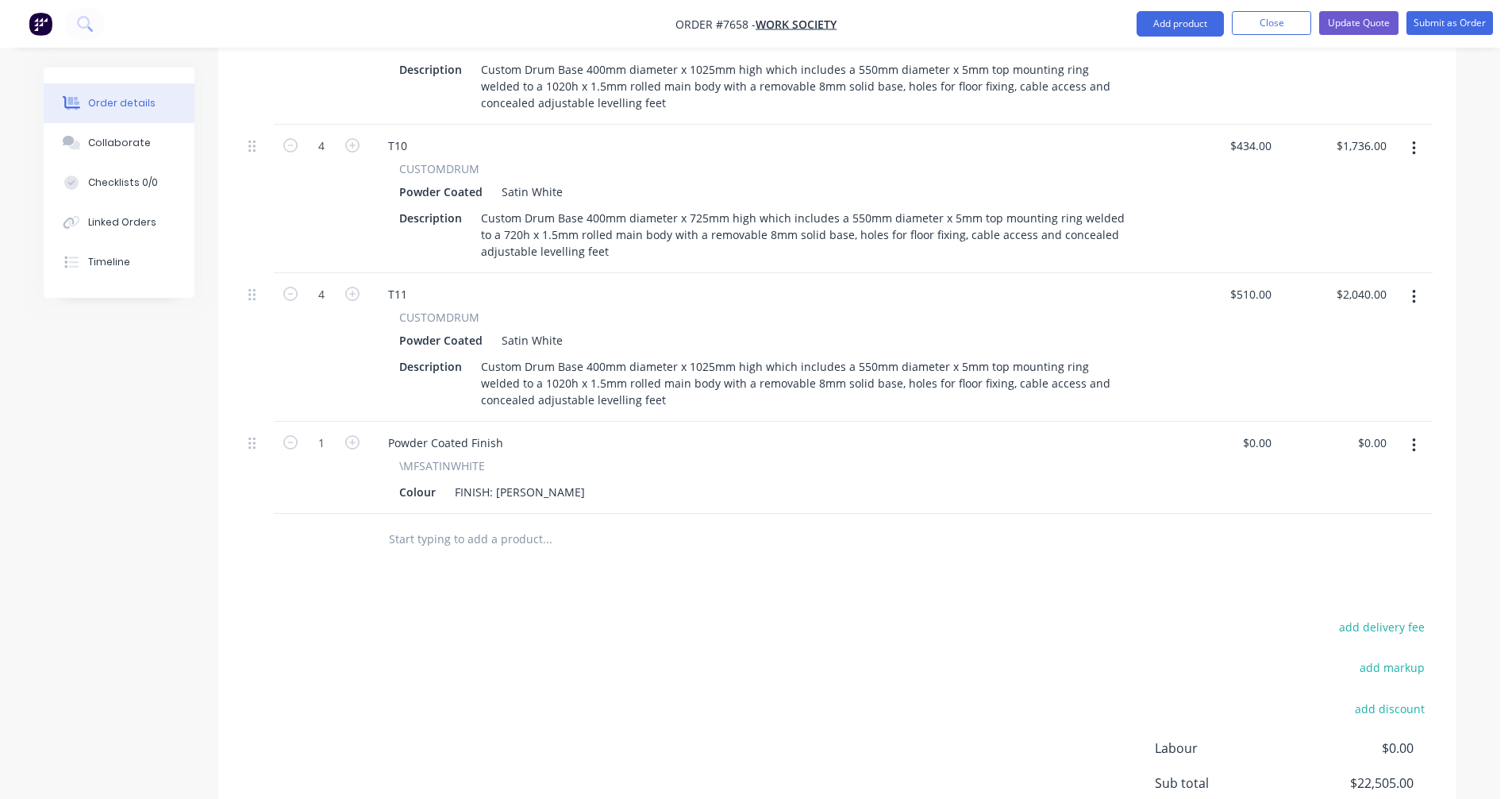
click at [446, 523] on input "text" at bounding box center [547, 539] width 317 height 31
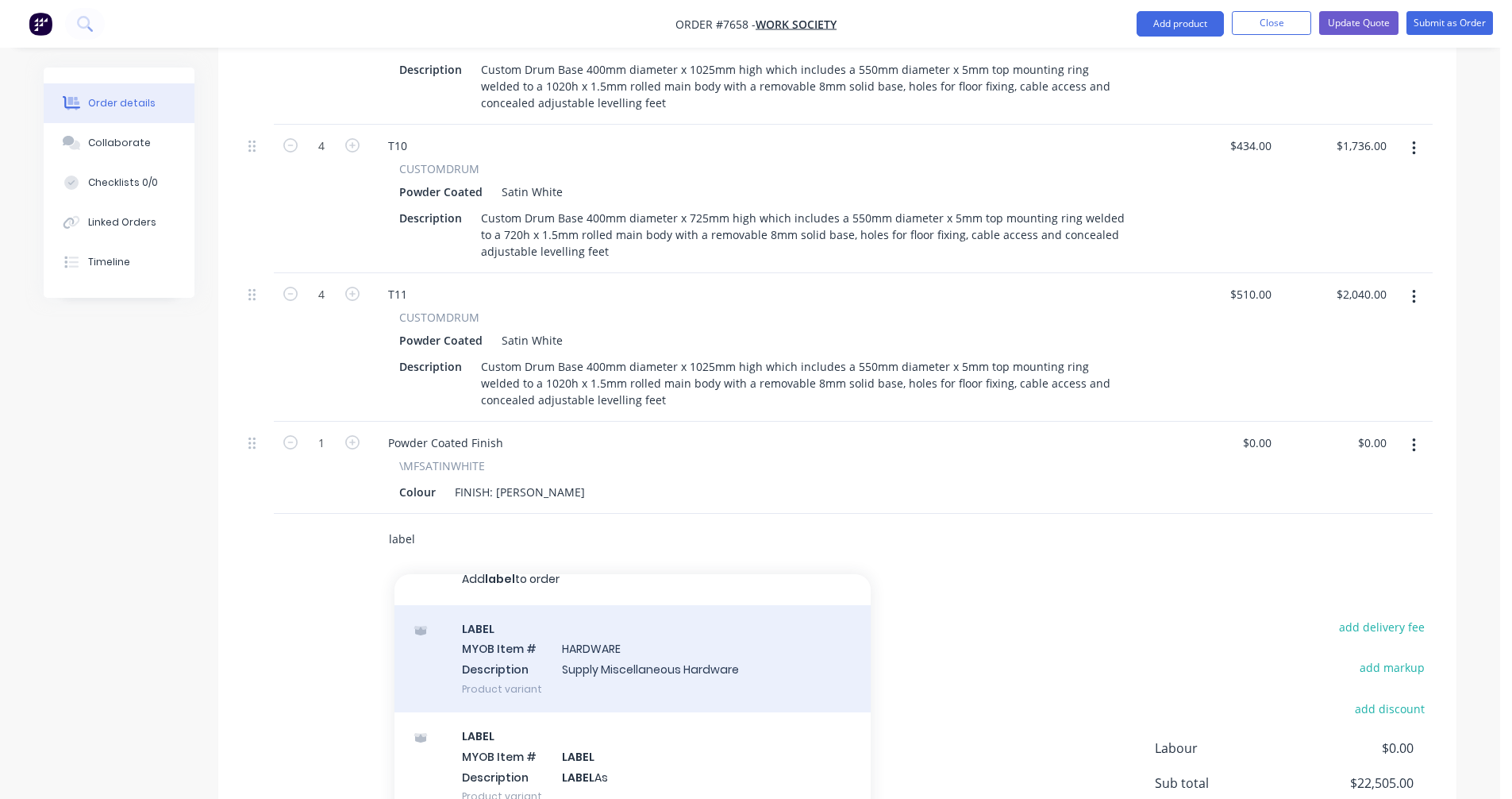
scroll to position [38, 0]
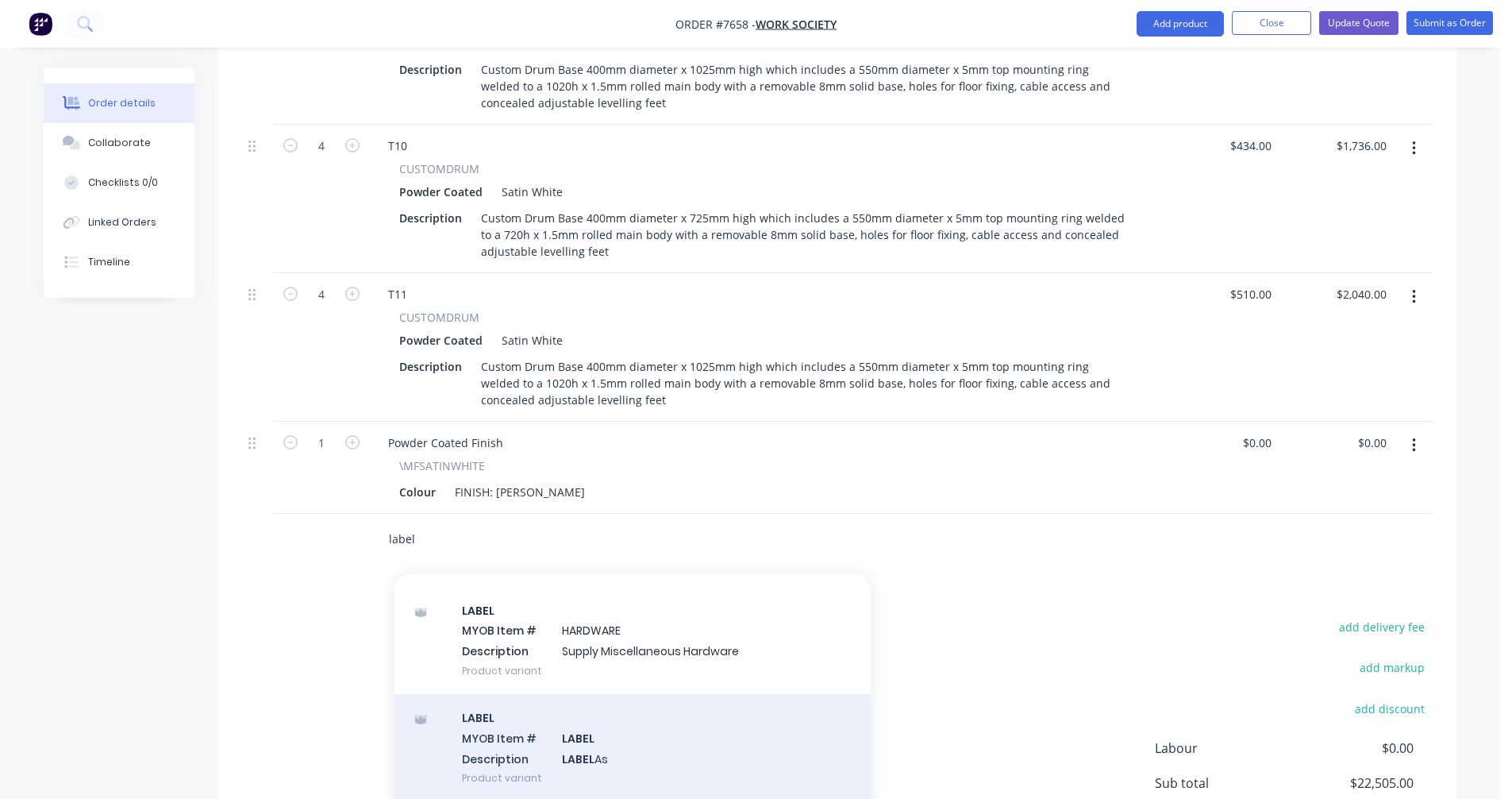
type input "label"
click at [595, 696] on div "LABEL MYOB Item # LABEL Description LABEL As Product variant" at bounding box center [632, 748] width 477 height 107
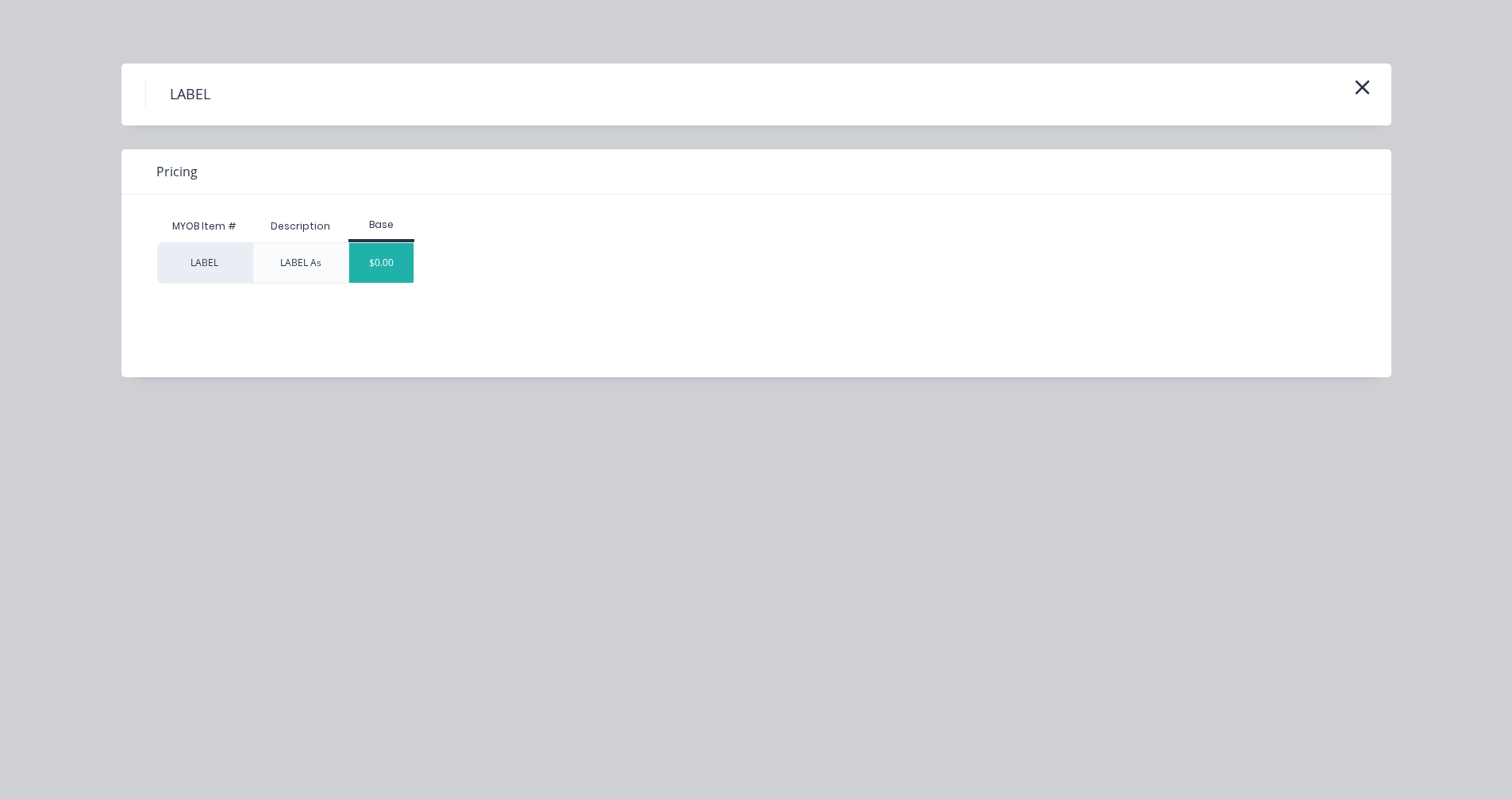
click at [369, 265] on div "$0.00" at bounding box center [380, 263] width 64 height 40
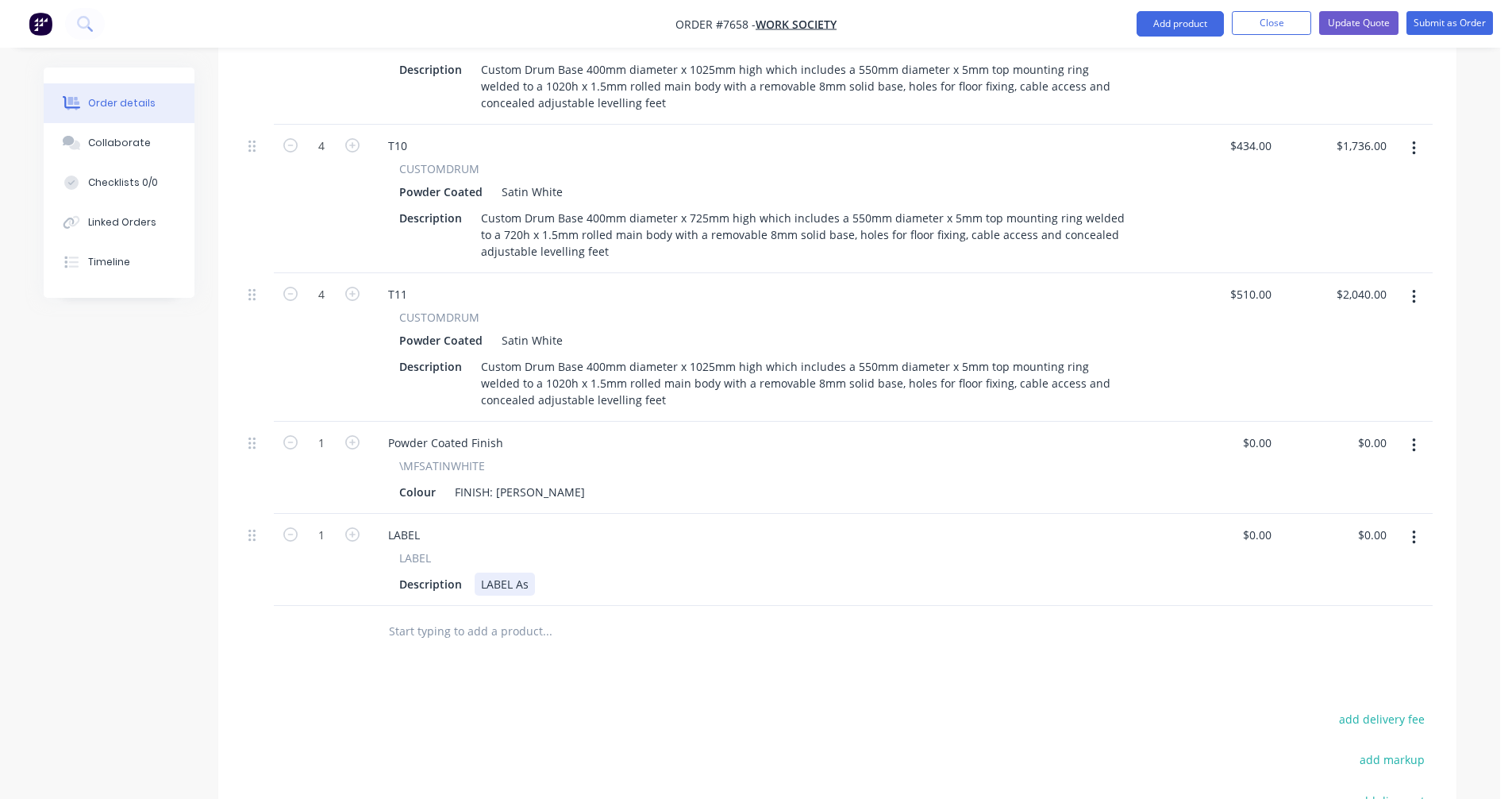
click at [530, 573] on div "LABEL As" at bounding box center [504, 584] width 60 height 23
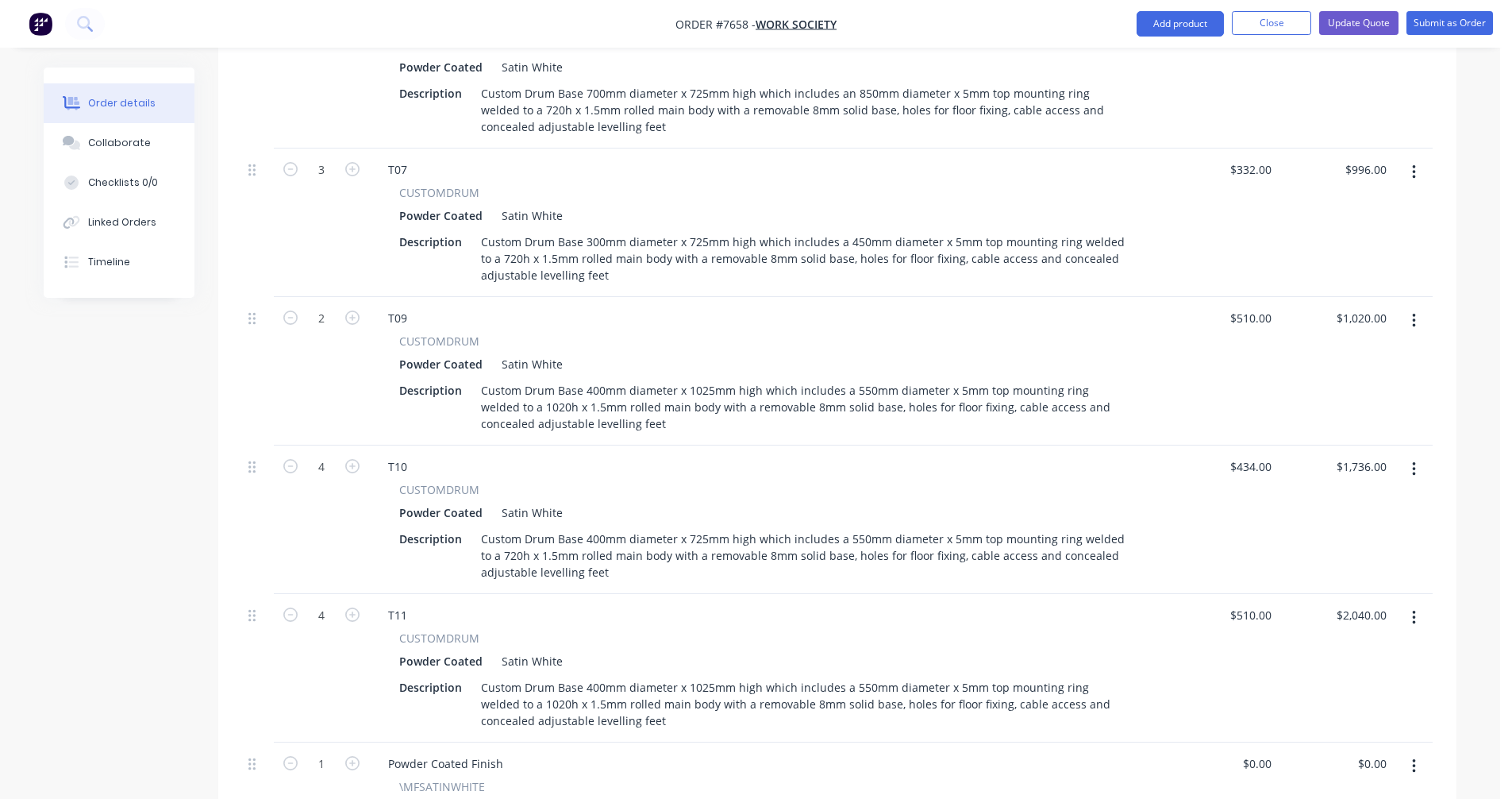
scroll to position [1581, 0]
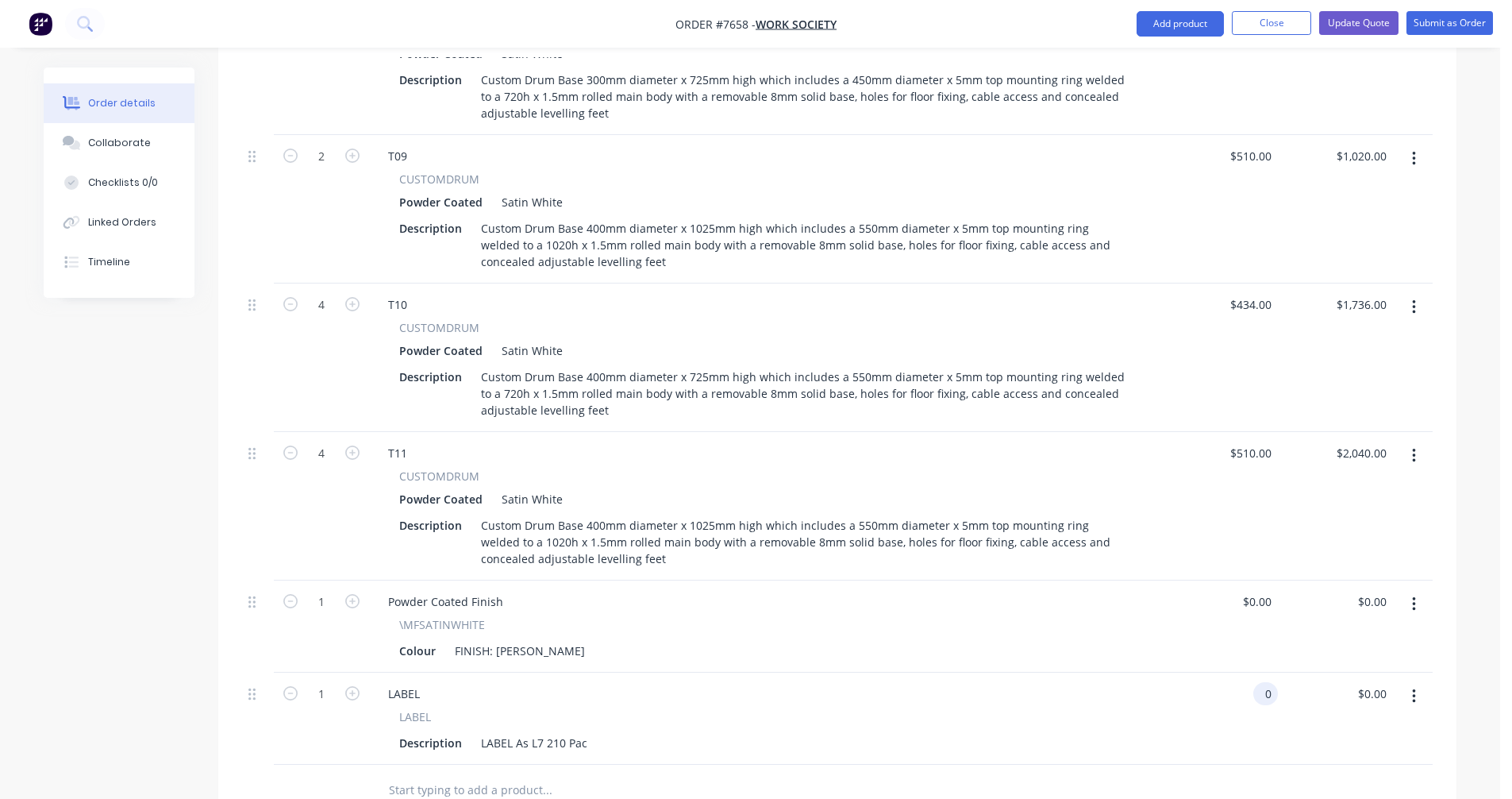
type input "$0.00"
click at [472, 774] on input "text" at bounding box center [547, 790] width 317 height 31
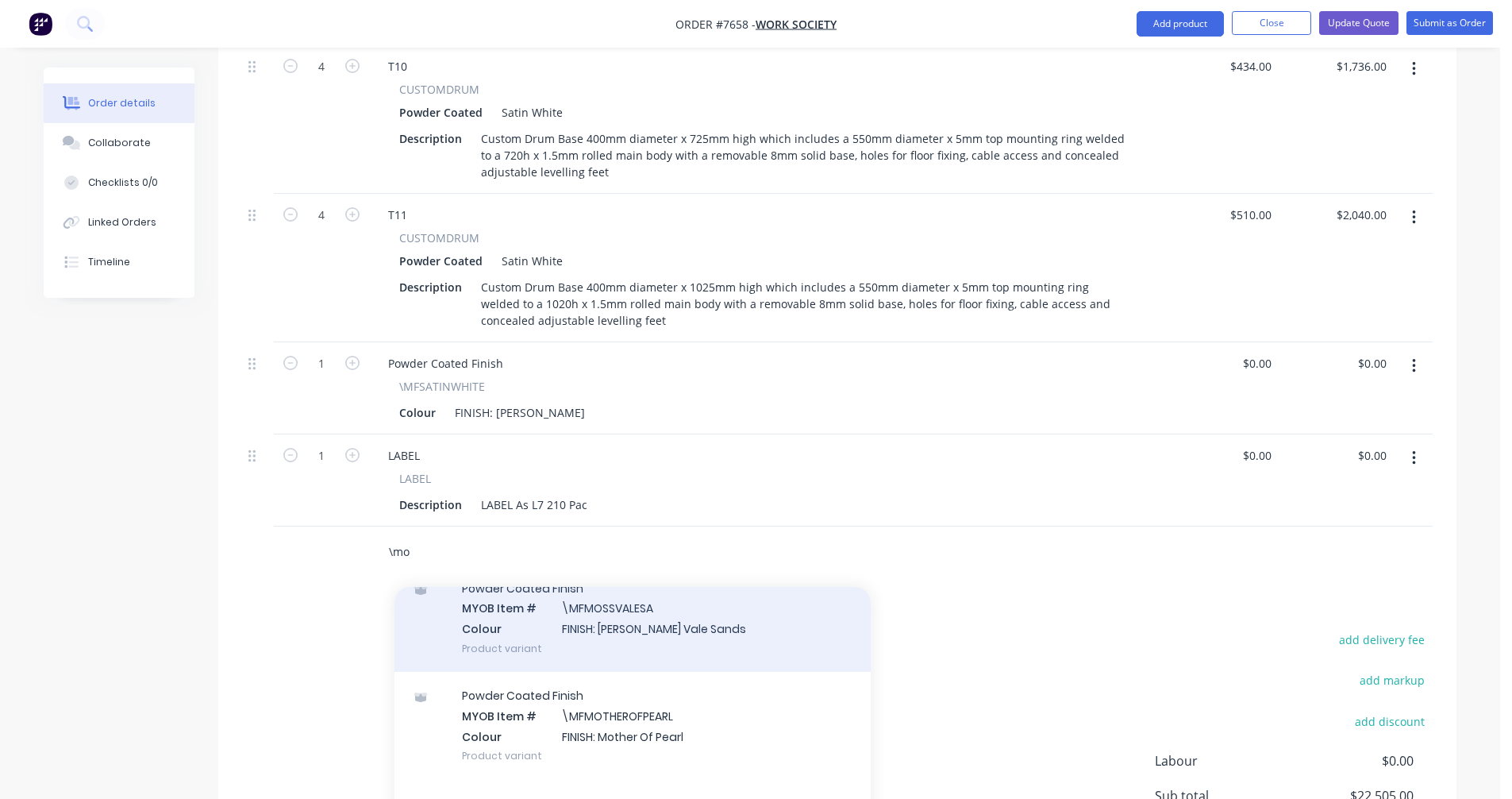
scroll to position [159, 0]
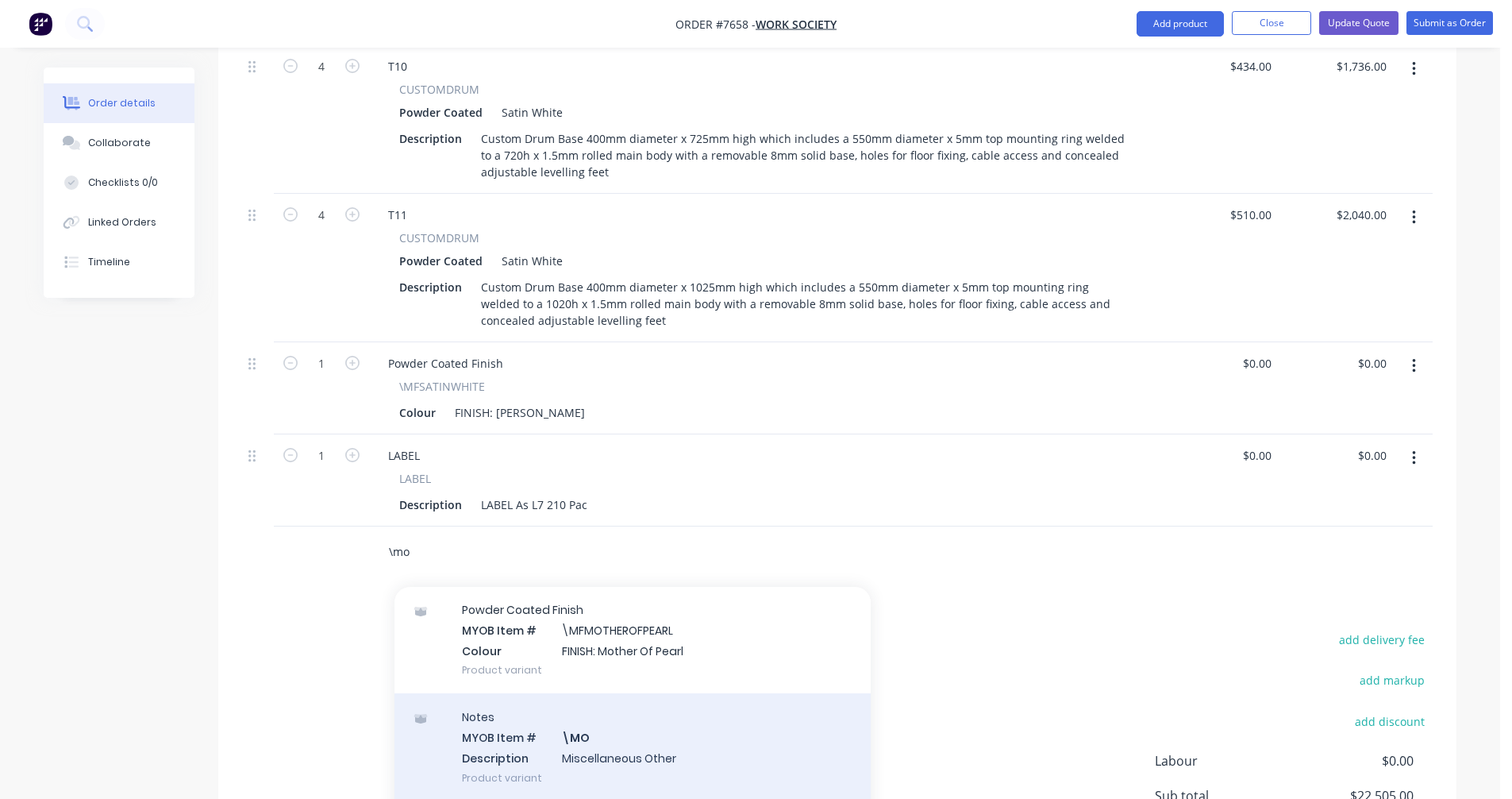
type input "\mo"
click at [593, 713] on div "Notes MYOB Item # \MO Description Miscellaneous Other Product variant" at bounding box center [632, 747] width 477 height 107
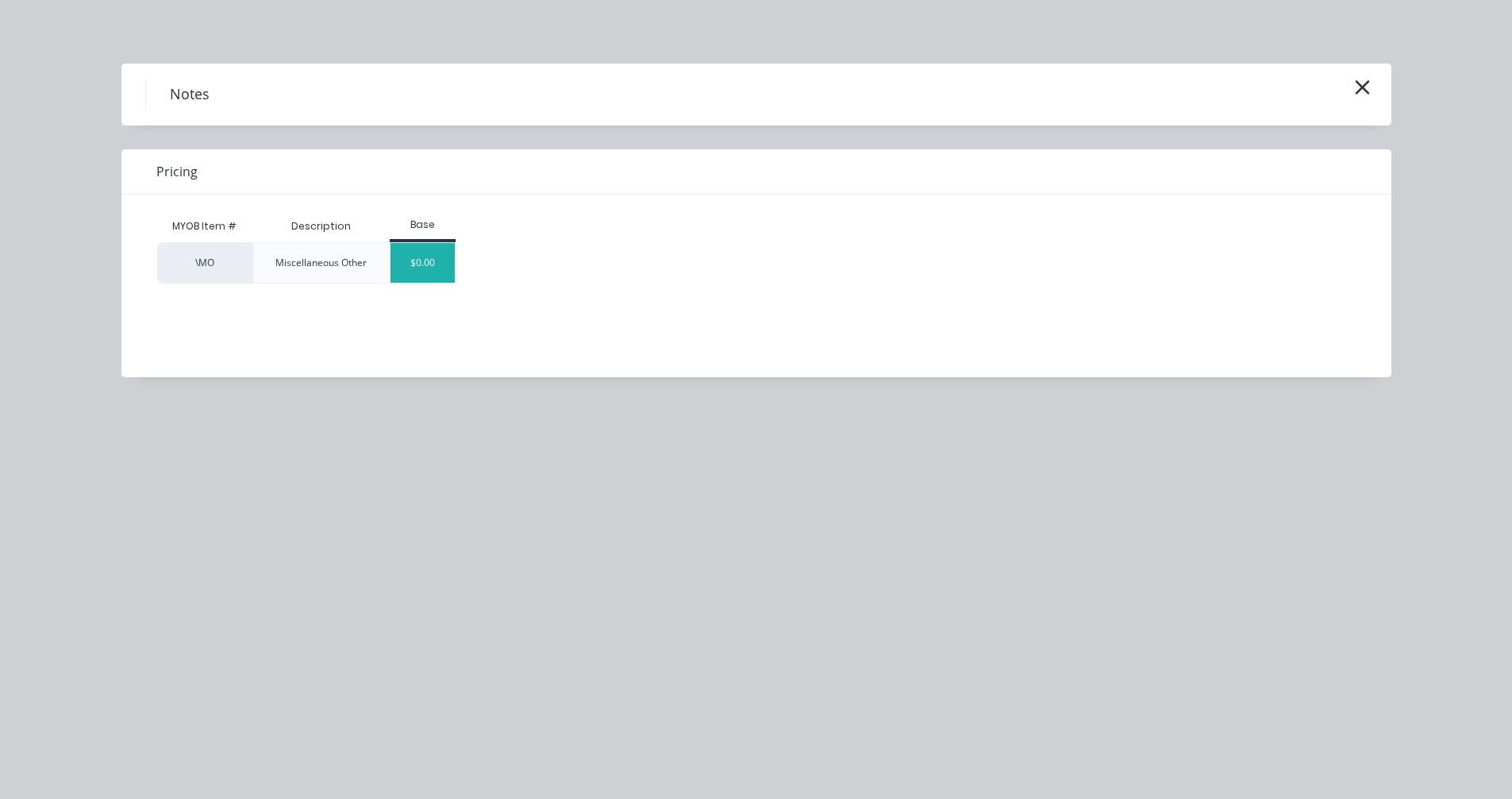
click at [421, 281] on div "$0.00" at bounding box center [422, 263] width 64 height 40
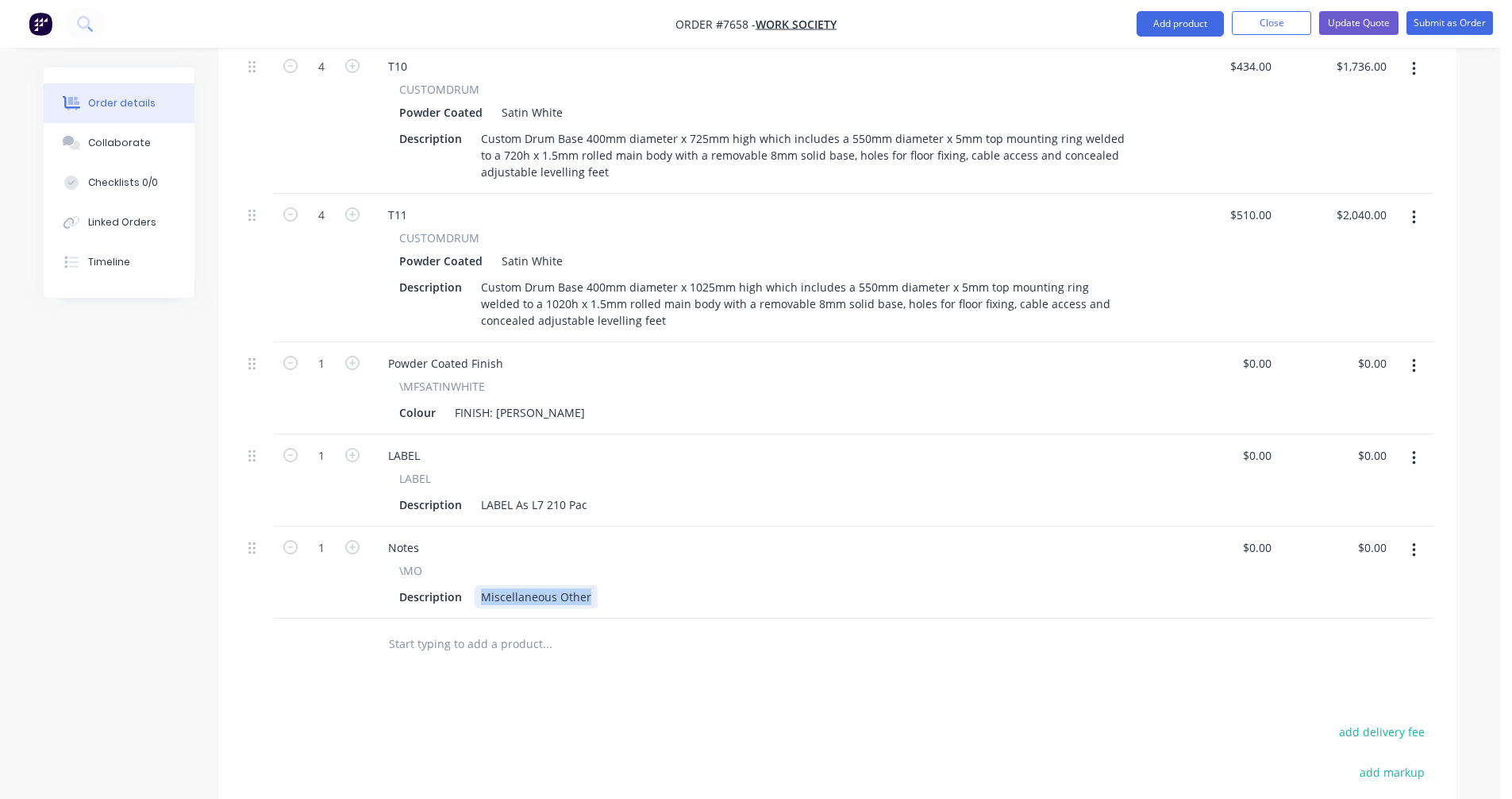
drag, startPoint x: 589, startPoint y: 555, endPoint x: 468, endPoint y: 547, distance: 121.3
click at [468, 585] on div "Description Miscellaneous Other" at bounding box center [763, 596] width 740 height 23
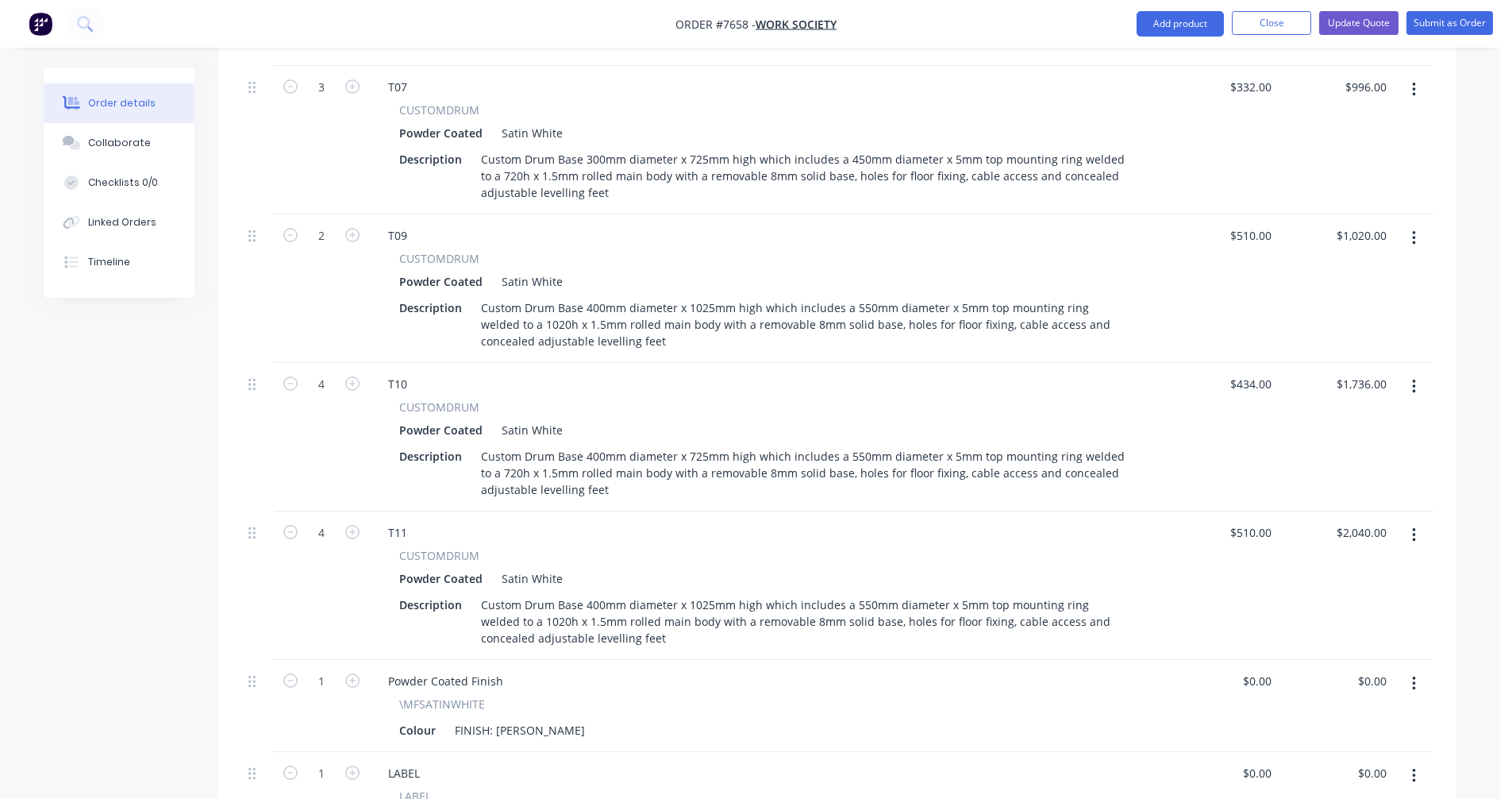
scroll to position [1661, 0]
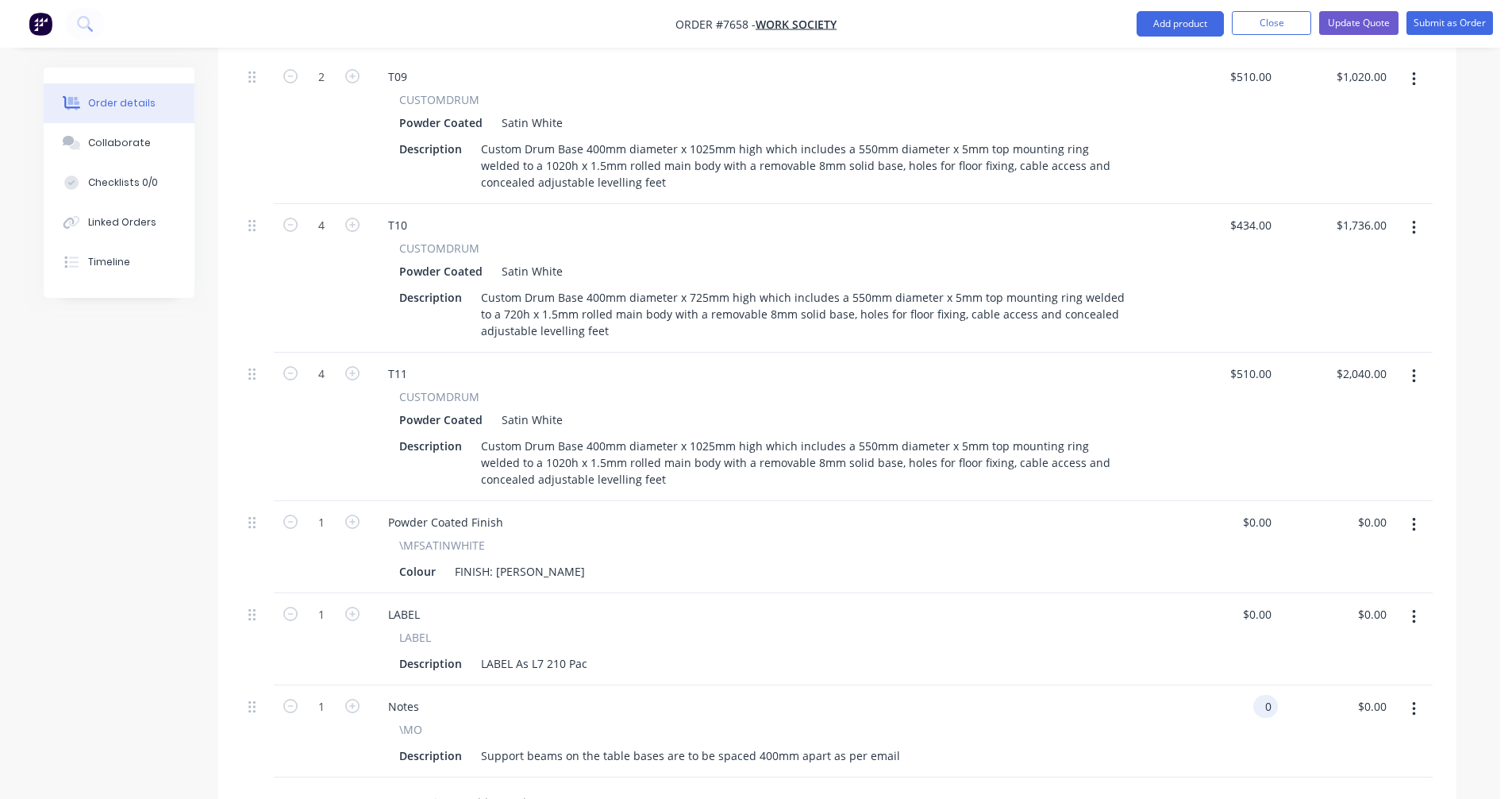
type input "$0.00"
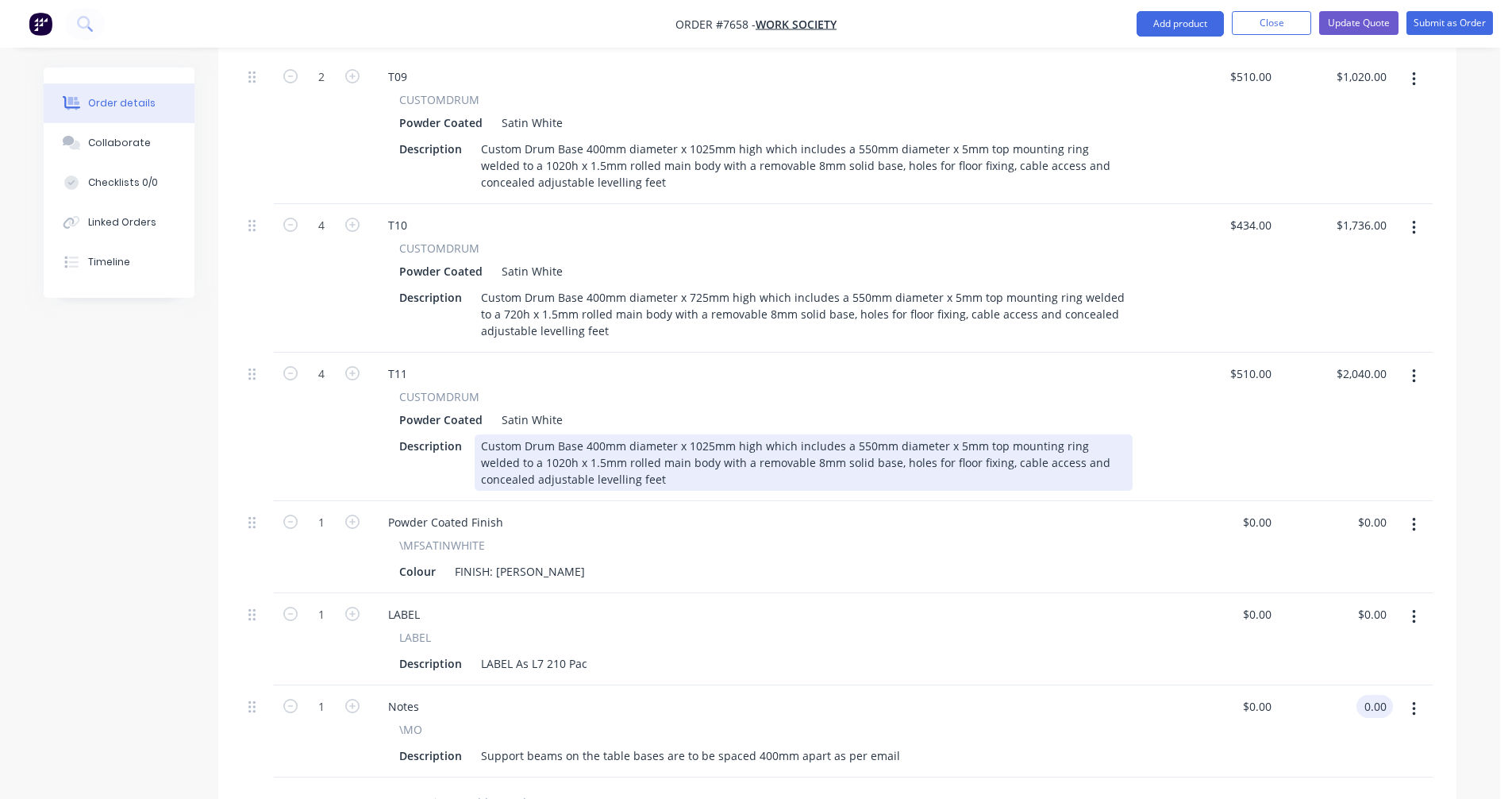
type input "$0.00"
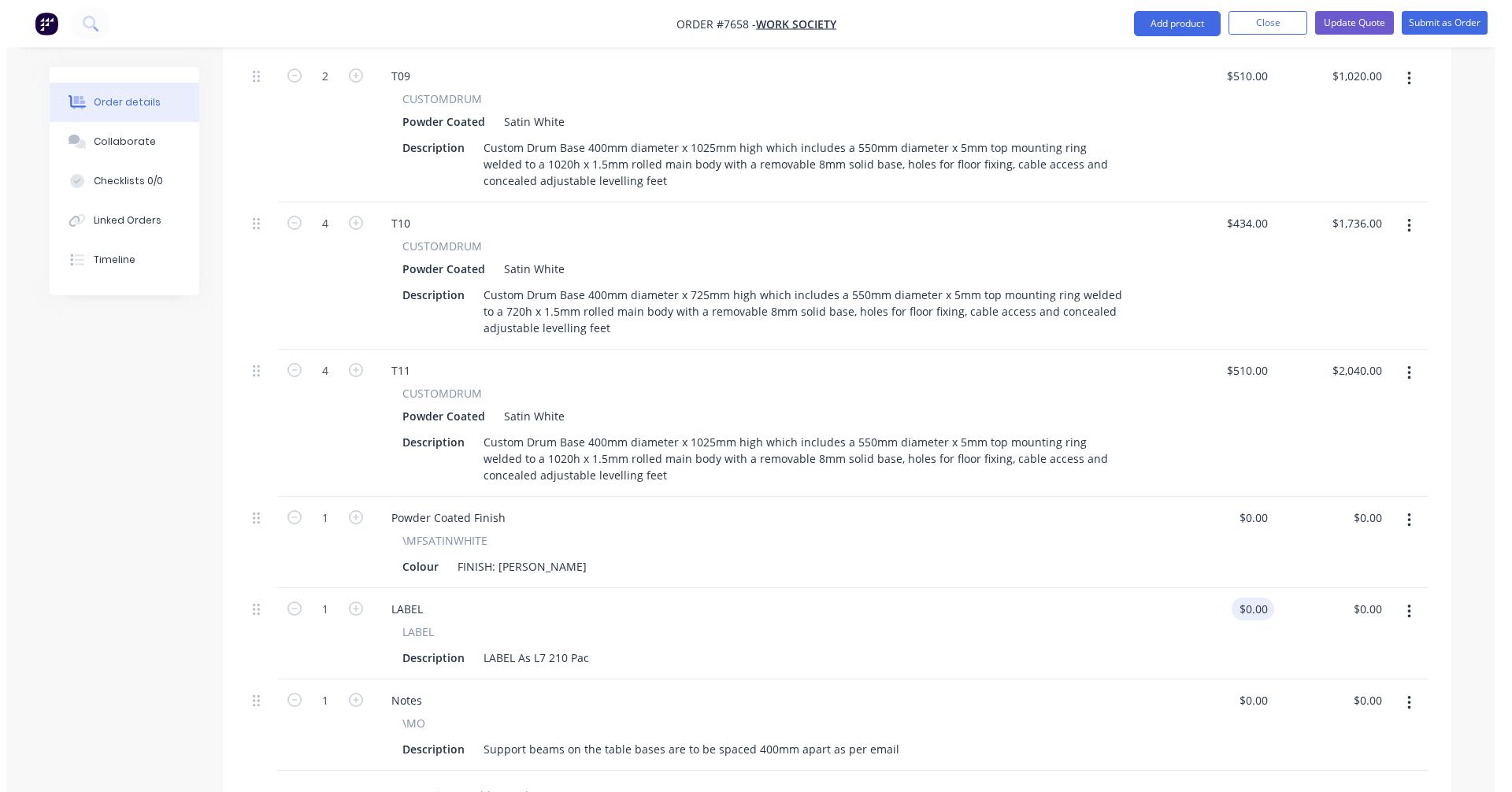
scroll to position [1999, 0]
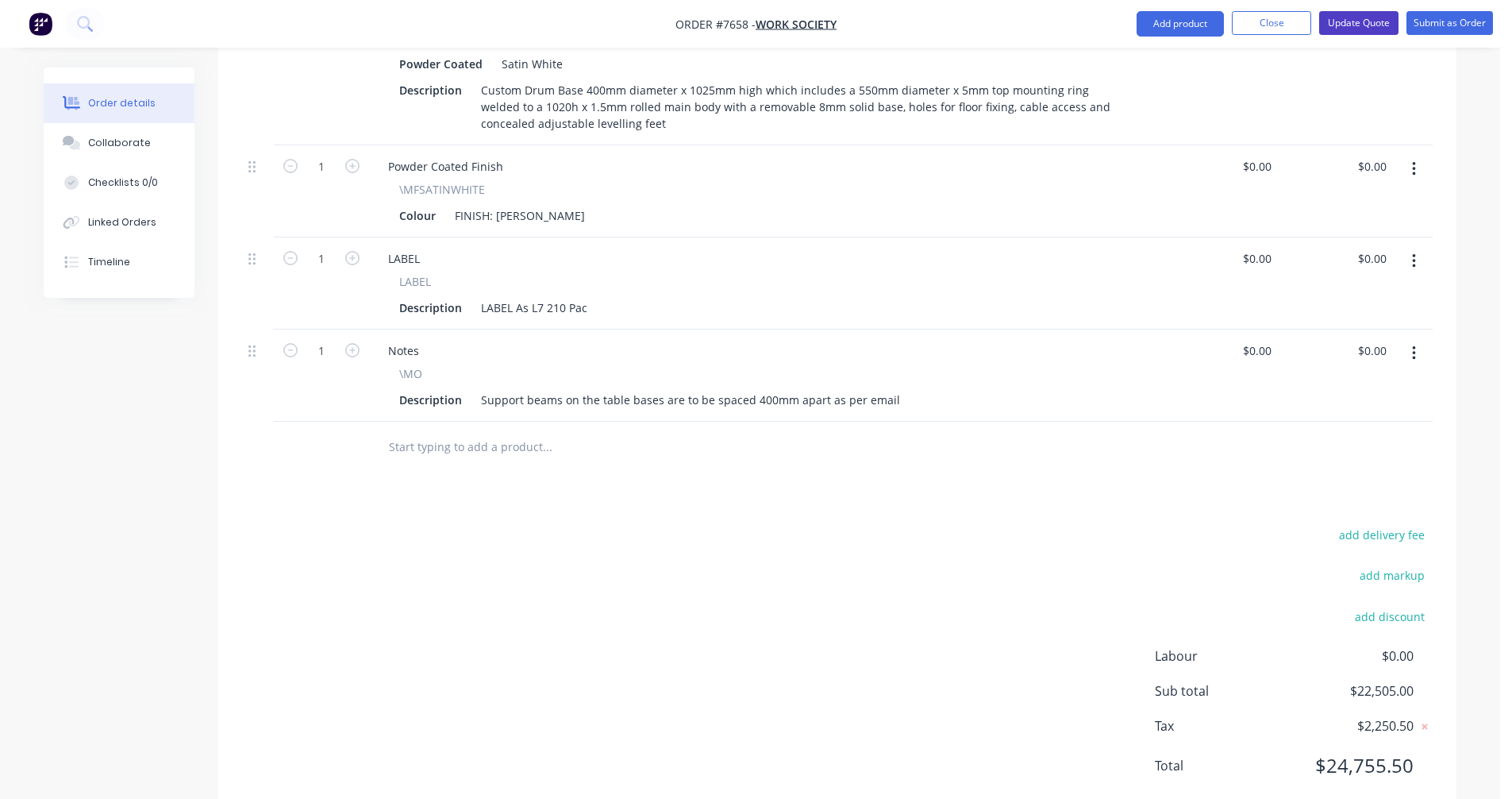
click at [1349, 21] on button "Update Quote" at bounding box center [1359, 23] width 80 height 24
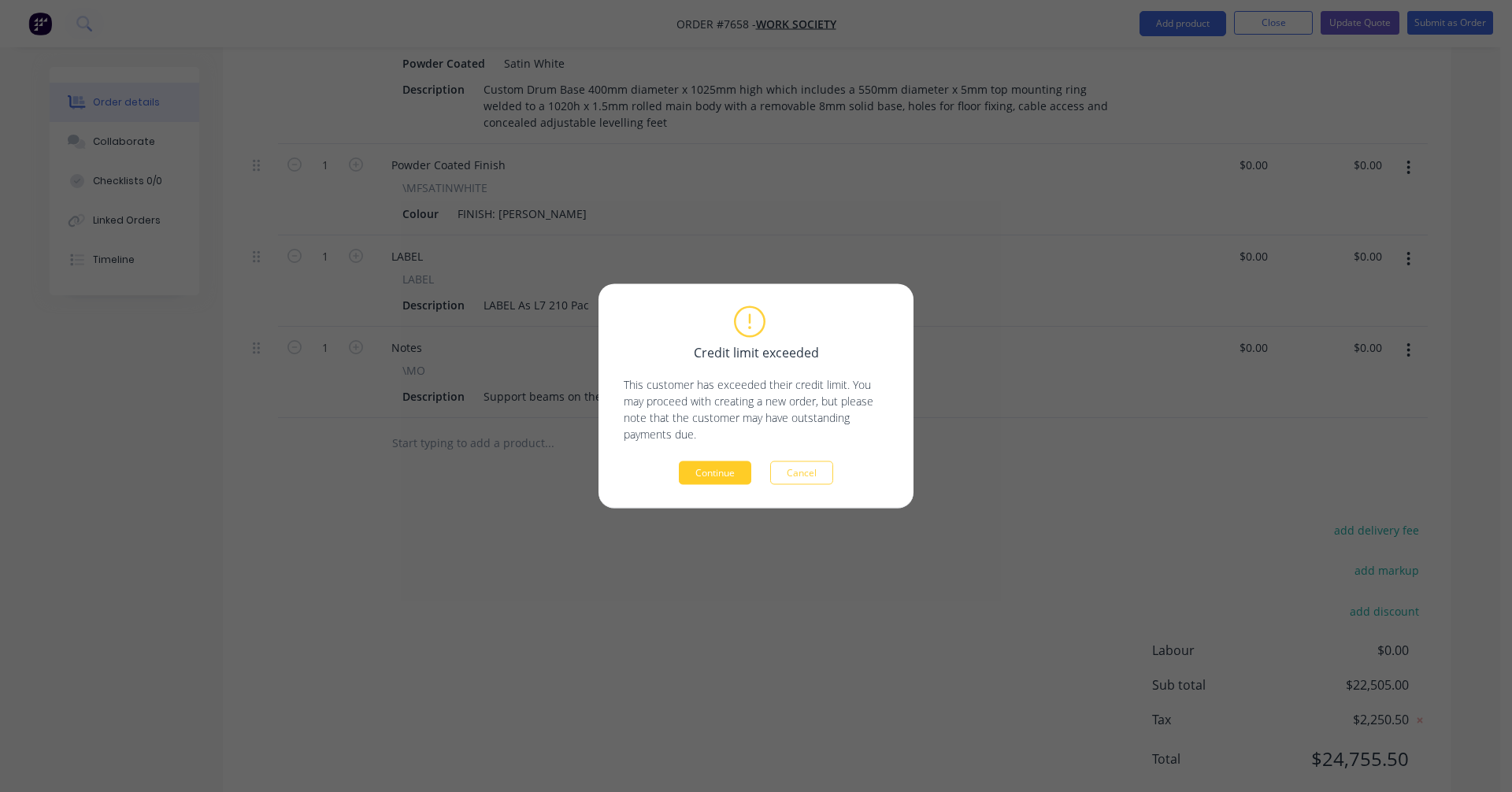
click at [704, 474] on button "Continue" at bounding box center [715, 474] width 73 height 24
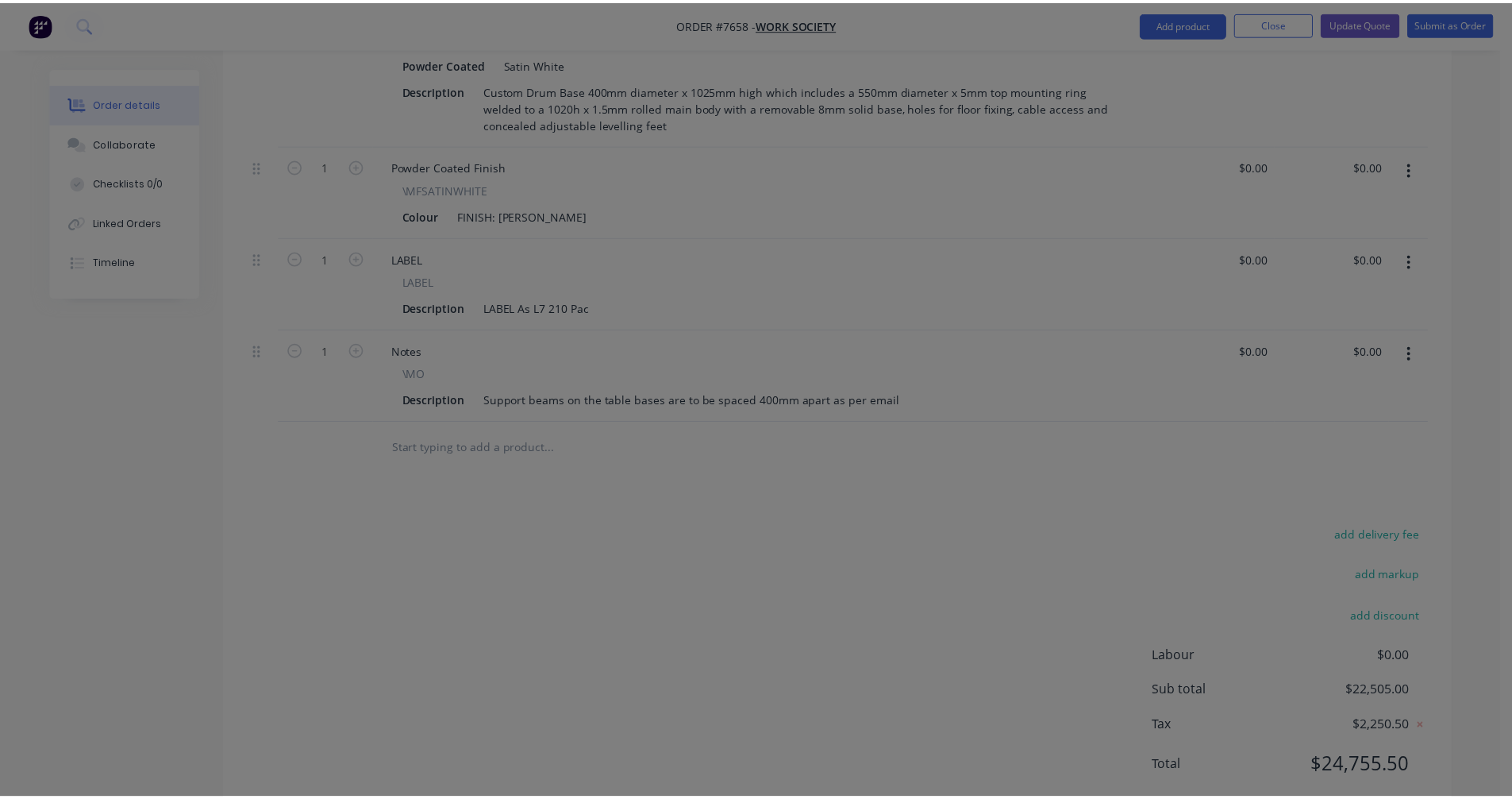
scroll to position [1760, 0]
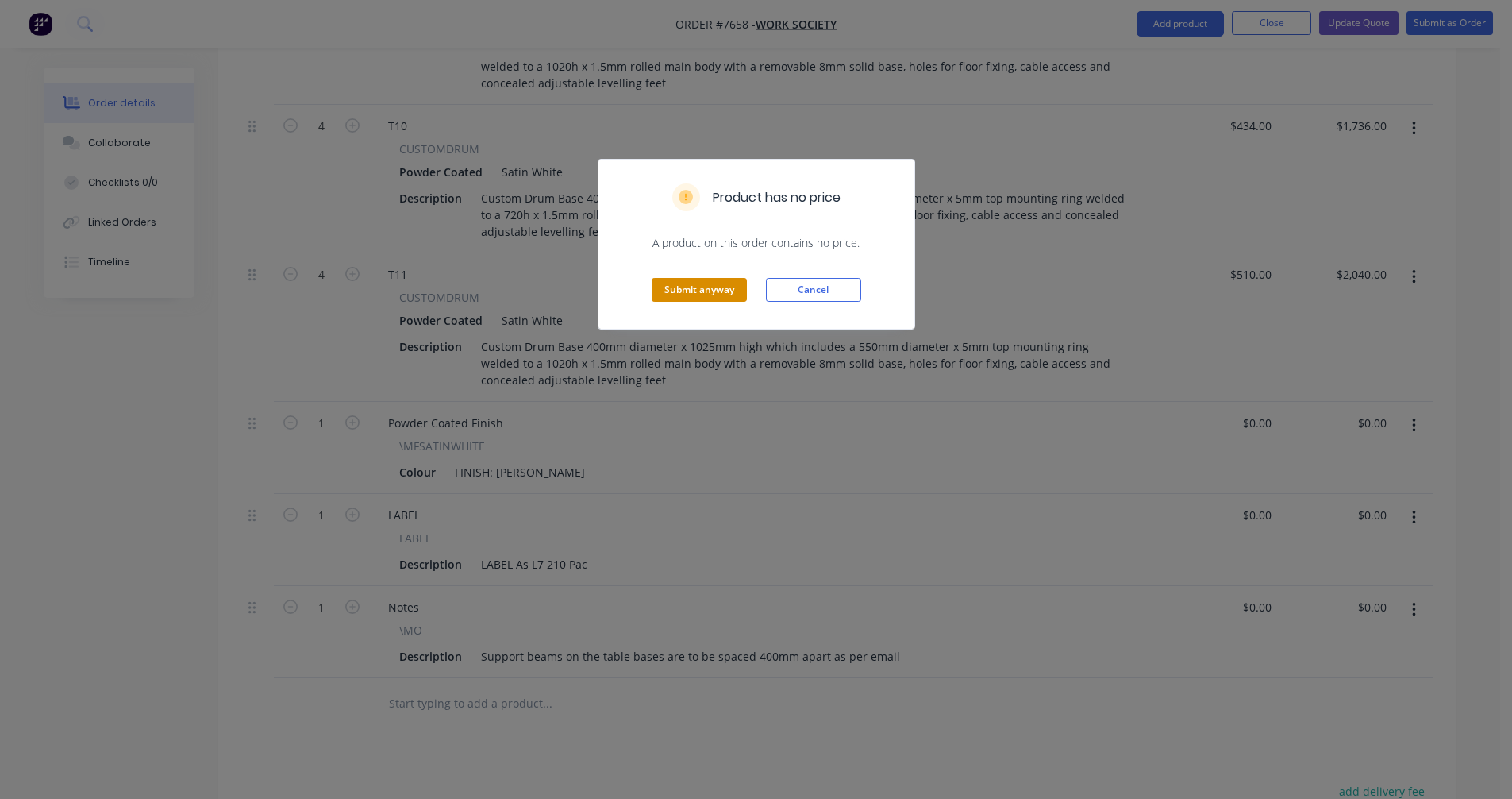
click at [713, 293] on button "Submit anyway" at bounding box center [699, 290] width 95 height 24
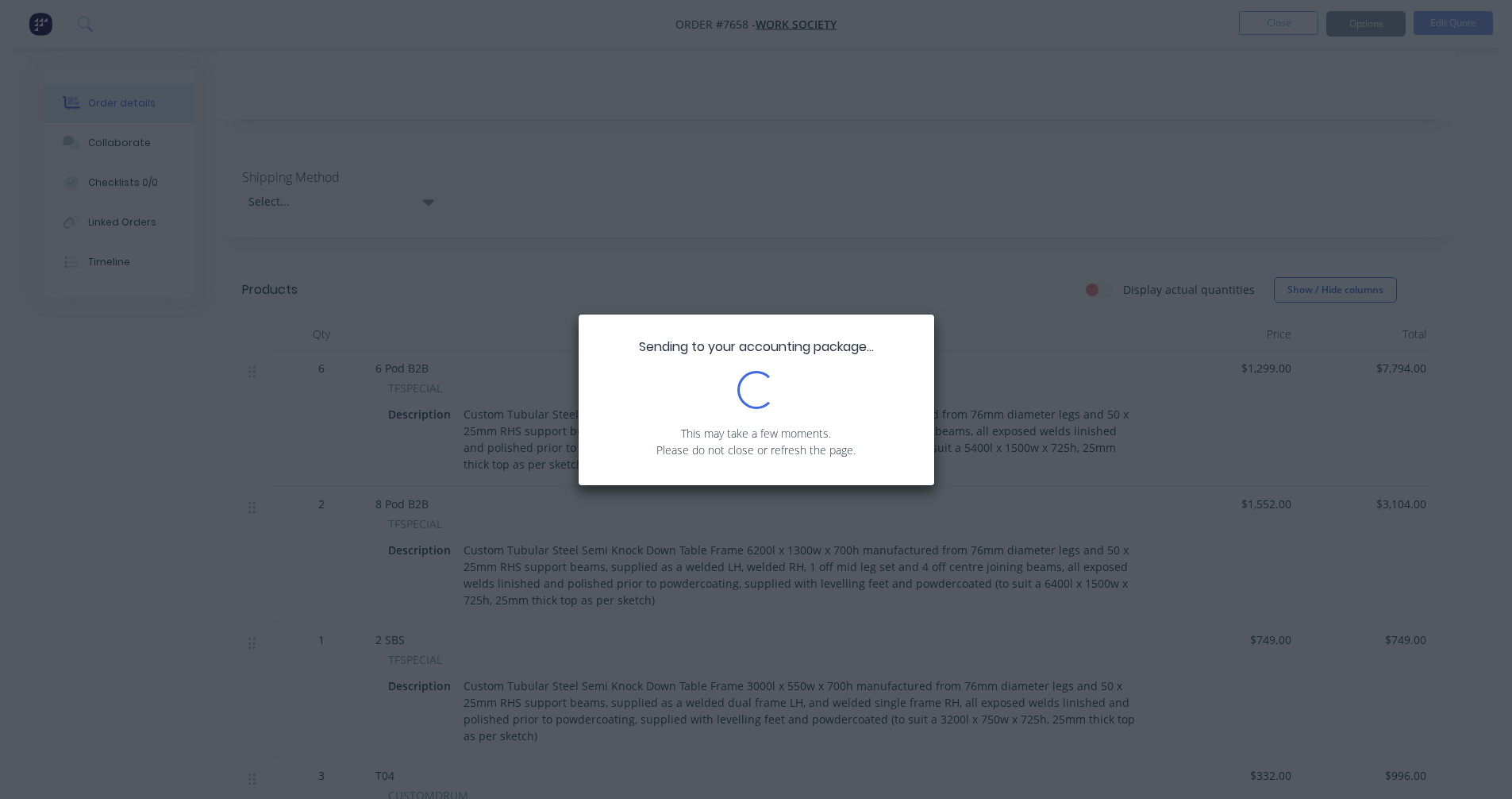
scroll to position [0, 0]
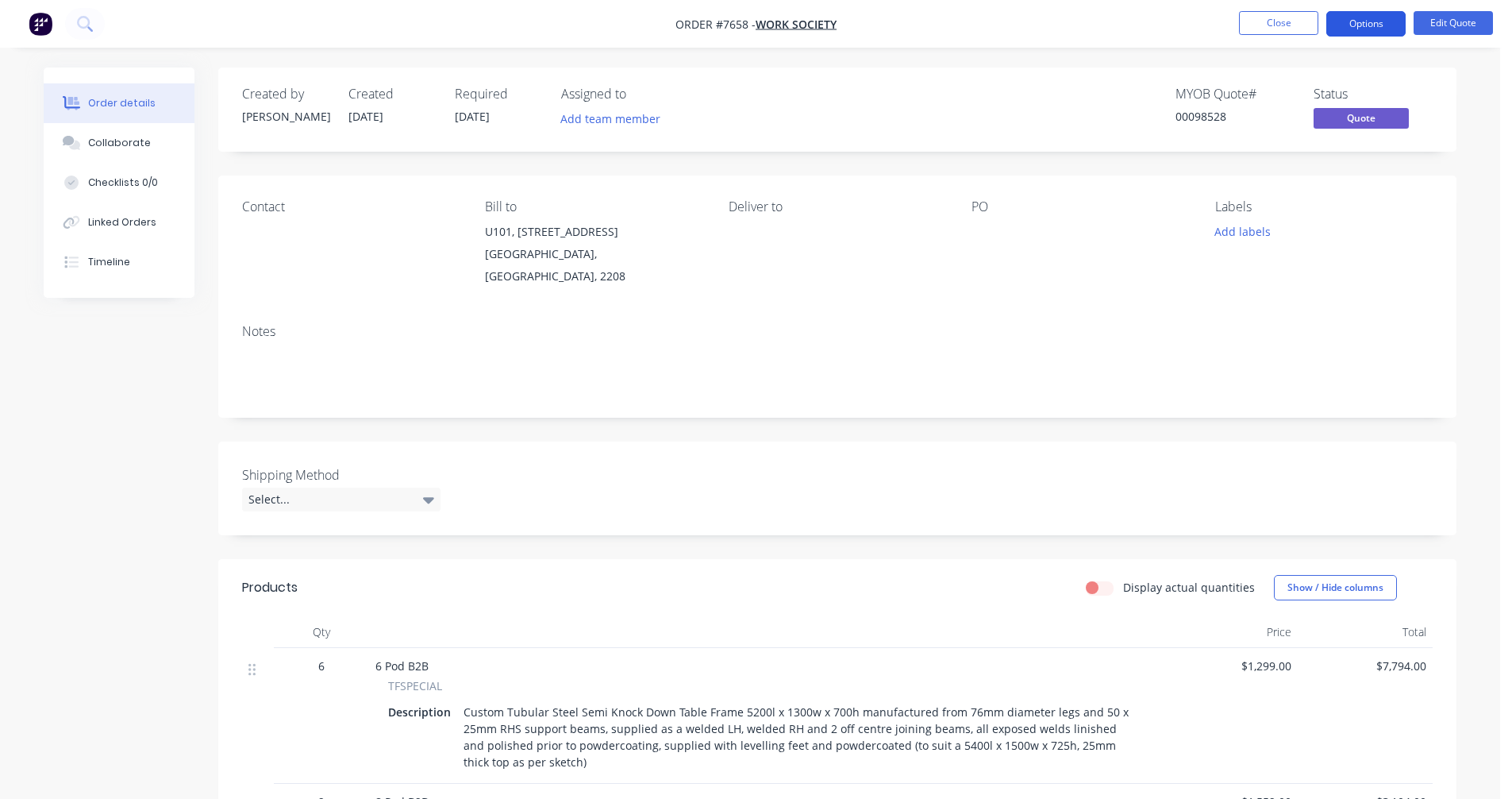
click at [1368, 19] on button "Options" at bounding box center [1367, 23] width 80 height 25
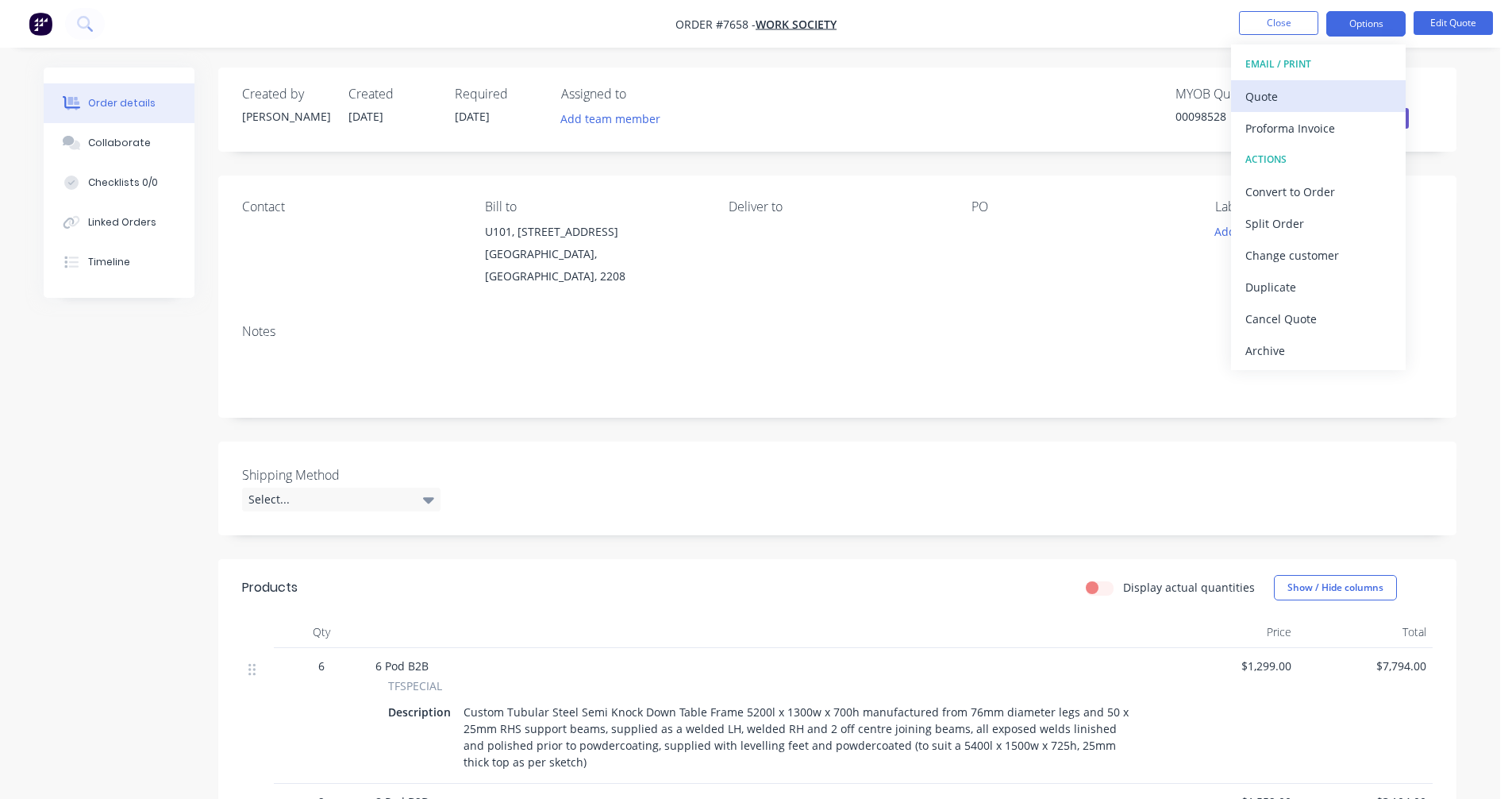
click at [1290, 93] on div "Quote" at bounding box center [1319, 96] width 146 height 23
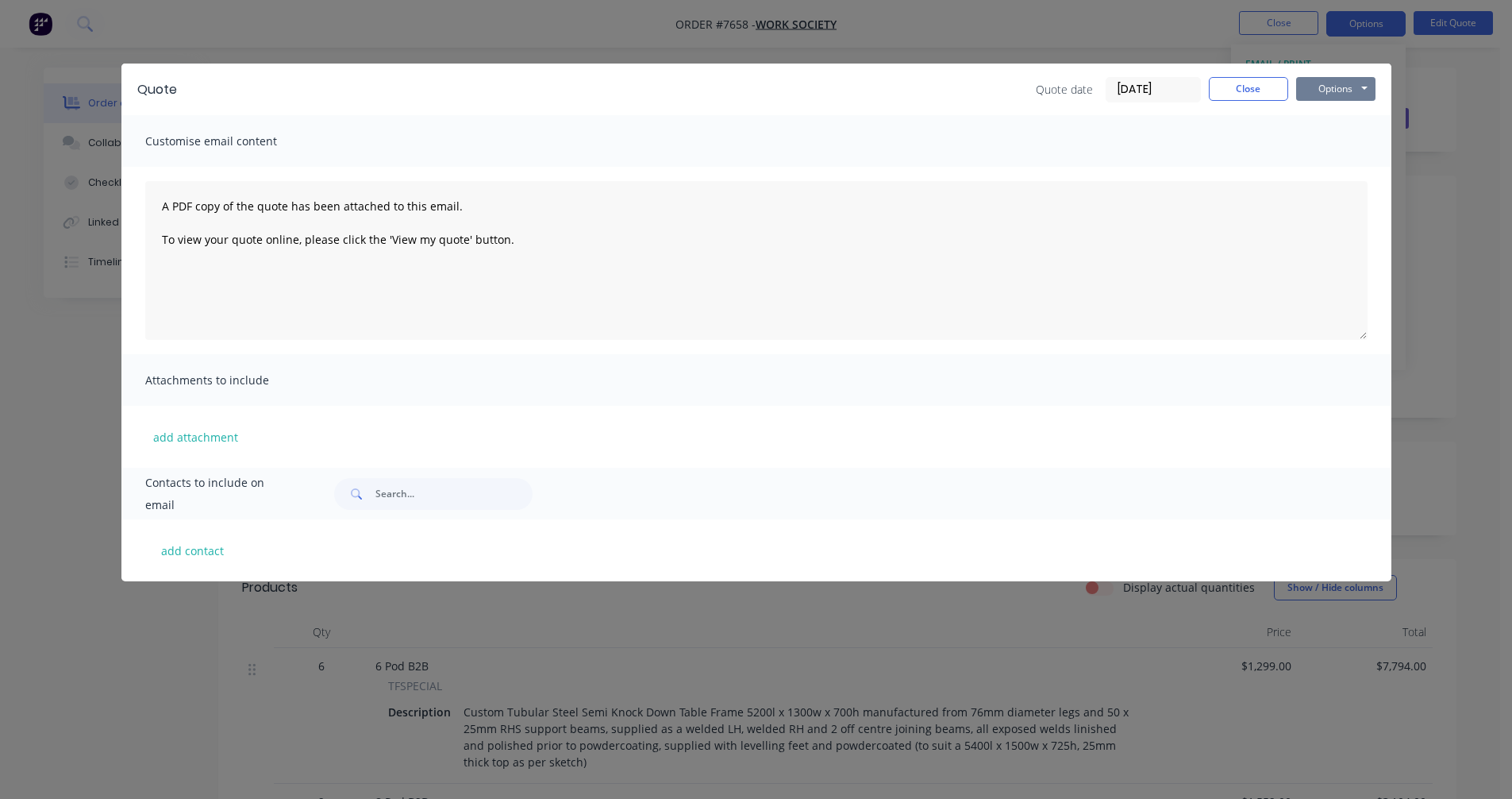
click at [1350, 88] on button "Options" at bounding box center [1336, 89] width 80 height 24
click at [1361, 113] on button "Preview" at bounding box center [1347, 117] width 102 height 26
